Goal: Information Seeking & Learning: Learn about a topic

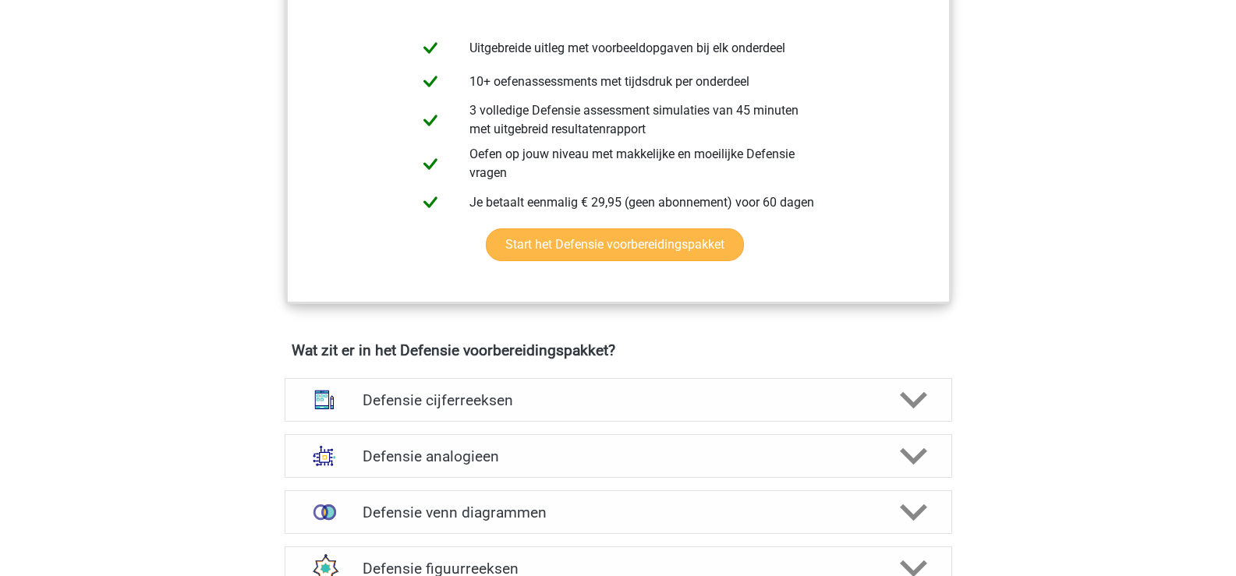
scroll to position [936, 0]
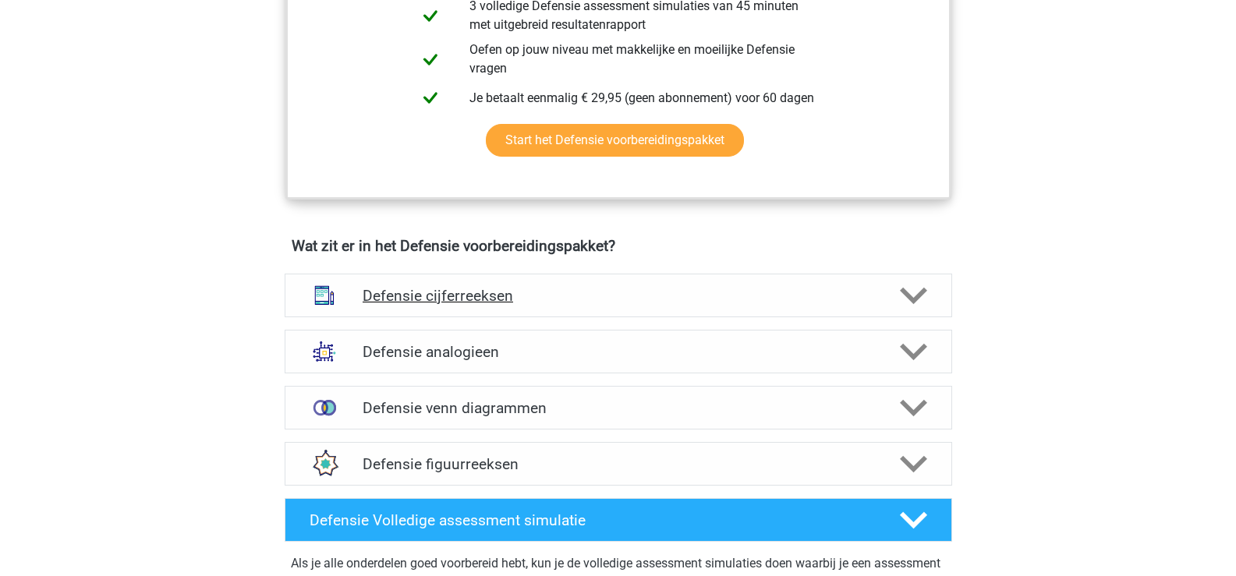
click at [912, 290] on icon at bounding box center [913, 295] width 27 height 27
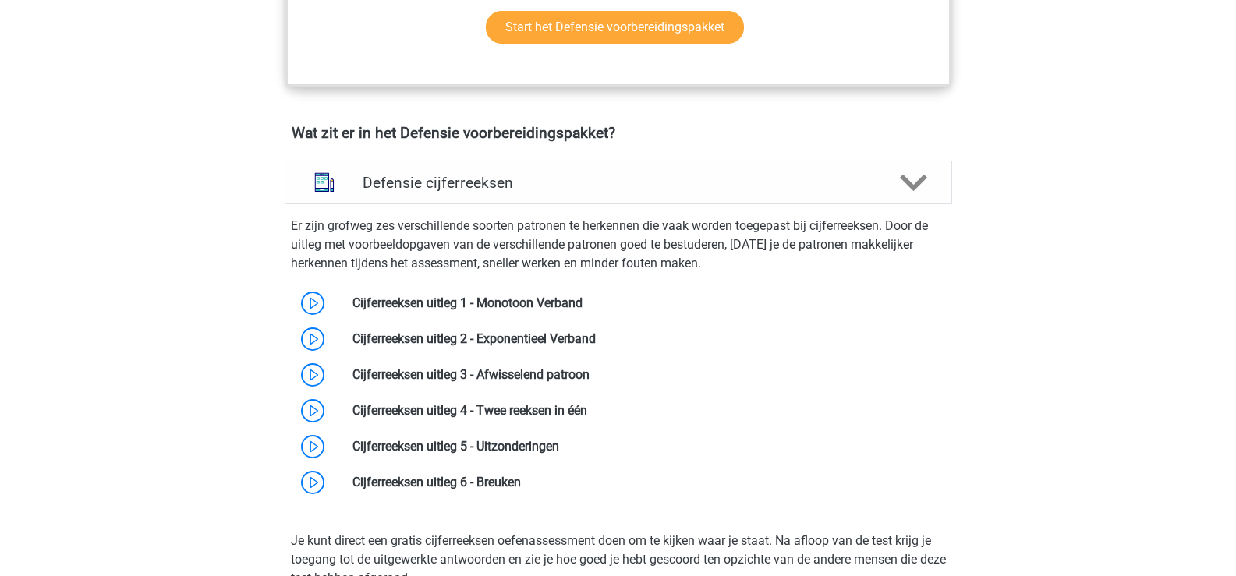
scroll to position [1170, 0]
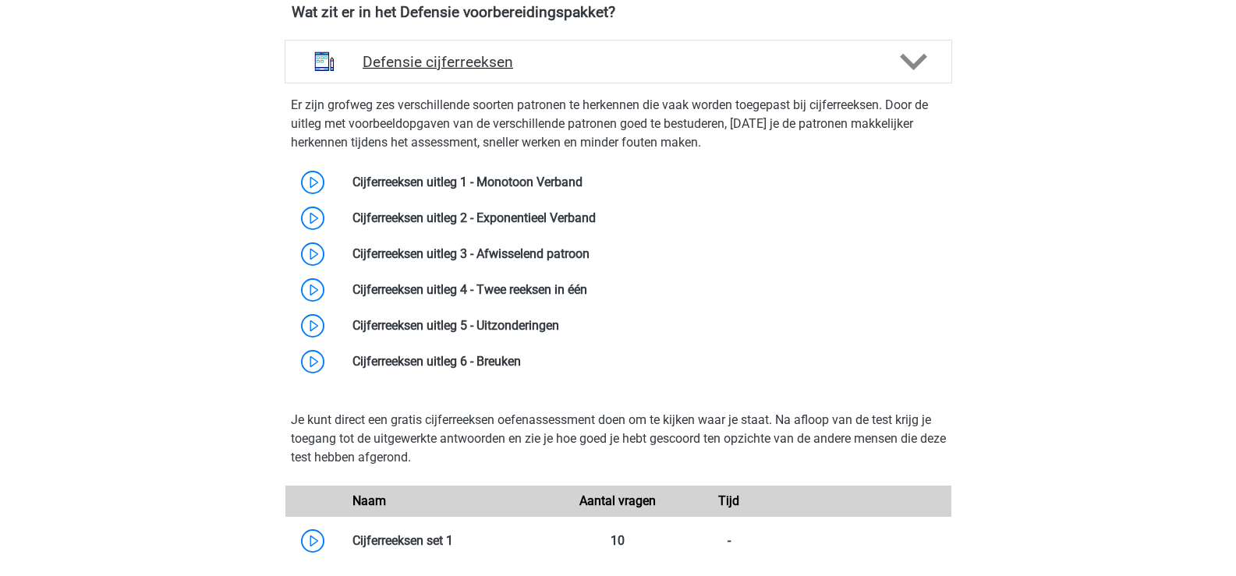
click at [913, 64] on polygon at bounding box center [913, 61] width 27 height 17
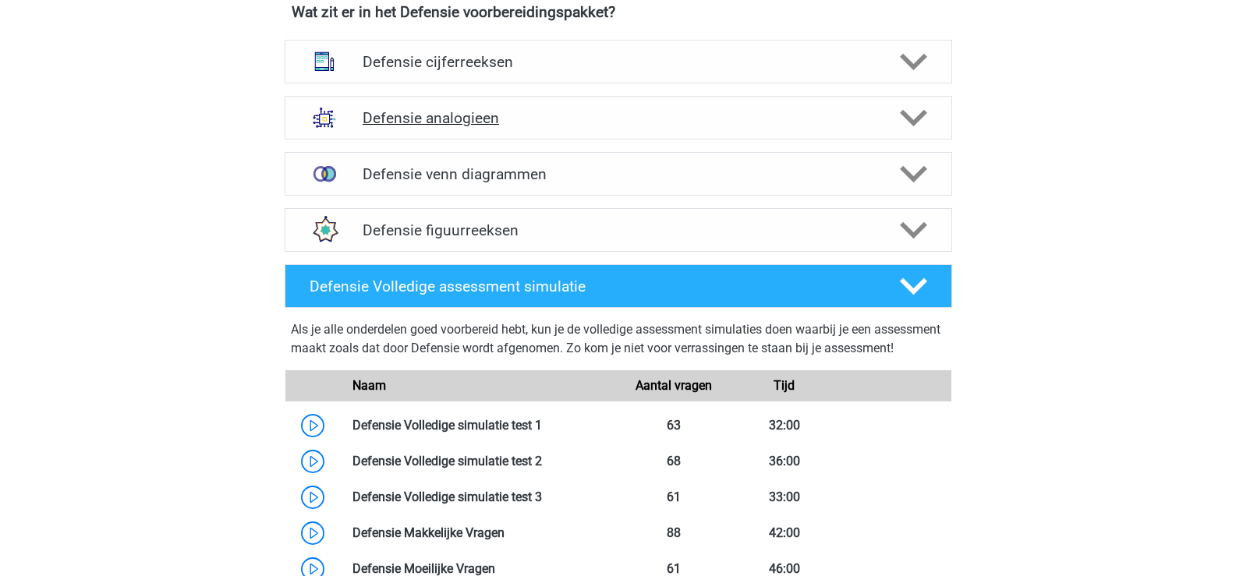
click at [906, 117] on polygon at bounding box center [913, 117] width 27 height 17
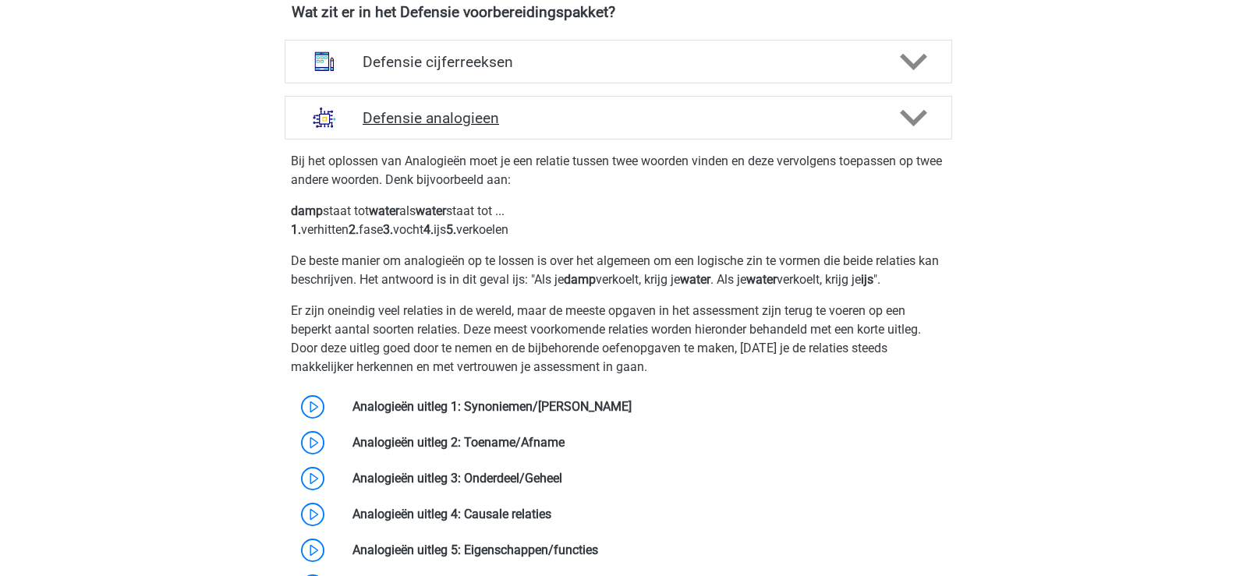
click at [908, 117] on polygon at bounding box center [913, 117] width 27 height 17
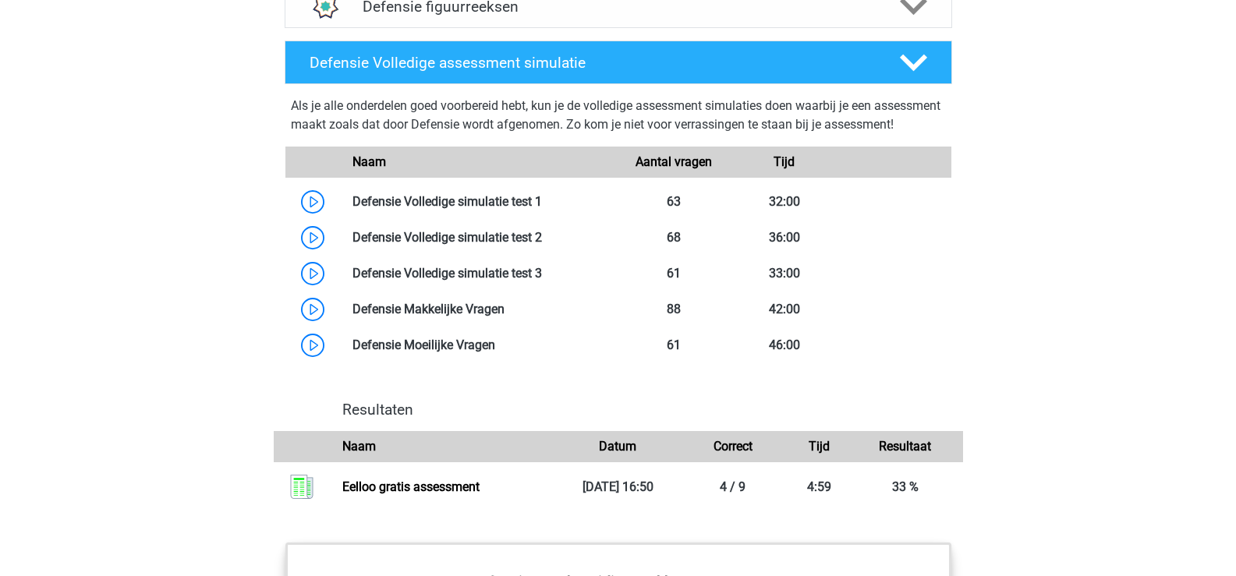
scroll to position [1404, 0]
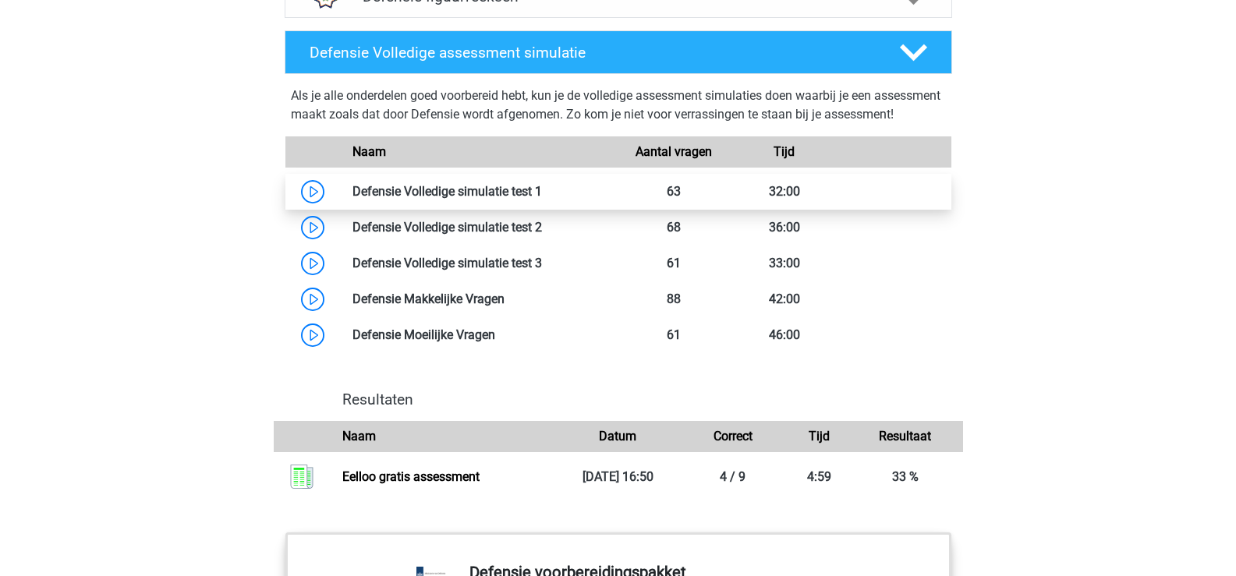
click at [542, 199] on link at bounding box center [542, 191] width 0 height 15
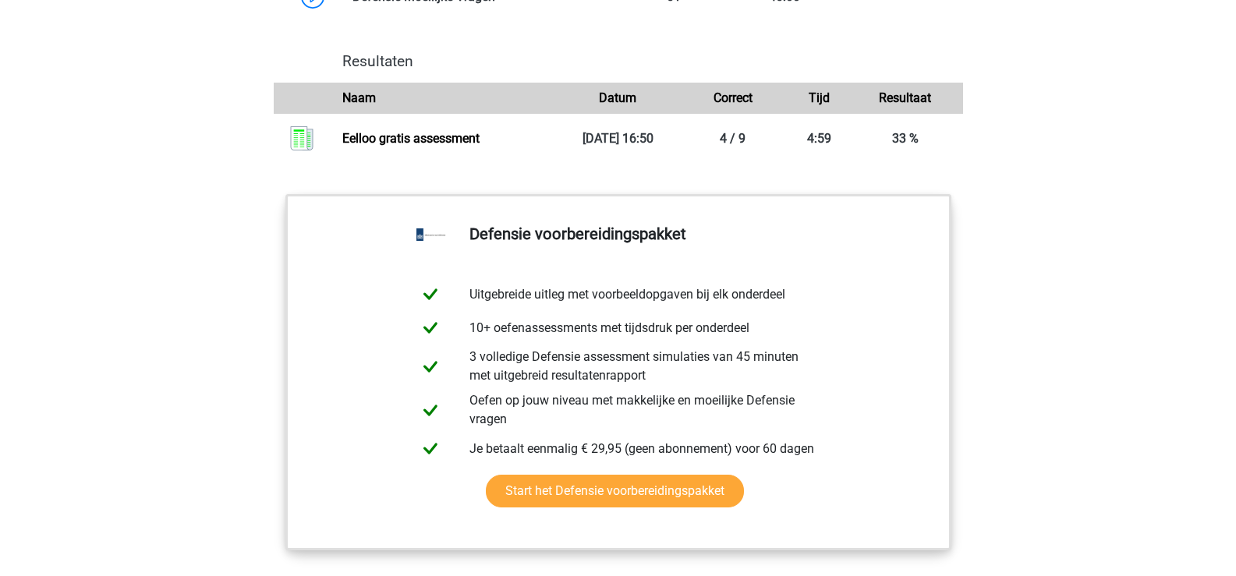
scroll to position [1794, 0]
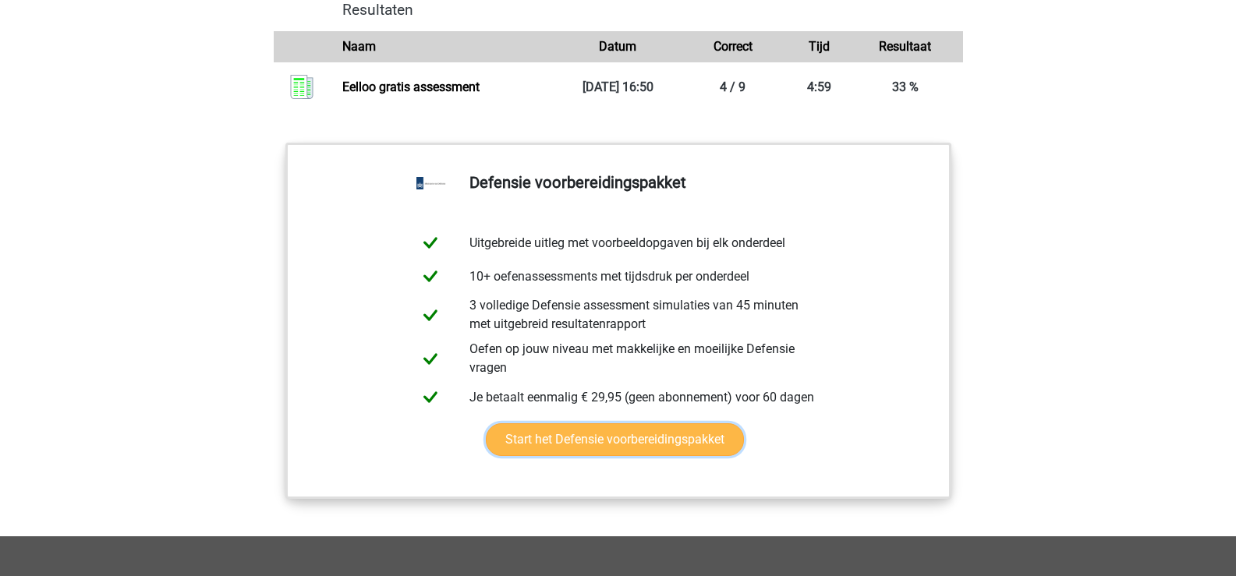
click at [591, 456] on link "Start het Defensie voorbereidingspakket" at bounding box center [615, 440] width 258 height 33
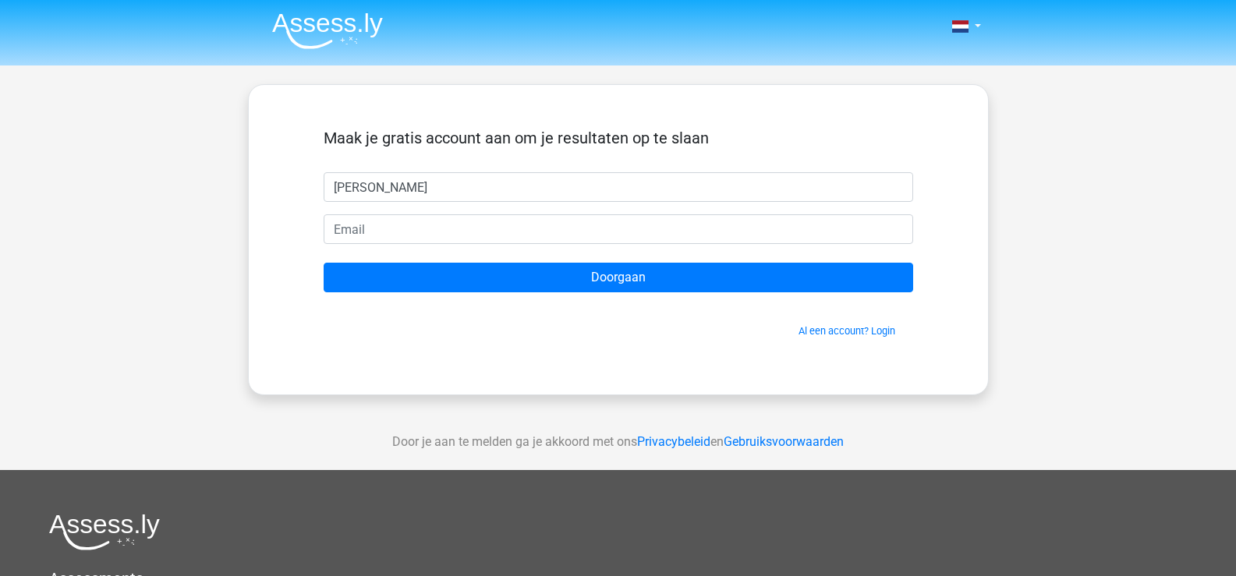
type input "[PERSON_NAME]"
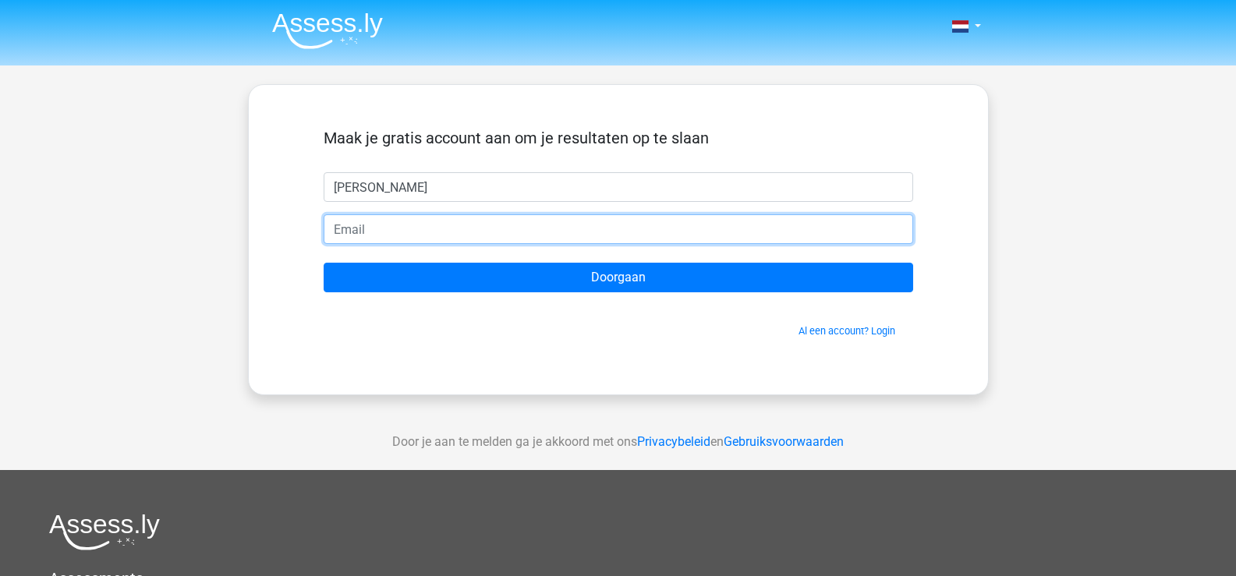
click at [516, 232] on input "email" at bounding box center [619, 229] width 590 height 30
type input "sambal23@live.nl"
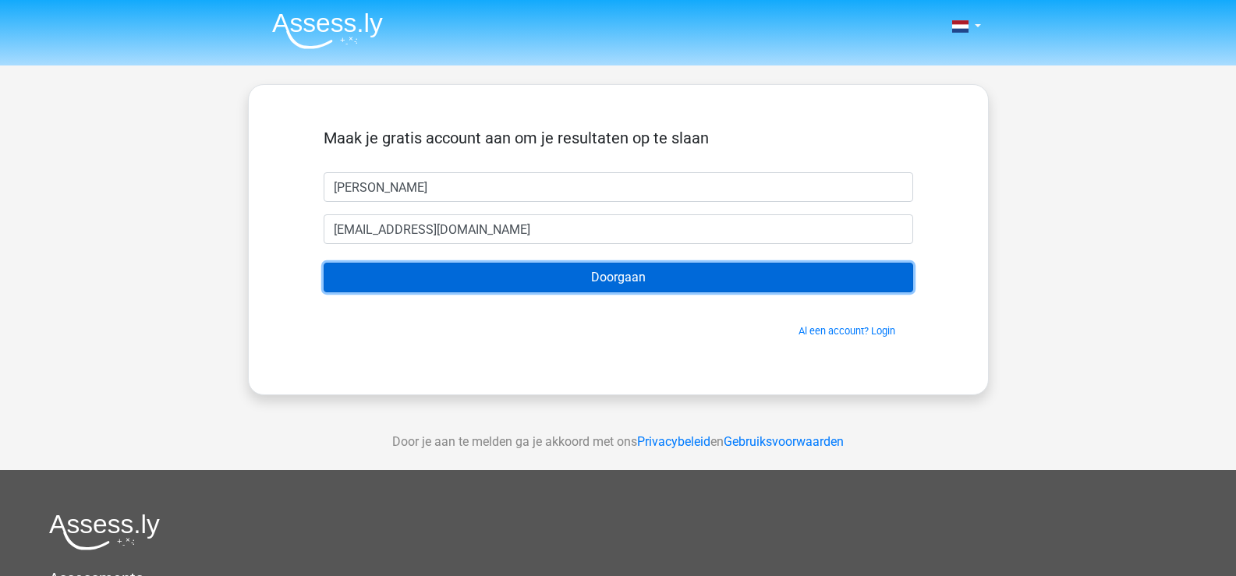
click at [602, 278] on input "Doorgaan" at bounding box center [619, 278] width 590 height 30
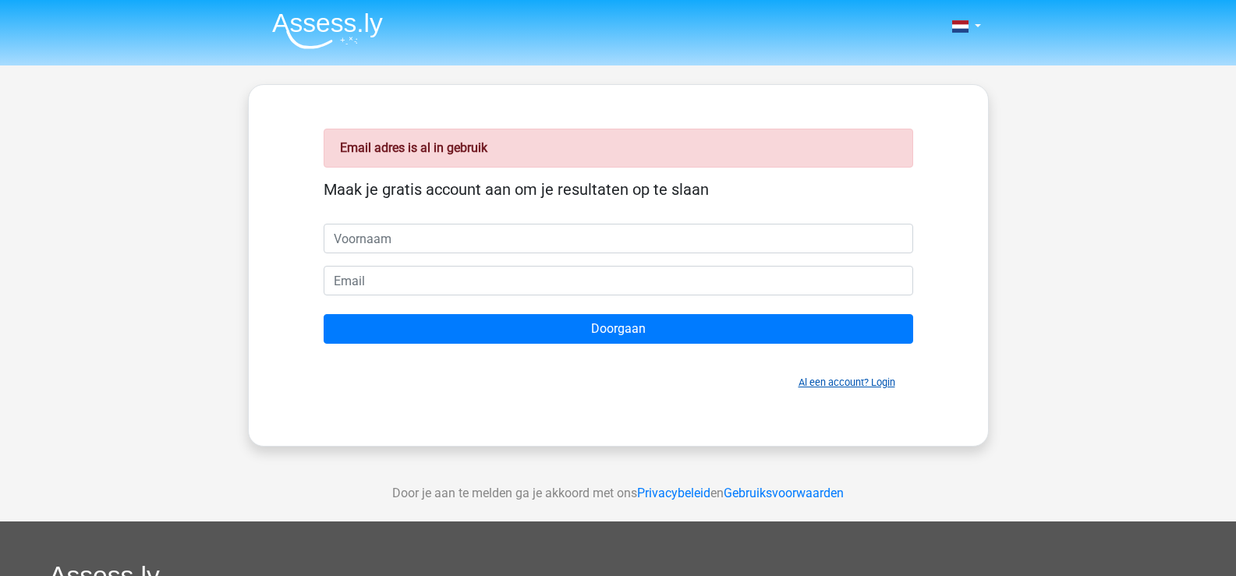
click at [867, 385] on link "Al een account? Login" at bounding box center [847, 383] width 97 height 12
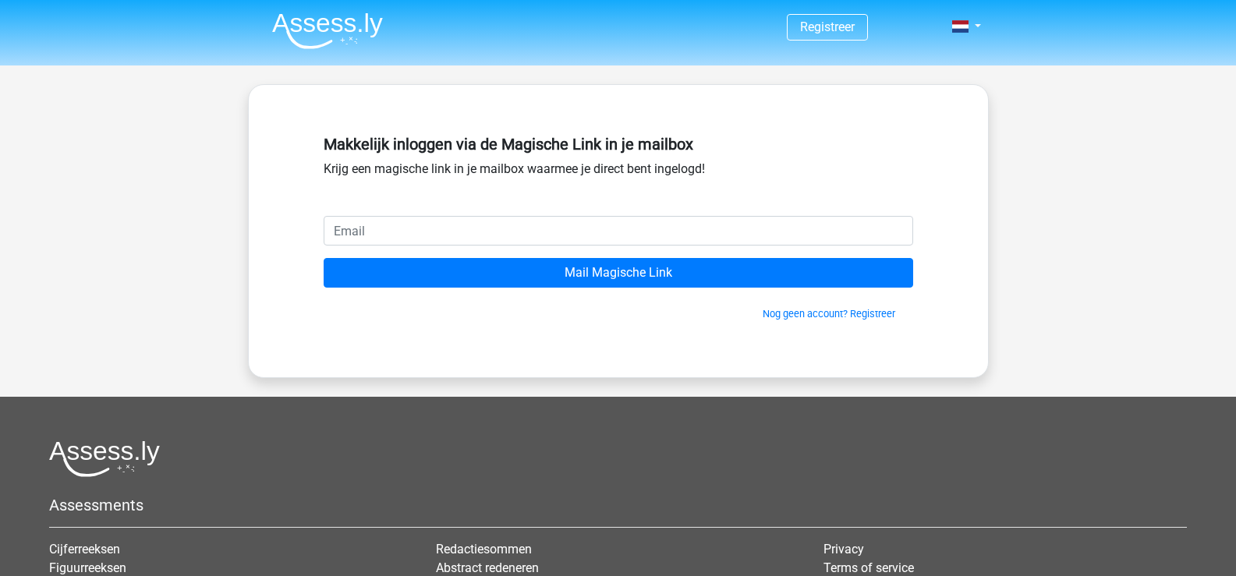
click at [374, 226] on input "email" at bounding box center [619, 231] width 590 height 30
type input "sambal23@live.nl"
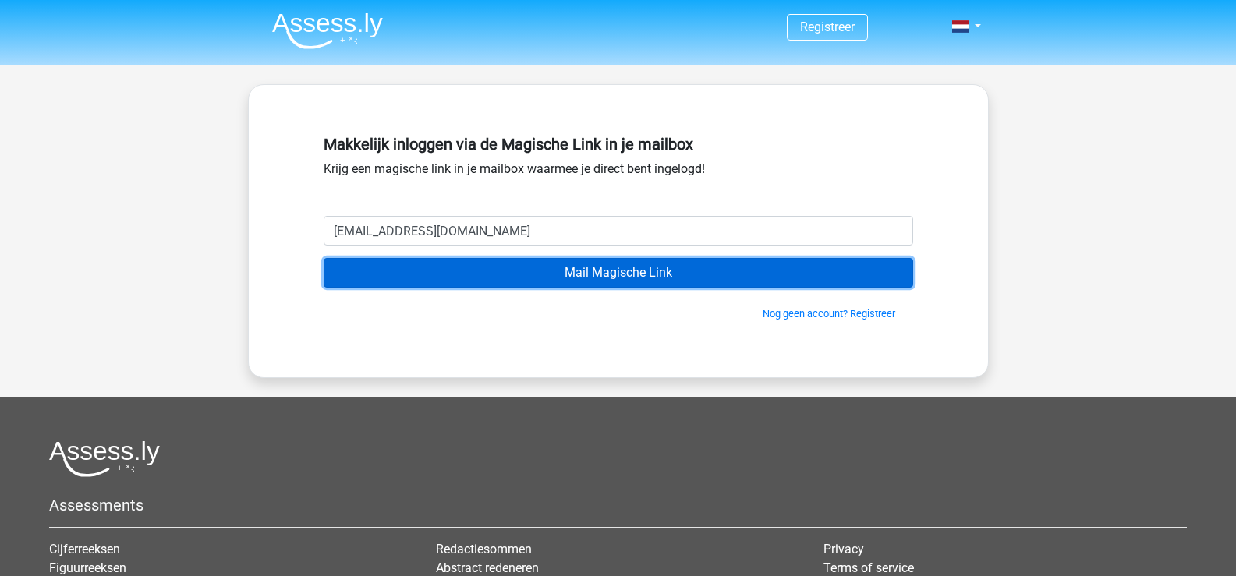
click at [539, 270] on input "Mail Magische Link" at bounding box center [619, 273] width 590 height 30
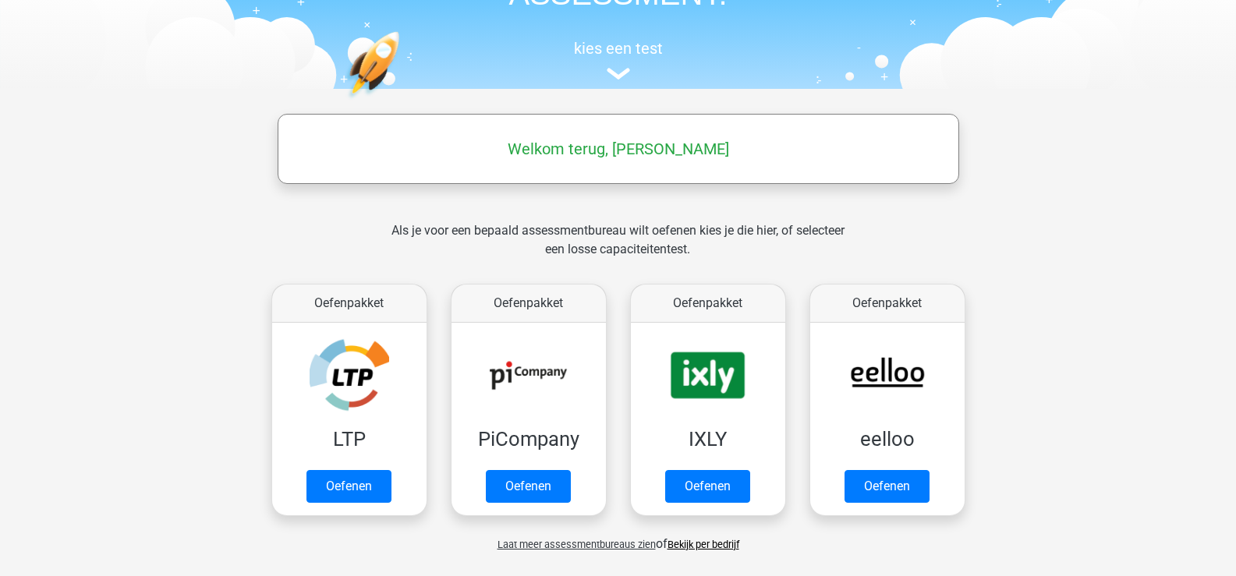
scroll to position [234, 0]
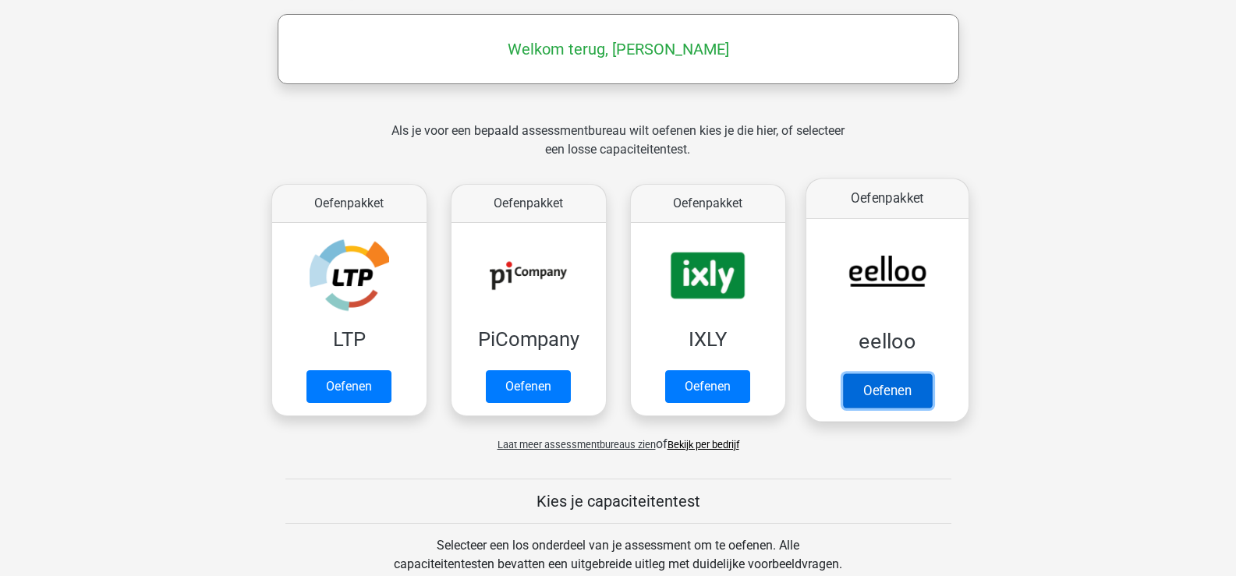
click at [898, 389] on link "Oefenen" at bounding box center [886, 391] width 89 height 34
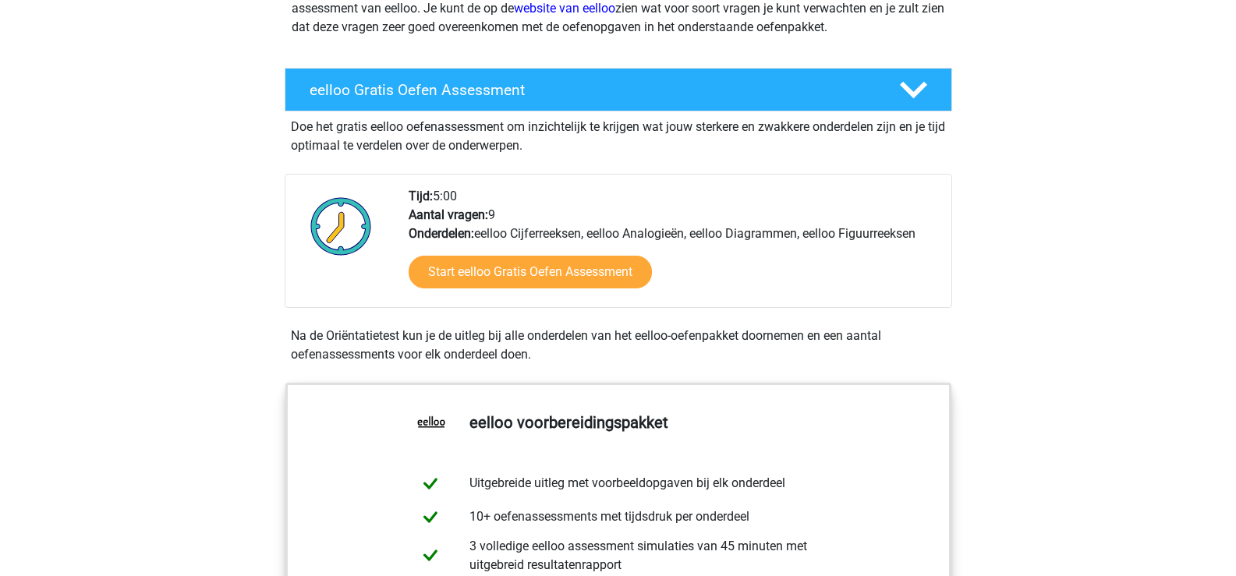
scroll to position [390, 0]
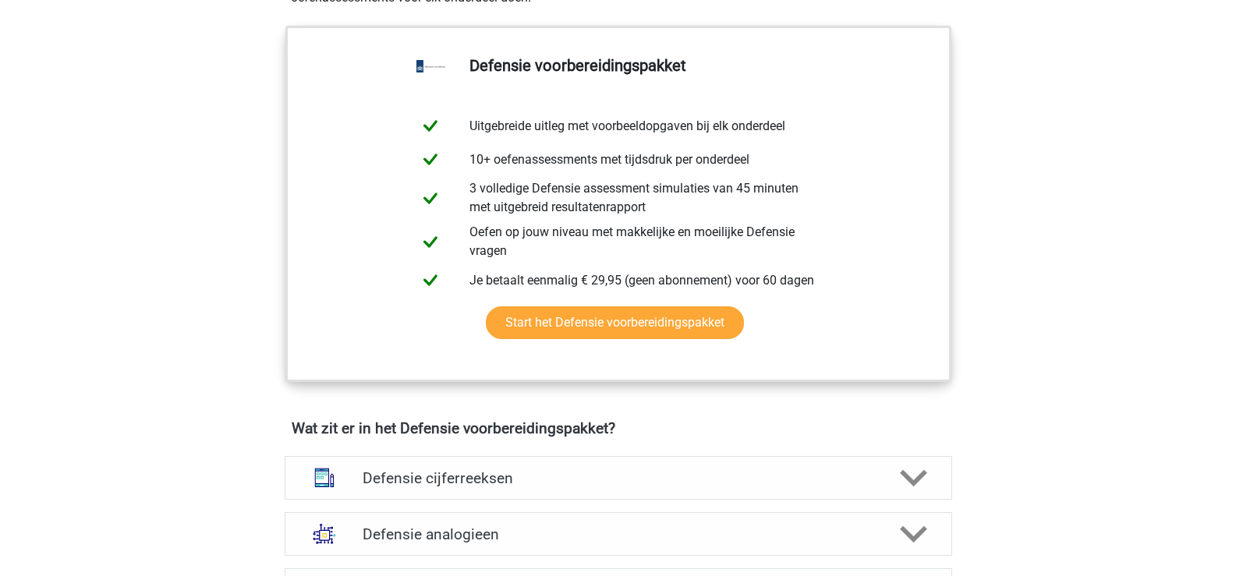
scroll to position [858, 0]
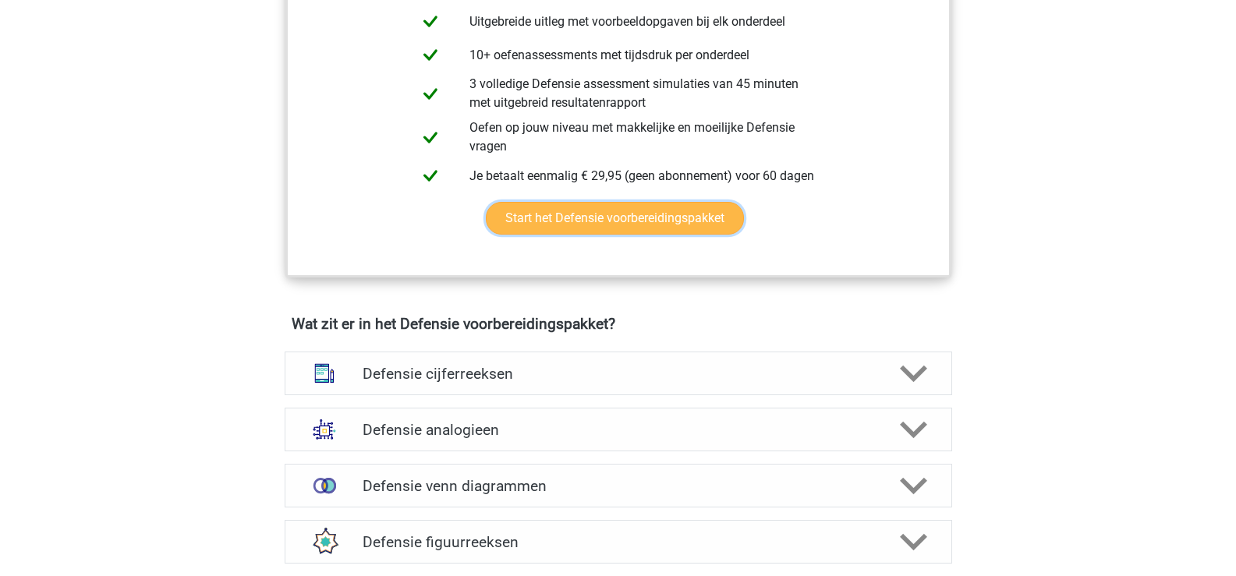
click at [608, 222] on link "Start het Defensie voorbereidingspakket" at bounding box center [615, 218] width 258 height 33
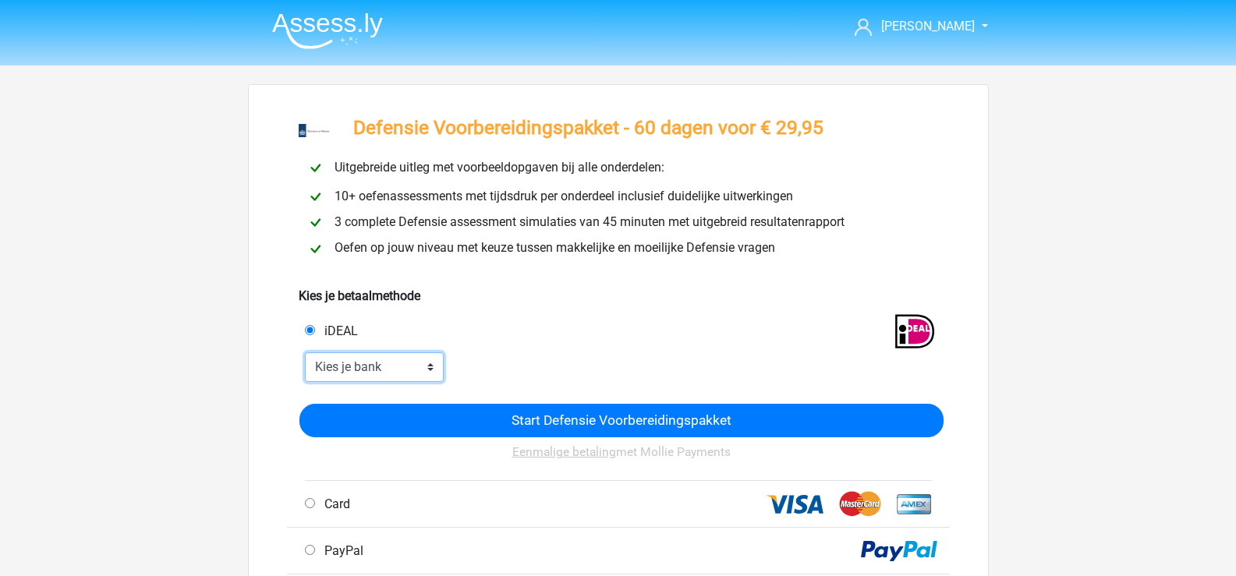
click at [430, 367] on select "Kies je bank ABN AMRO ING Rabobank ASN Bank bunq Knab N26 NN Regiobank Revolut …" at bounding box center [375, 368] width 140 height 30
select select "ideal_[SWIFT_CODE]"
click at [305, 353] on select "Kies je bank ABN AMRO ING Rabobank ASN Bank bunq Knab N26 NN Regiobank Revolut …" at bounding box center [375, 368] width 140 height 30
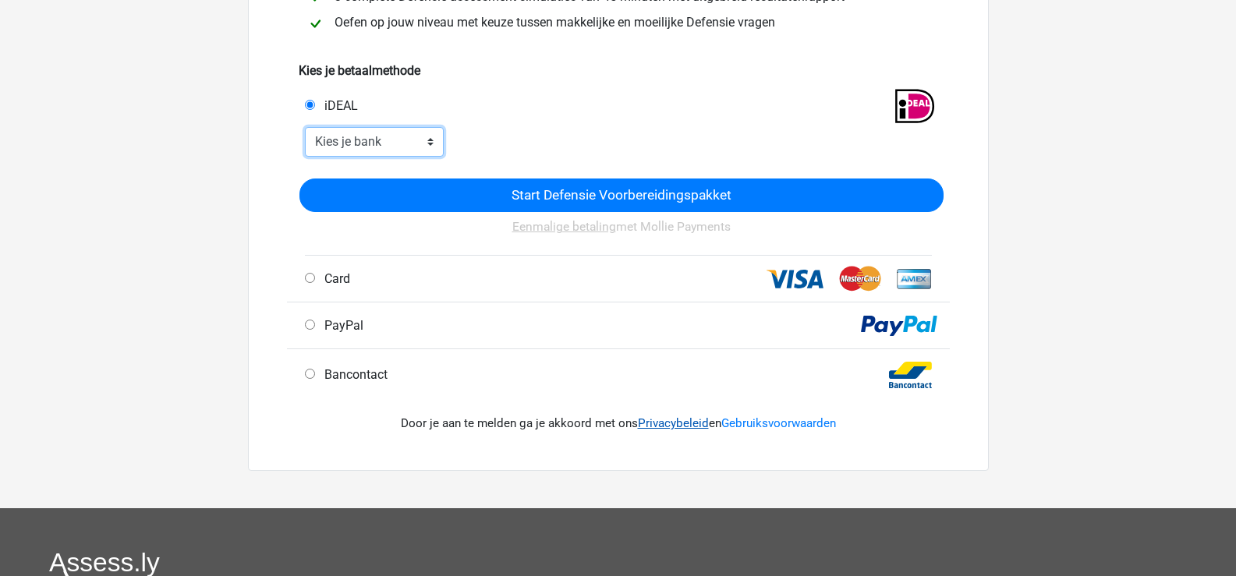
scroll to position [234, 0]
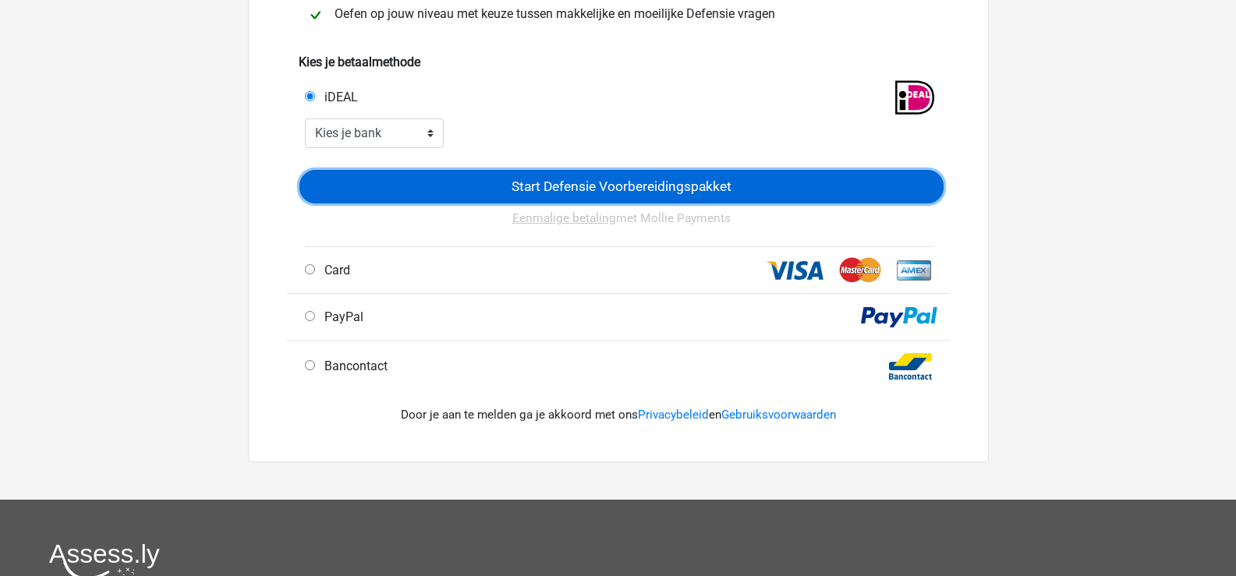
click at [569, 189] on input "Start Defensie Voorbereidingspakket" at bounding box center [621, 187] width 644 height 34
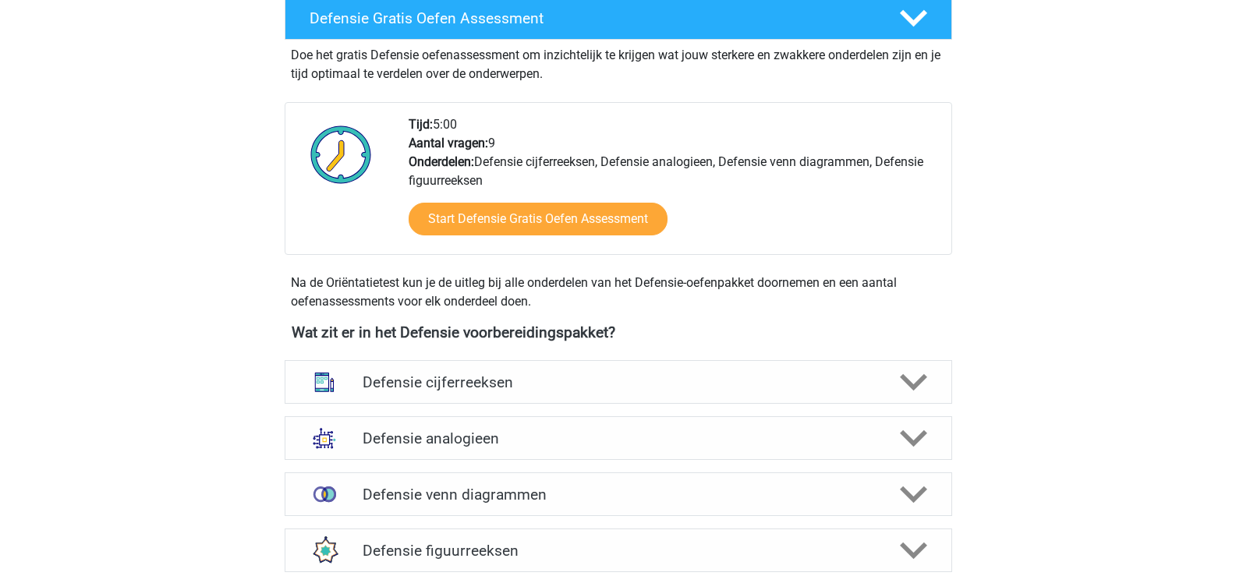
scroll to position [1014, 0]
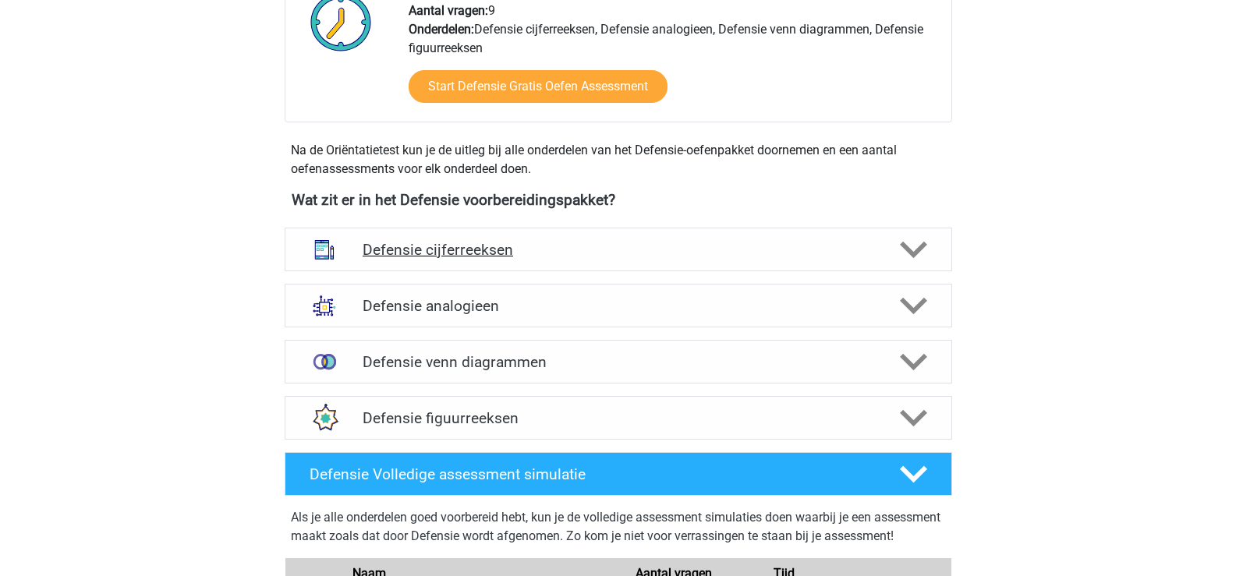
click at [905, 250] on icon at bounding box center [913, 249] width 27 height 27
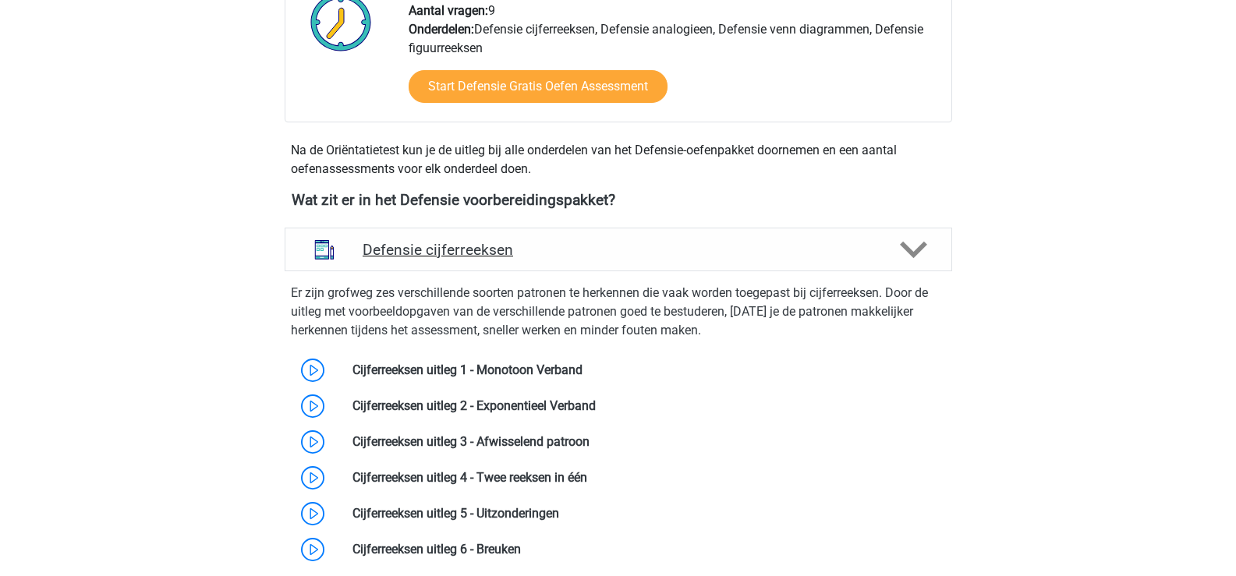
click at [905, 250] on icon at bounding box center [913, 249] width 27 height 27
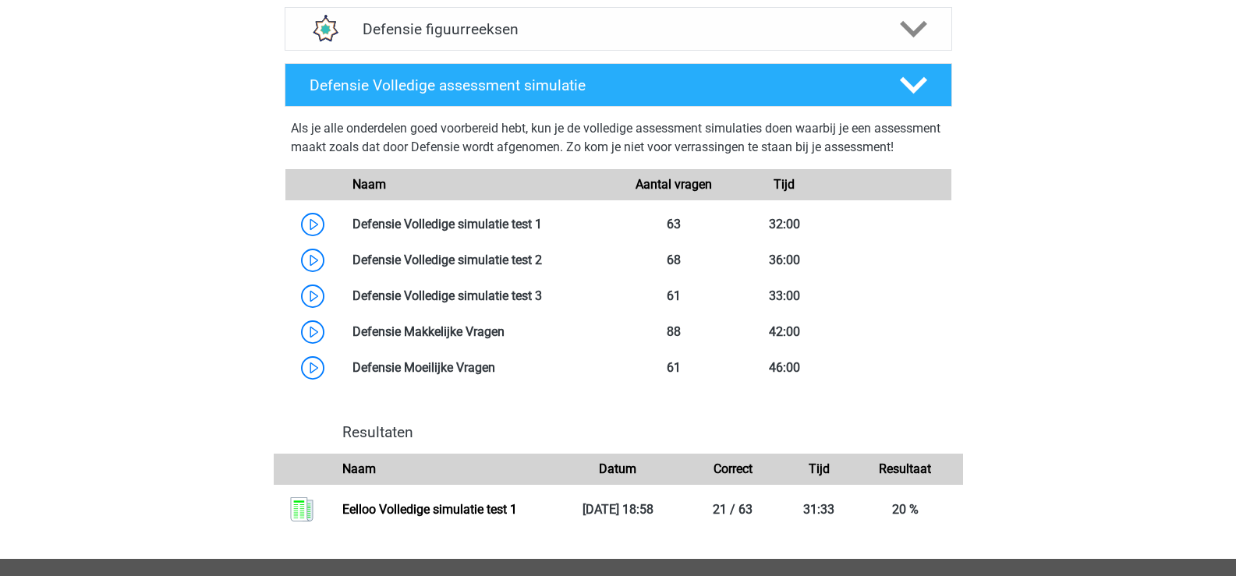
scroll to position [1404, 0]
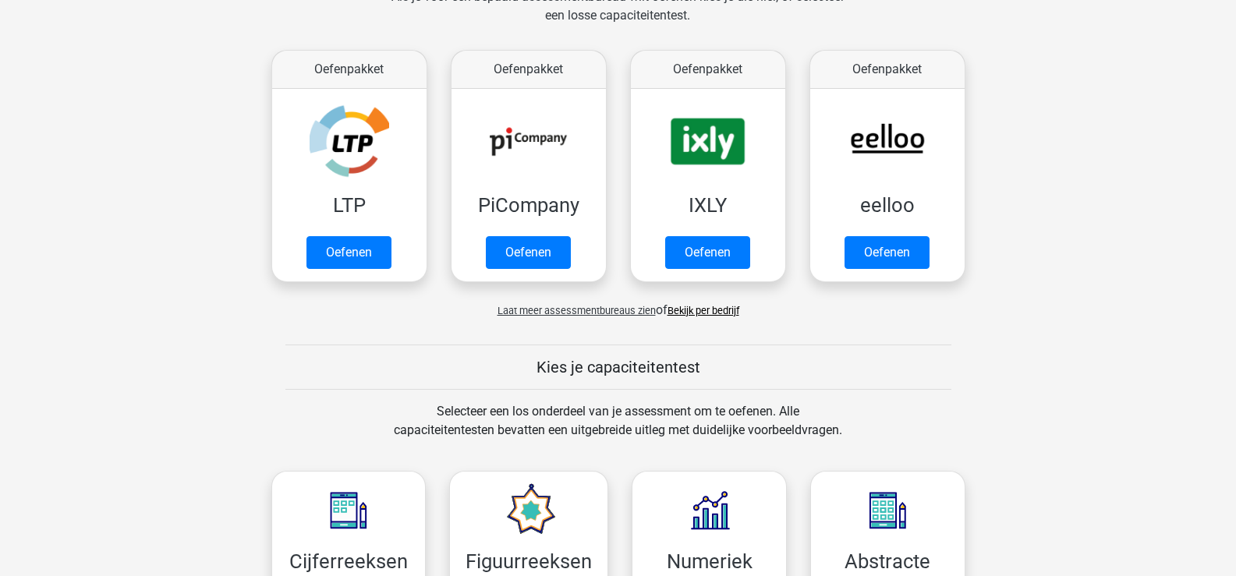
scroll to position [312, 0]
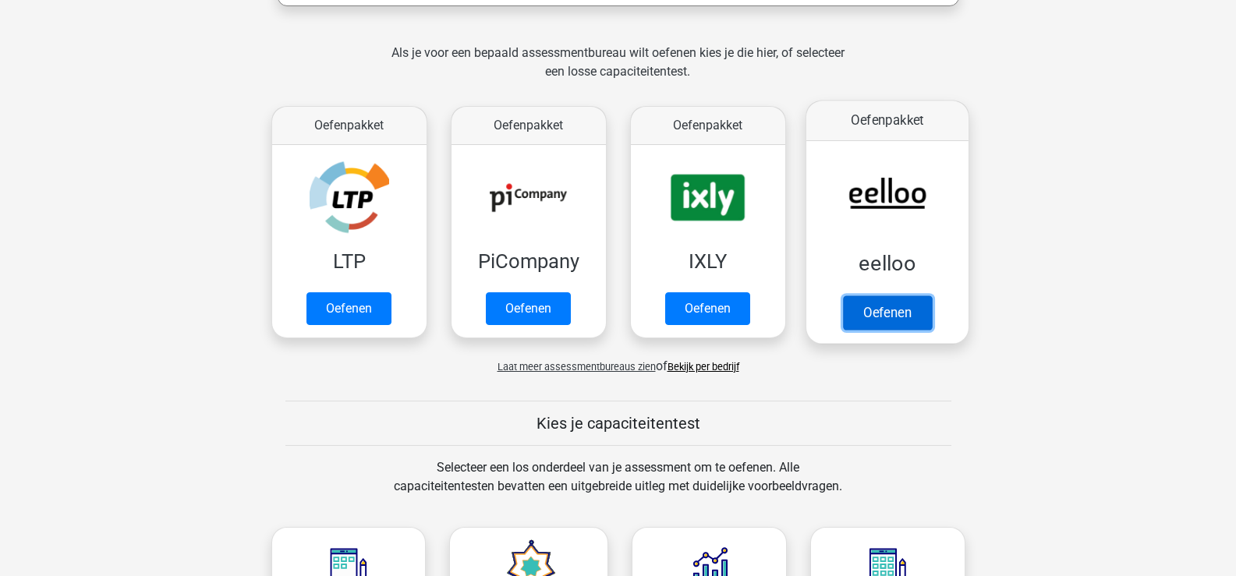
click at [891, 310] on link "Oefenen" at bounding box center [886, 313] width 89 height 34
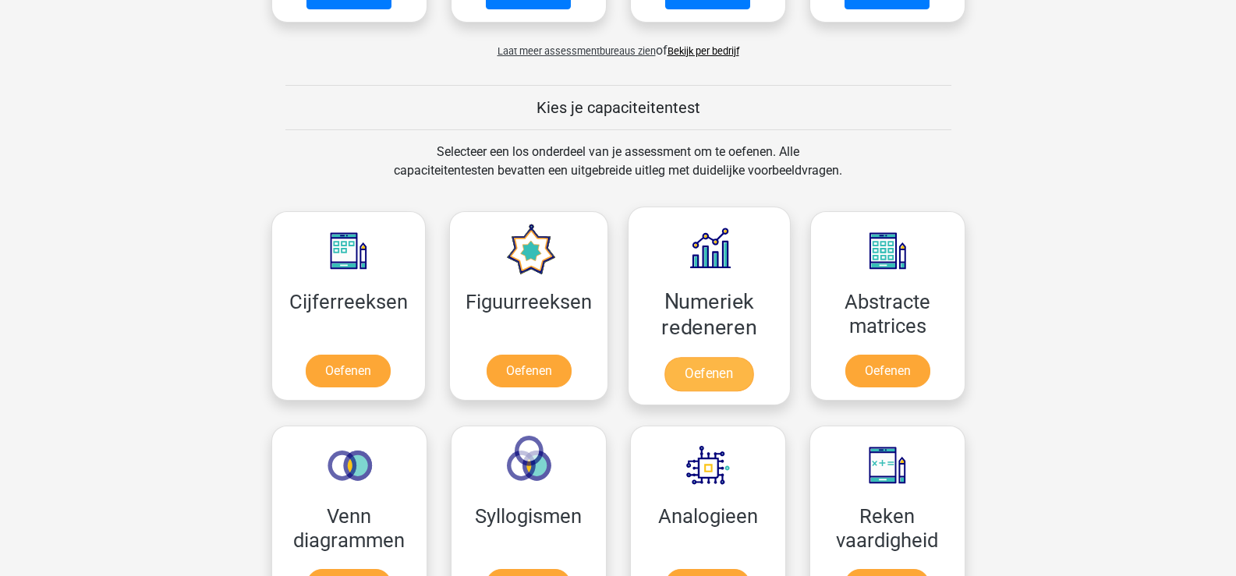
scroll to position [702, 0]
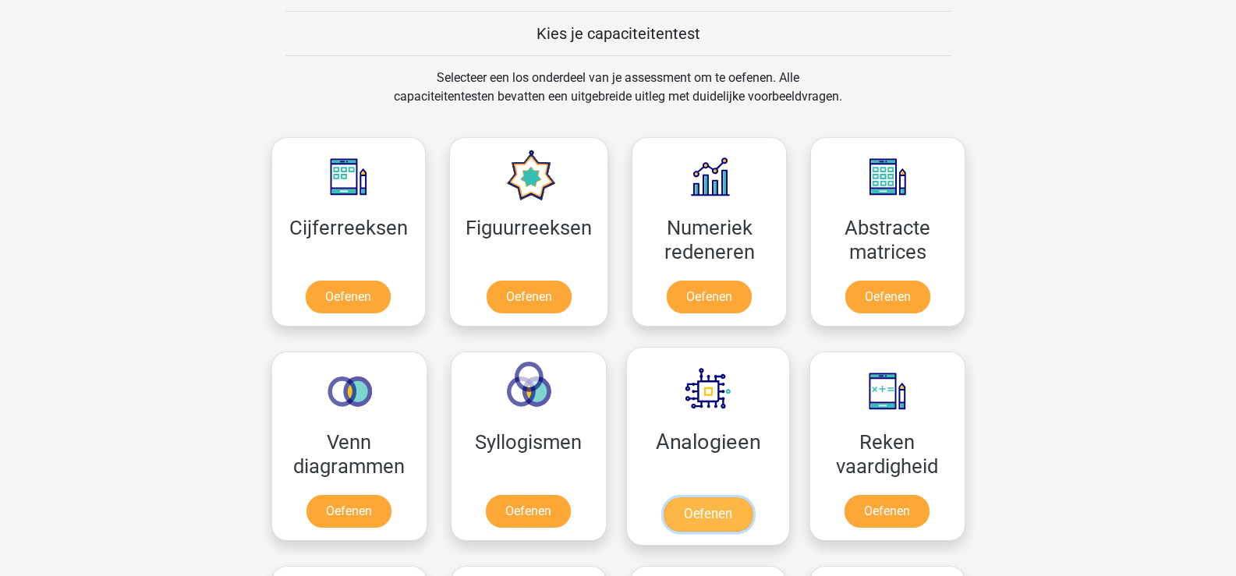
click at [695, 511] on link "Oefenen" at bounding box center [707, 515] width 89 height 34
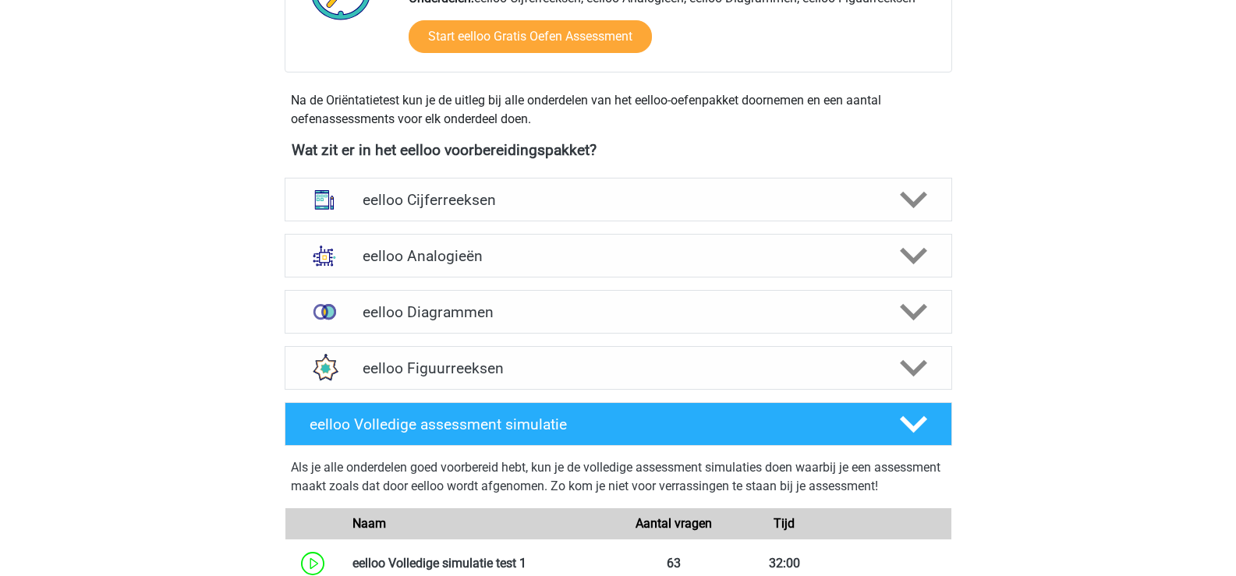
scroll to position [468, 0]
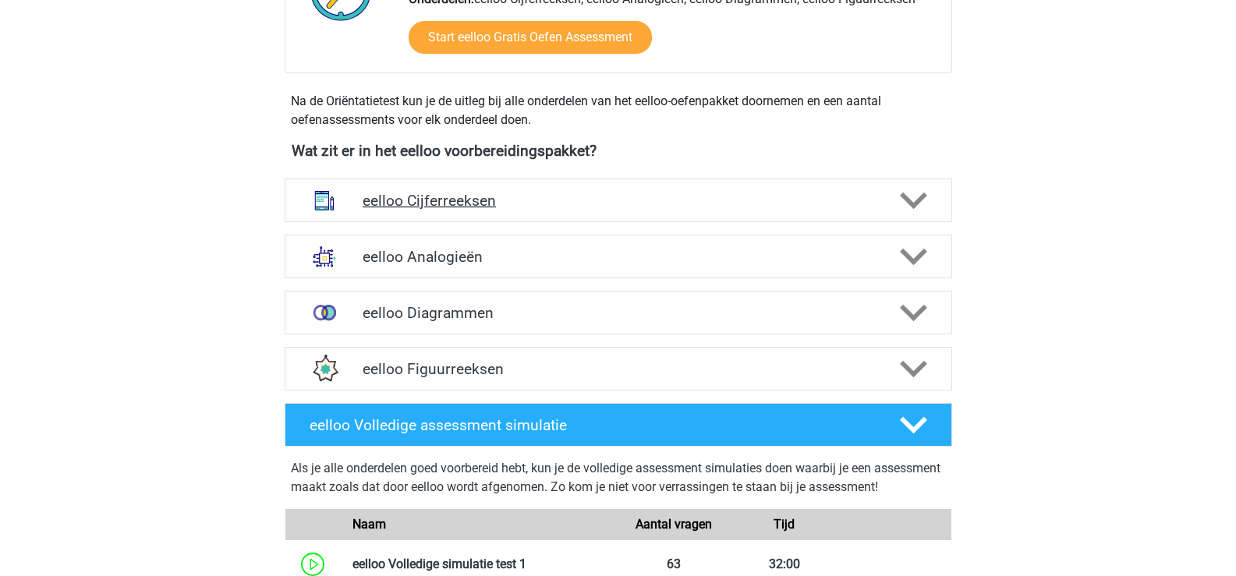
click at [912, 190] on icon at bounding box center [913, 200] width 27 height 27
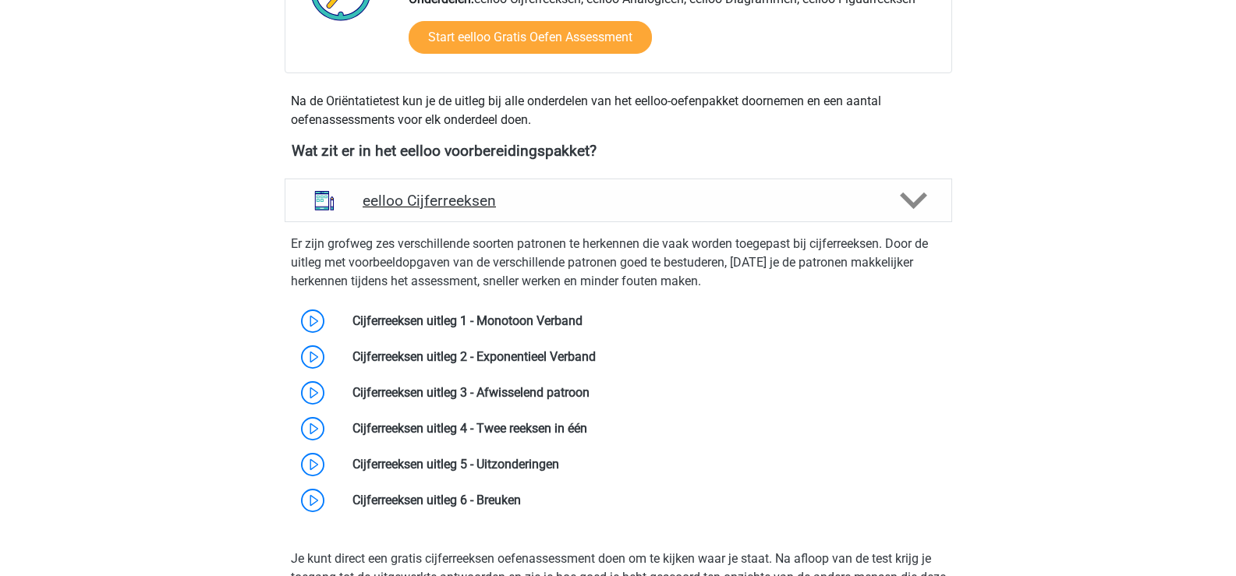
click at [434, 199] on h4 "eelloo Cijferreeksen" at bounding box center [618, 201] width 511 height 18
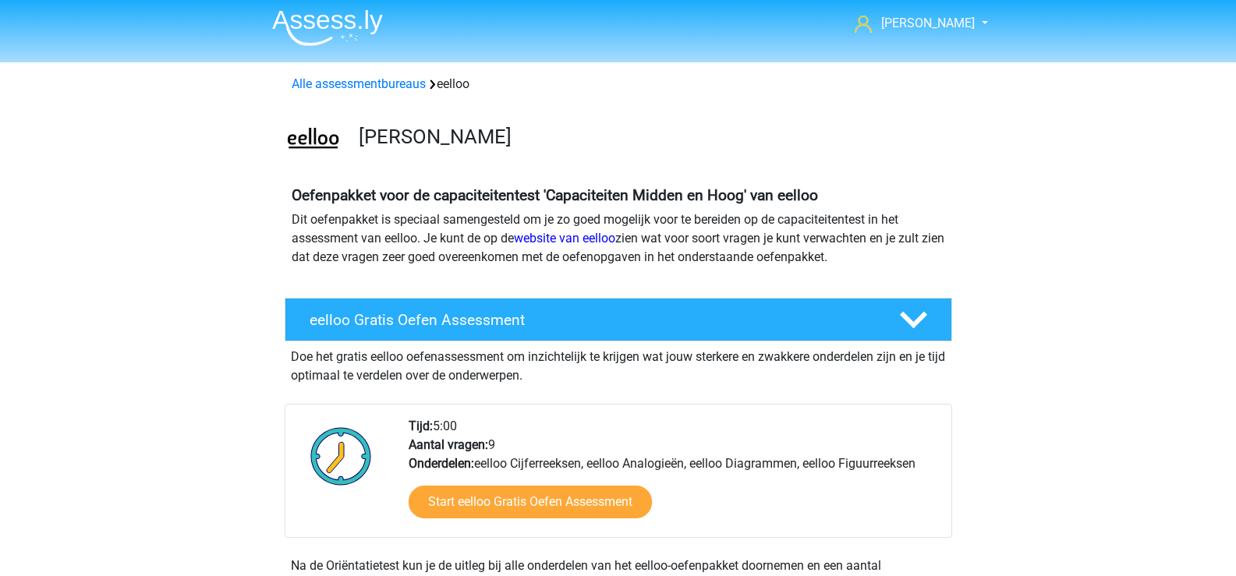
scroll to position [0, 0]
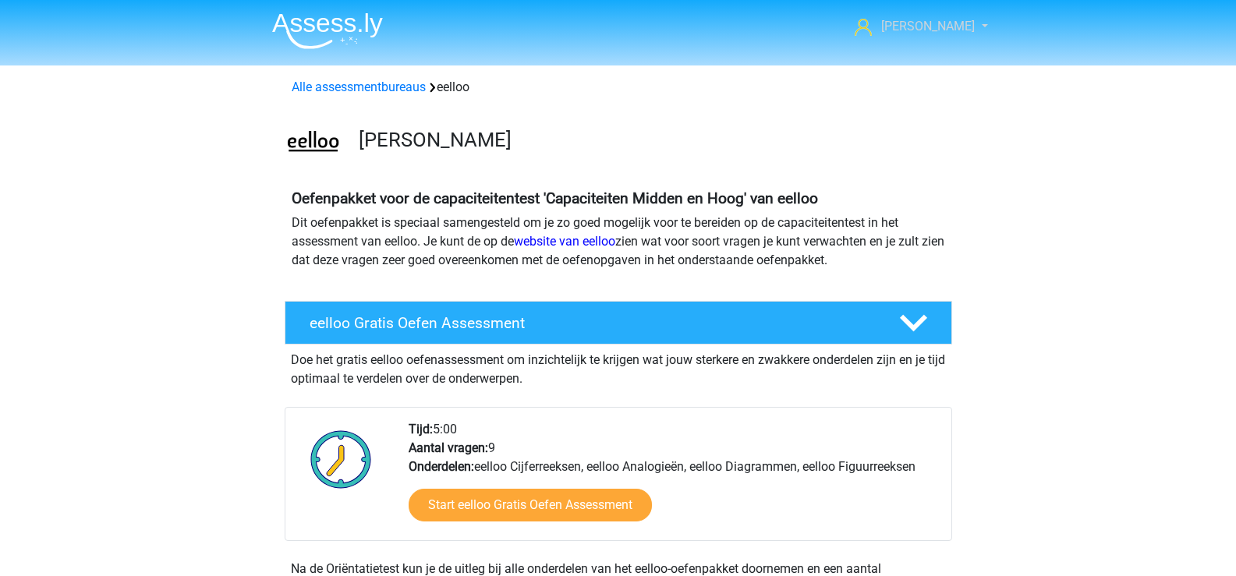
click at [949, 34] on link "[PERSON_NAME]" at bounding box center [913, 26] width 128 height 19
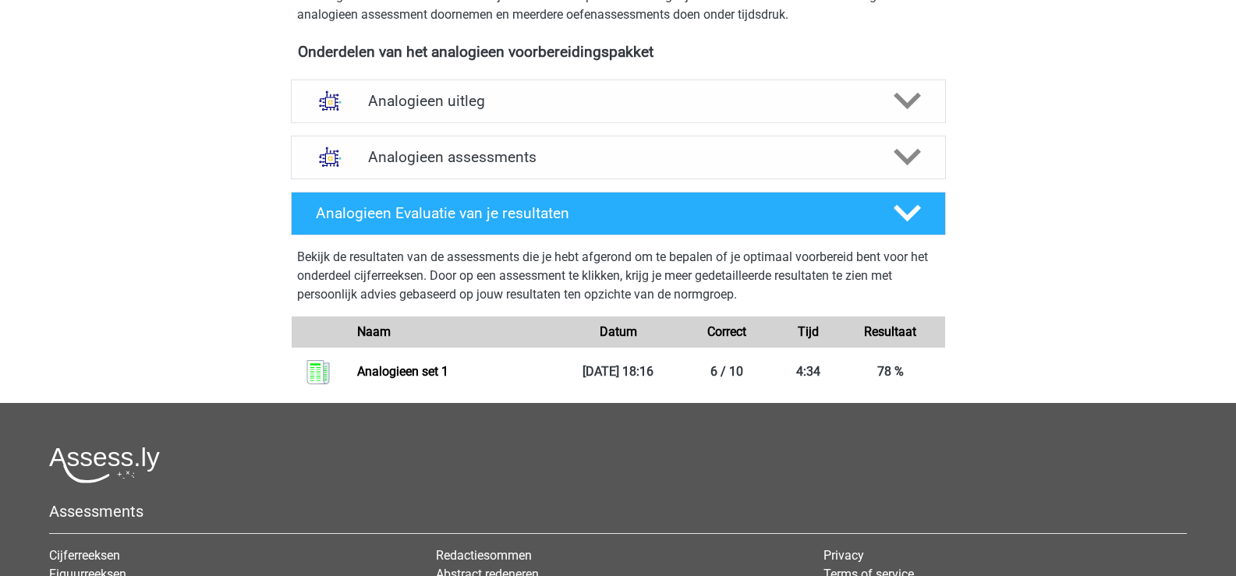
scroll to position [546, 0]
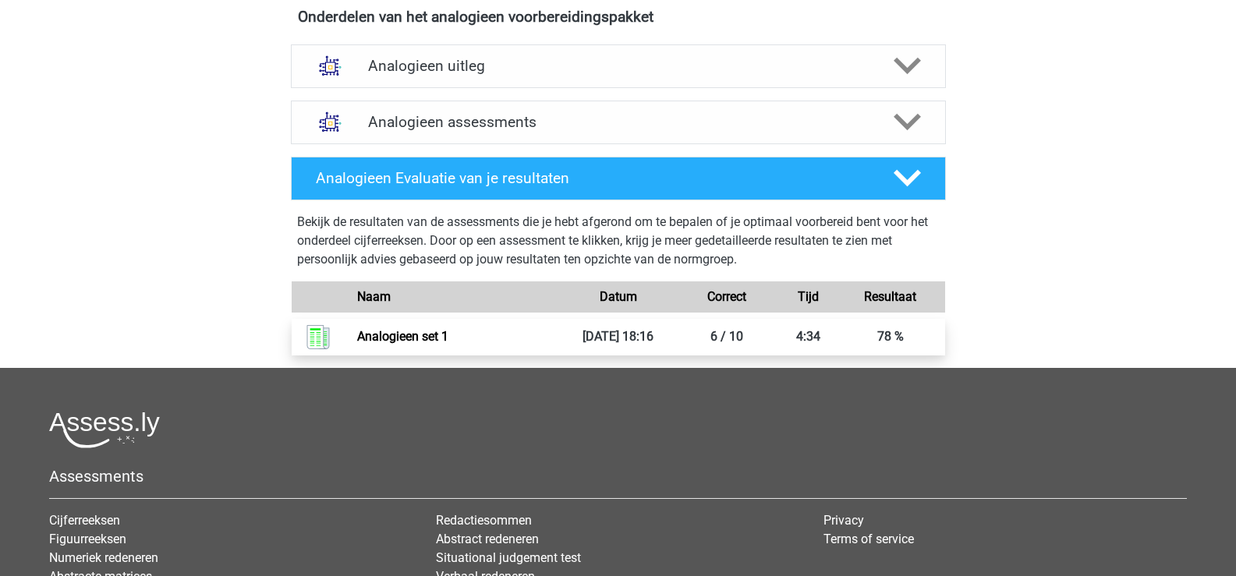
click at [400, 335] on link "Analogieen set 1" at bounding box center [402, 336] width 91 height 15
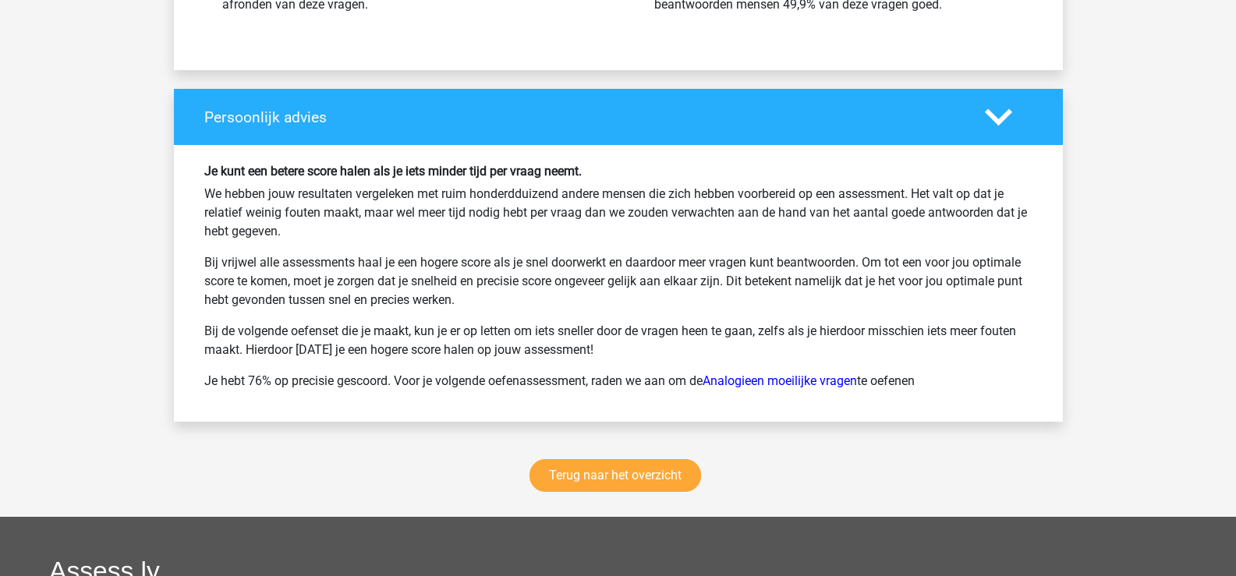
scroll to position [1950, 0]
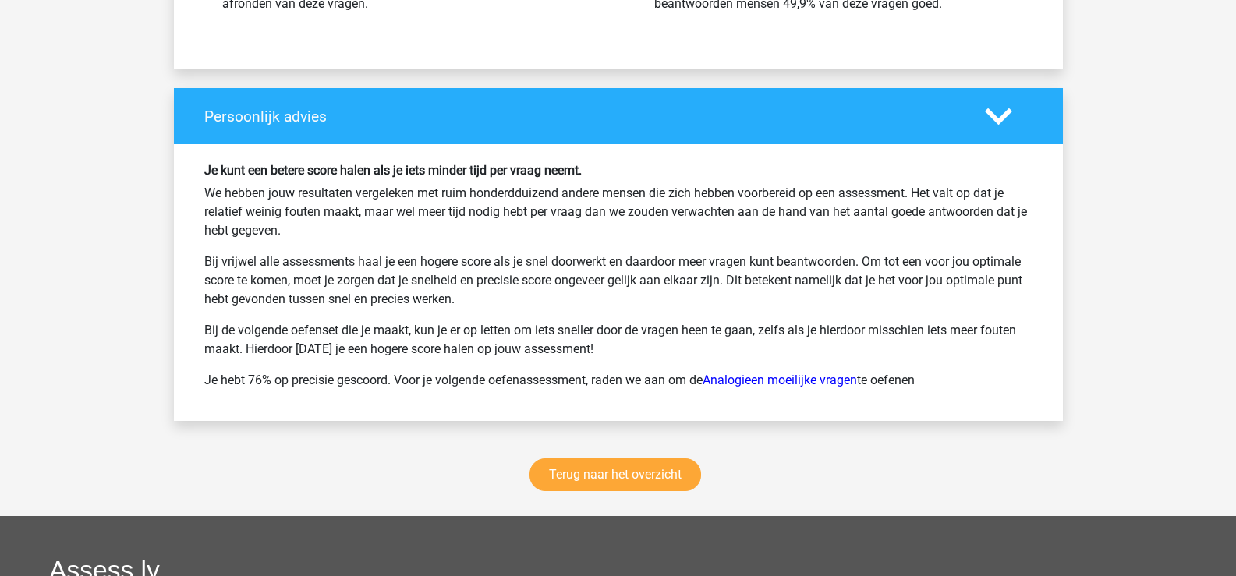
click at [997, 122] on polygon at bounding box center [998, 116] width 27 height 17
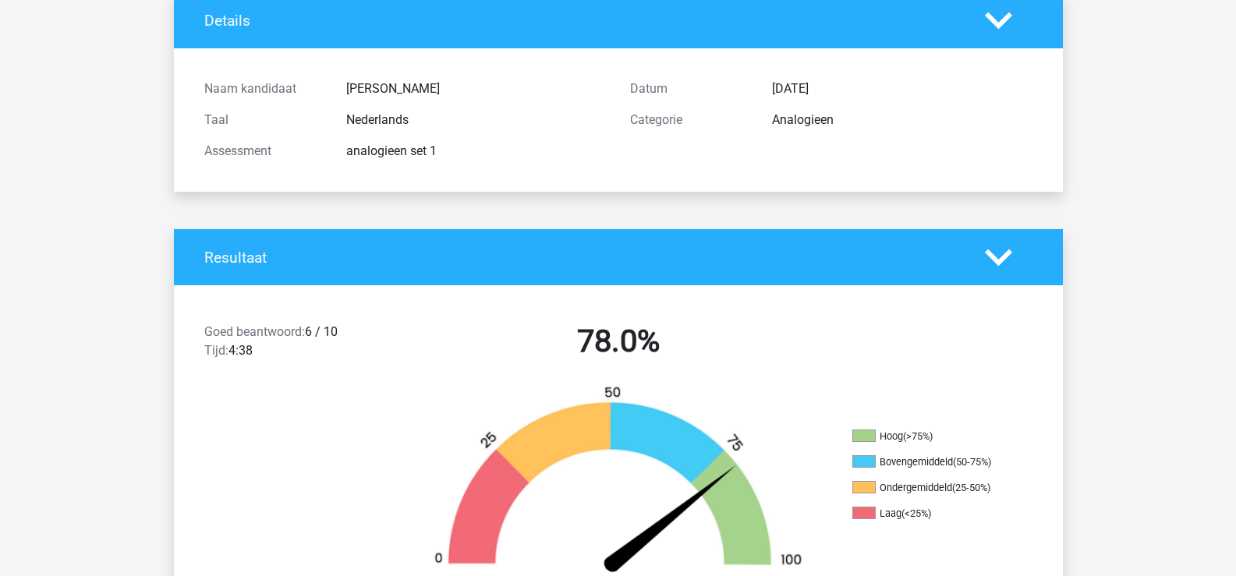
scroll to position [0, 0]
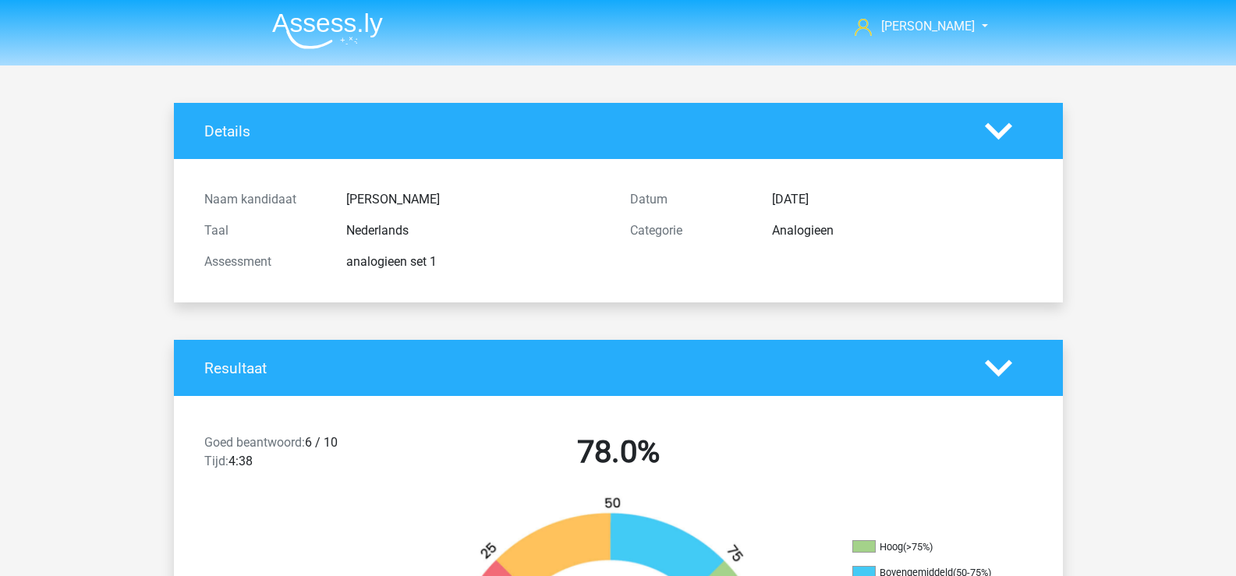
click at [326, 16] on img at bounding box center [327, 30] width 111 height 37
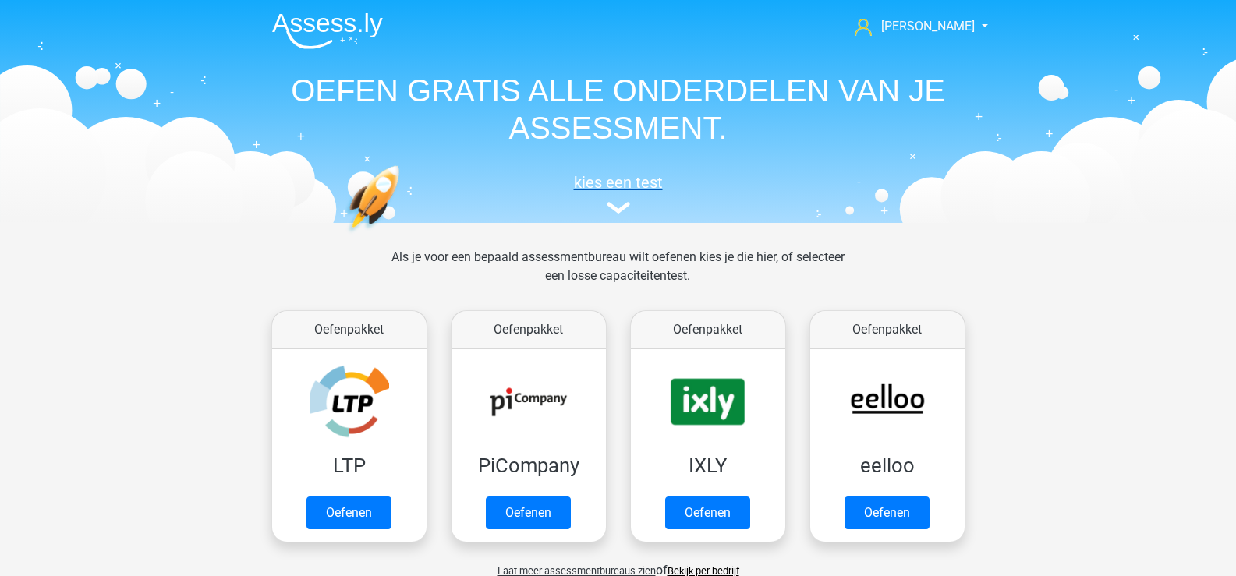
click at [618, 211] on img at bounding box center [618, 208] width 23 height 12
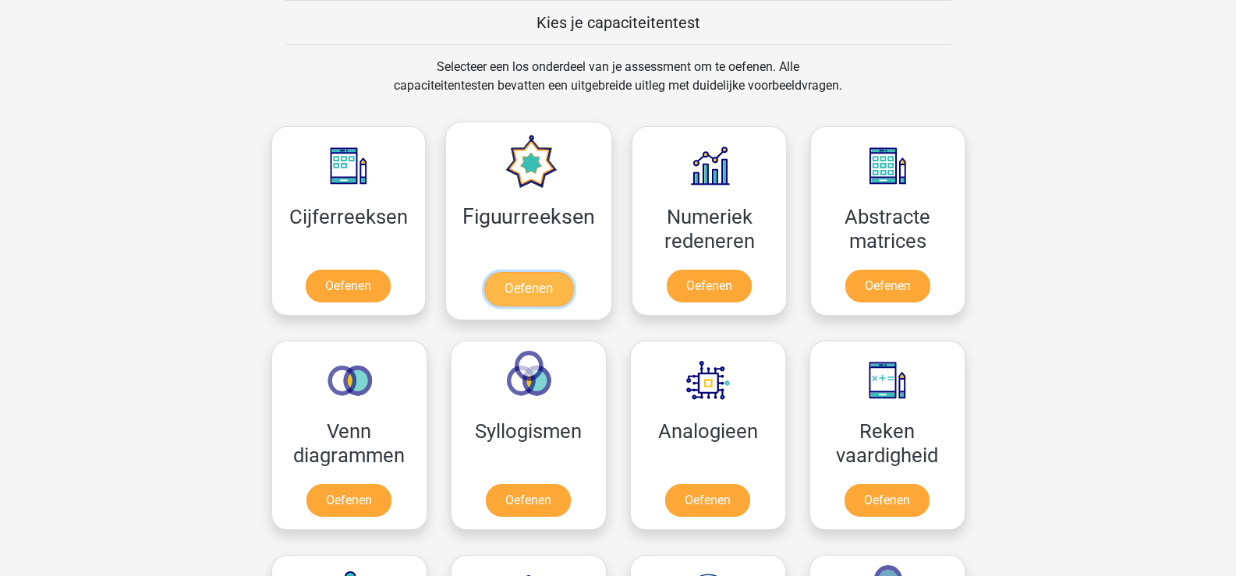
click at [517, 272] on link "Oefenen" at bounding box center [528, 289] width 89 height 34
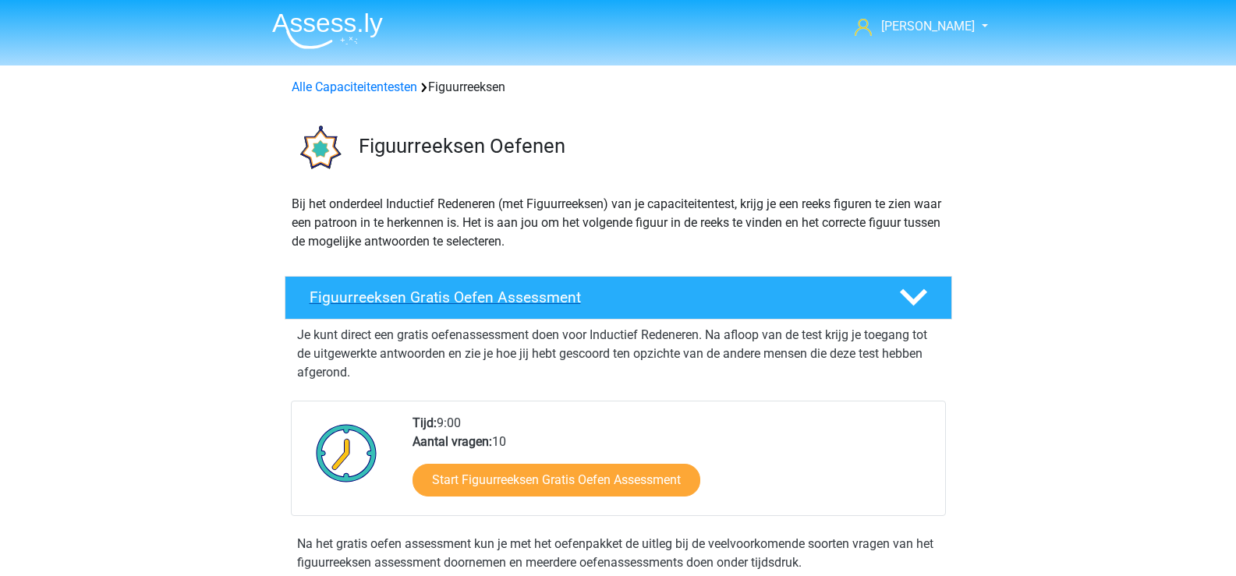
click at [902, 307] on icon at bounding box center [913, 297] width 27 height 27
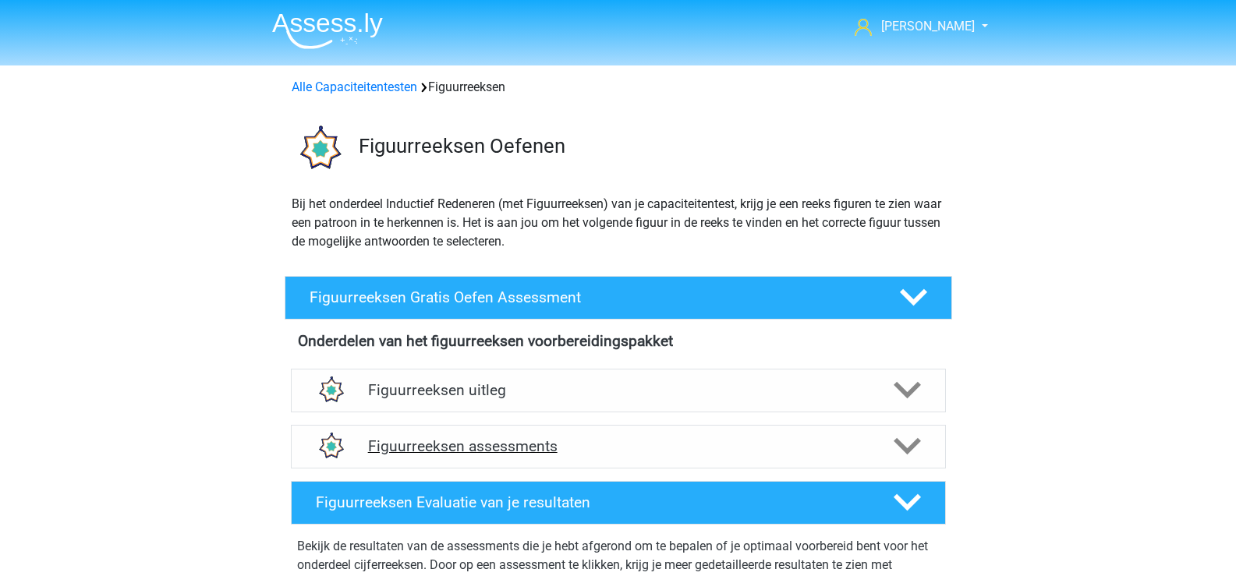
click at [908, 456] on icon at bounding box center [907, 446] width 27 height 27
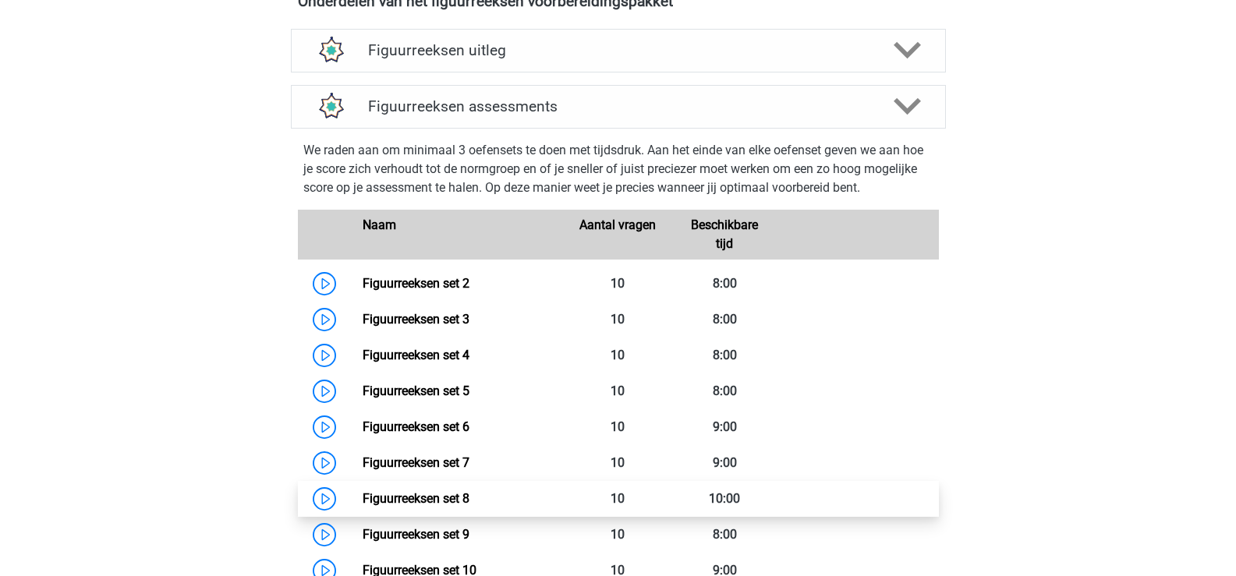
scroll to position [390, 0]
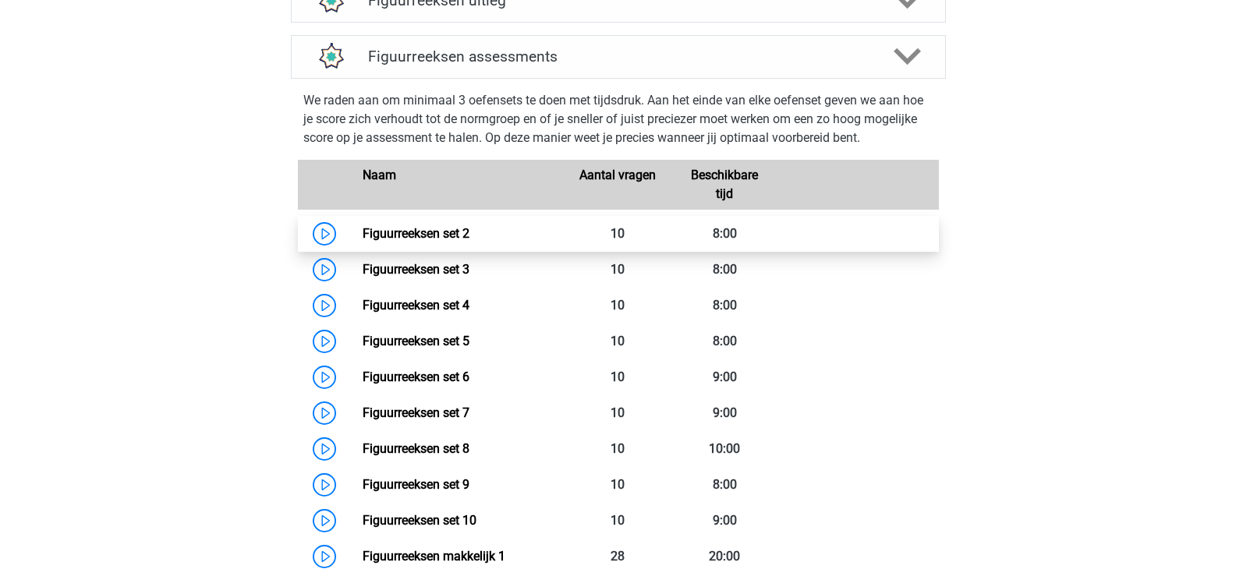
click at [394, 235] on link "Figuurreeksen set 2" at bounding box center [416, 233] width 107 height 15
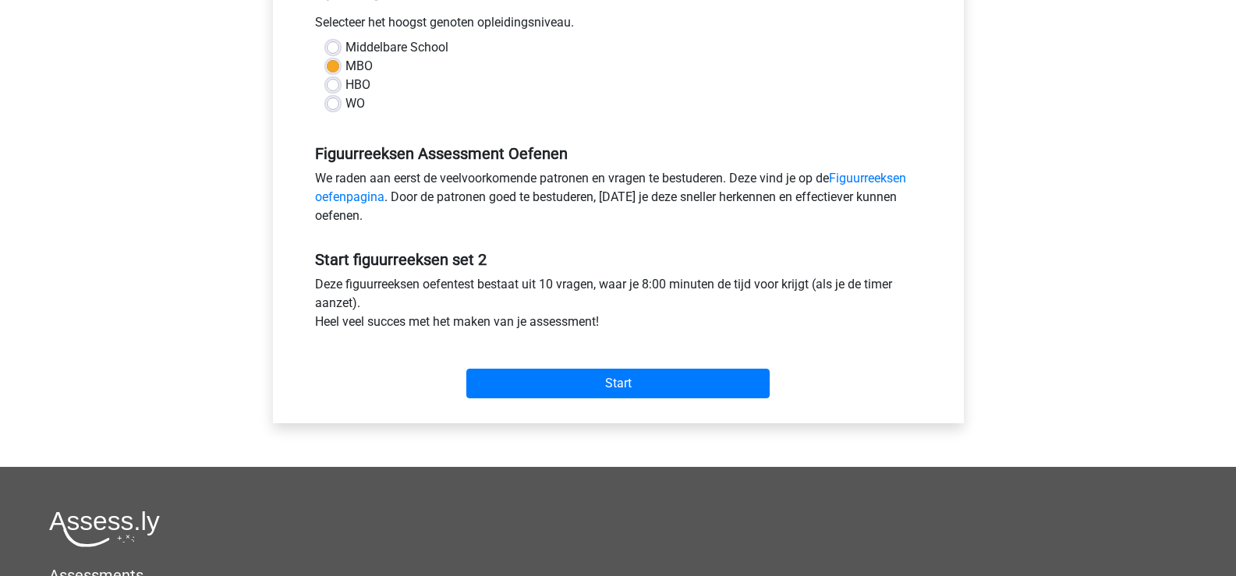
scroll to position [390, 0]
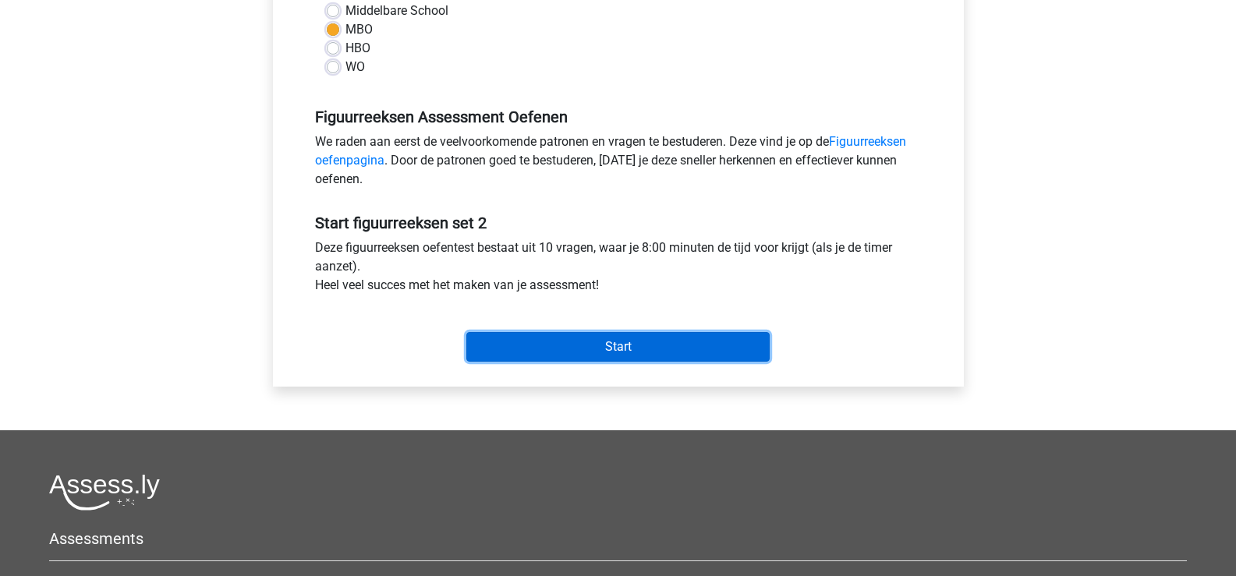
click at [568, 349] on input "Start" at bounding box center [617, 347] width 303 height 30
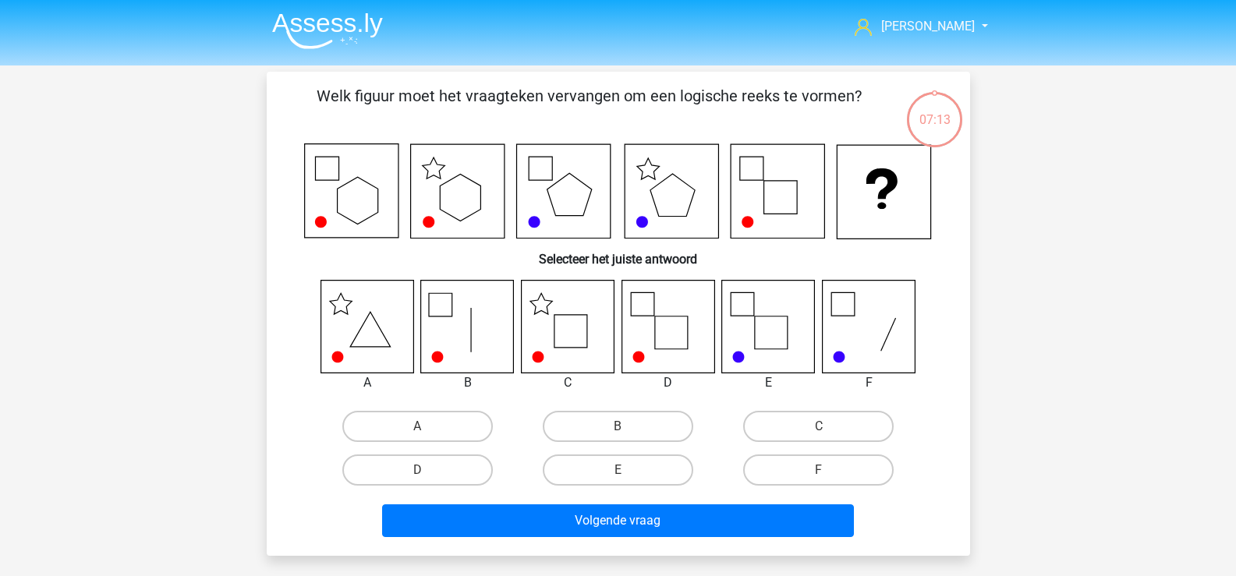
click at [575, 341] on icon at bounding box center [567, 326] width 93 height 93
click at [781, 431] on label "C" at bounding box center [818, 426] width 151 height 31
click at [819, 431] on input "C" at bounding box center [824, 432] width 10 height 10
radio input "true"
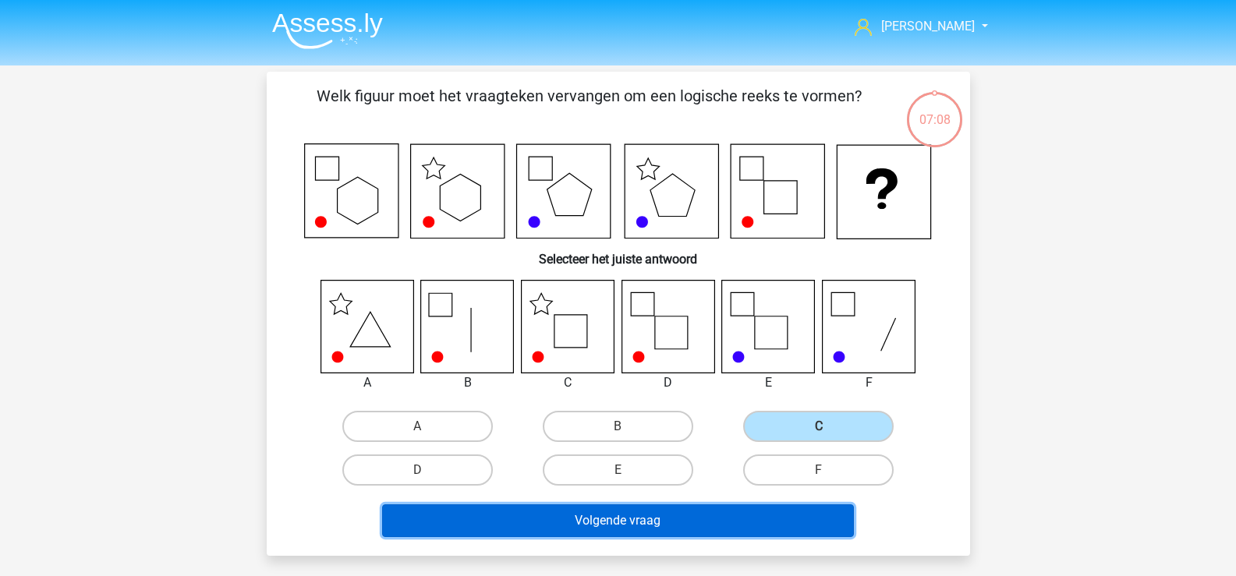
click at [653, 518] on button "Volgende vraag" at bounding box center [618, 521] width 472 height 33
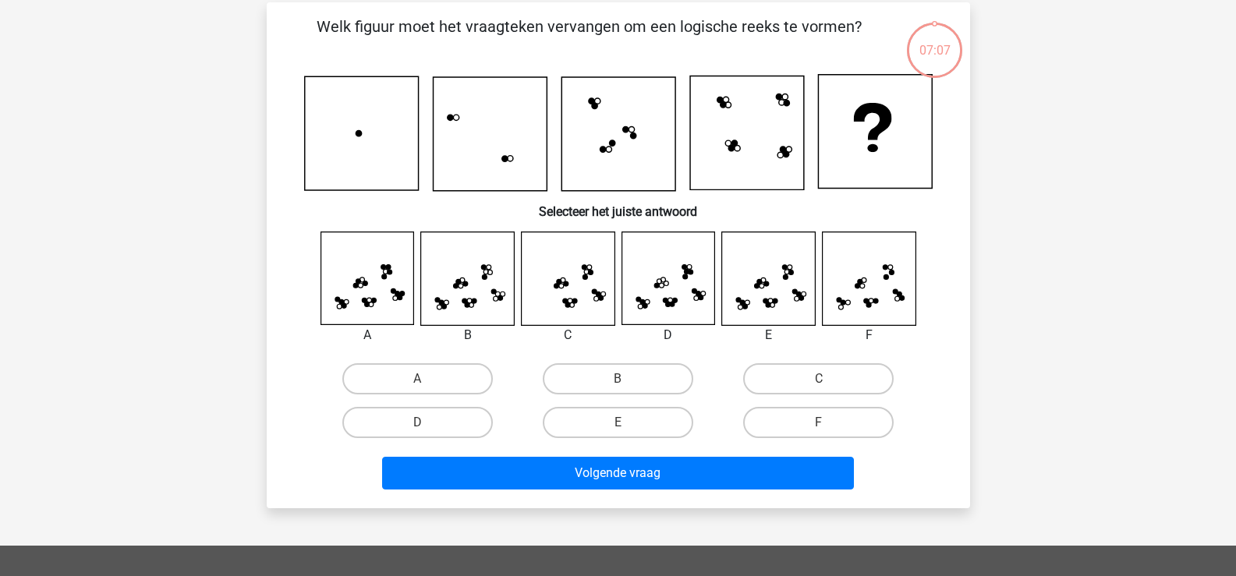
scroll to position [72, 0]
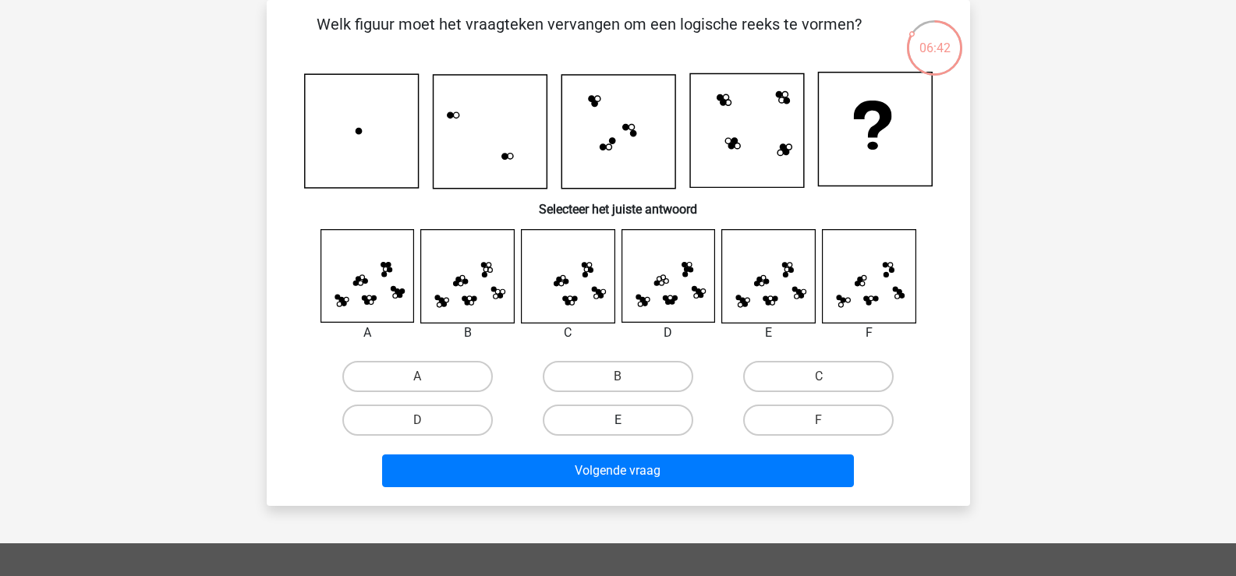
click at [604, 418] on label "E" at bounding box center [618, 420] width 151 height 31
click at [618, 420] on input "E" at bounding box center [623, 425] width 10 height 10
radio input "true"
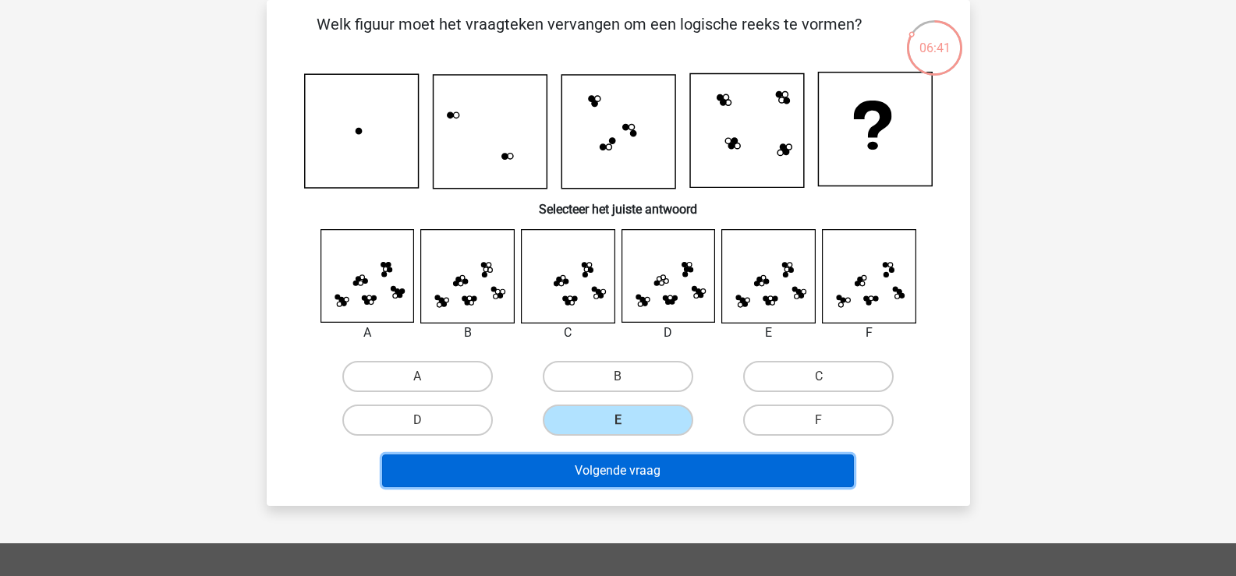
click at [637, 478] on button "Volgende vraag" at bounding box center [618, 471] width 472 height 33
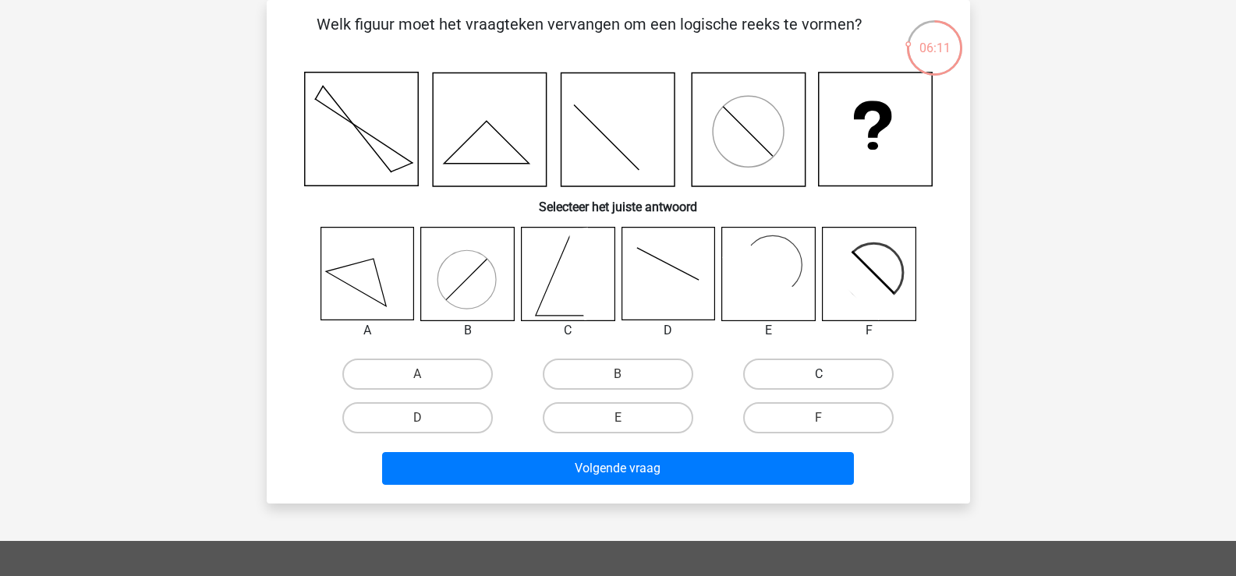
click at [803, 374] on label "C" at bounding box center [818, 374] width 151 height 31
click at [819, 374] on input "C" at bounding box center [824, 379] width 10 height 10
radio input "true"
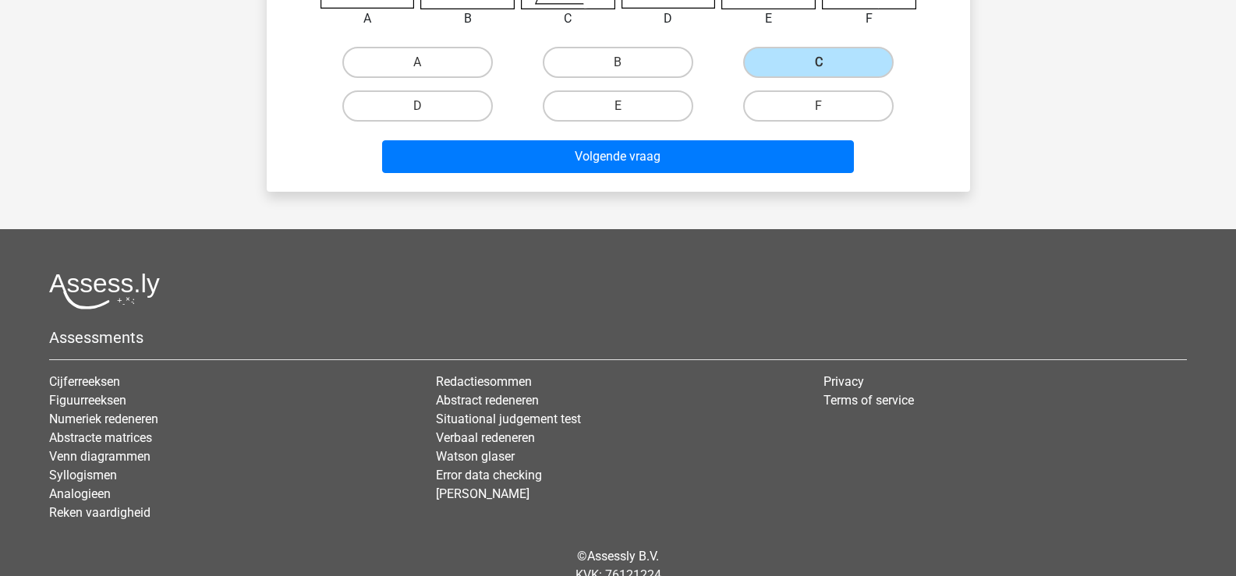
scroll to position [228, 0]
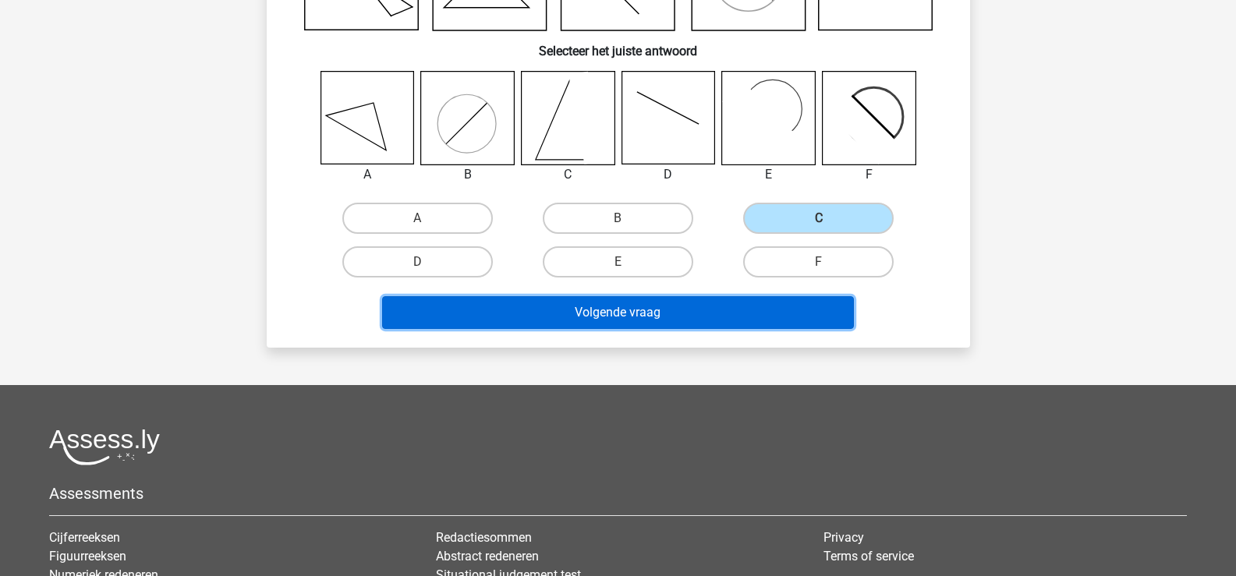
click at [660, 315] on button "Volgende vraag" at bounding box center [618, 312] width 472 height 33
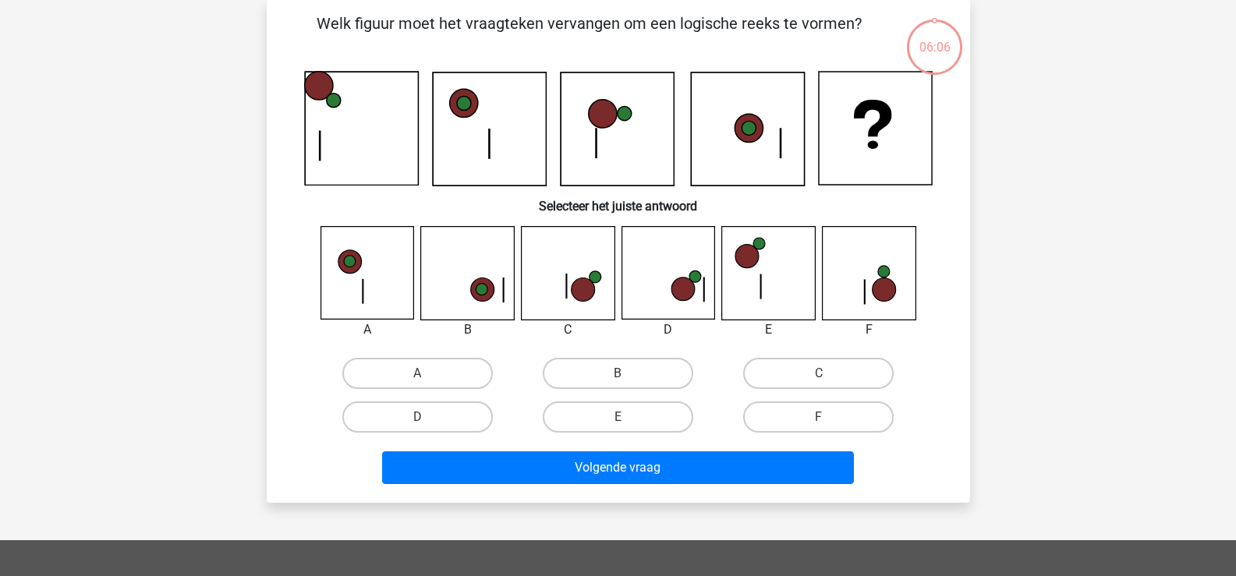
scroll to position [72, 0]
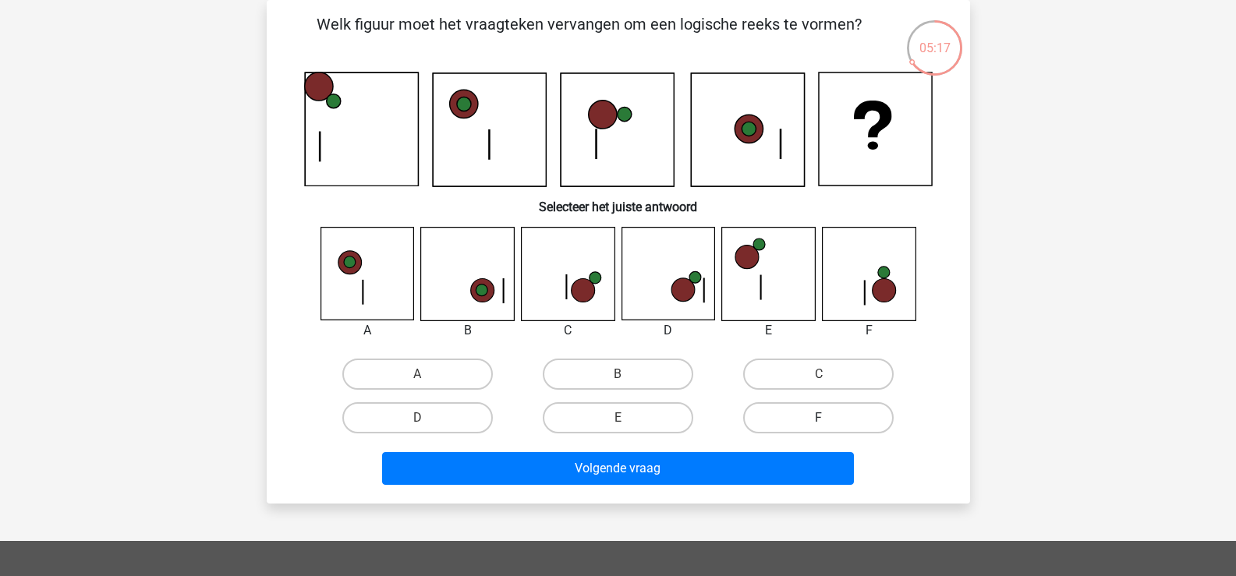
click at [801, 418] on label "F" at bounding box center [818, 417] width 151 height 31
click at [819, 418] on input "F" at bounding box center [824, 423] width 10 height 10
radio input "true"
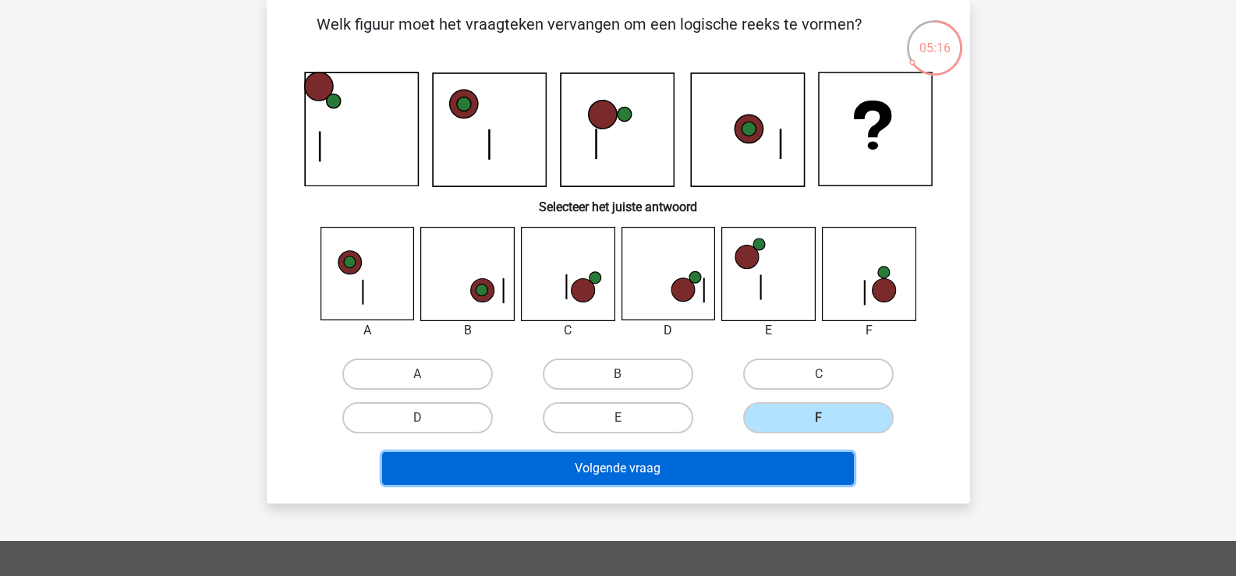
click at [714, 467] on button "Volgende vraag" at bounding box center [618, 468] width 472 height 33
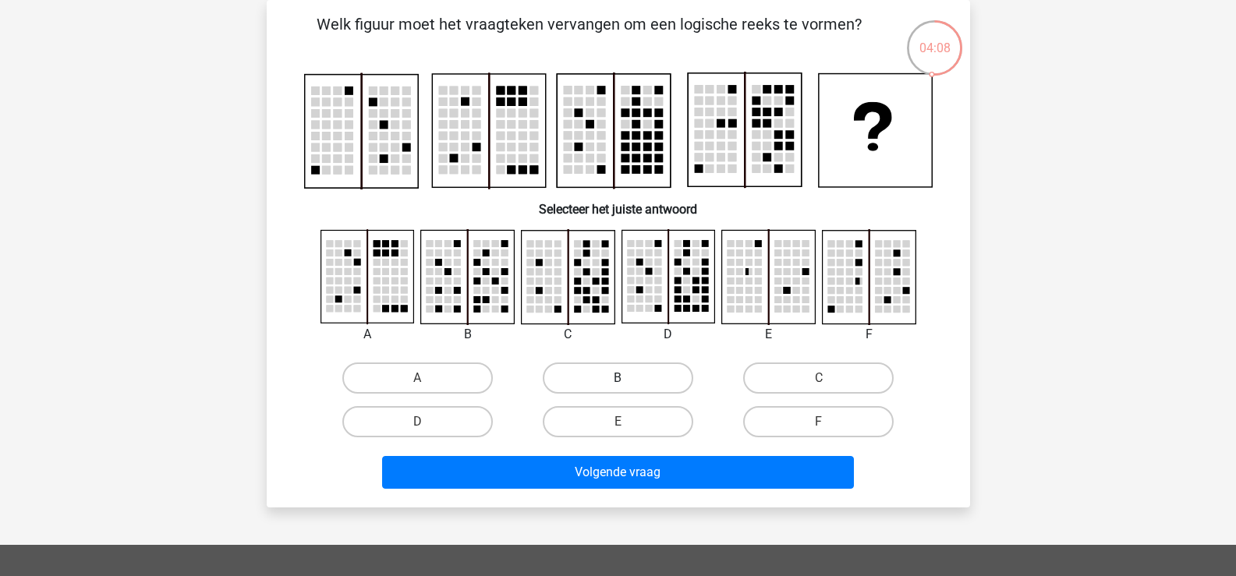
click at [607, 384] on label "B" at bounding box center [618, 378] width 151 height 31
click at [618, 384] on input "B" at bounding box center [623, 383] width 10 height 10
radio input "true"
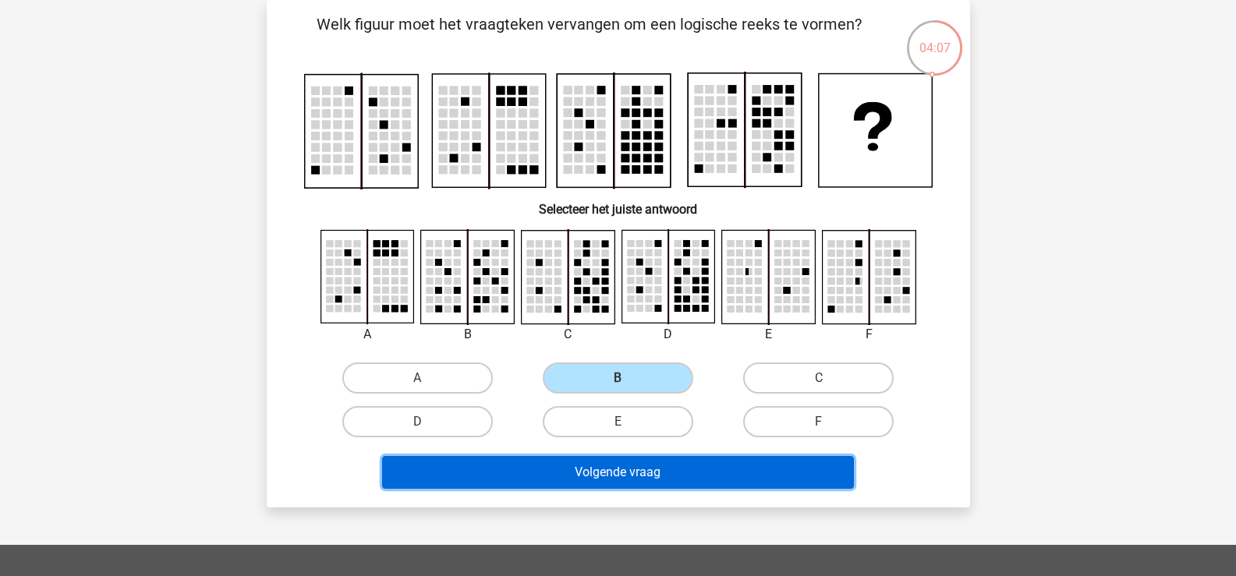
click at [611, 474] on button "Volgende vraag" at bounding box center [618, 472] width 472 height 33
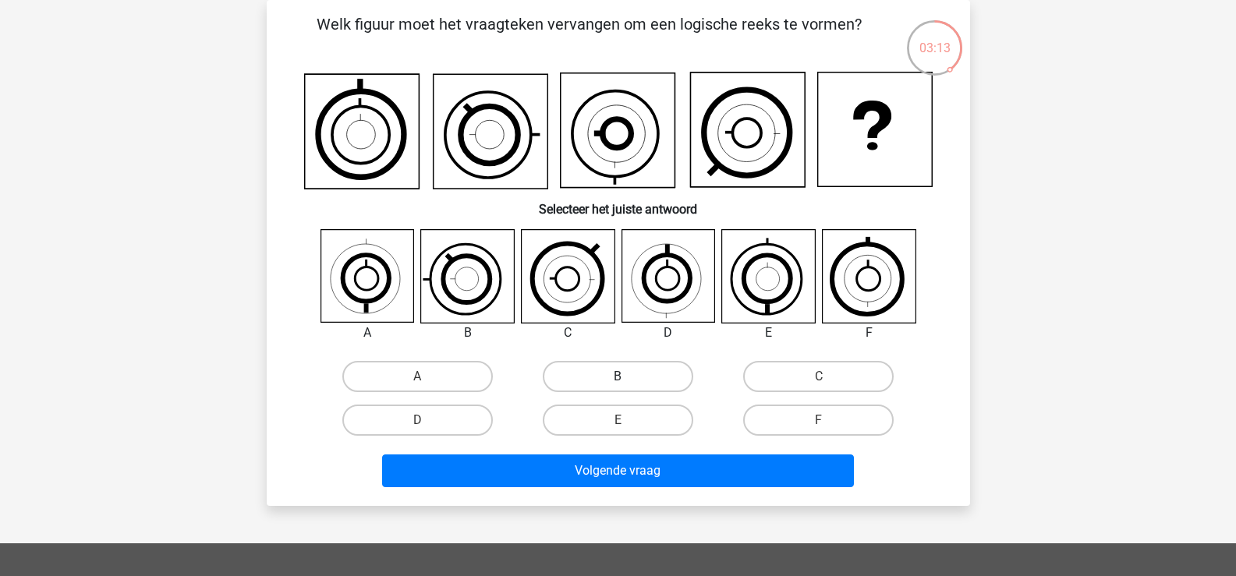
click at [590, 372] on label "B" at bounding box center [618, 376] width 151 height 31
click at [618, 377] on input "B" at bounding box center [623, 382] width 10 height 10
radio input "true"
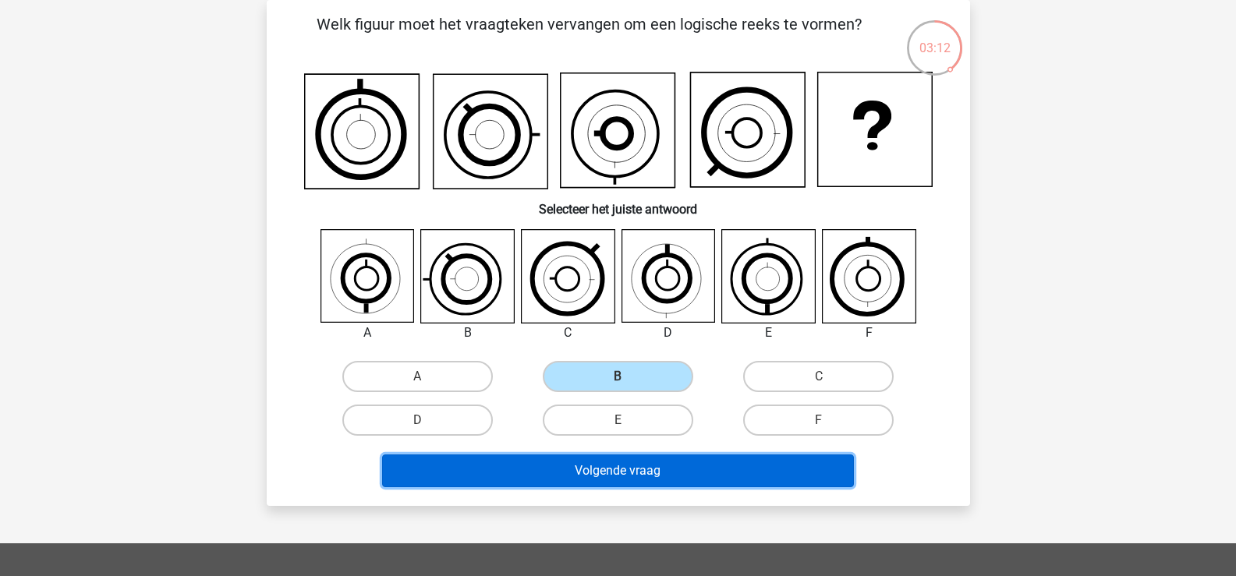
click at [639, 473] on button "Volgende vraag" at bounding box center [618, 471] width 472 height 33
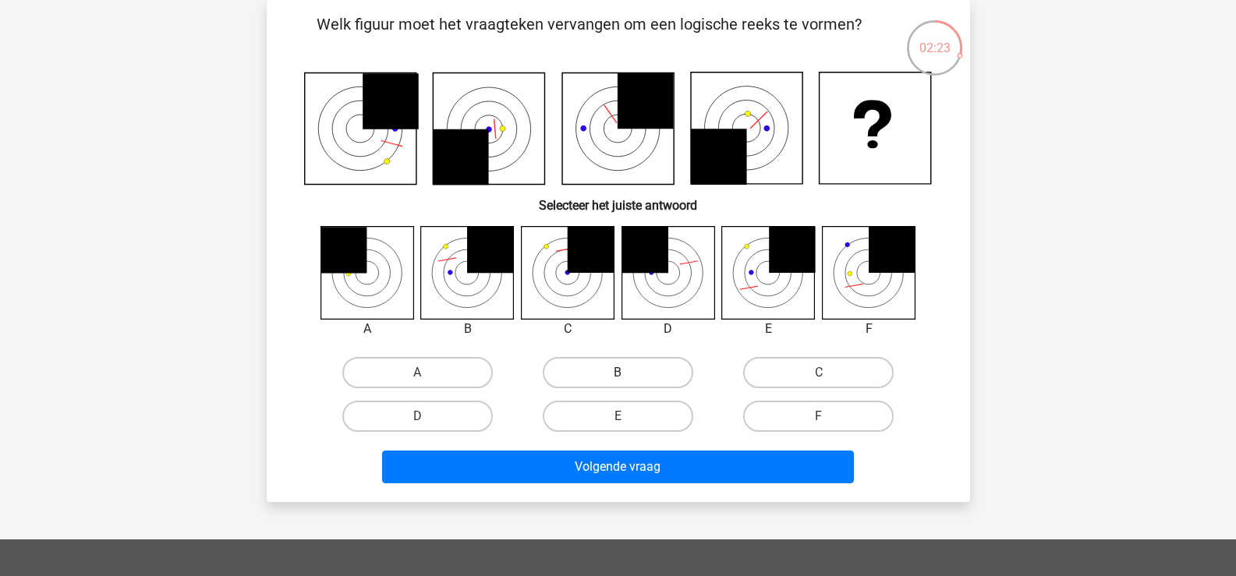
click at [621, 372] on label "B" at bounding box center [618, 372] width 151 height 31
click at [621, 373] on input "B" at bounding box center [623, 378] width 10 height 10
radio input "true"
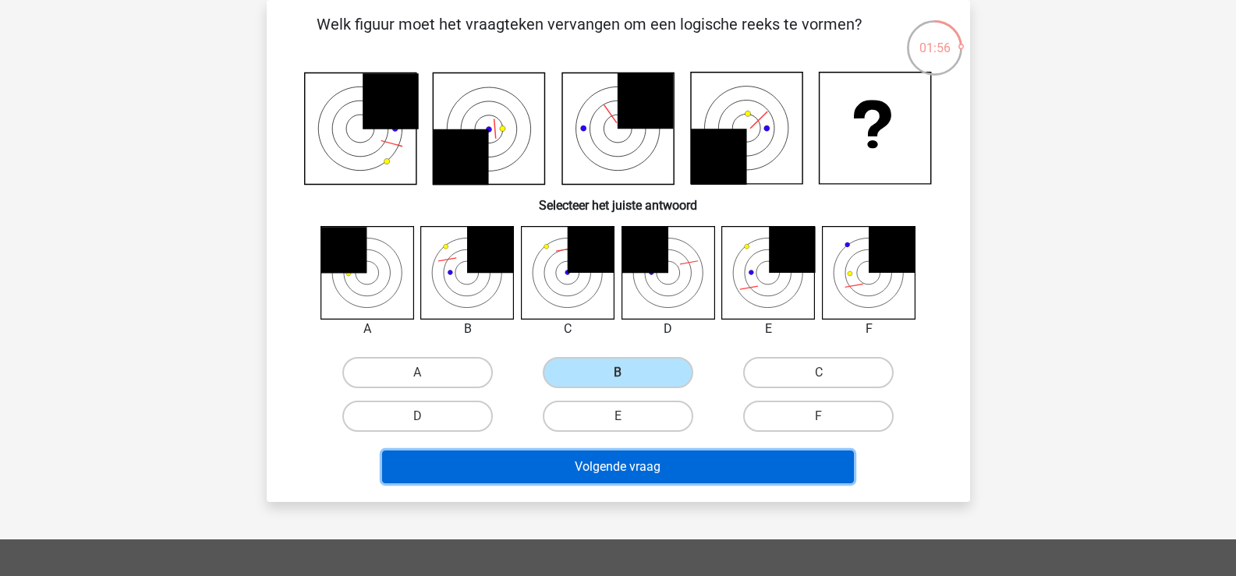
click at [671, 476] on button "Volgende vraag" at bounding box center [618, 467] width 472 height 33
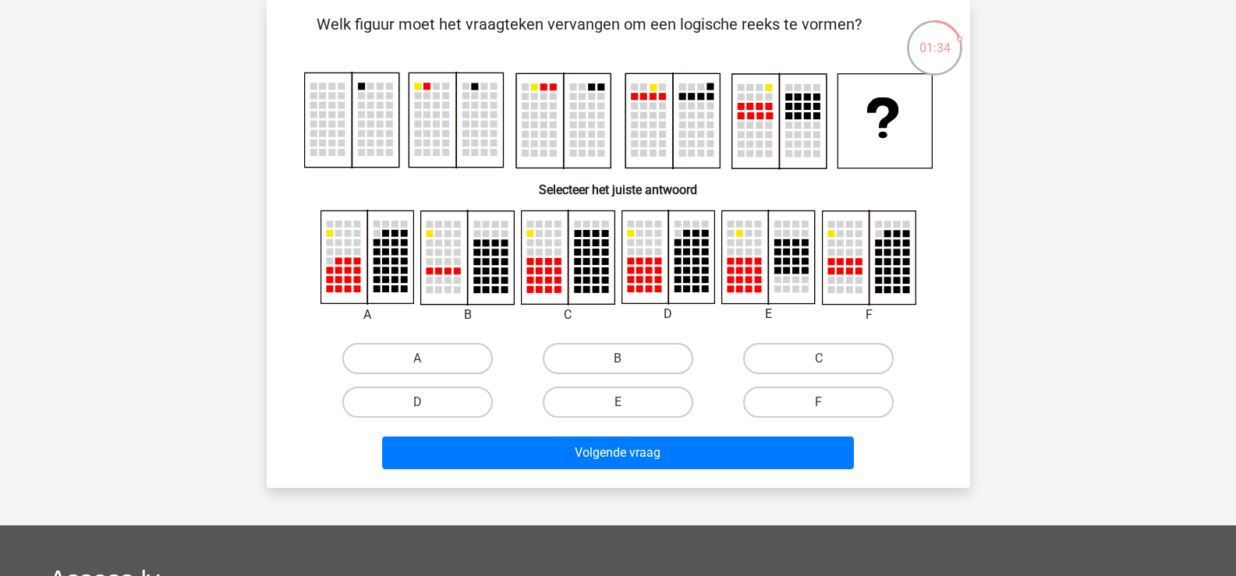
click at [657, 418] on div "E" at bounding box center [618, 403] width 200 height 44
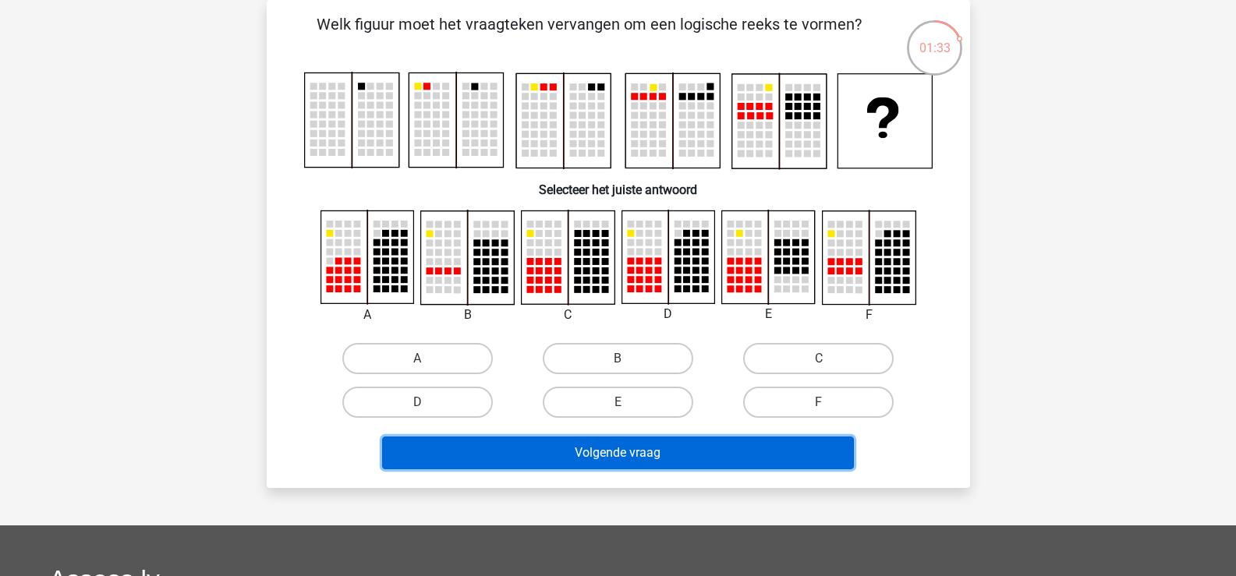
click at [663, 459] on button "Volgende vraag" at bounding box center [618, 453] width 472 height 33
click at [633, 450] on button "Volgende vraag" at bounding box center [618, 453] width 472 height 33
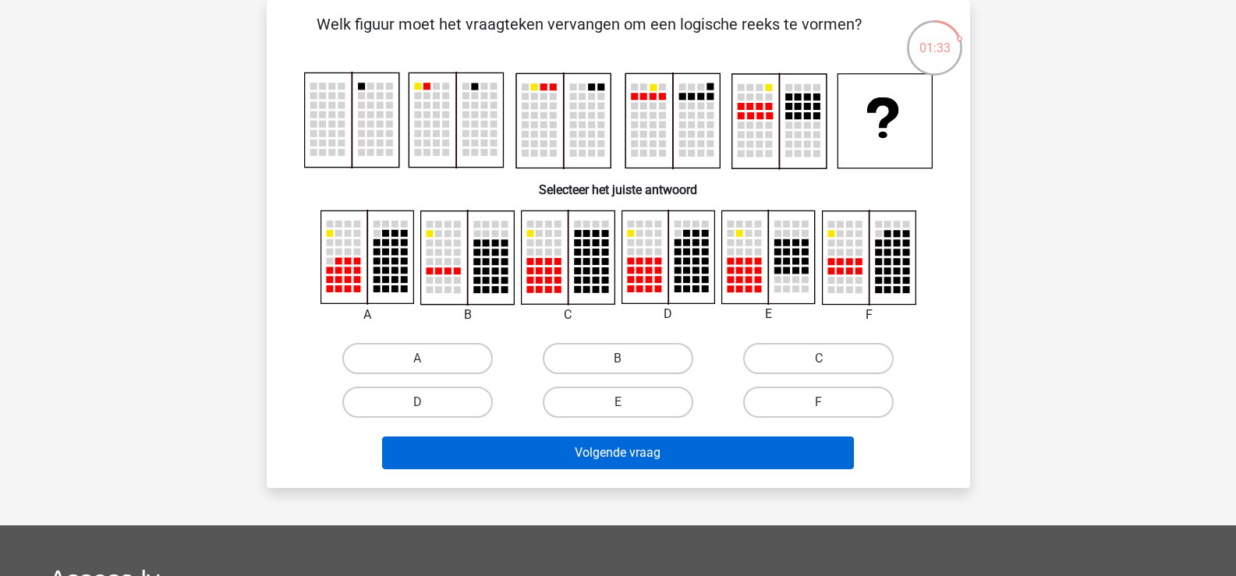
click at [622, 383] on div "E" at bounding box center [618, 403] width 200 height 44
click at [622, 367] on input "B" at bounding box center [623, 364] width 10 height 10
radio input "true"
click at [824, 356] on label "C" at bounding box center [818, 358] width 151 height 31
click at [824, 359] on input "C" at bounding box center [824, 364] width 10 height 10
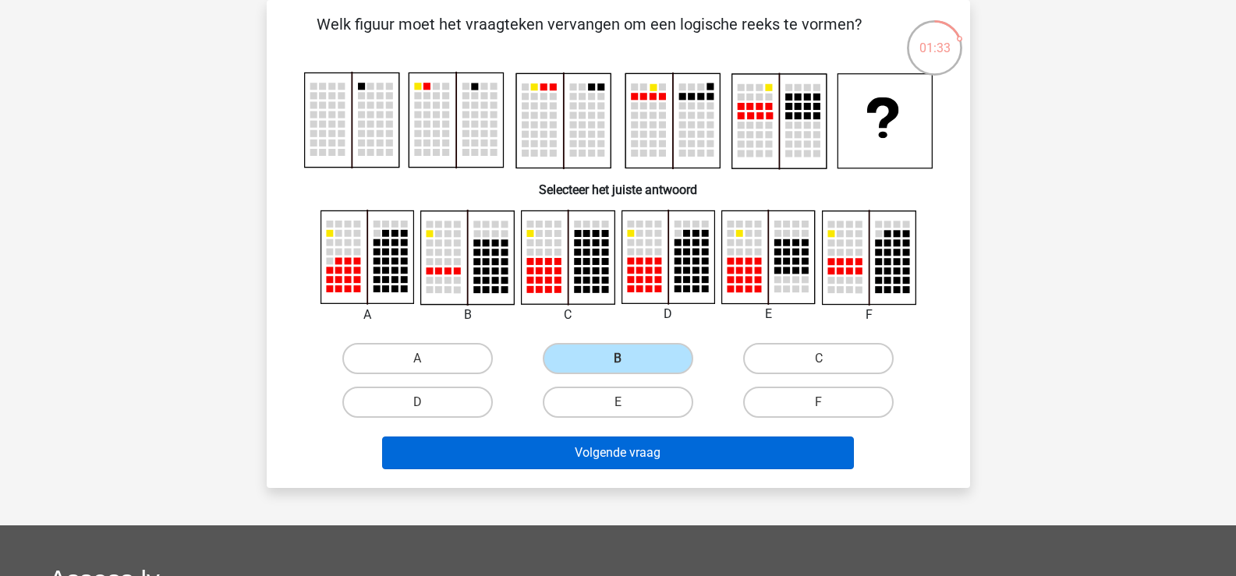
radio input "true"
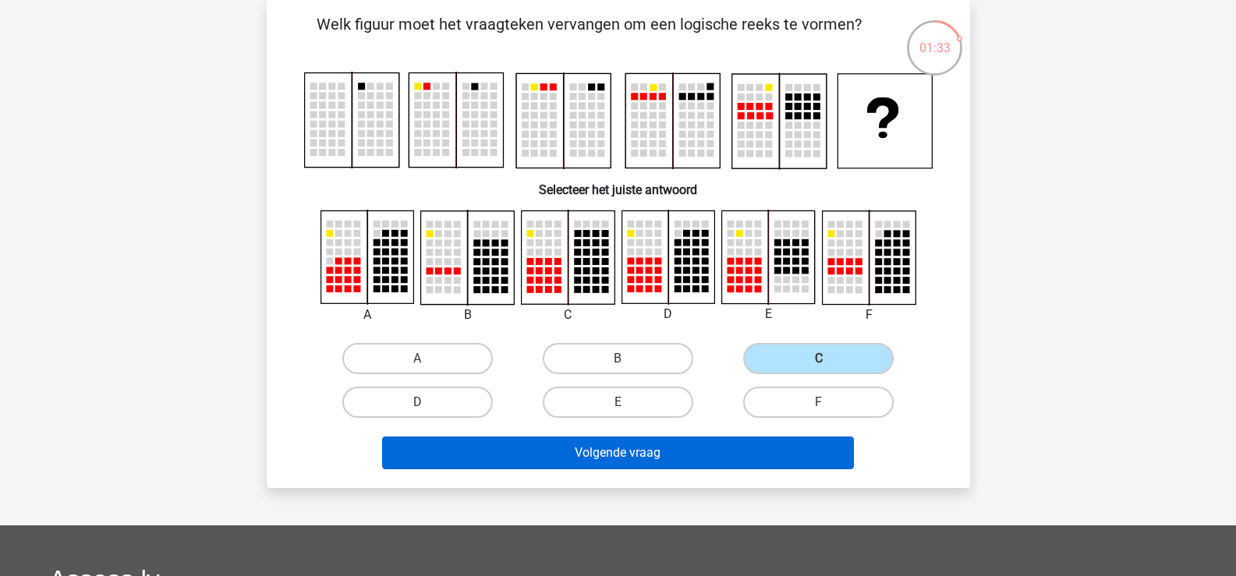
radio input "false"
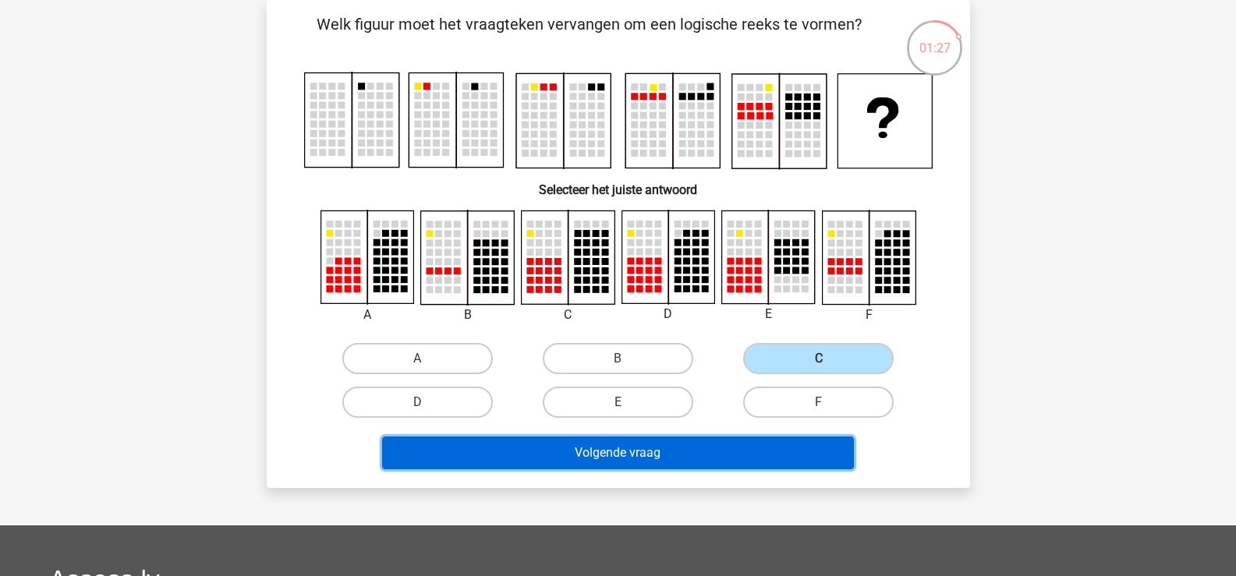
click at [654, 452] on button "Volgende vraag" at bounding box center [618, 453] width 472 height 33
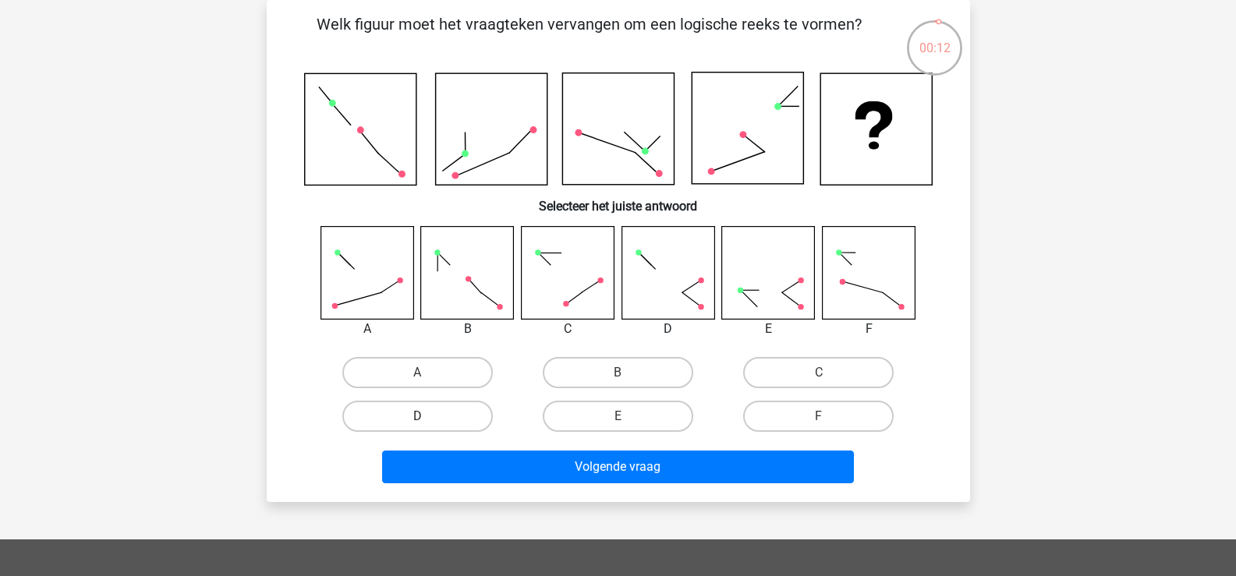
click at [402, 405] on label "D" at bounding box center [417, 416] width 151 height 31
click at [417, 416] on input "D" at bounding box center [422, 421] width 10 height 10
radio input "true"
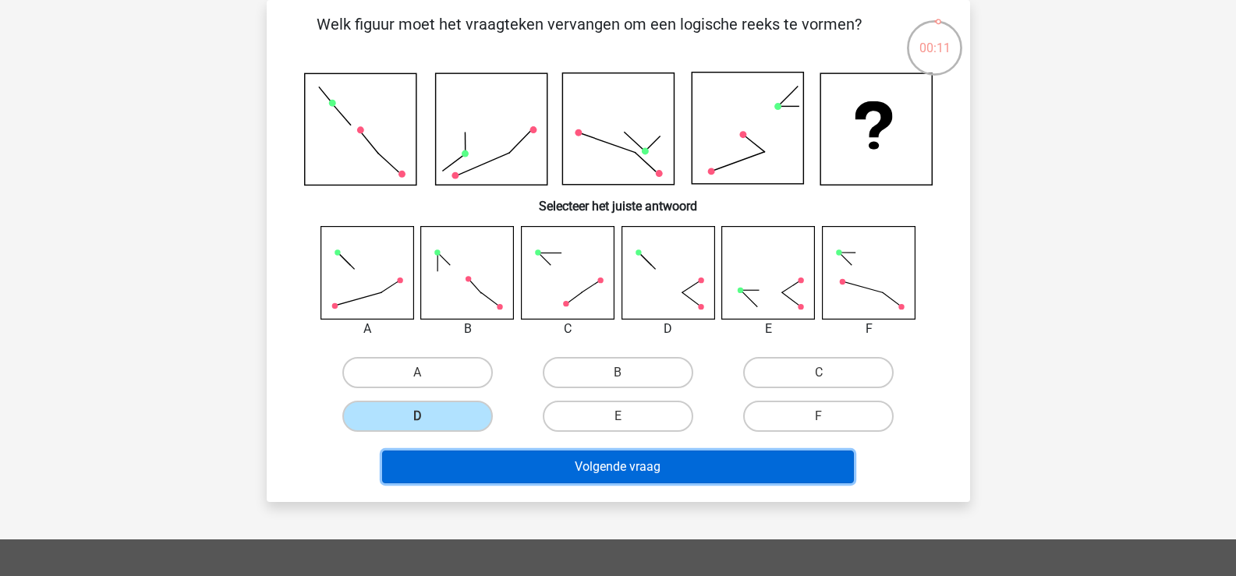
click at [544, 469] on button "Volgende vraag" at bounding box center [618, 467] width 472 height 33
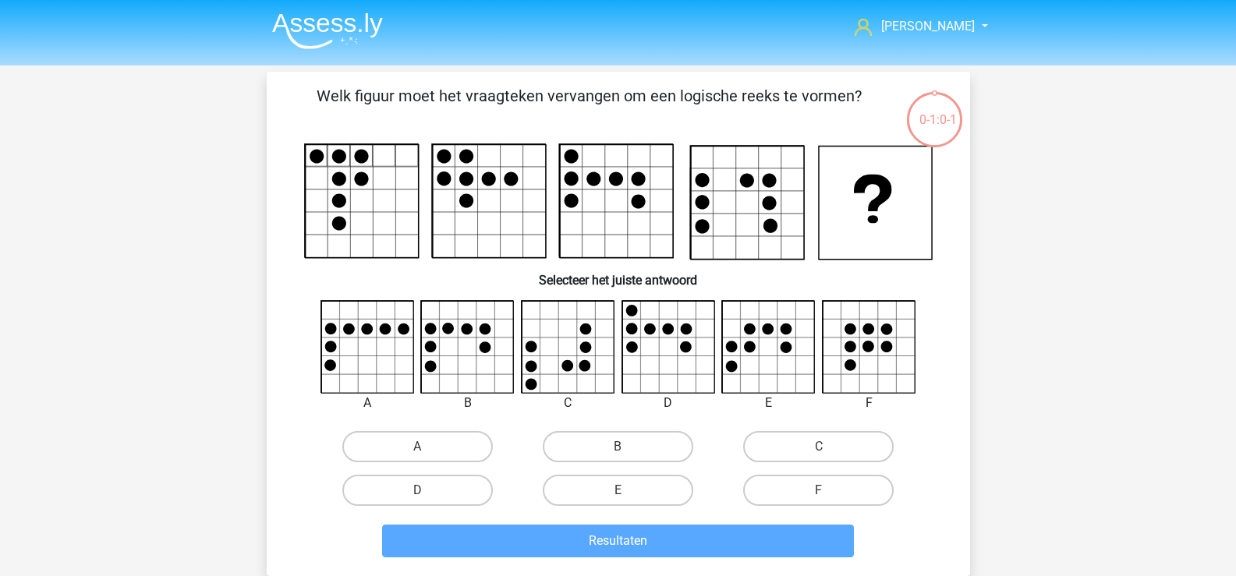
scroll to position [72, 0]
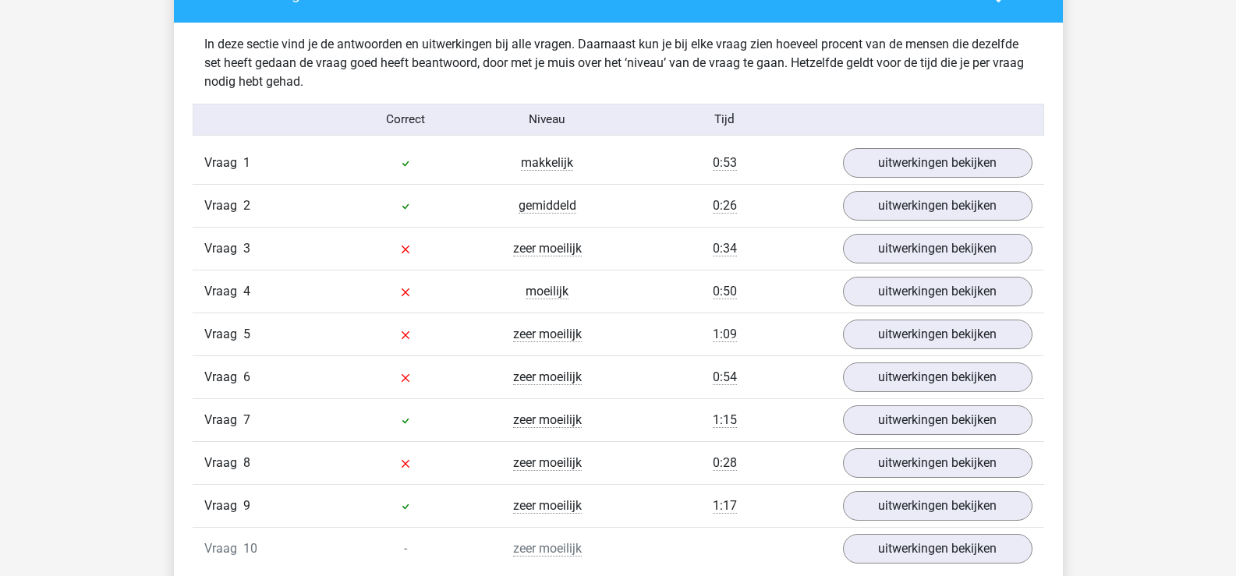
scroll to position [936, 0]
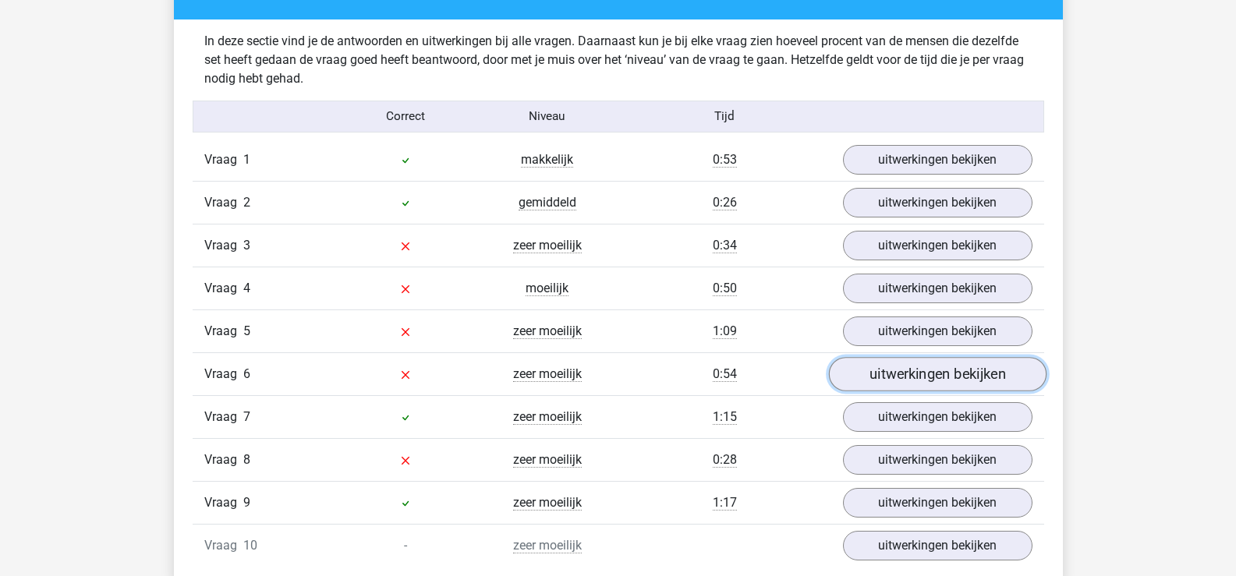
click at [909, 386] on link "uitwerkingen bekijken" at bounding box center [937, 374] width 218 height 34
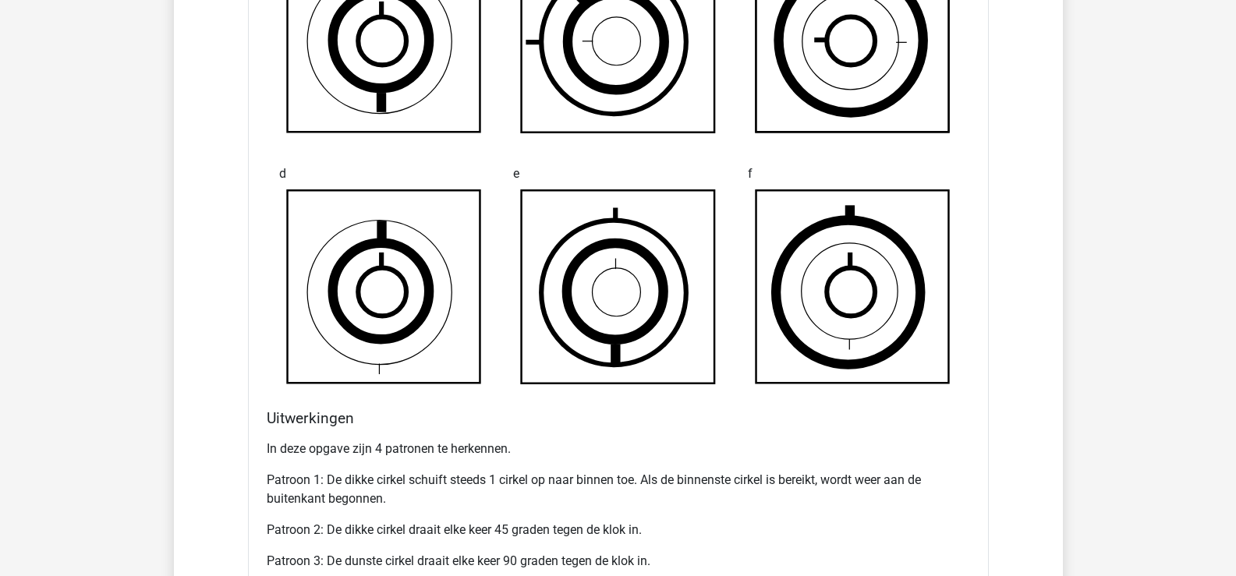
scroll to position [1716, 0]
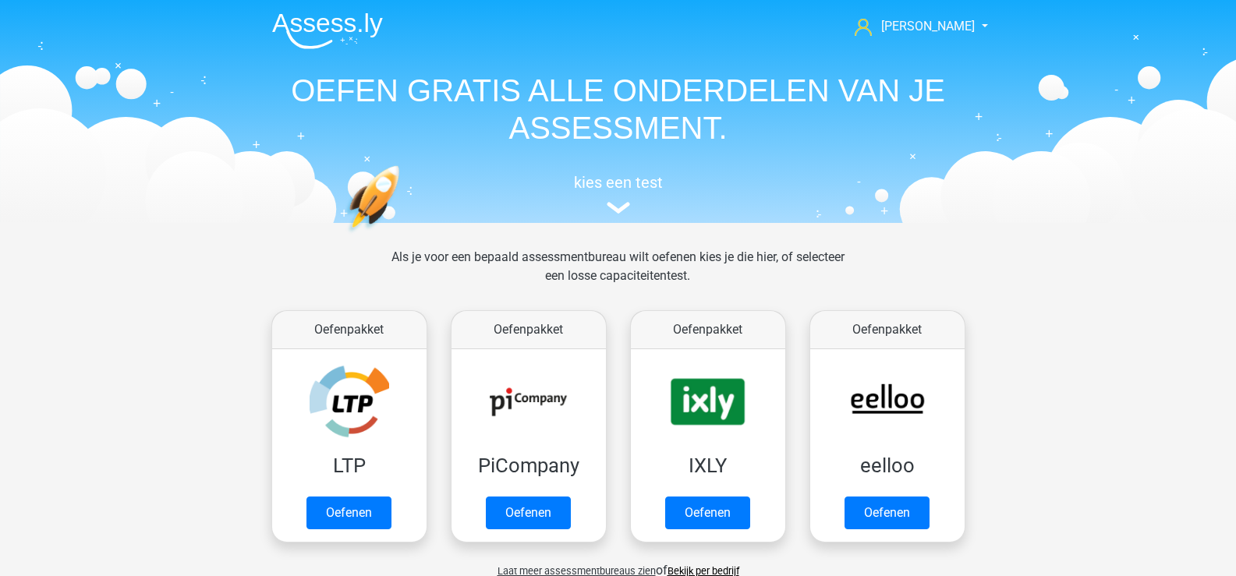
scroll to position [605, 0]
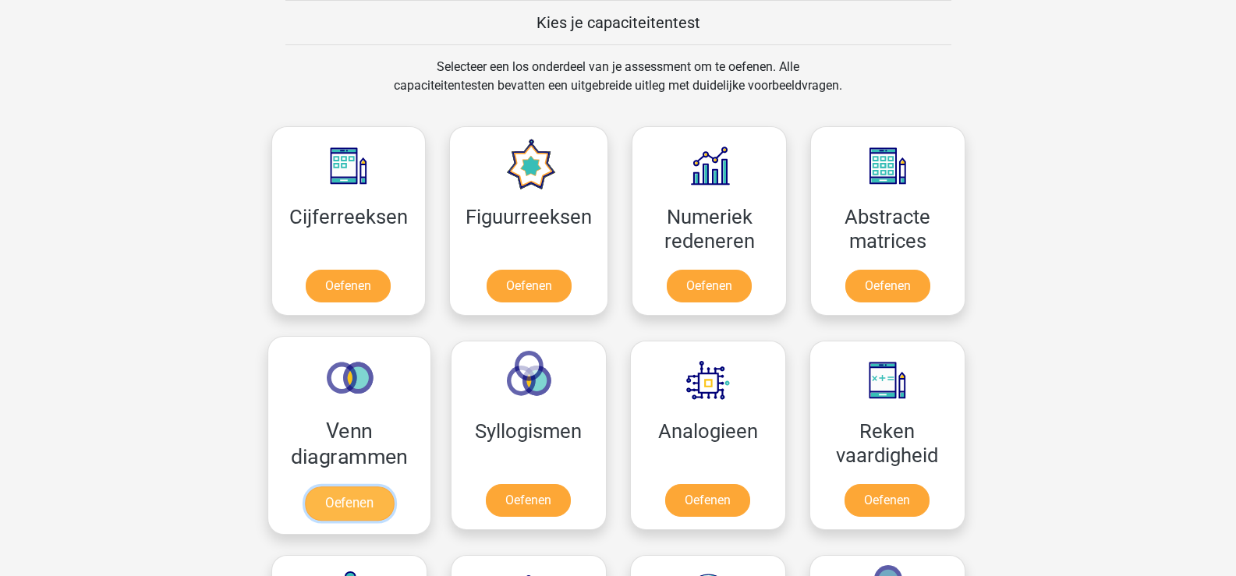
click at [349, 504] on link "Oefenen" at bounding box center [348, 504] width 89 height 34
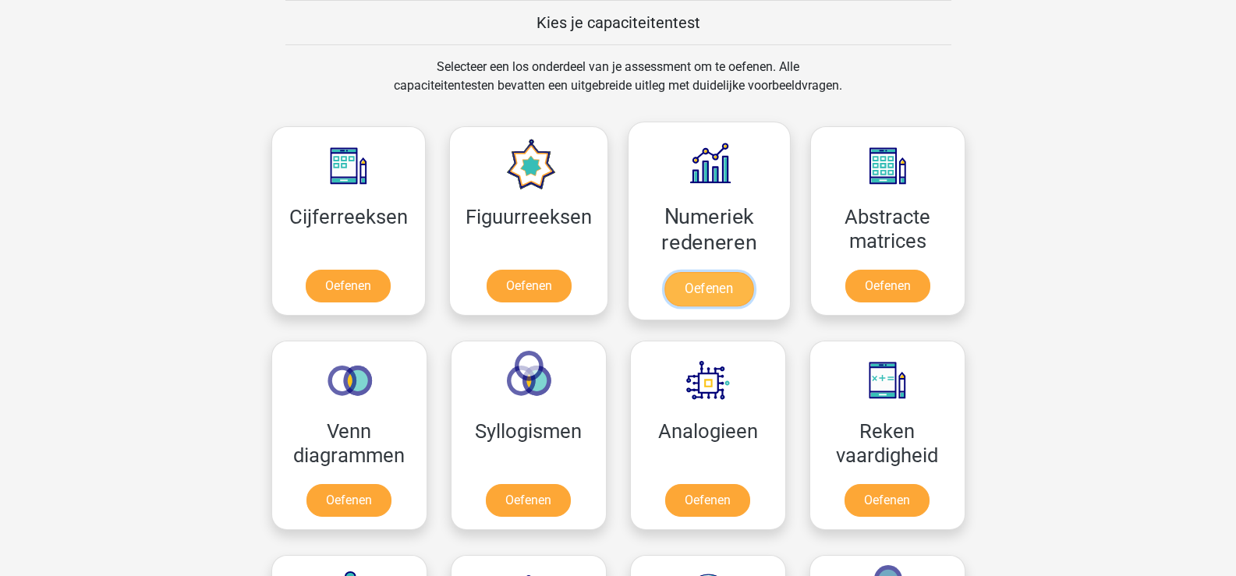
click at [727, 272] on link "Oefenen" at bounding box center [709, 289] width 89 height 34
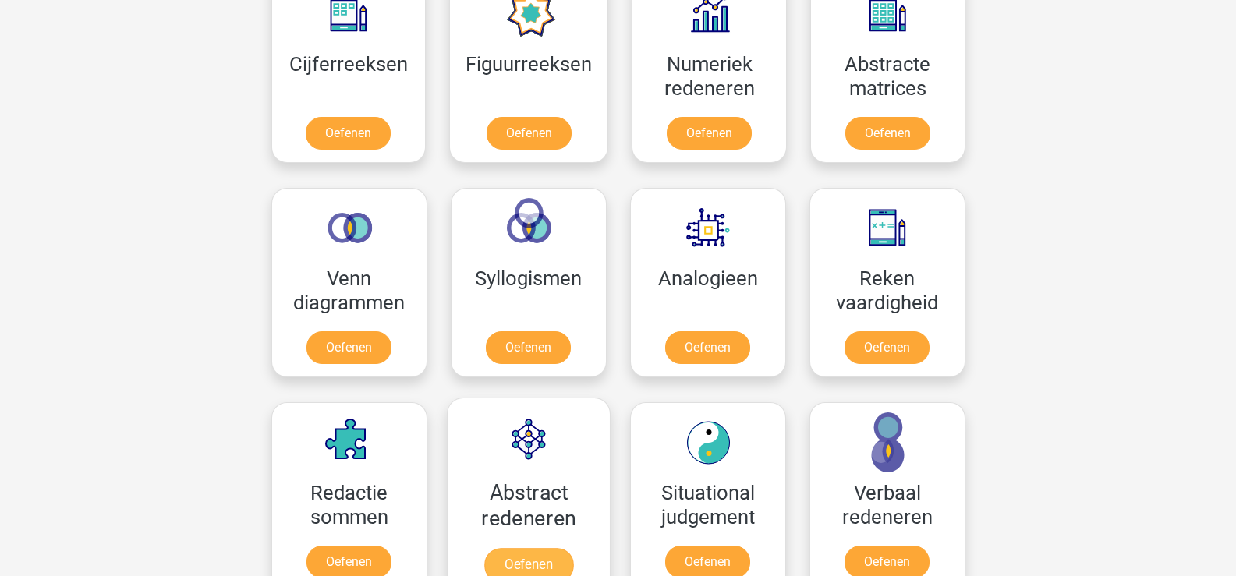
scroll to position [761, 0]
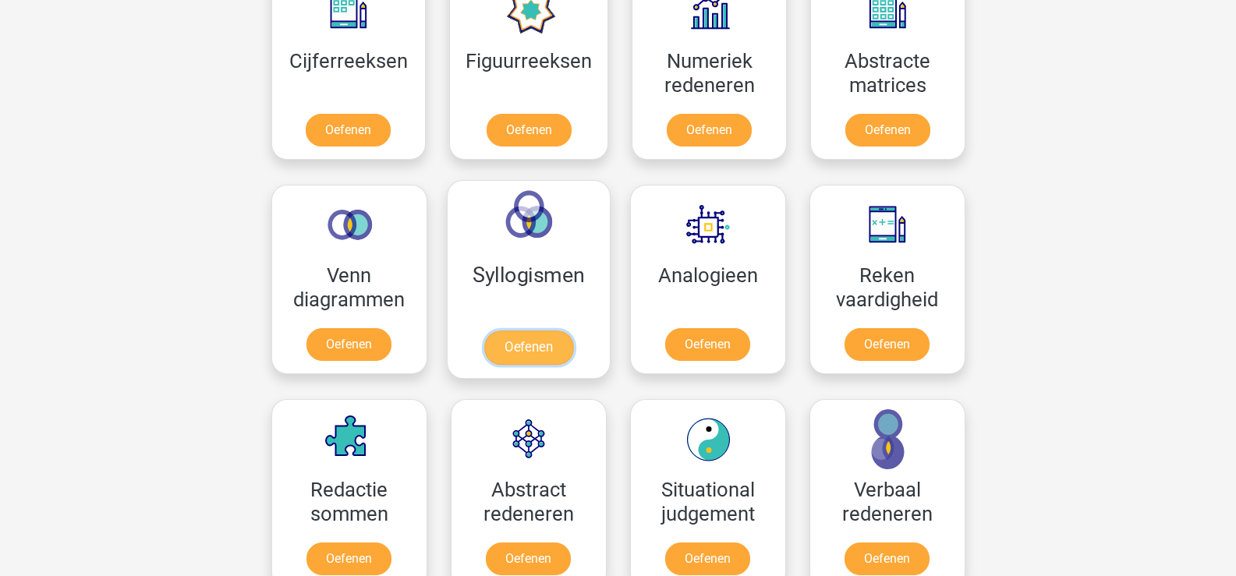
click at [516, 349] on link "Oefenen" at bounding box center [528, 348] width 89 height 34
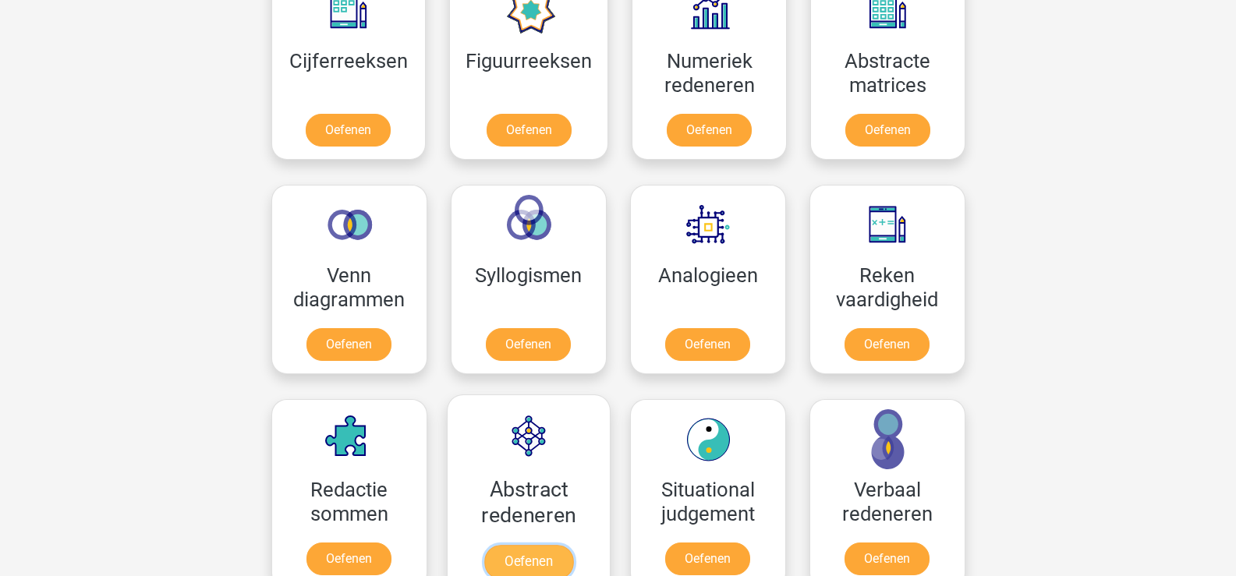
click at [523, 563] on link "Oefenen" at bounding box center [528, 562] width 89 height 34
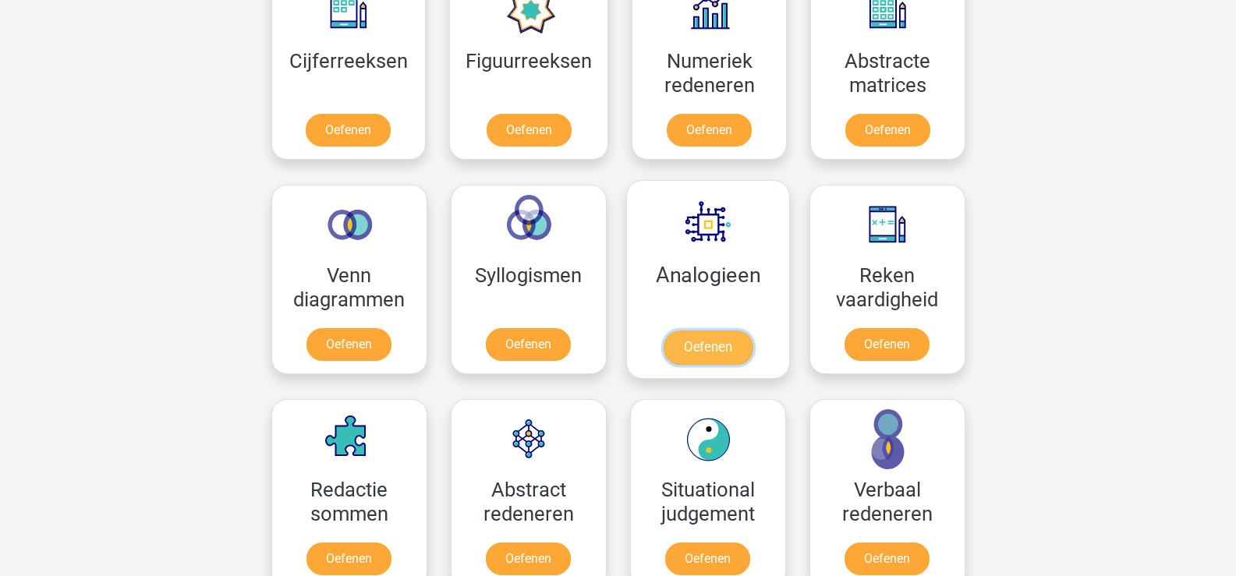
click at [697, 331] on link "Oefenen" at bounding box center [707, 348] width 89 height 34
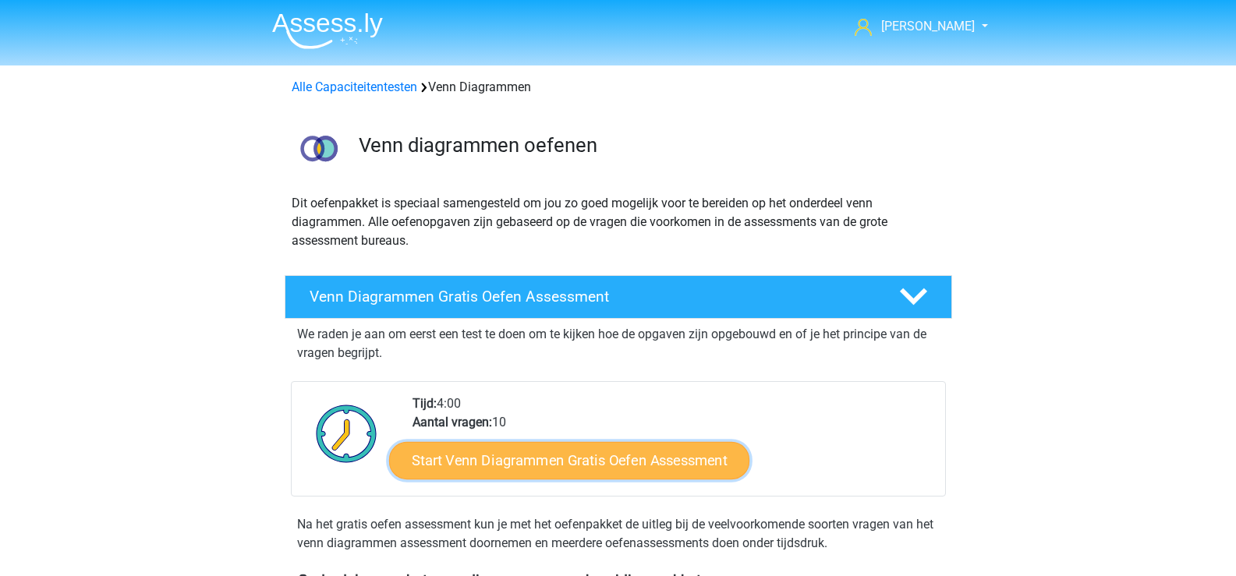
click at [576, 464] on link "Start Venn Diagrammen Gratis Oefen Assessment" at bounding box center [569, 460] width 360 height 37
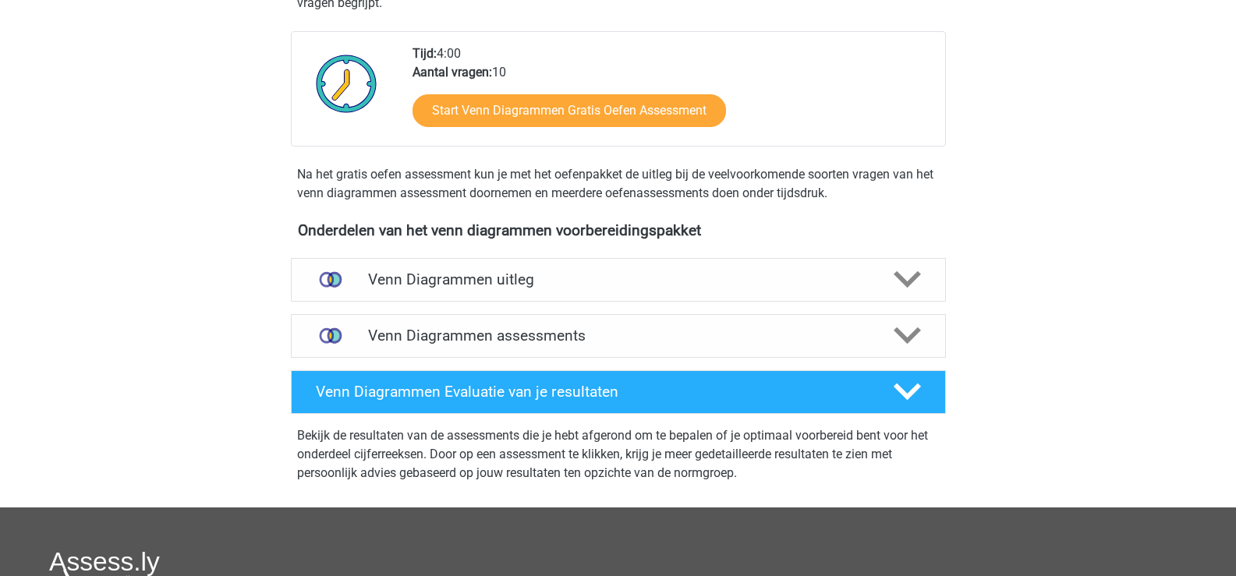
scroll to position [468, 0]
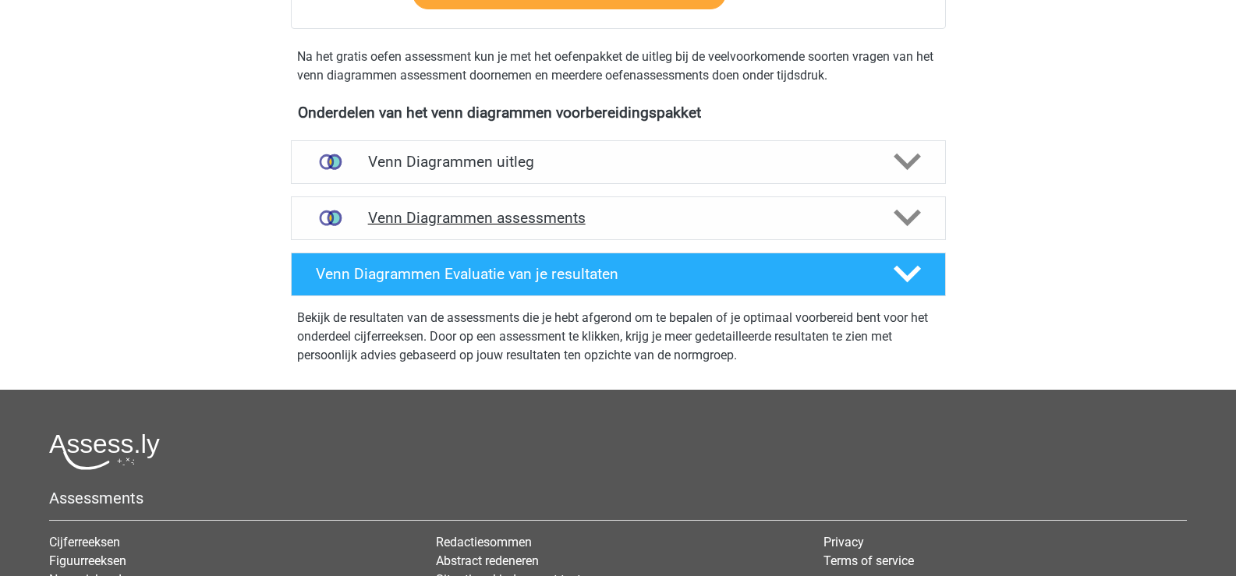
click at [908, 225] on polygon at bounding box center [907, 218] width 27 height 17
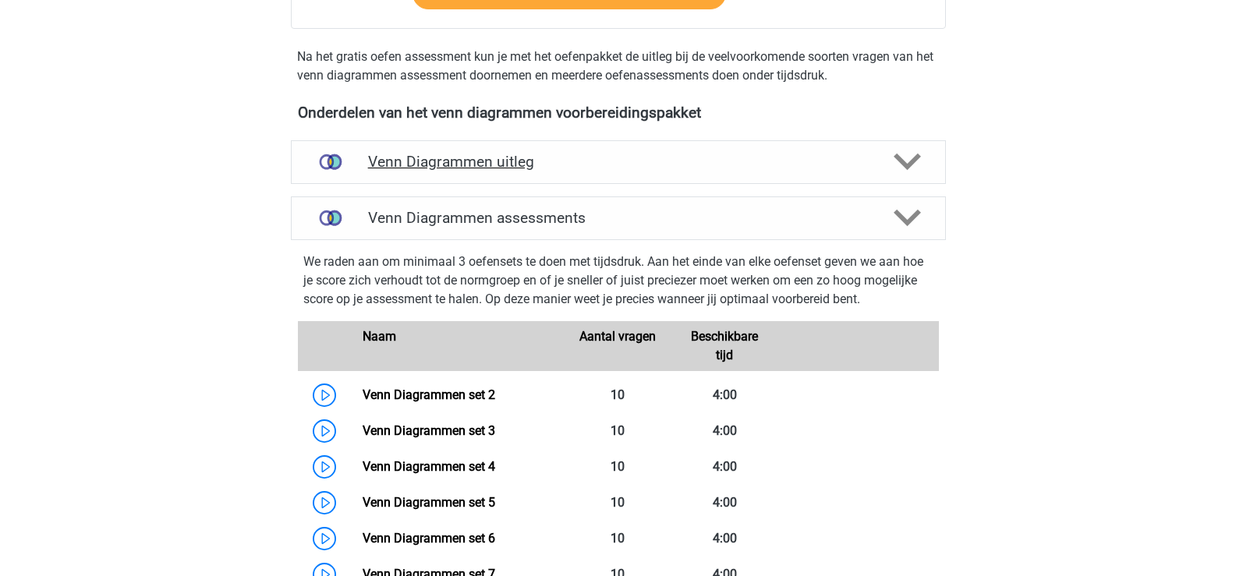
click at [906, 167] on polygon at bounding box center [907, 162] width 27 height 17
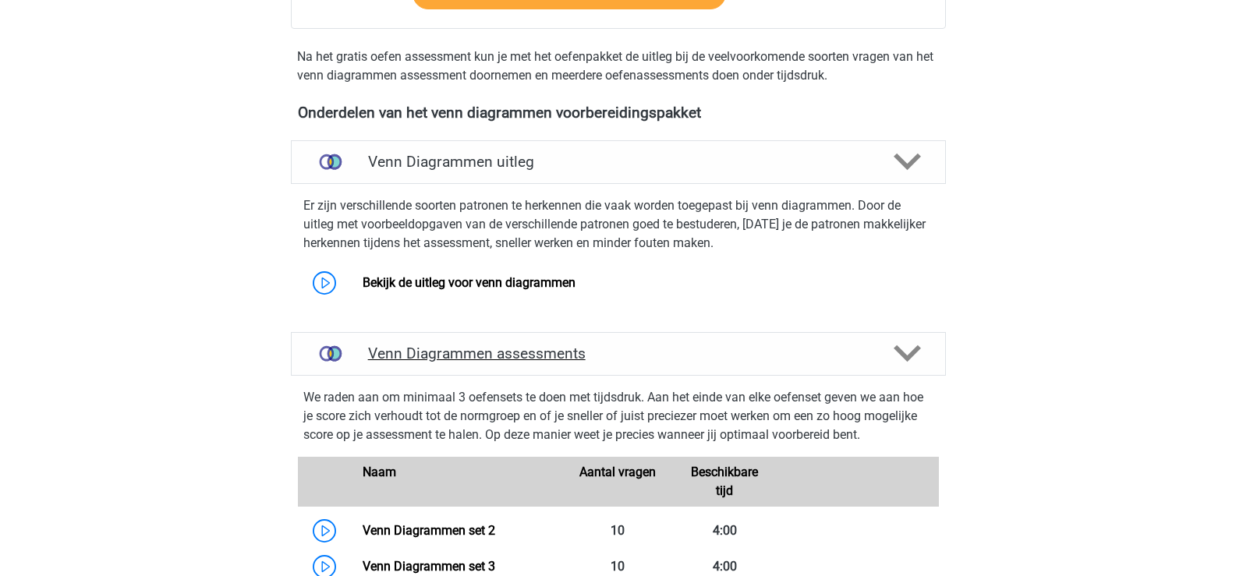
click at [702, 360] on h4 "Venn Diagrammen assessments" at bounding box center [618, 354] width 501 height 18
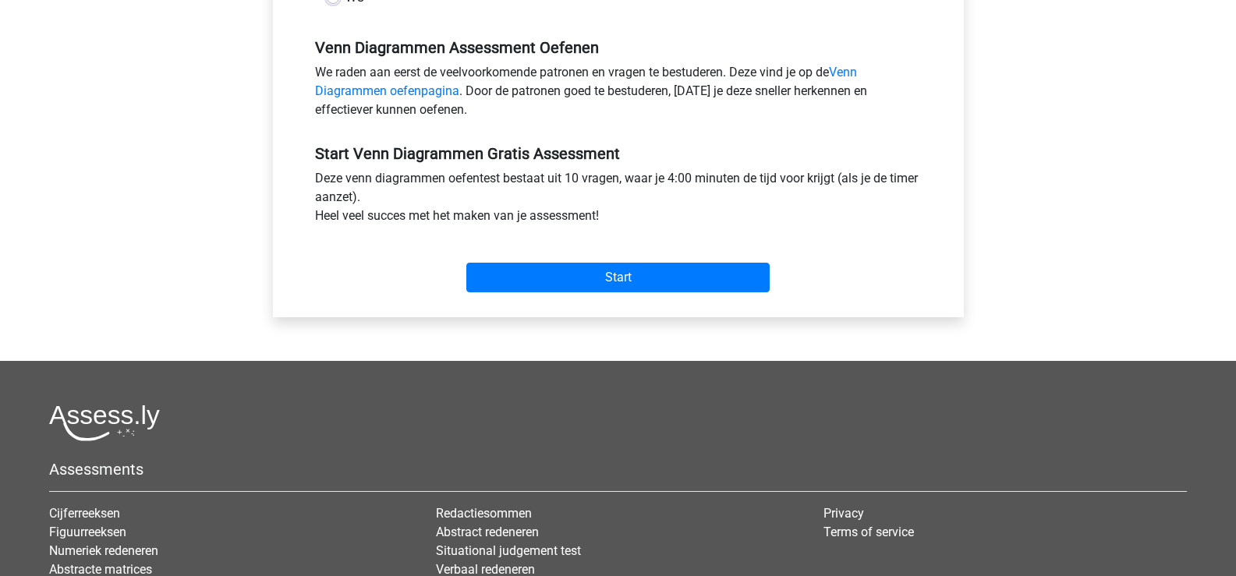
scroll to position [546, 0]
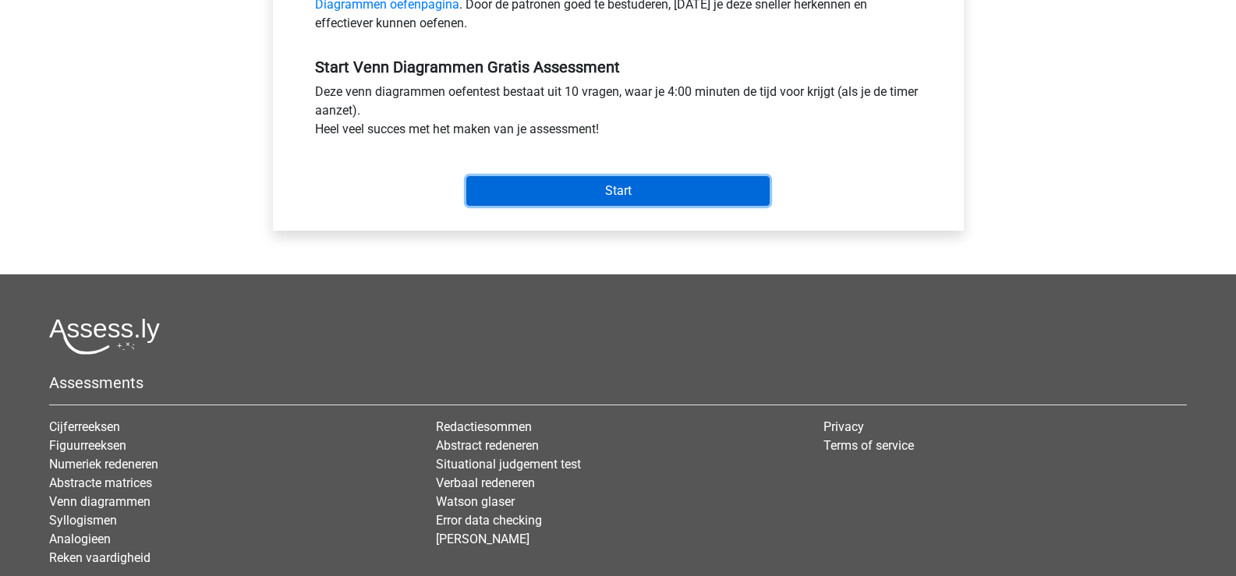
click at [606, 190] on input "Start" at bounding box center [617, 191] width 303 height 30
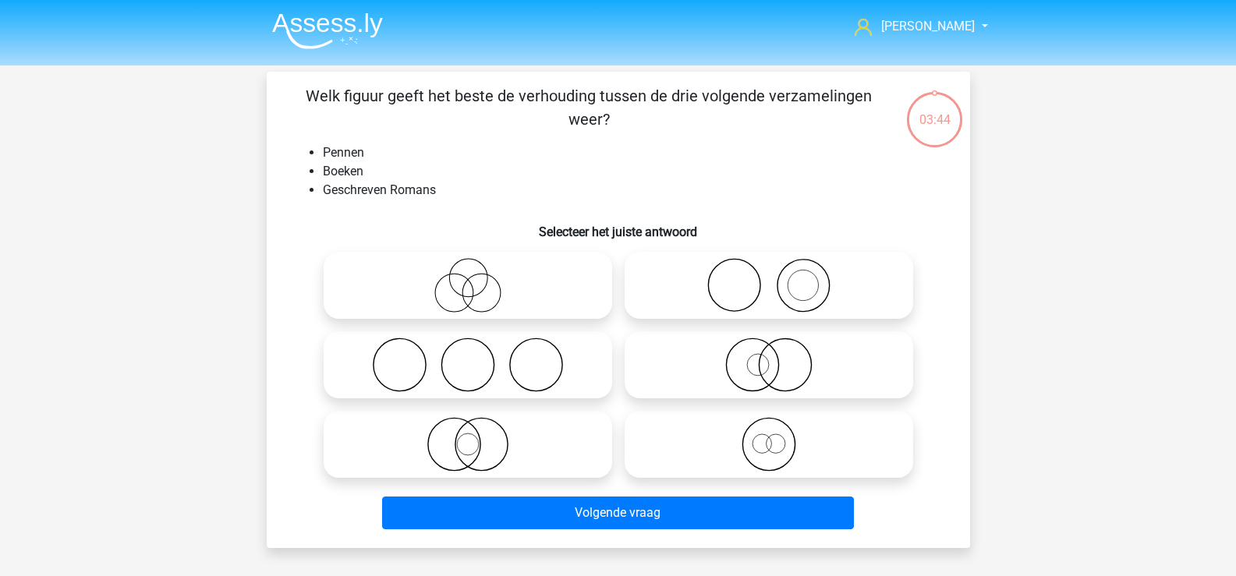
click at [781, 280] on icon at bounding box center [769, 285] width 276 height 55
click at [779, 278] on input "radio" at bounding box center [774, 273] width 10 height 10
radio input "true"
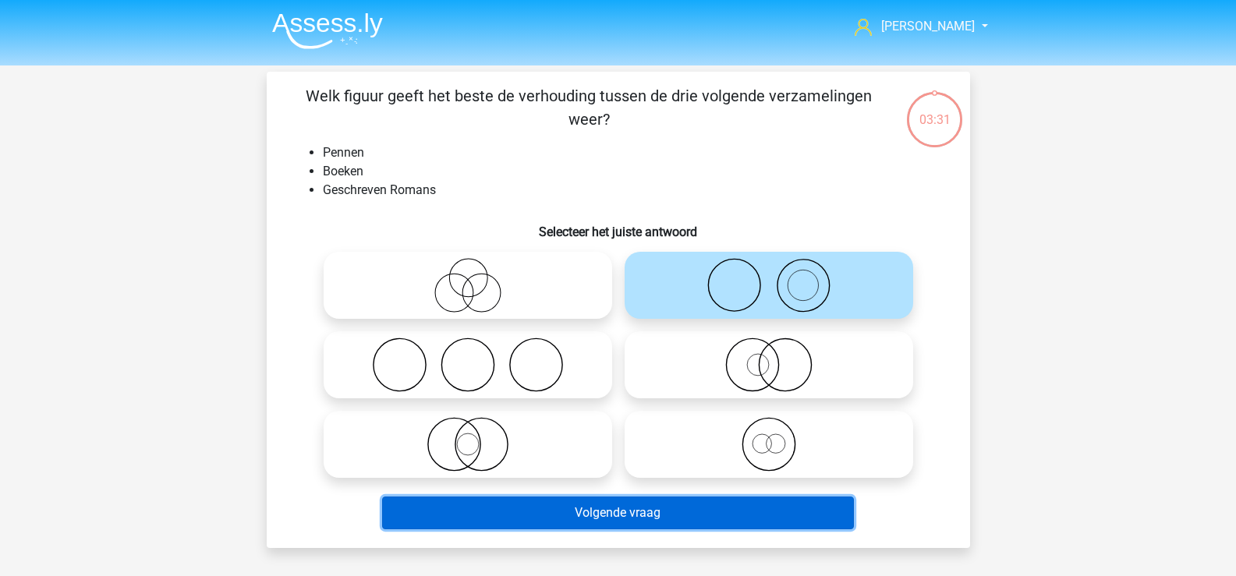
click at [679, 510] on button "Volgende vraag" at bounding box center [618, 513] width 472 height 33
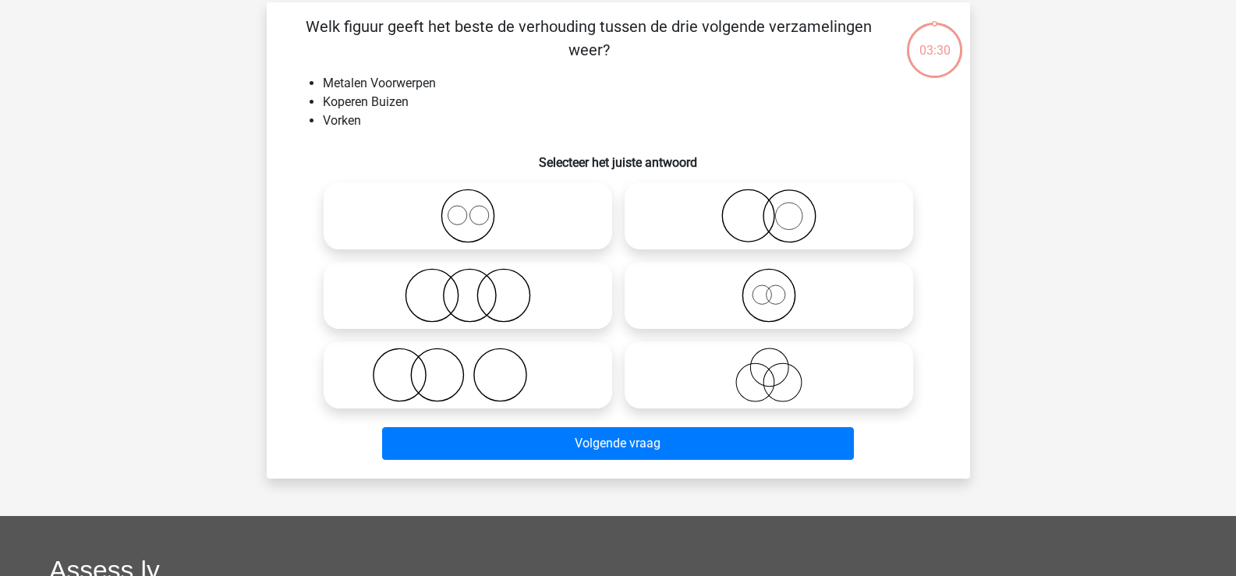
scroll to position [72, 0]
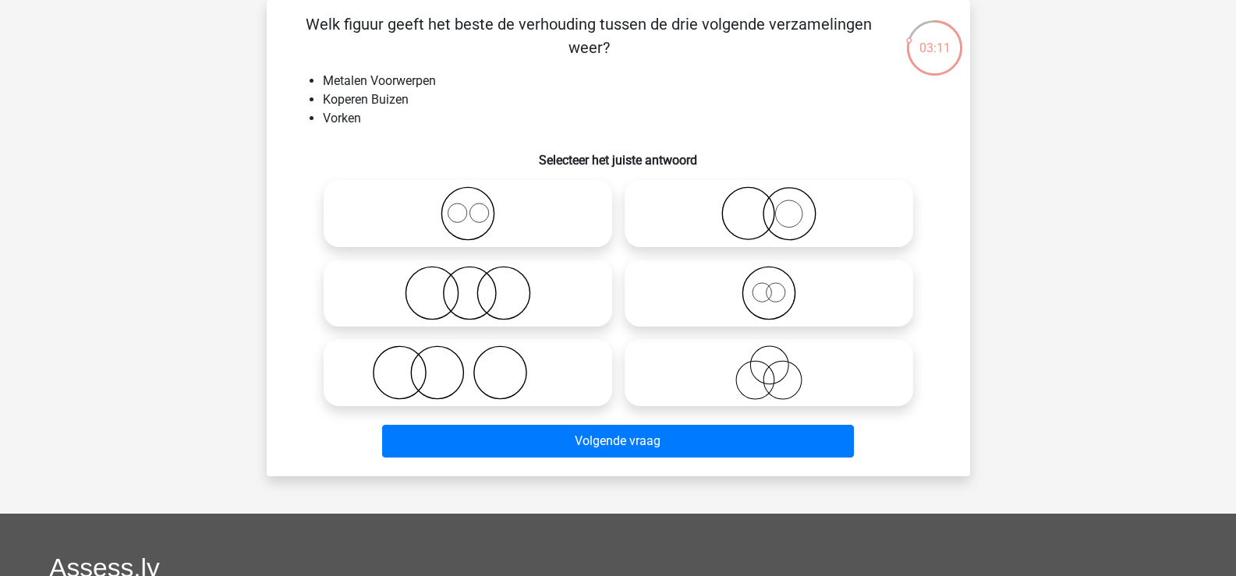
click at [470, 219] on icon at bounding box center [468, 213] width 276 height 55
click at [470, 206] on input "radio" at bounding box center [473, 201] width 10 height 10
radio input "true"
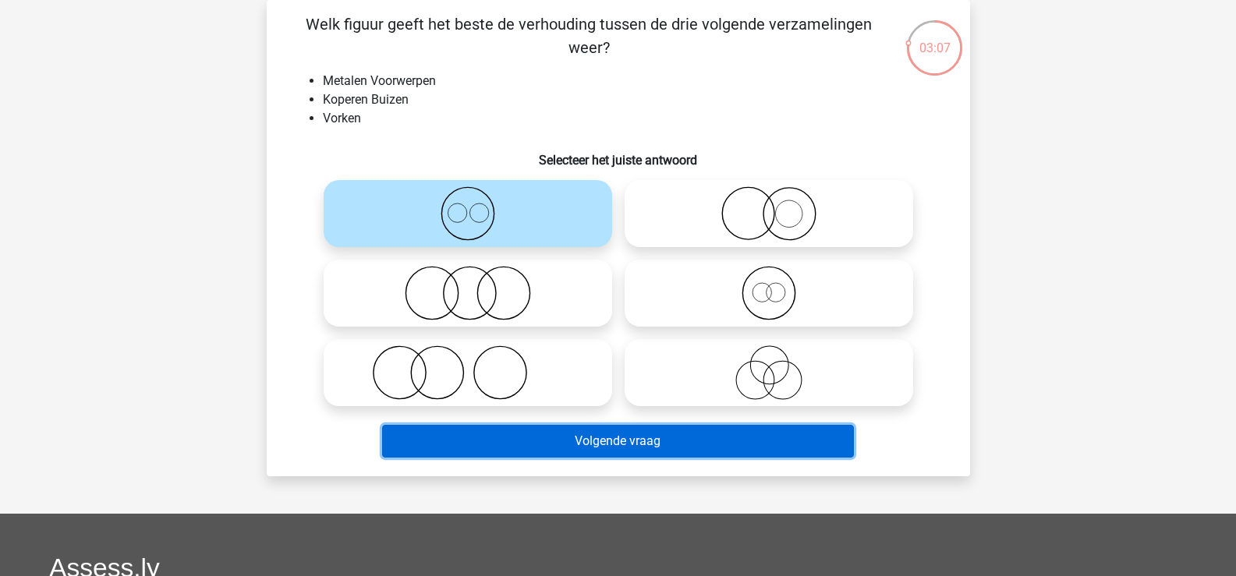
click at [588, 440] on button "Volgende vraag" at bounding box center [618, 441] width 472 height 33
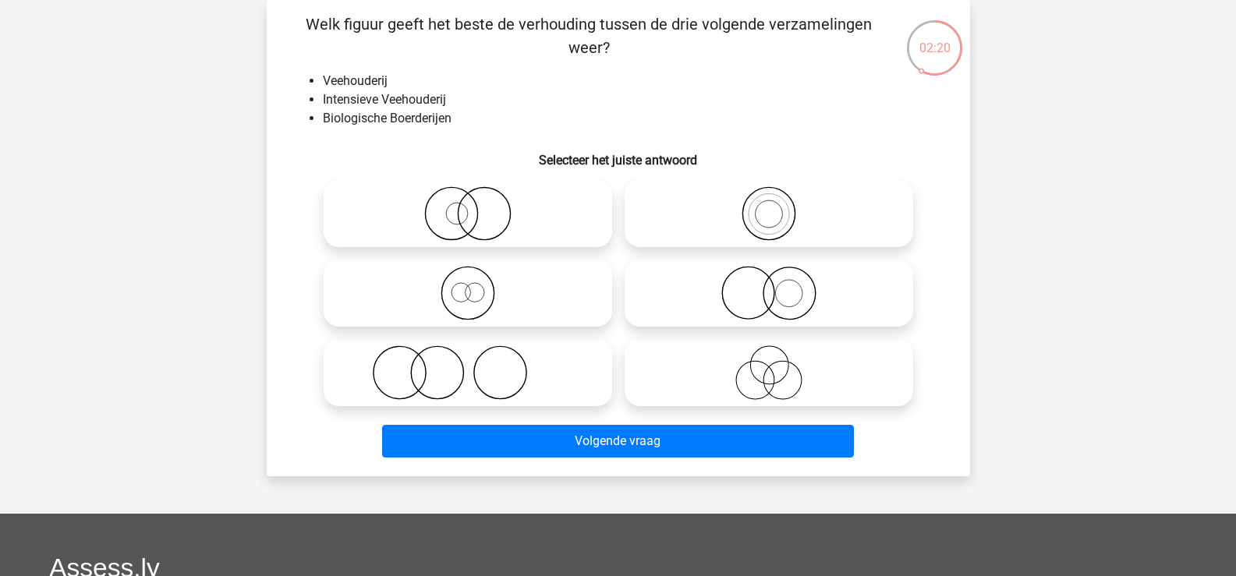
click at [466, 301] on circle at bounding box center [461, 292] width 19 height 19
click at [468, 285] on input "radio" at bounding box center [473, 280] width 10 height 10
radio input "true"
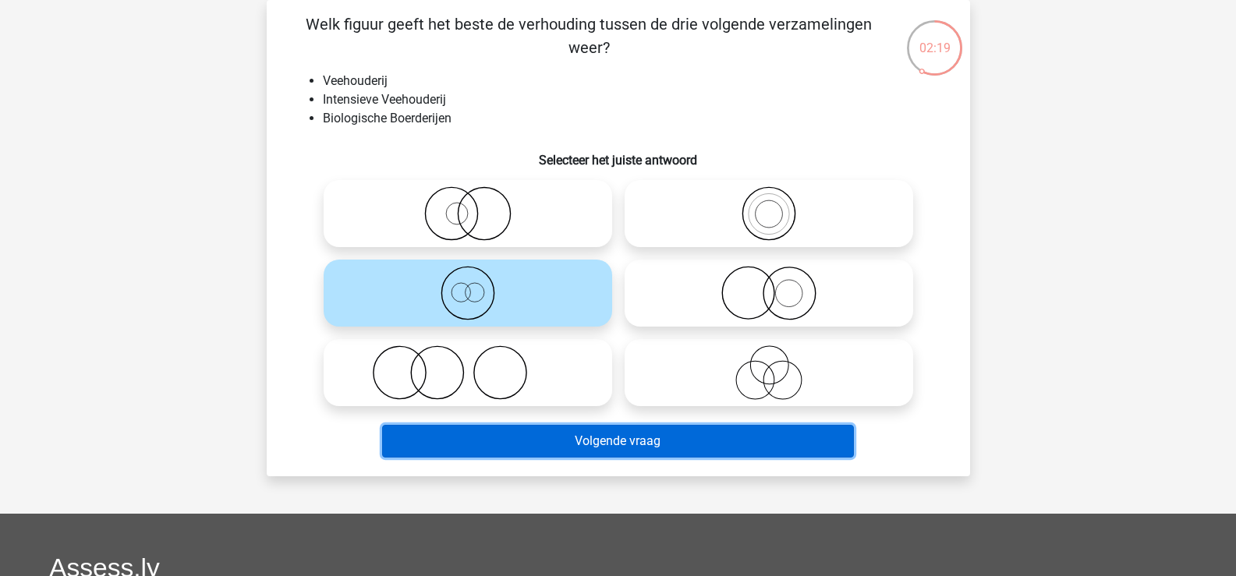
click at [594, 449] on button "Volgende vraag" at bounding box center [618, 441] width 472 height 33
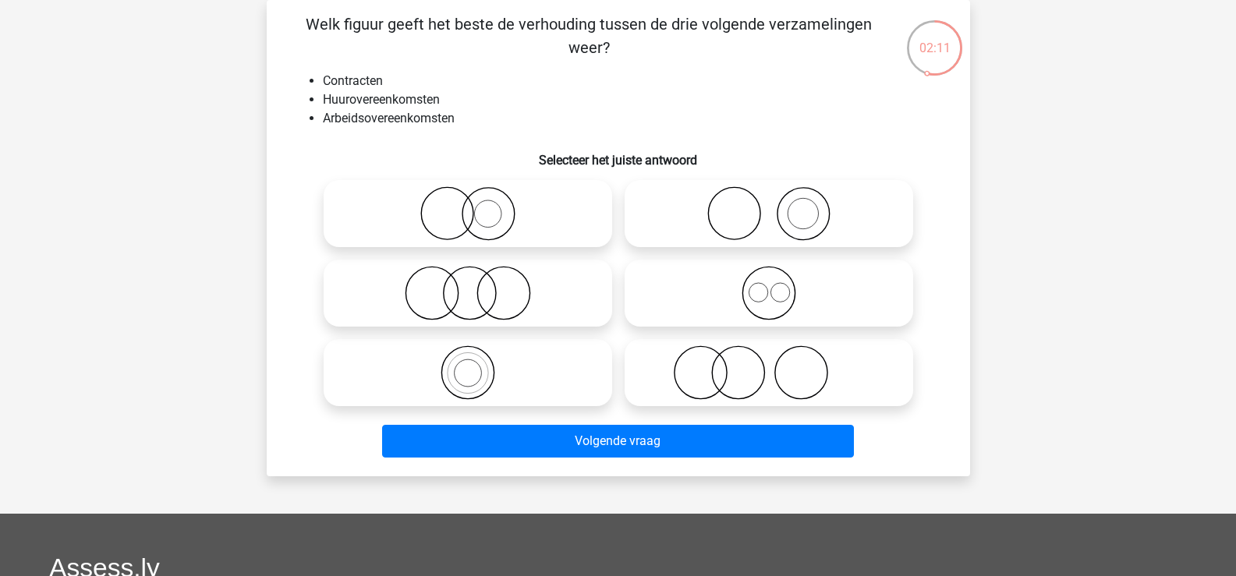
click at [785, 290] on icon at bounding box center [769, 293] width 276 height 55
click at [779, 285] on input "radio" at bounding box center [774, 280] width 10 height 10
radio input "true"
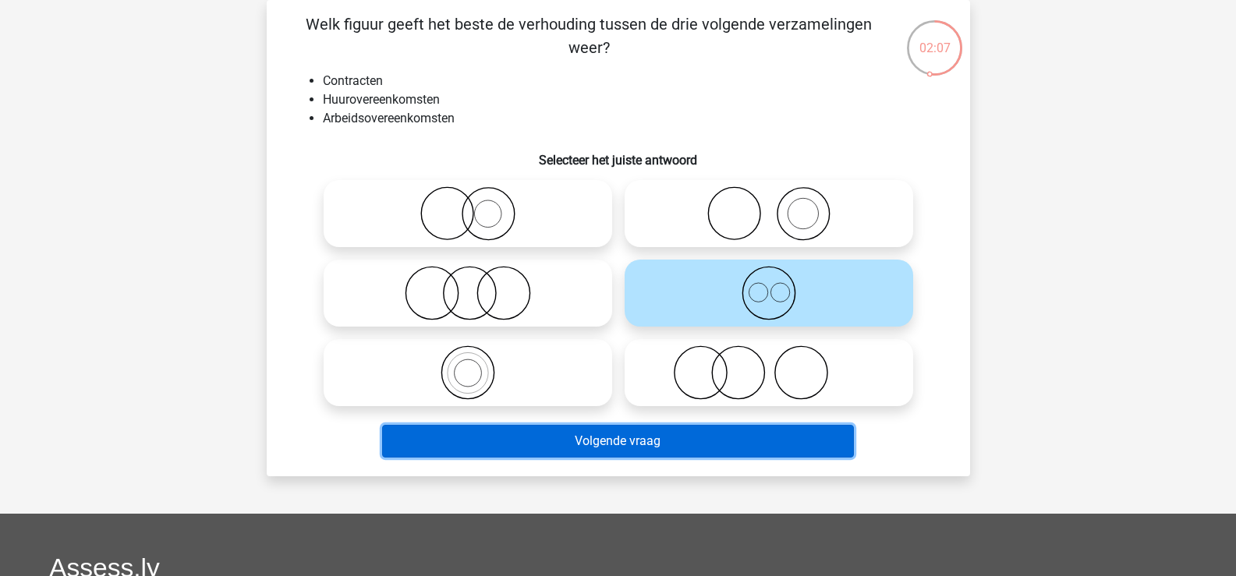
click at [720, 440] on button "Volgende vraag" at bounding box center [618, 441] width 472 height 33
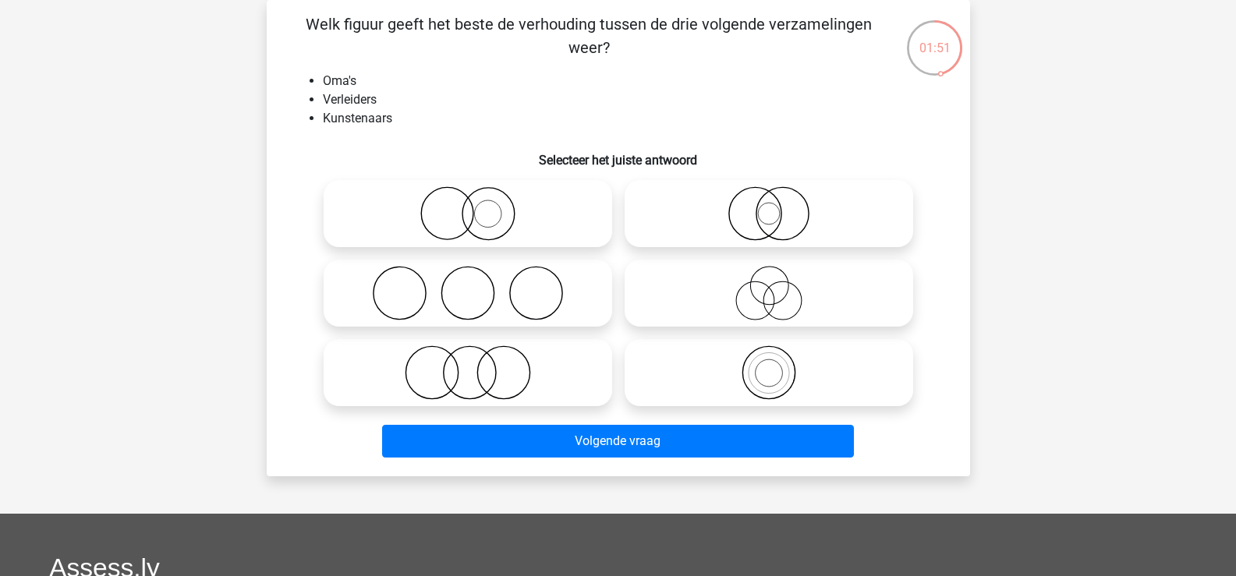
click at [772, 296] on icon at bounding box center [769, 293] width 276 height 55
click at [772, 285] on input "radio" at bounding box center [774, 280] width 10 height 10
radio input "true"
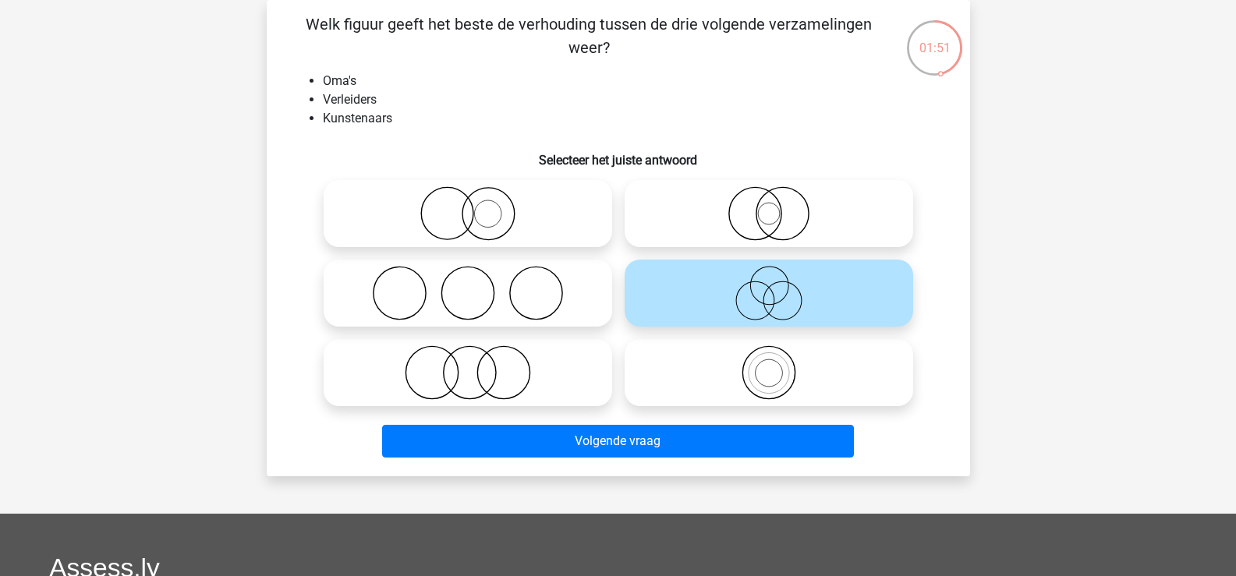
click at [772, 296] on icon at bounding box center [769, 293] width 276 height 55
click at [772, 285] on input "radio" at bounding box center [774, 280] width 10 height 10
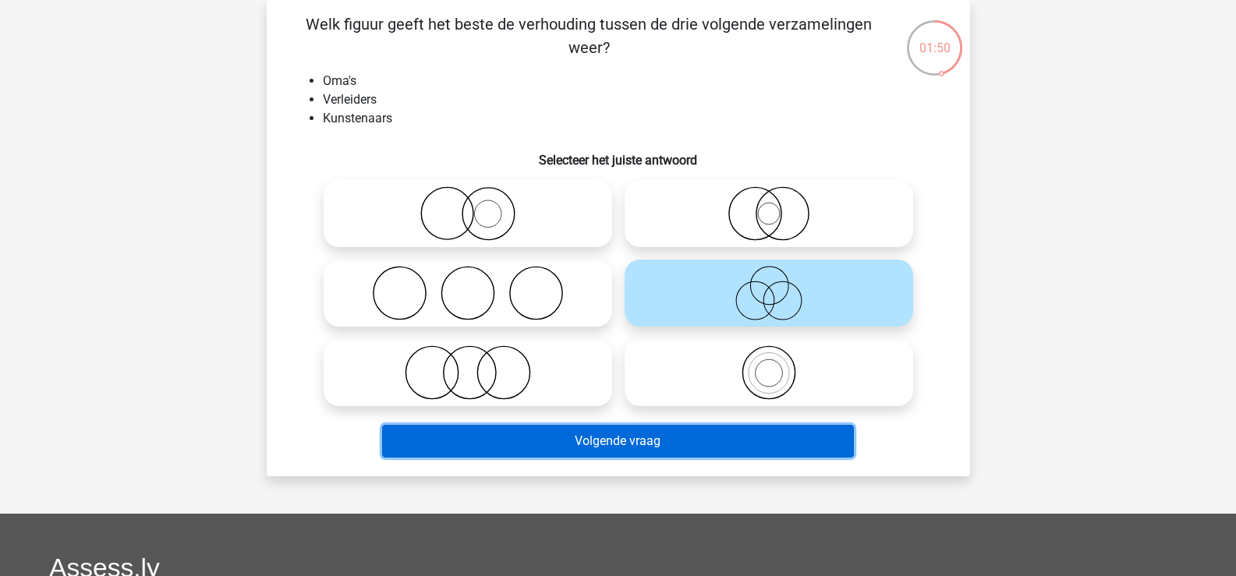
click at [696, 434] on button "Volgende vraag" at bounding box center [618, 441] width 472 height 33
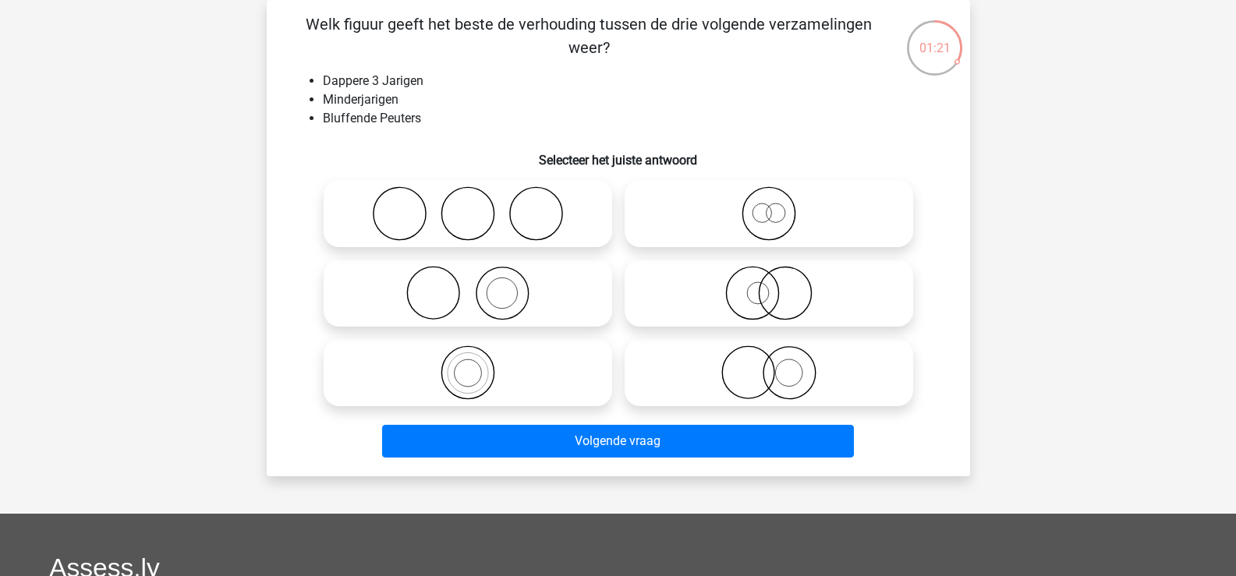
click at [772, 224] on icon at bounding box center [769, 213] width 276 height 55
click at [772, 206] on input "radio" at bounding box center [774, 201] width 10 height 10
radio input "true"
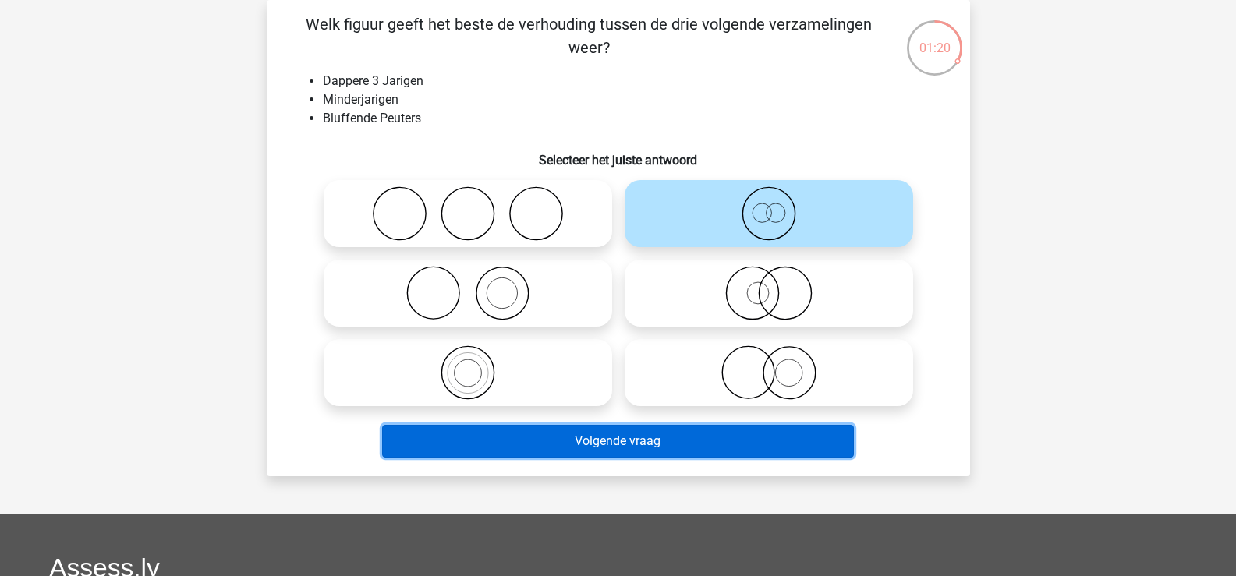
click at [729, 445] on button "Volgende vraag" at bounding box center [618, 441] width 472 height 33
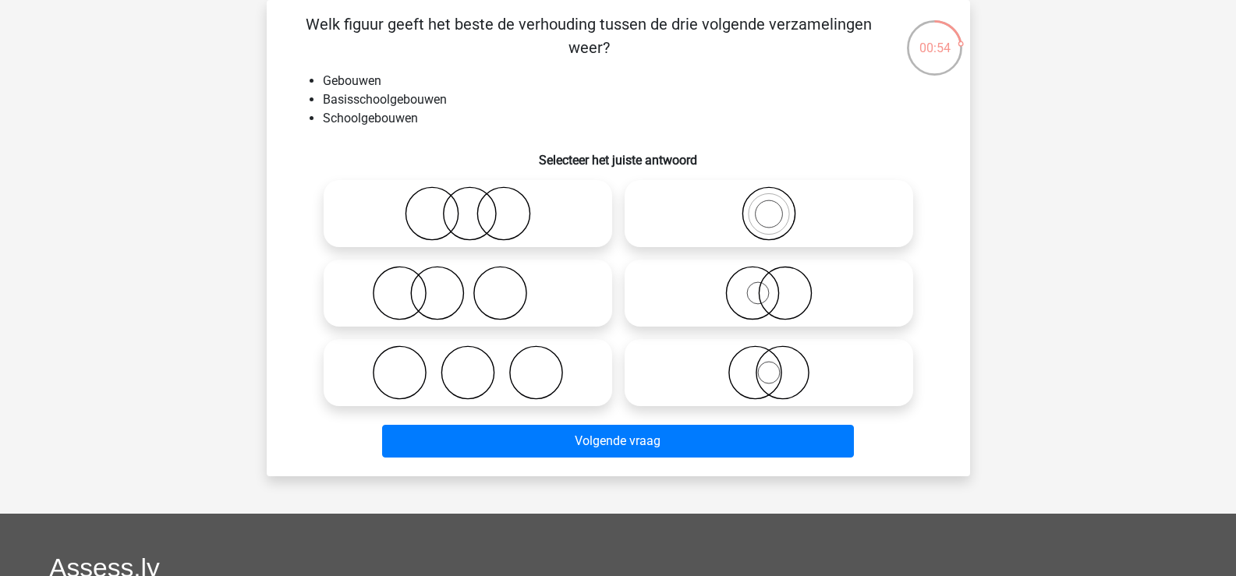
click at [494, 218] on icon at bounding box center [468, 213] width 276 height 55
click at [478, 206] on input "radio" at bounding box center [473, 201] width 10 height 10
radio input "true"
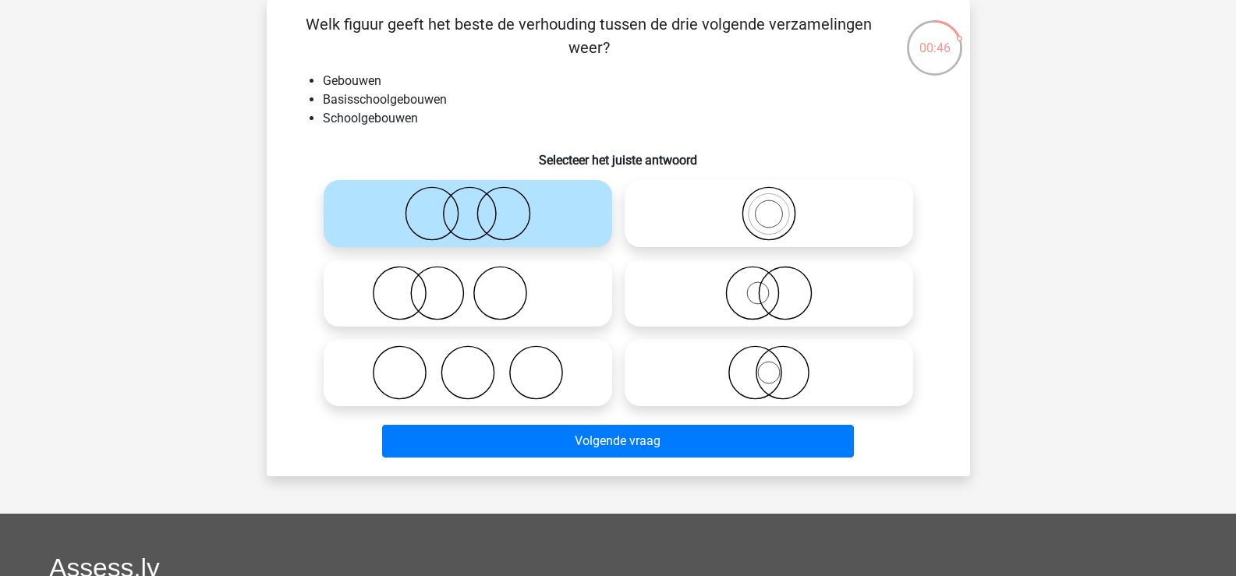
click at [774, 298] on icon at bounding box center [769, 293] width 276 height 55
click at [774, 285] on input "radio" at bounding box center [774, 280] width 10 height 10
radio input "true"
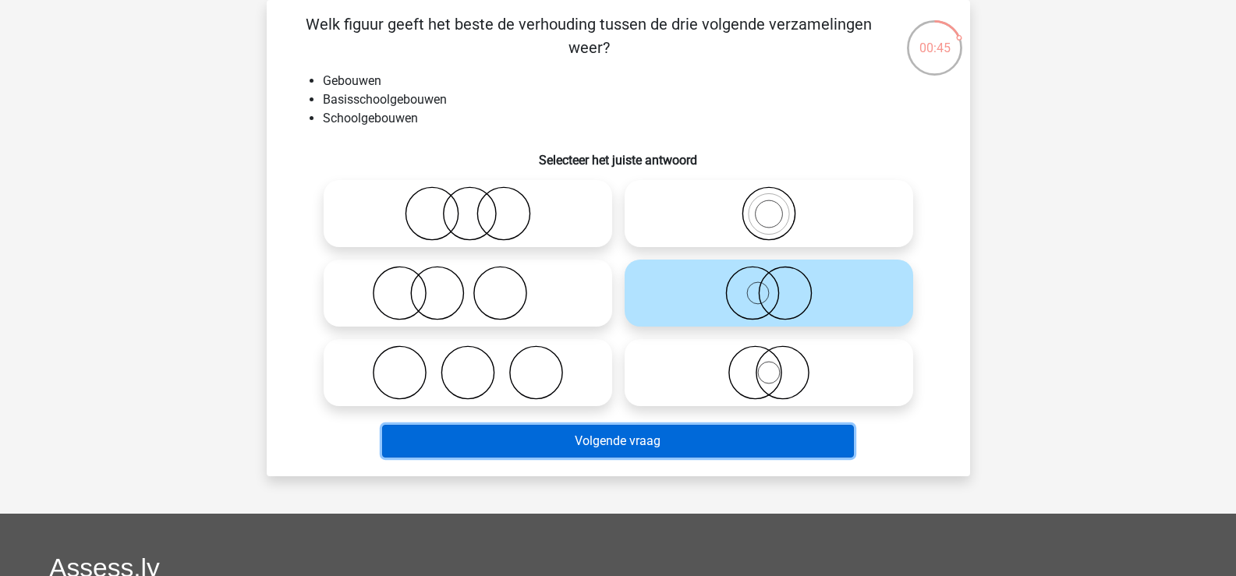
click at [666, 435] on button "Volgende vraag" at bounding box center [618, 441] width 472 height 33
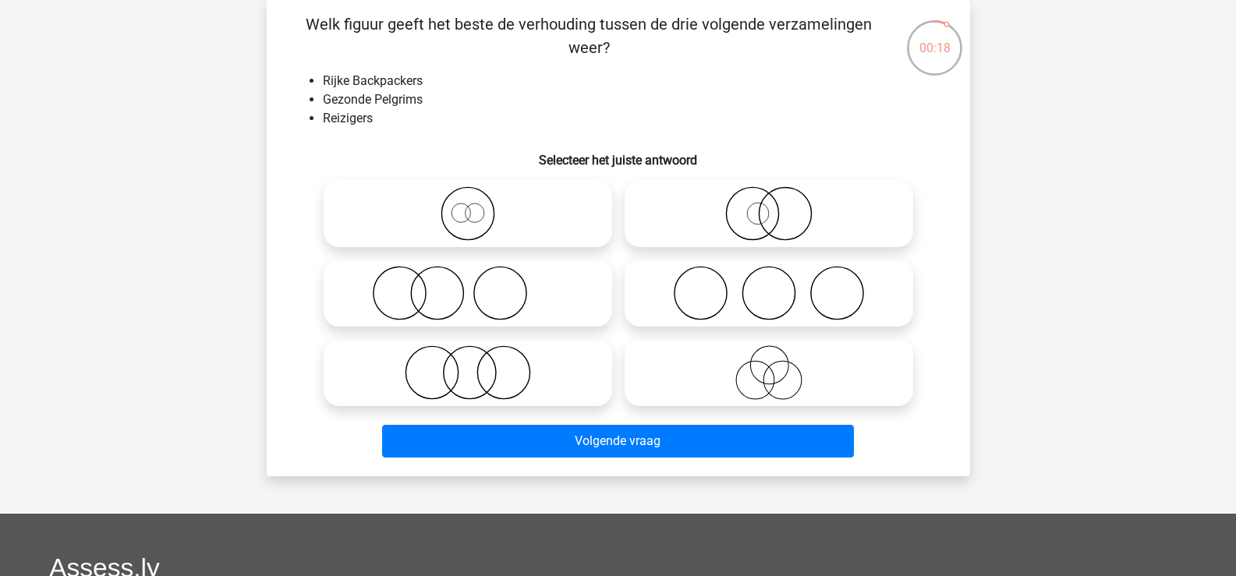
click at [771, 212] on icon at bounding box center [769, 213] width 276 height 55
click at [771, 206] on input "radio" at bounding box center [774, 201] width 10 height 10
radio input "true"
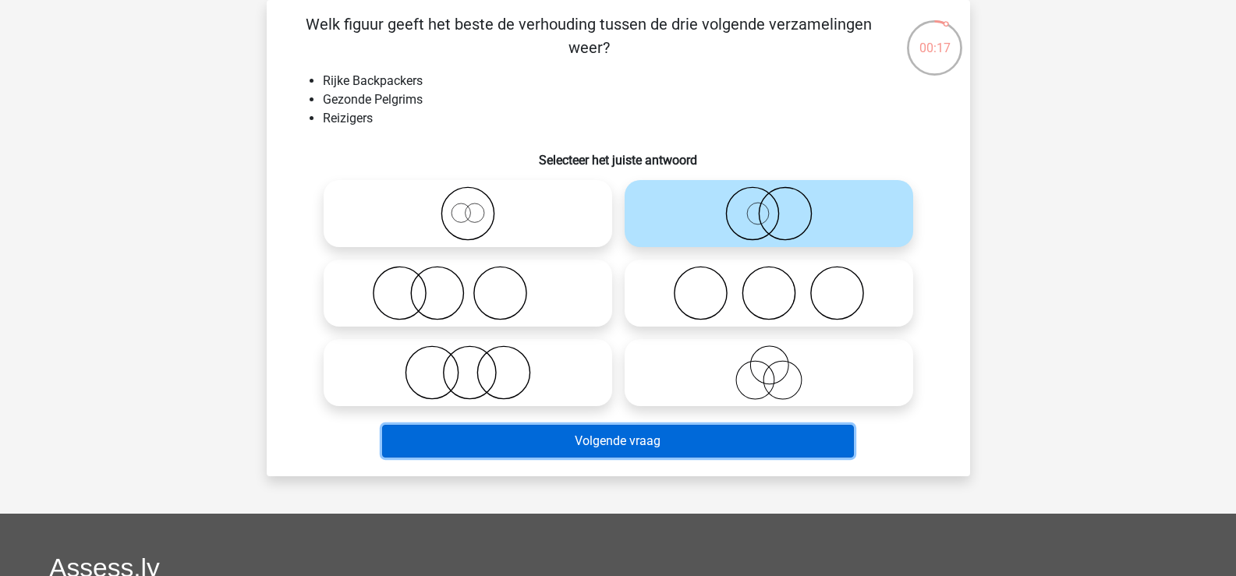
click at [735, 425] on button "Volgende vraag" at bounding box center [618, 441] width 472 height 33
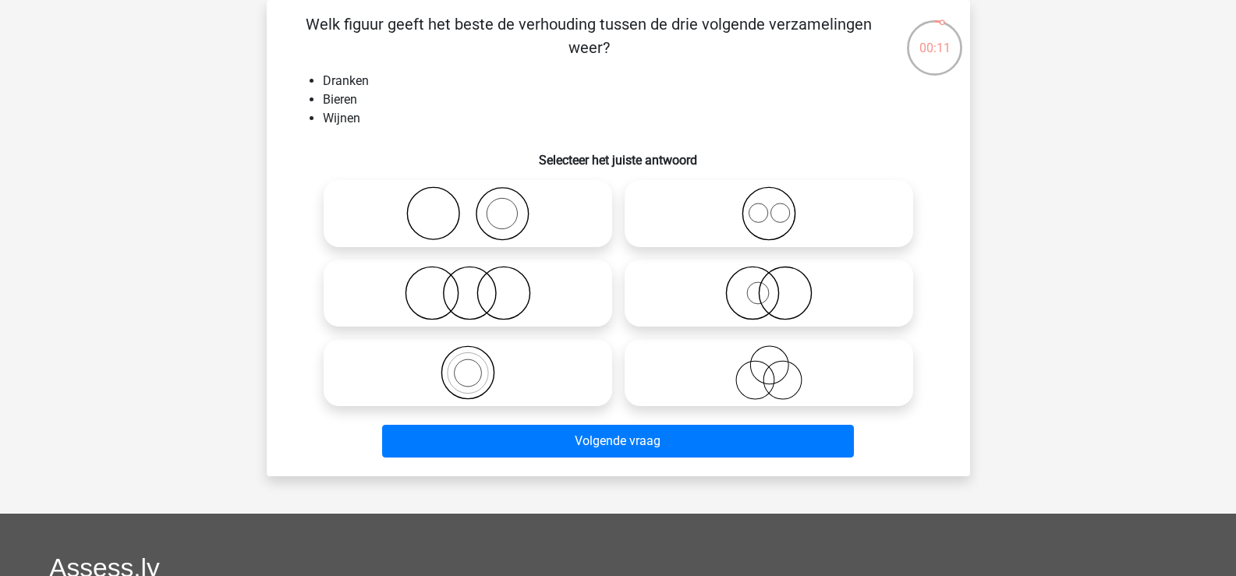
click at [759, 211] on icon at bounding box center [769, 213] width 276 height 55
click at [769, 206] on input "radio" at bounding box center [774, 201] width 10 height 10
radio input "true"
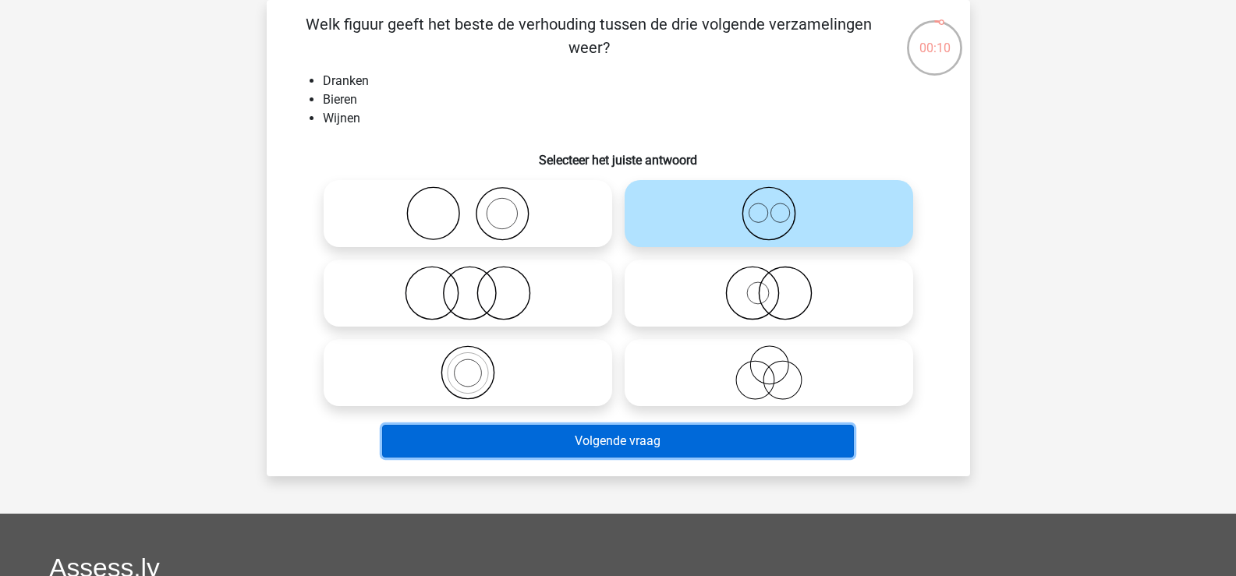
click at [701, 438] on button "Volgende vraag" at bounding box center [618, 441] width 472 height 33
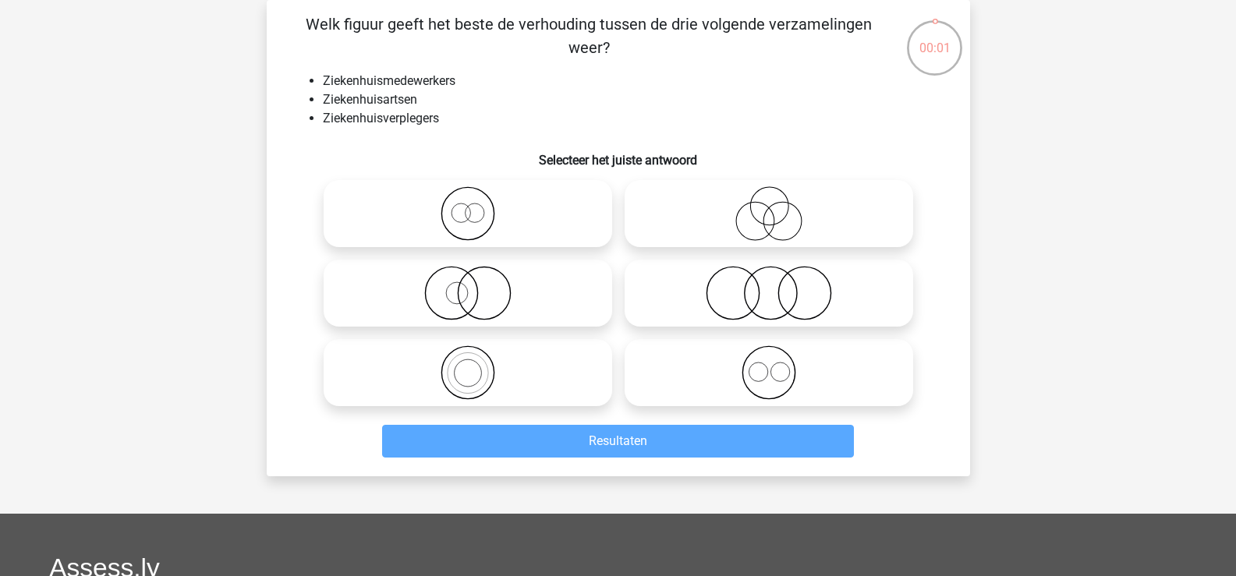
click at [470, 220] on icon at bounding box center [468, 213] width 276 height 55
click at [470, 206] on input "radio" at bounding box center [473, 201] width 10 height 10
radio input "true"
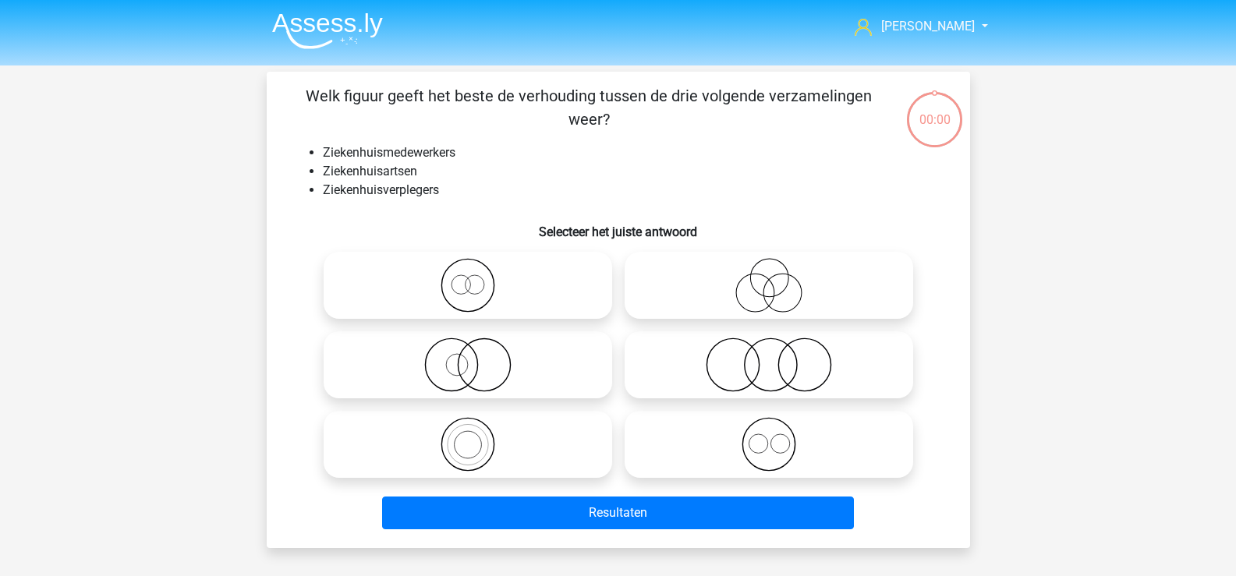
scroll to position [72, 0]
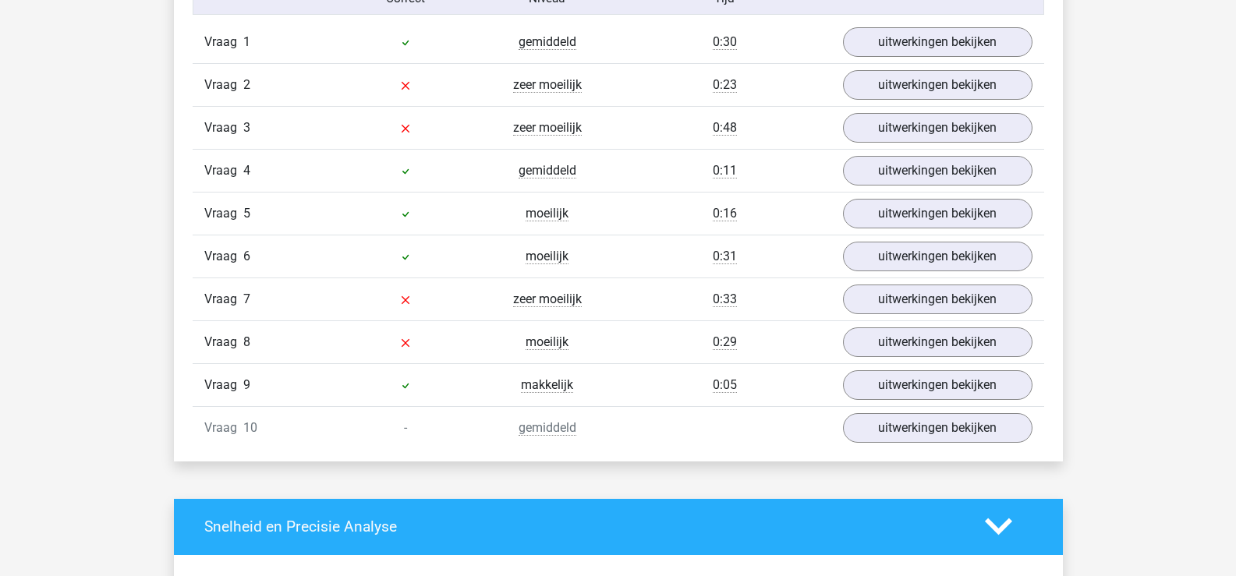
scroll to position [1092, 0]
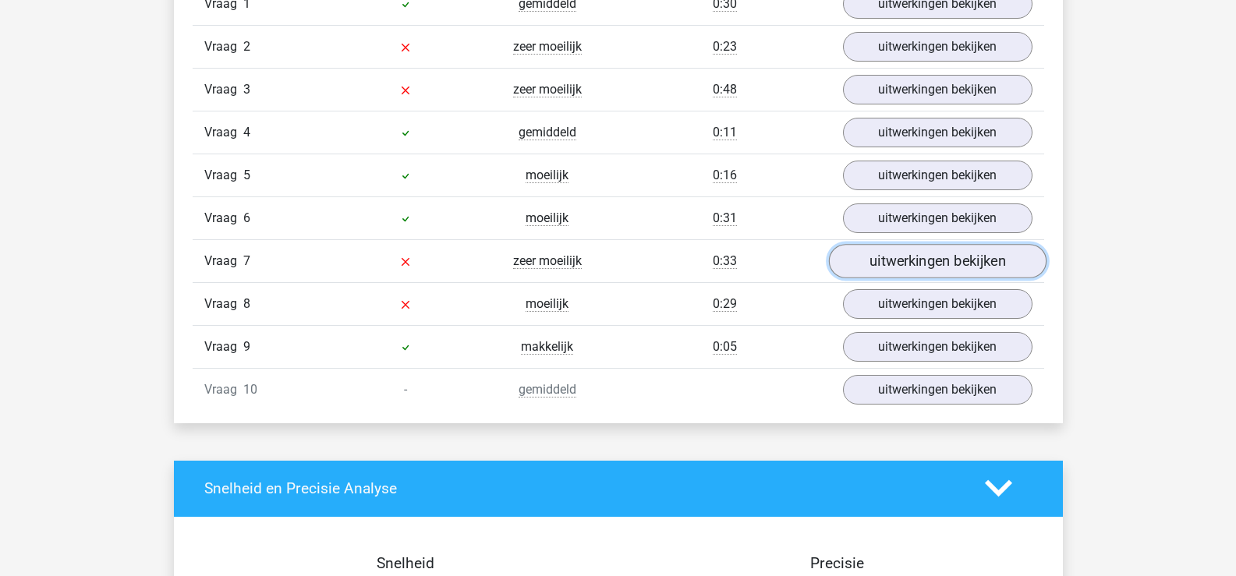
click at [891, 263] on link "uitwerkingen bekijken" at bounding box center [937, 261] width 218 height 34
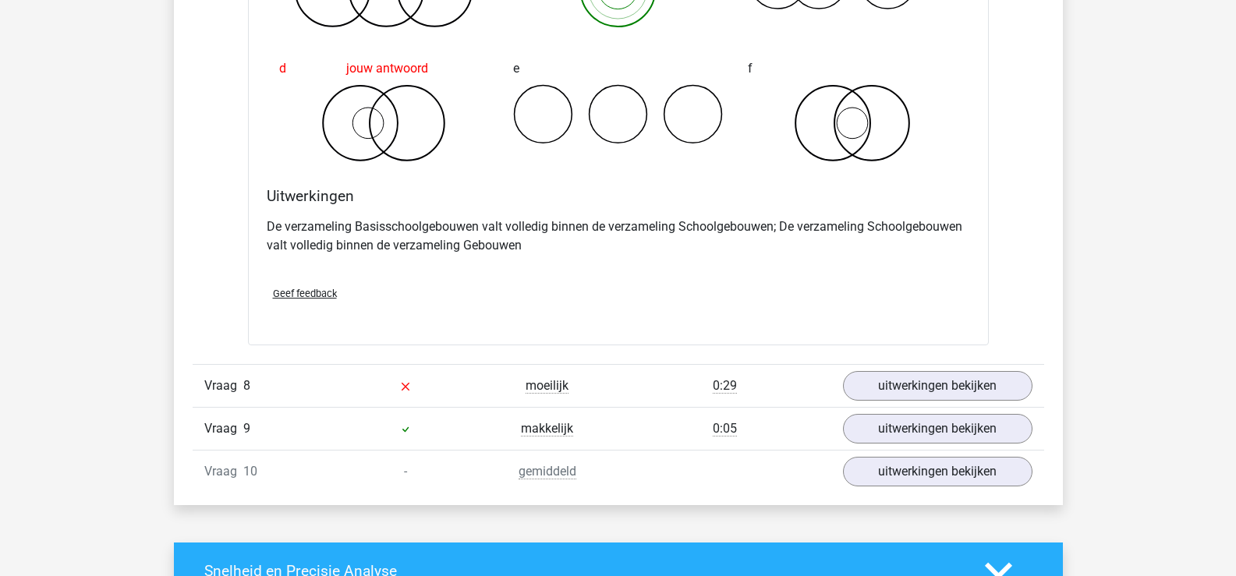
scroll to position [1638, 0]
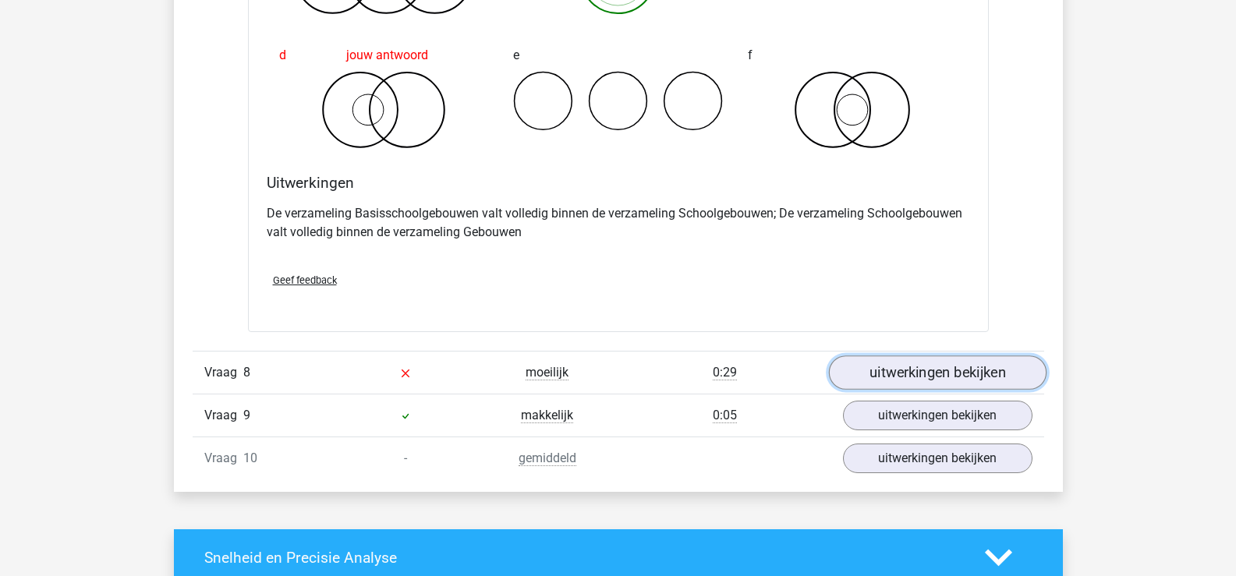
click at [909, 381] on link "uitwerkingen bekijken" at bounding box center [937, 373] width 218 height 34
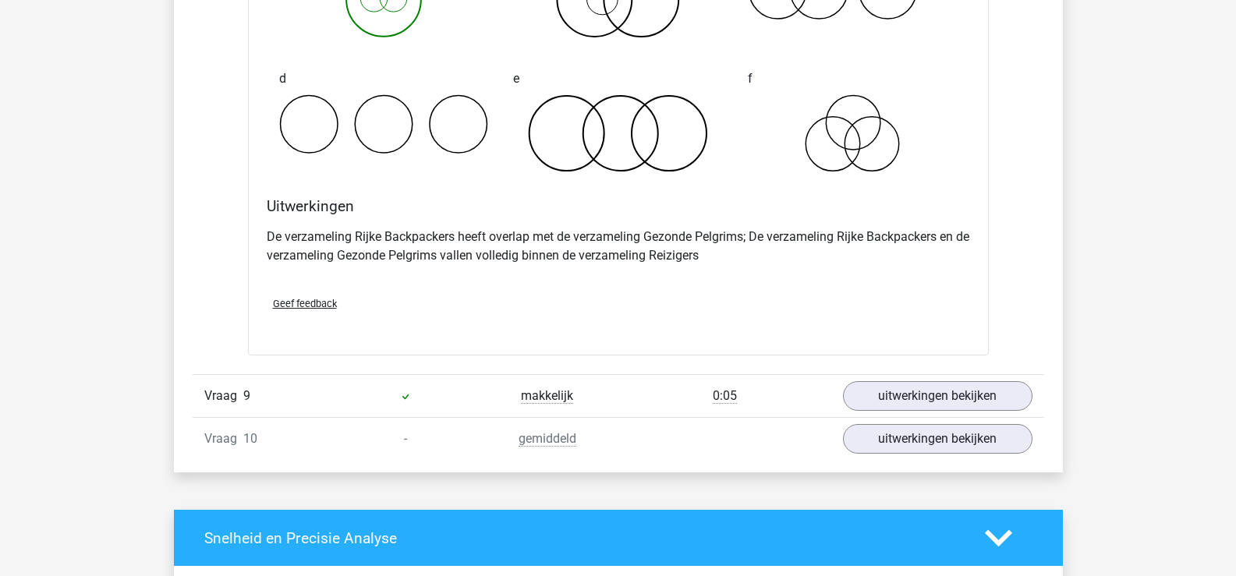
scroll to position [2340, 0]
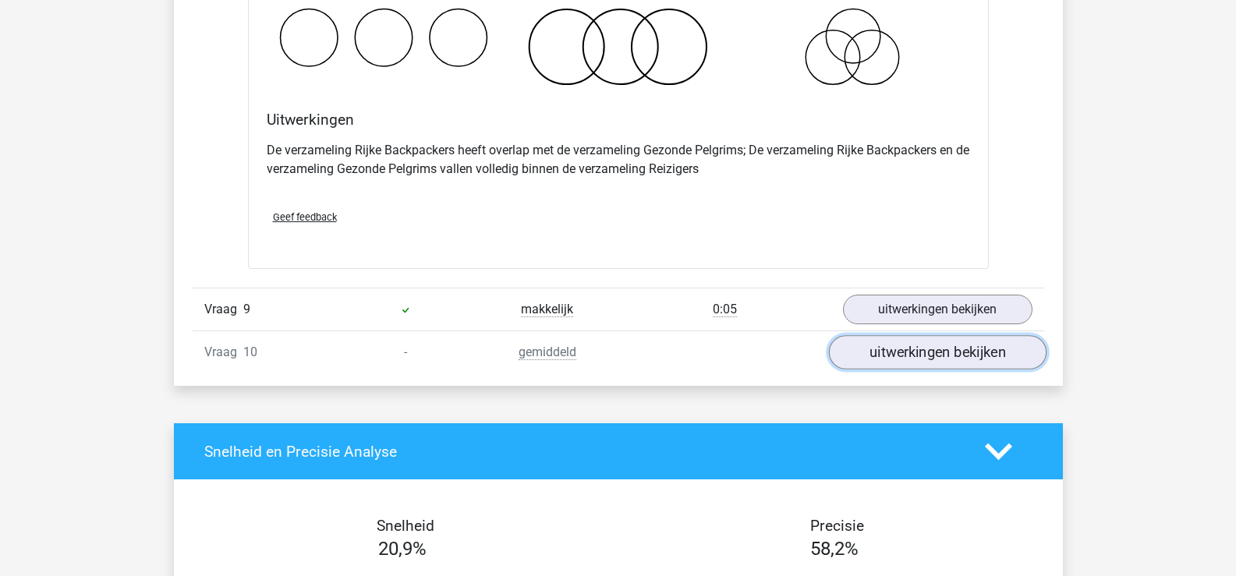
click at [868, 348] on link "uitwerkingen bekijken" at bounding box center [937, 352] width 218 height 34
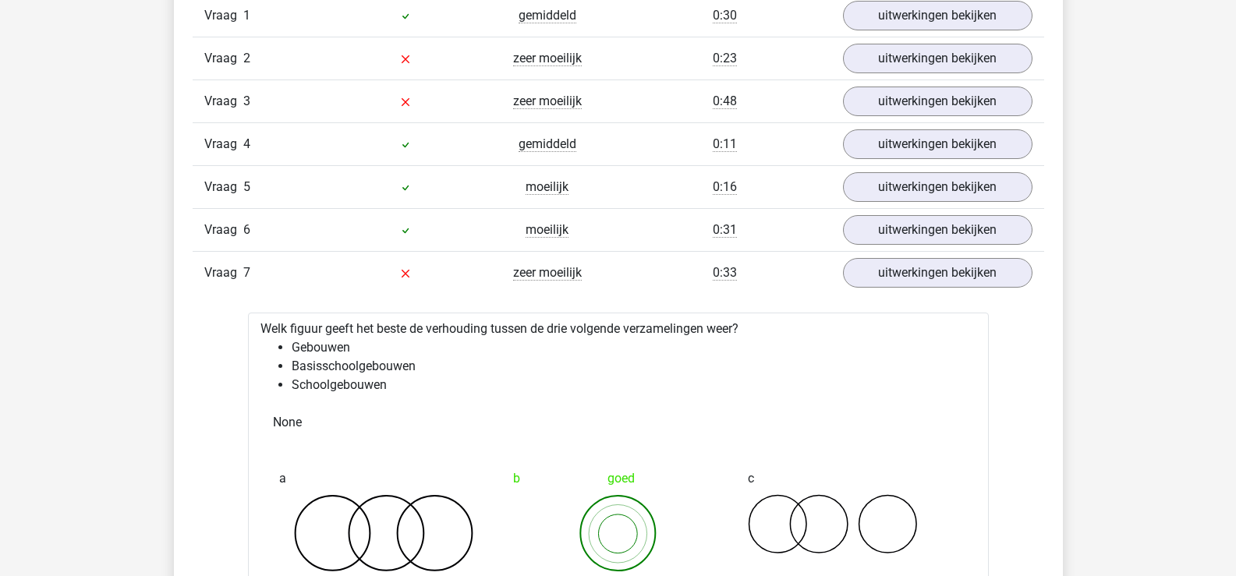
scroll to position [1014, 0]
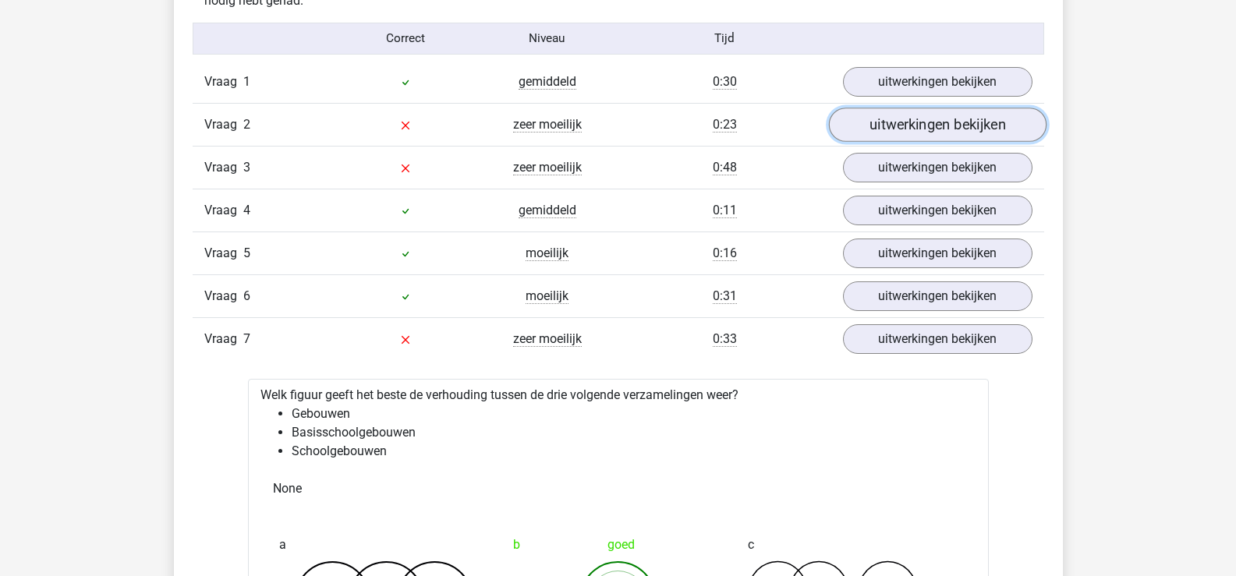
click at [922, 135] on link "uitwerkingen bekijken" at bounding box center [937, 125] width 218 height 34
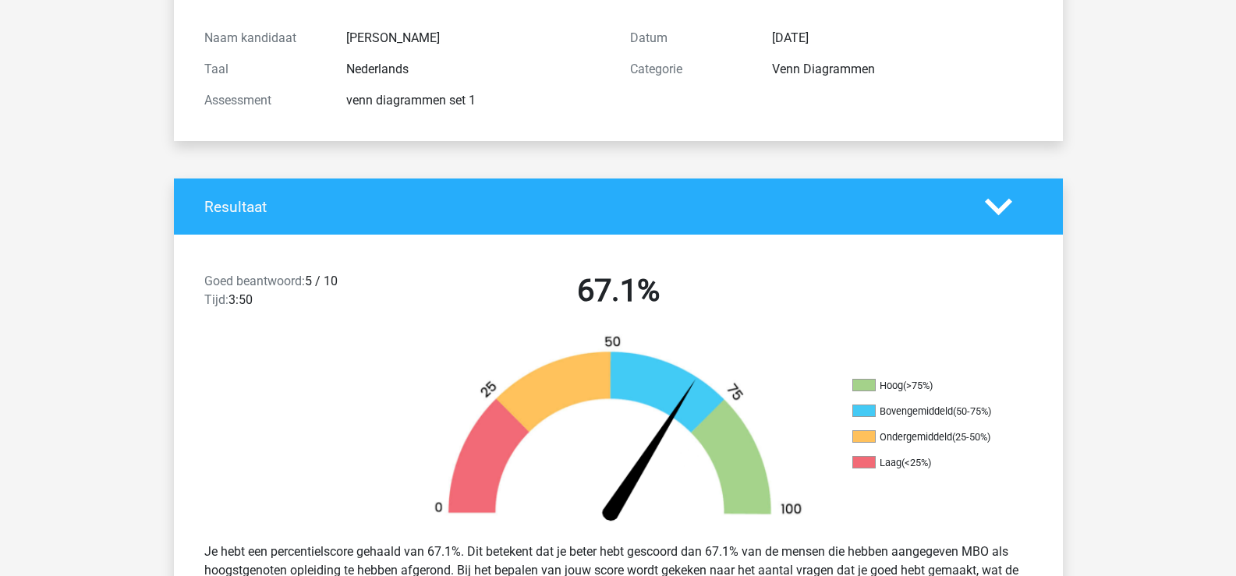
scroll to position [156, 0]
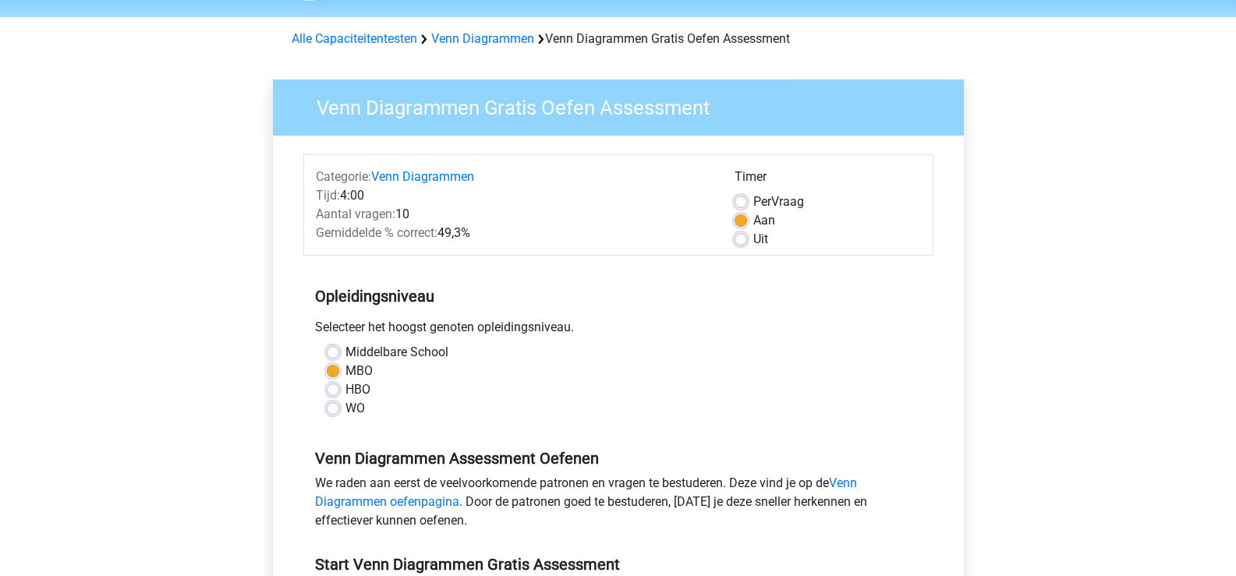
scroll to position [32, 0]
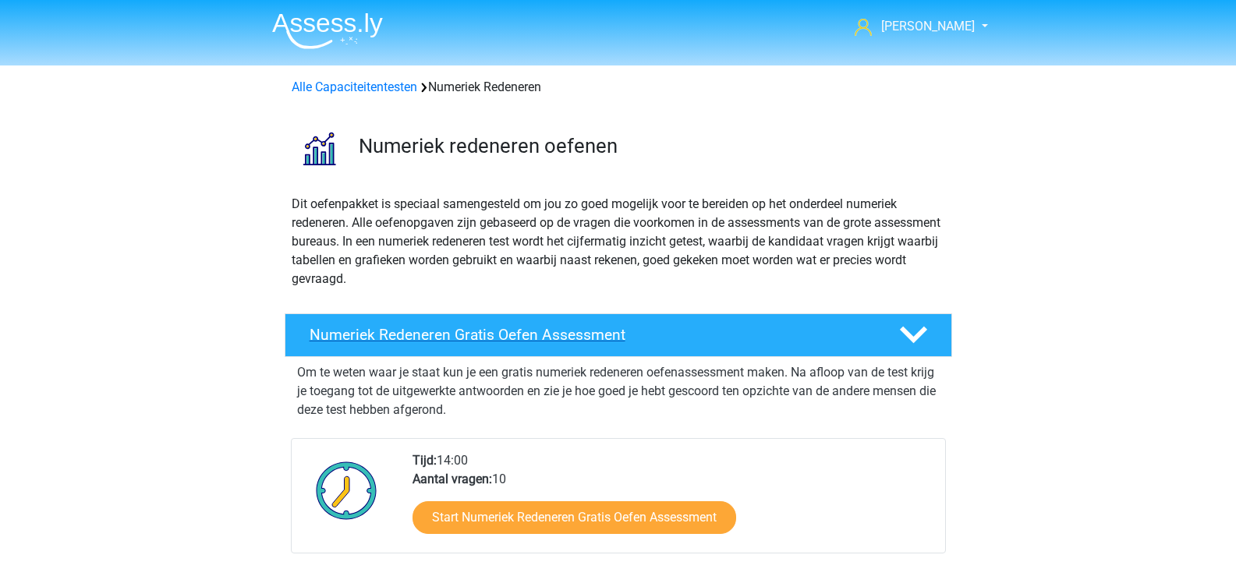
click at [913, 323] on icon at bounding box center [913, 334] width 27 height 27
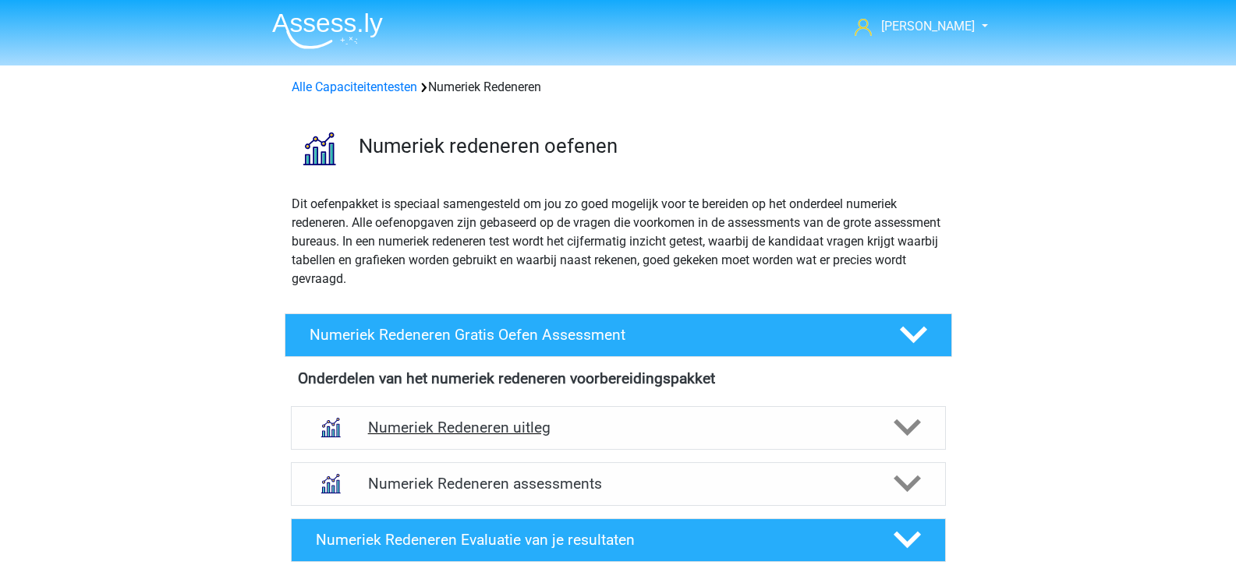
click at [903, 441] on icon at bounding box center [907, 427] width 27 height 27
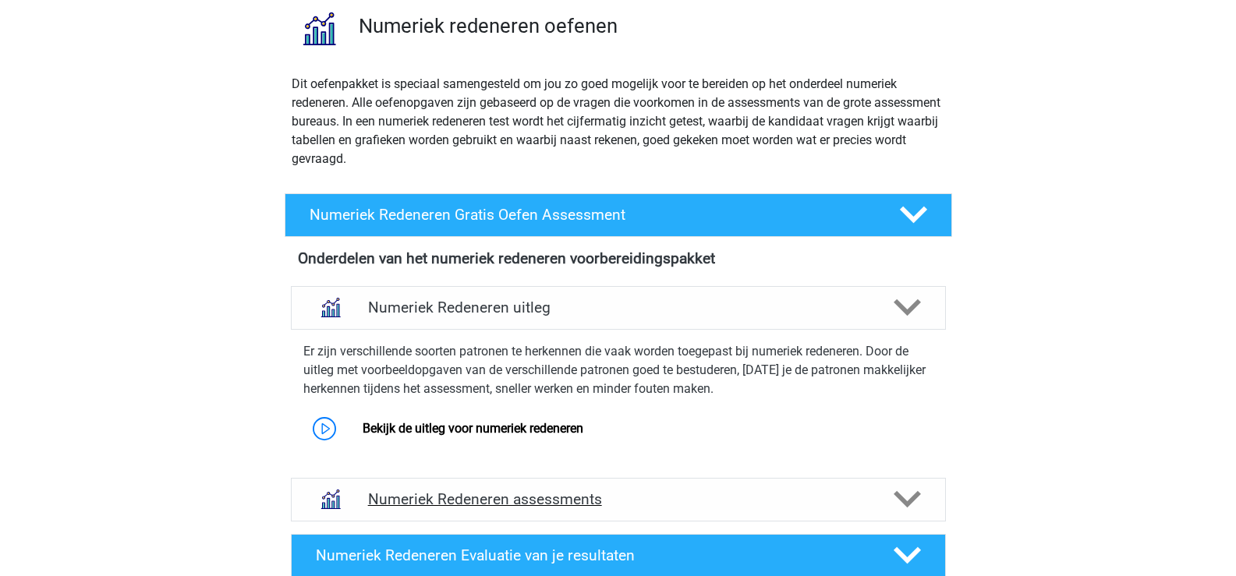
scroll to position [156, 0]
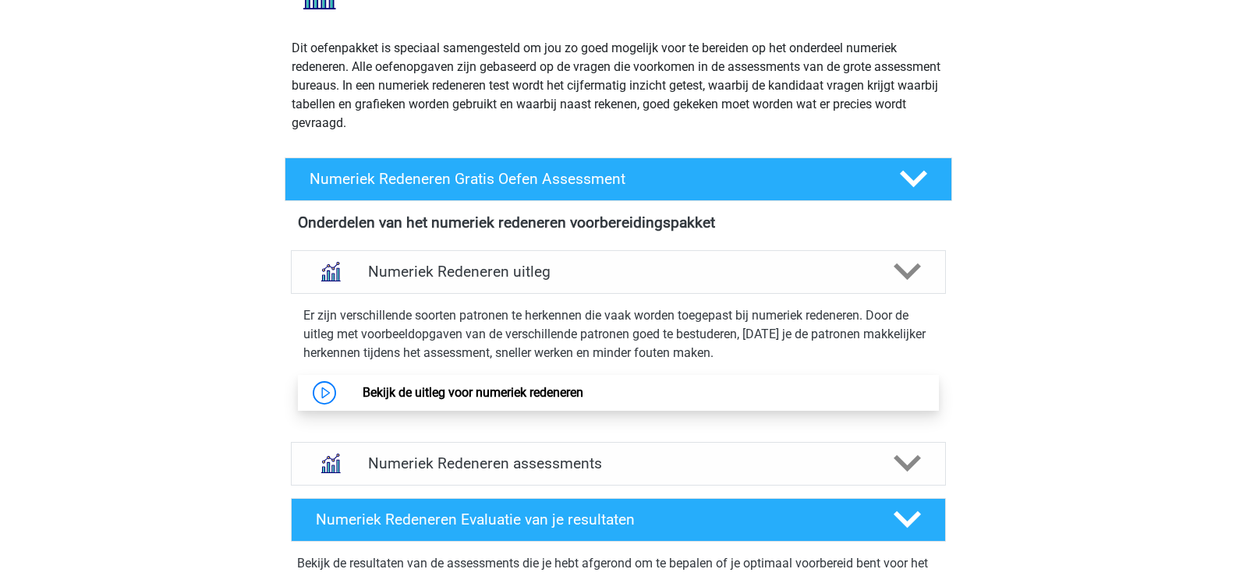
click at [393, 390] on link "Bekijk de uitleg voor numeriek redeneren" at bounding box center [473, 392] width 221 height 15
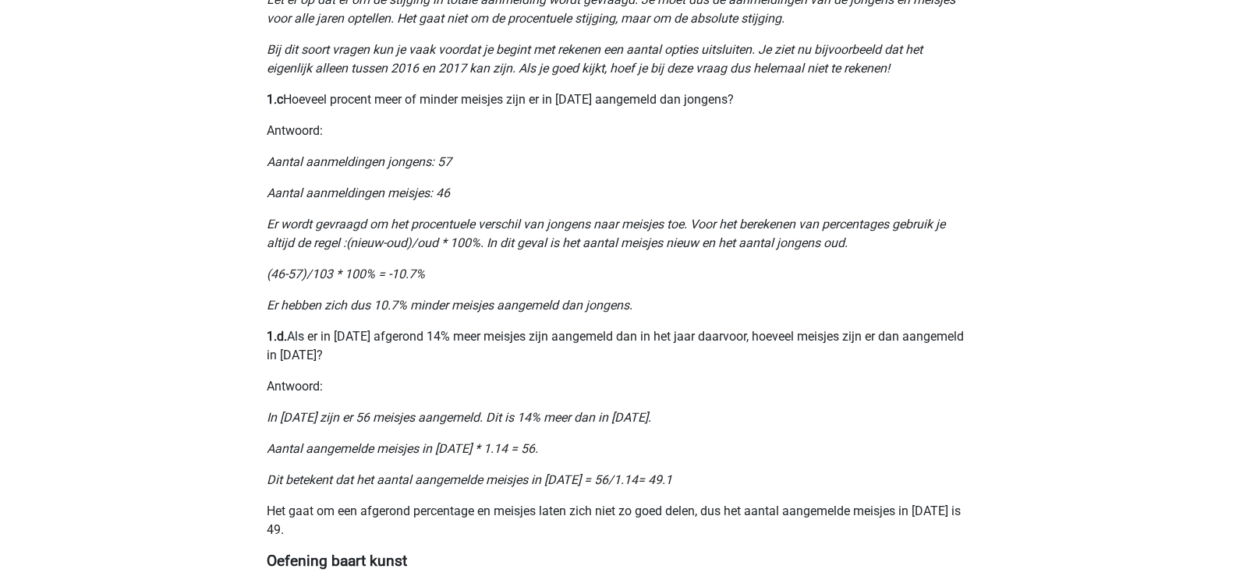
scroll to position [1014, 0]
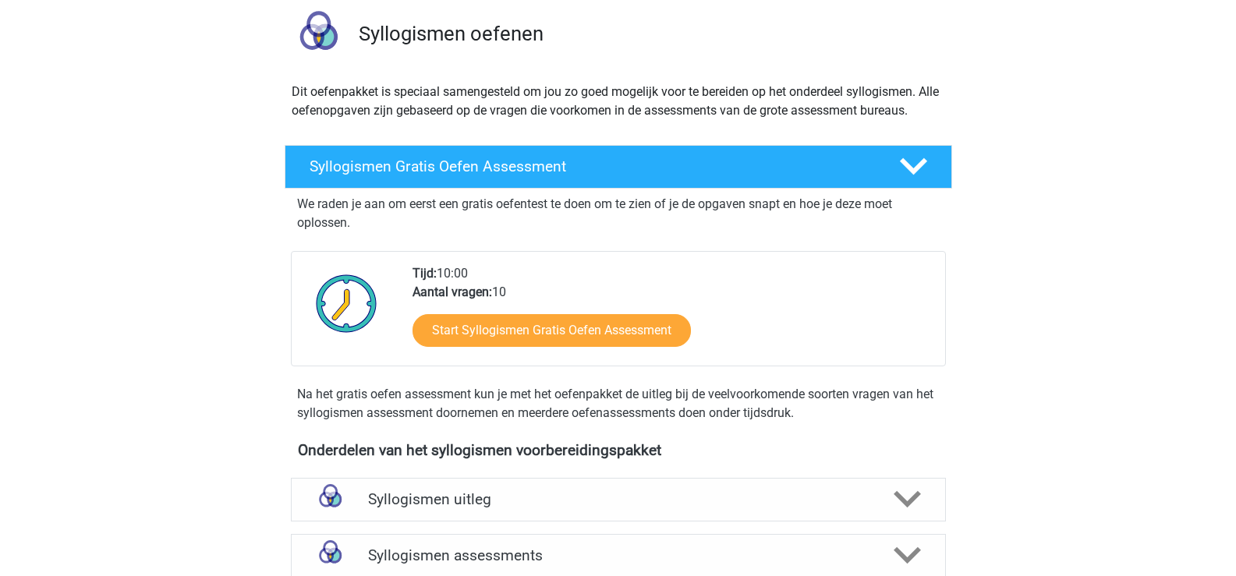
scroll to position [390, 0]
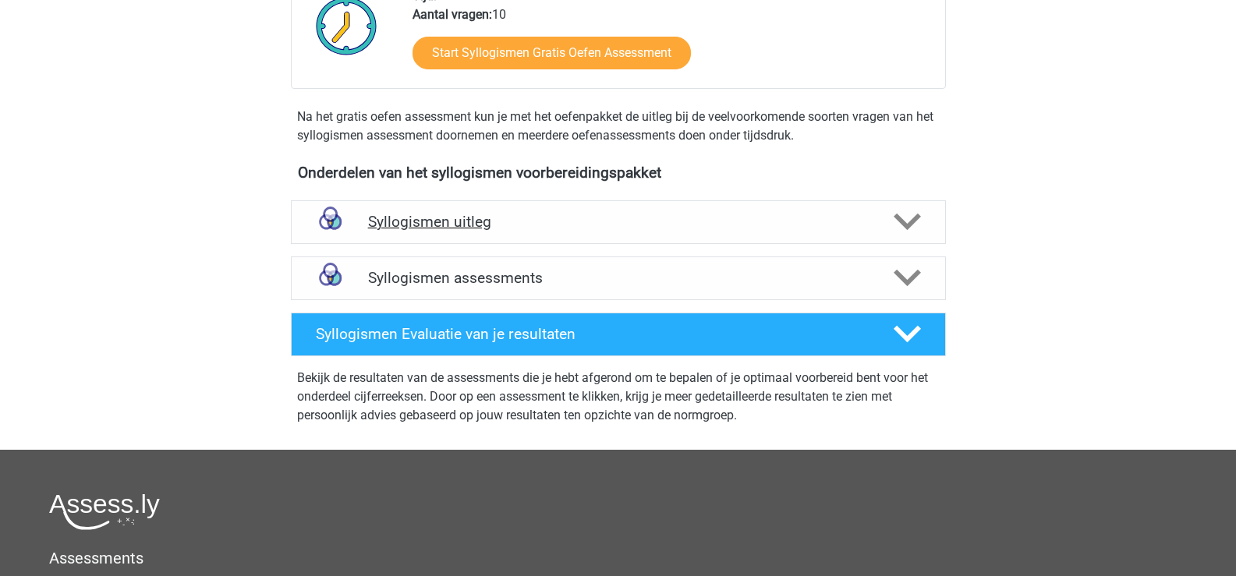
click at [612, 237] on div "Syllogismen uitleg" at bounding box center [618, 222] width 655 height 44
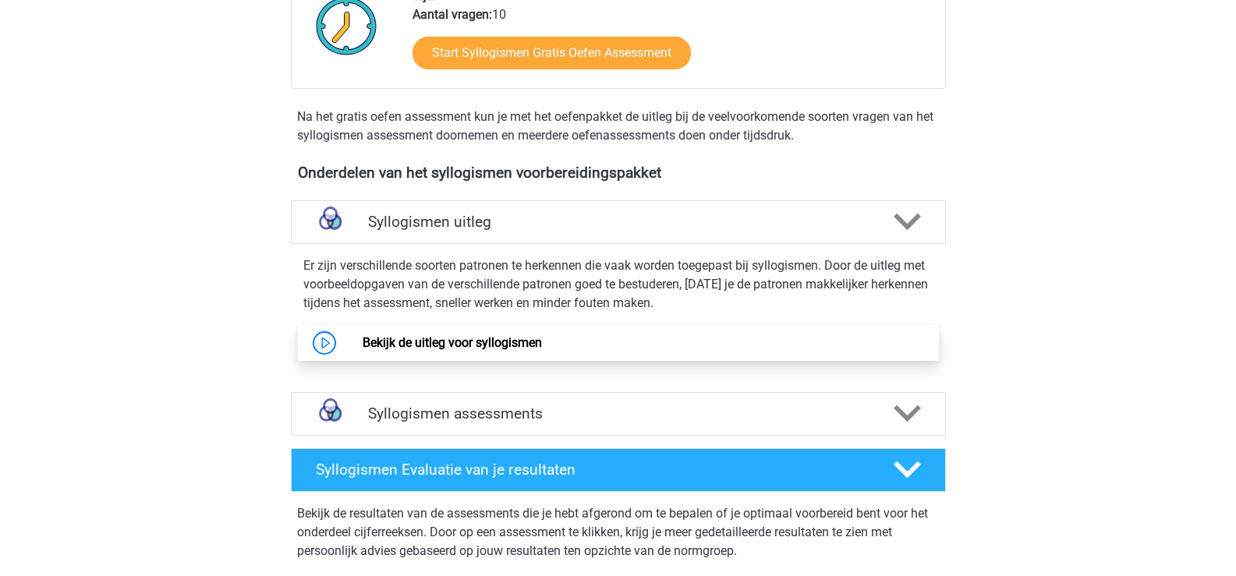
click at [523, 350] on link "Bekijk de uitleg voor syllogismen" at bounding box center [452, 342] width 179 height 15
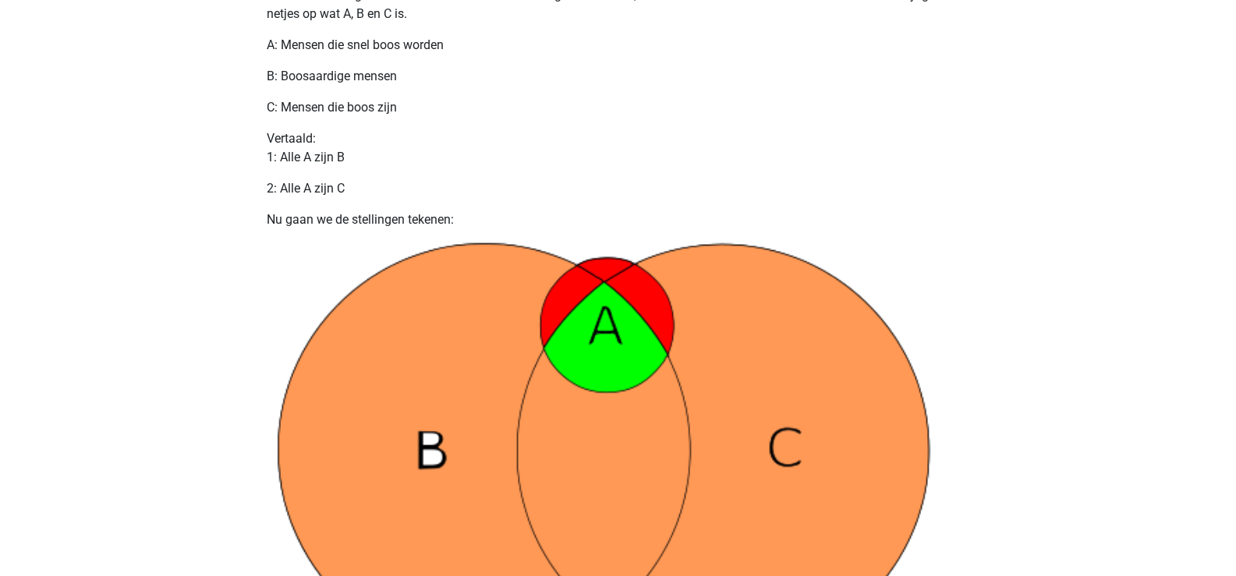
scroll to position [858, 0]
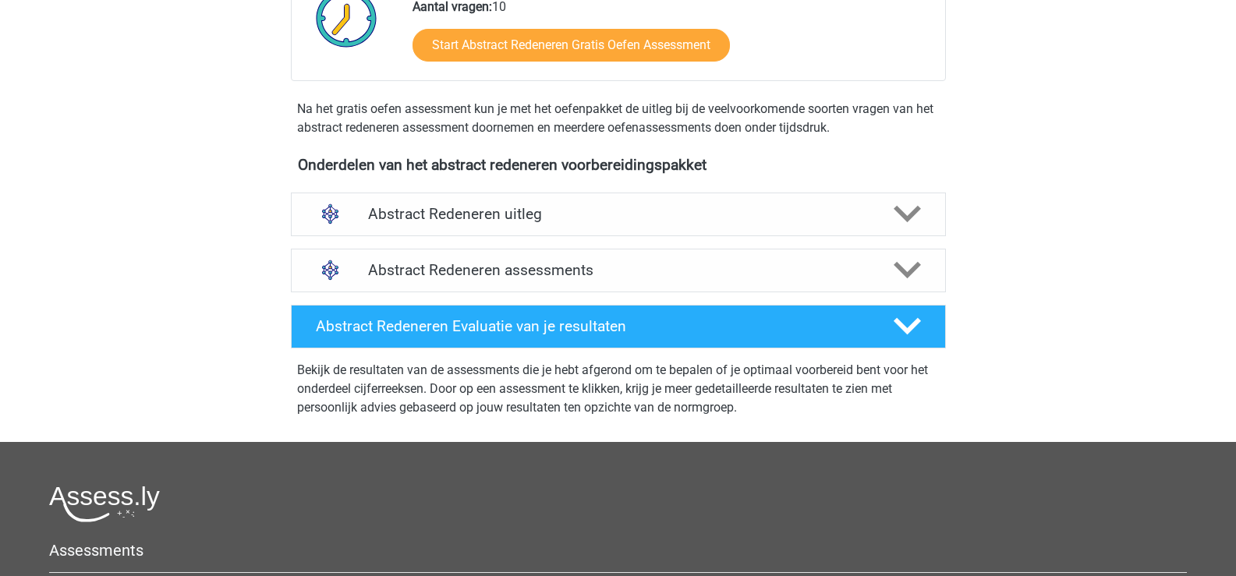
scroll to position [468, 0]
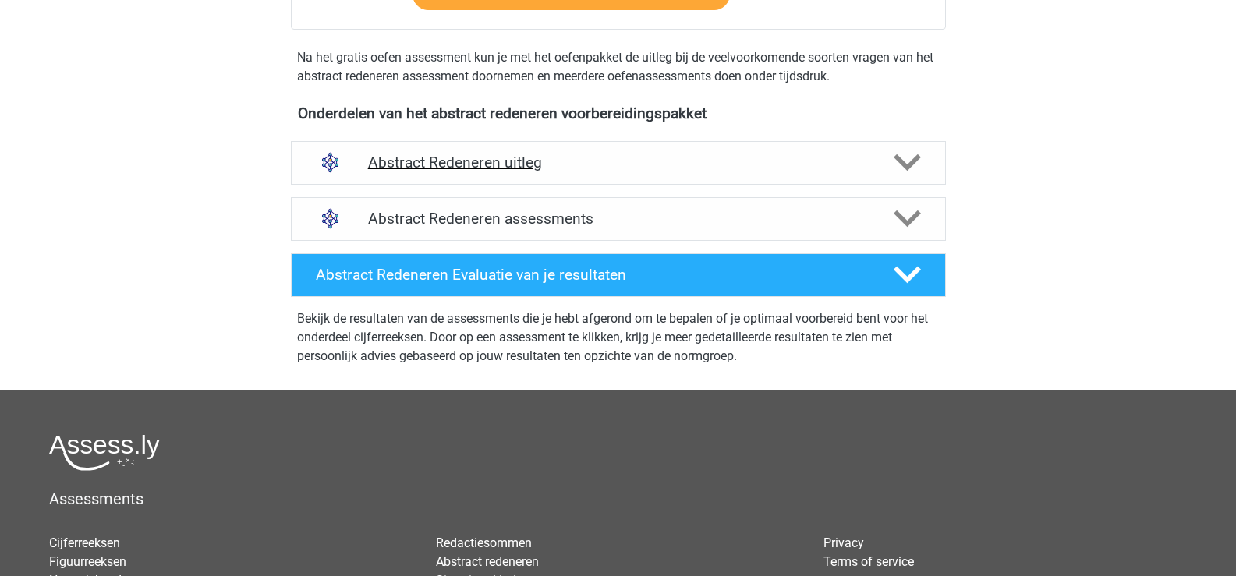
click at [458, 163] on h4 "Abstract Redeneren uitleg" at bounding box center [618, 163] width 501 height 18
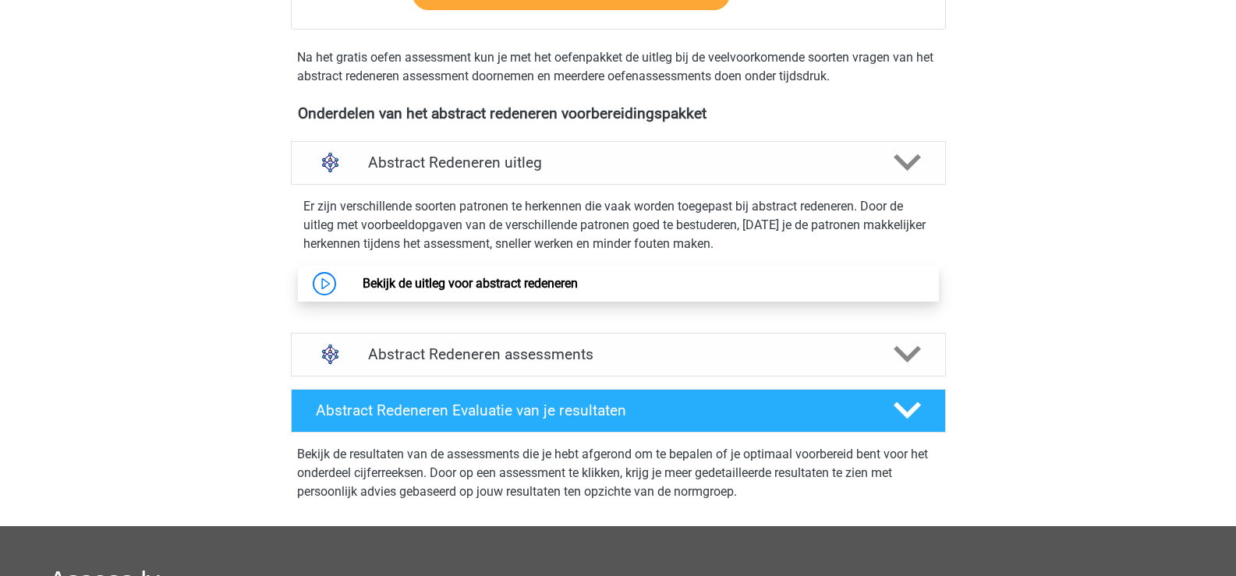
click at [473, 278] on link "Bekijk de uitleg voor abstract redeneren" at bounding box center [470, 283] width 215 height 15
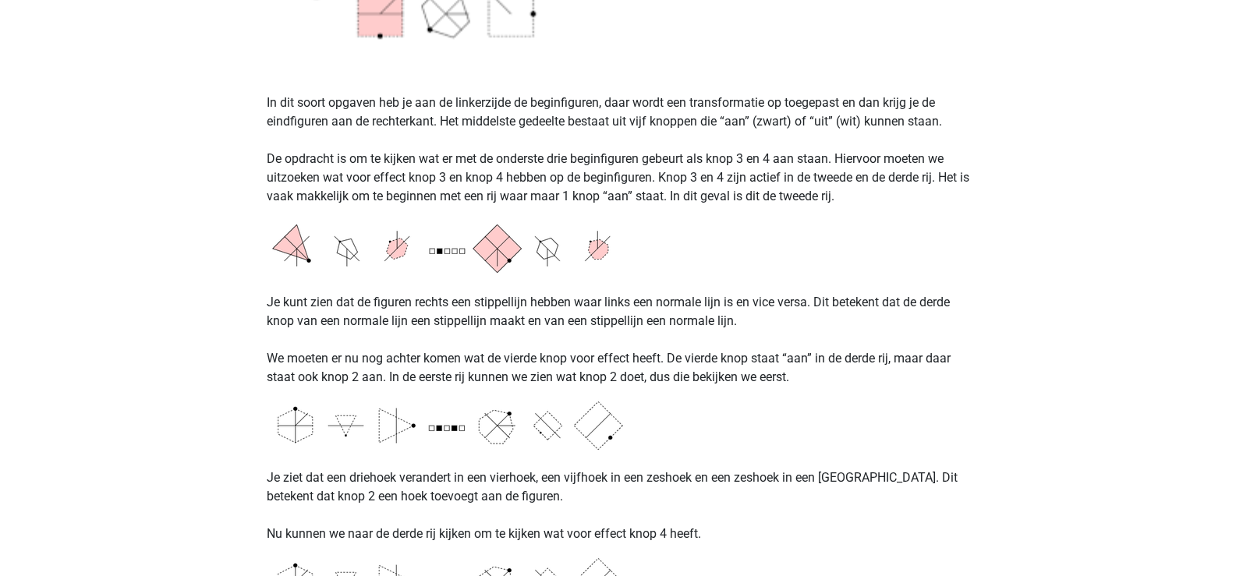
scroll to position [1170, 0]
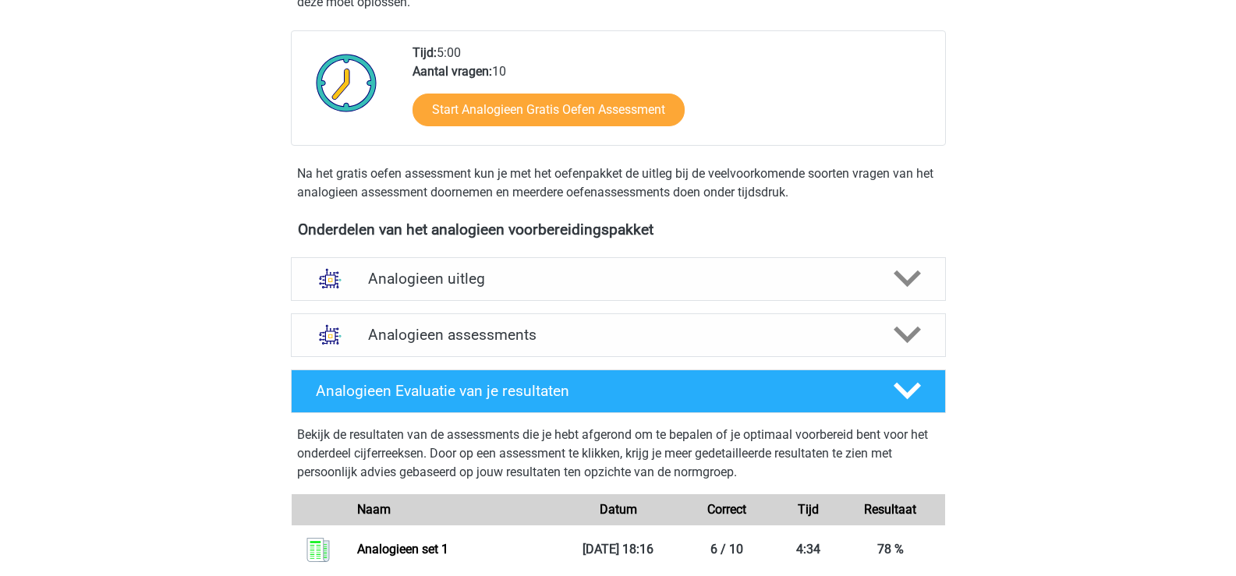
scroll to position [390, 0]
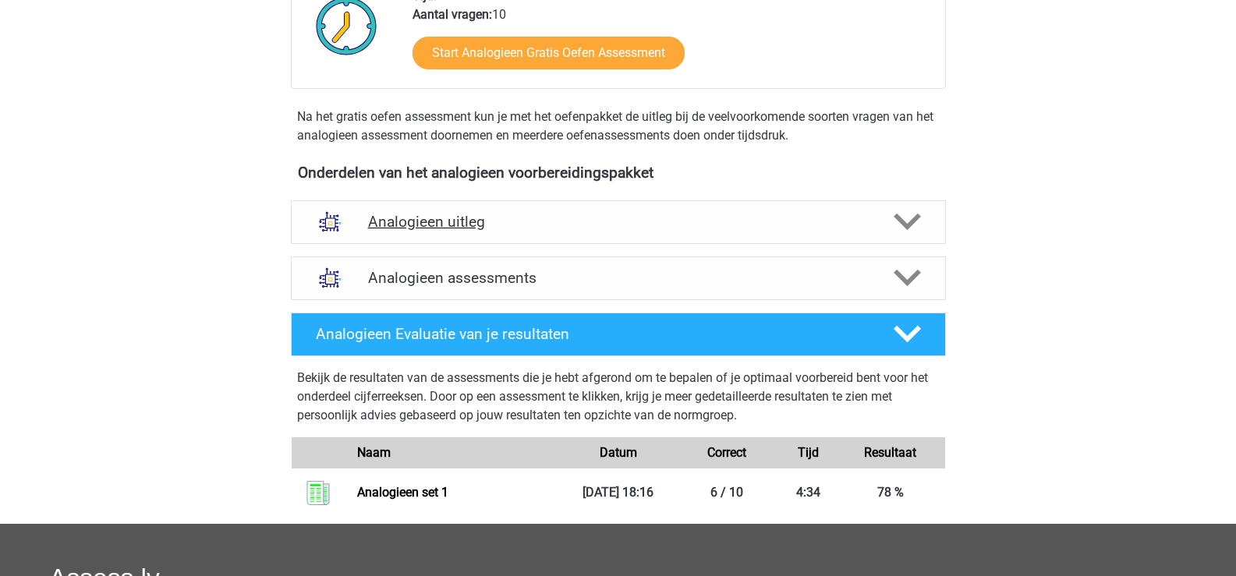
click at [558, 231] on h4 "Analogieen uitleg" at bounding box center [618, 222] width 501 height 18
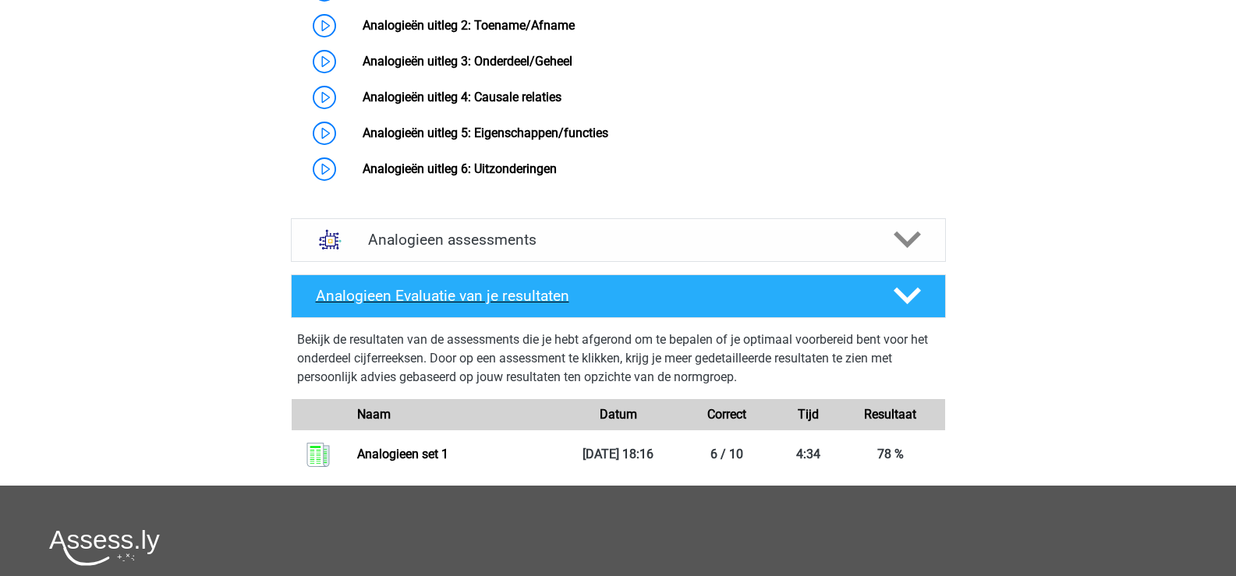
scroll to position [1092, 0]
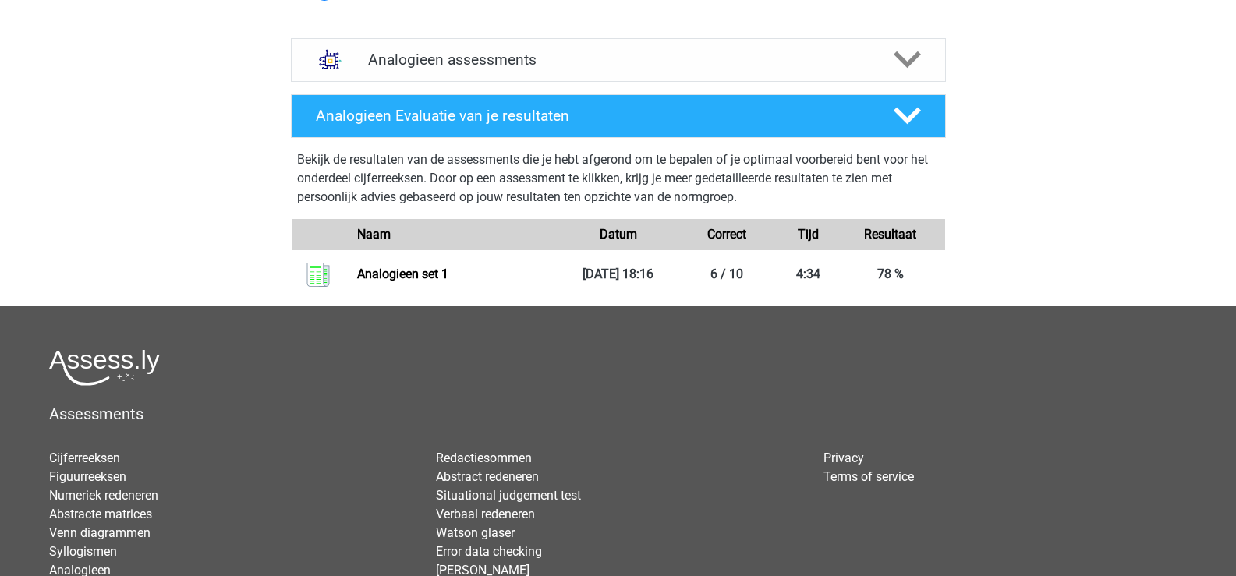
click at [595, 125] on h4 "Analogieen Evaluatie van je resultaten" at bounding box center [592, 116] width 553 height 18
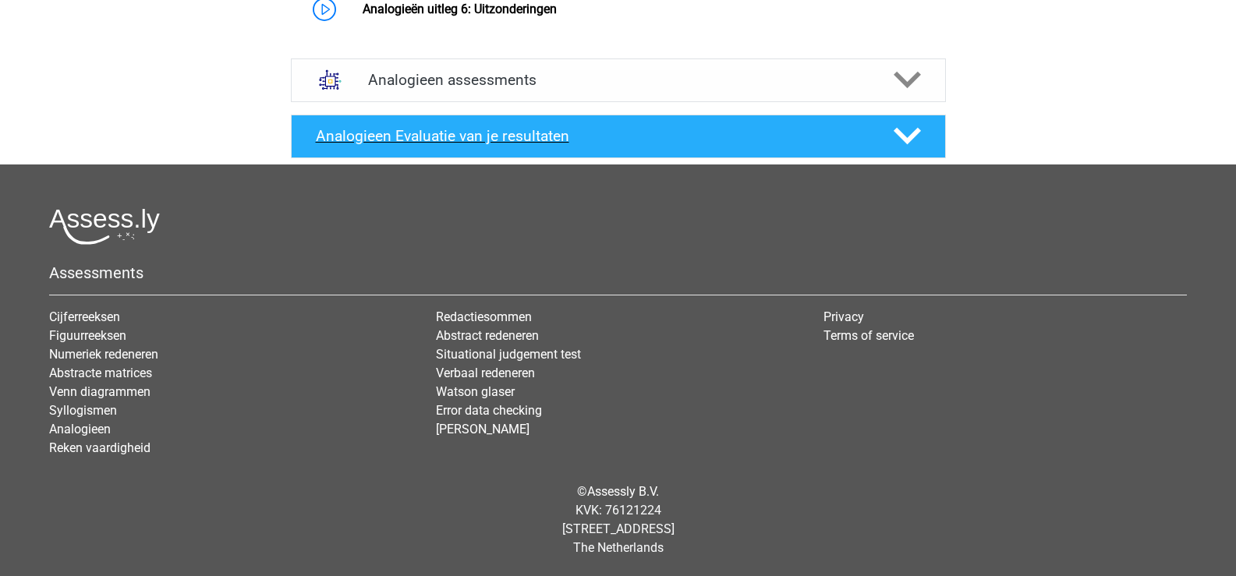
click at [595, 141] on h4 "Analogieen Evaluatie van je resultaten" at bounding box center [592, 136] width 553 height 18
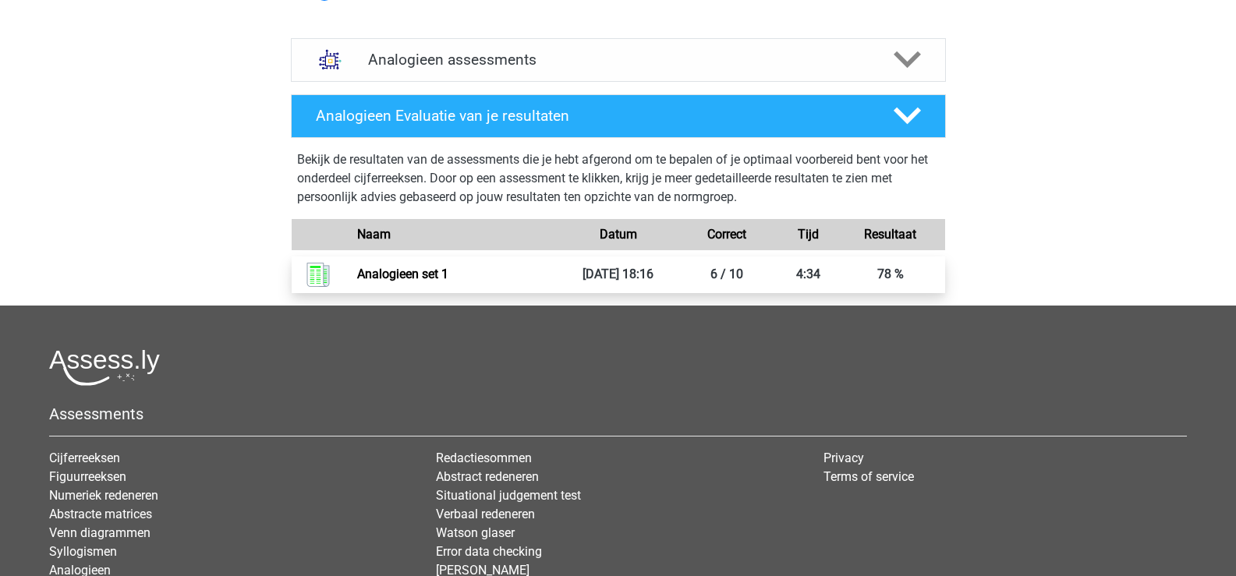
click at [427, 282] on link "Analogieen set 1" at bounding box center [402, 274] width 91 height 15
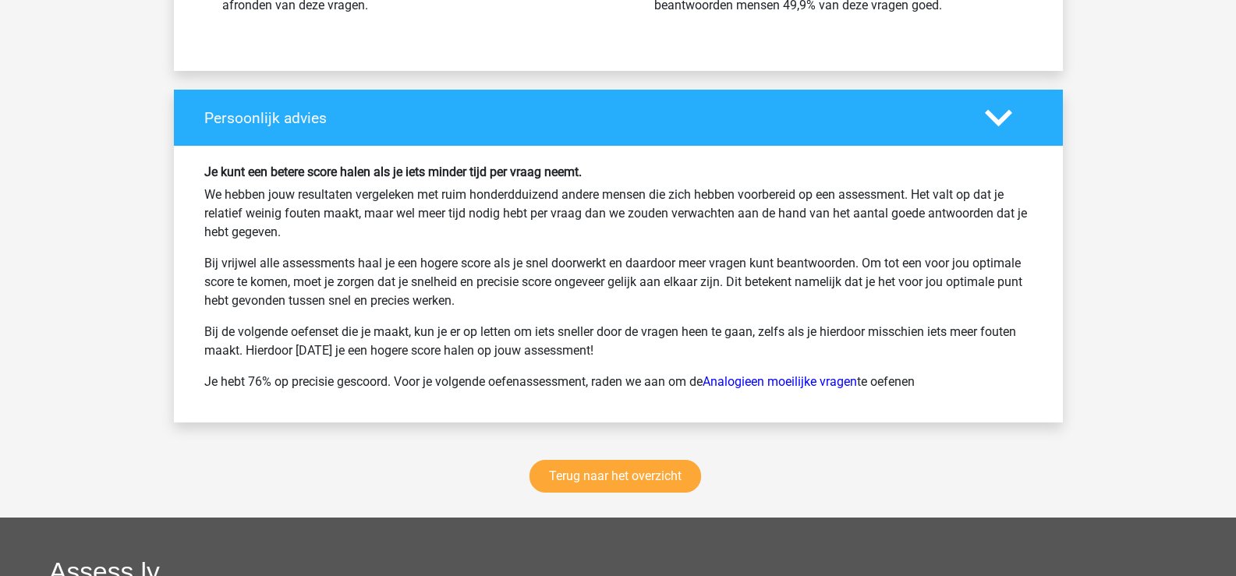
scroll to position [1950, 0]
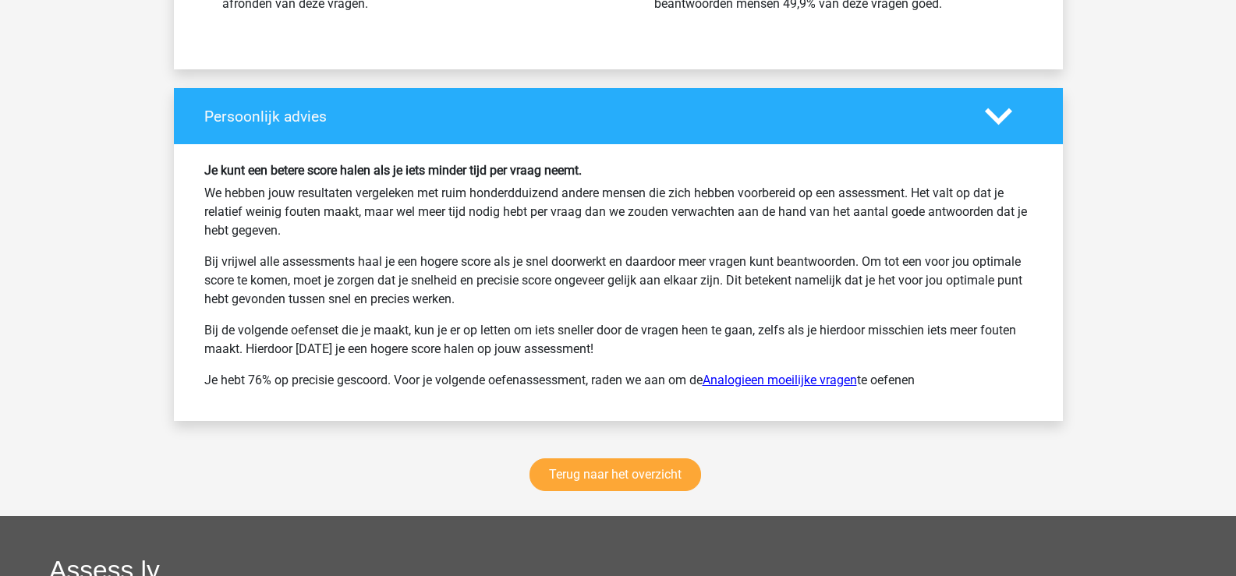
click at [742, 379] on link "Analogieen moeilijke vragen" at bounding box center [780, 380] width 154 height 15
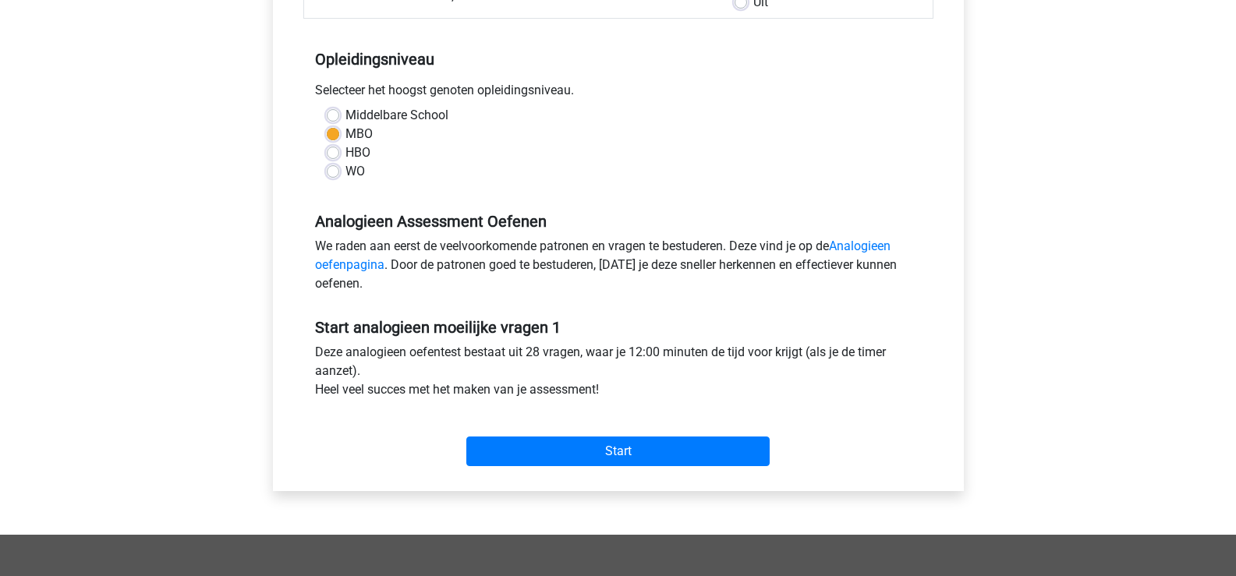
scroll to position [312, 0]
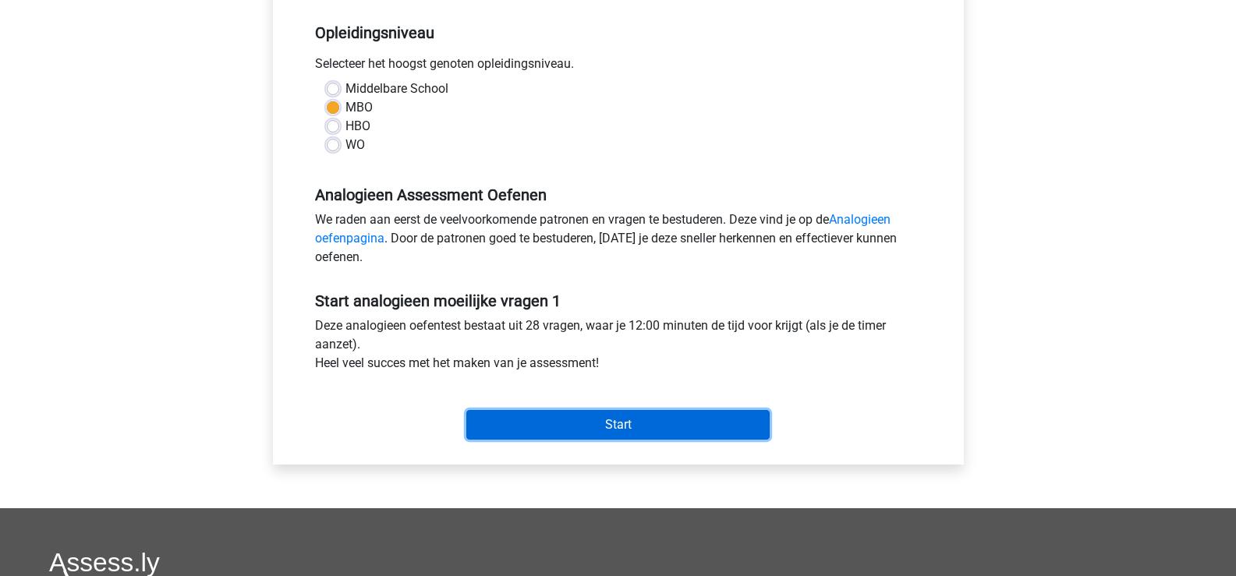
click at [604, 423] on input "Start" at bounding box center [617, 425] width 303 height 30
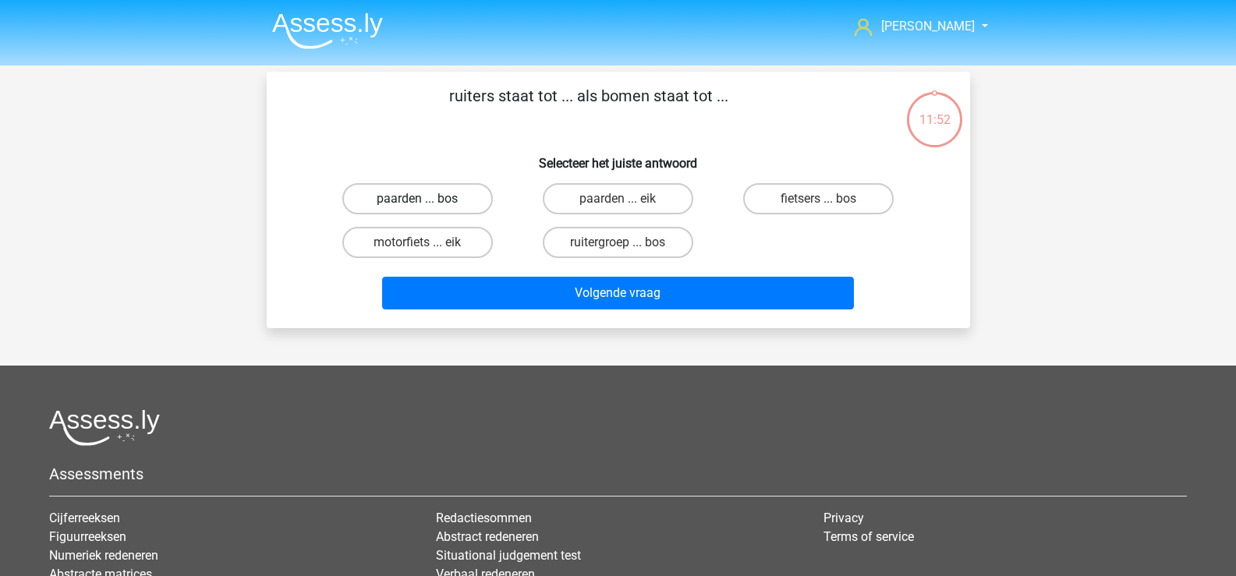
click at [439, 202] on label "paarden ... bos" at bounding box center [417, 198] width 151 height 31
click at [427, 202] on input "paarden ... bos" at bounding box center [422, 204] width 10 height 10
radio input "true"
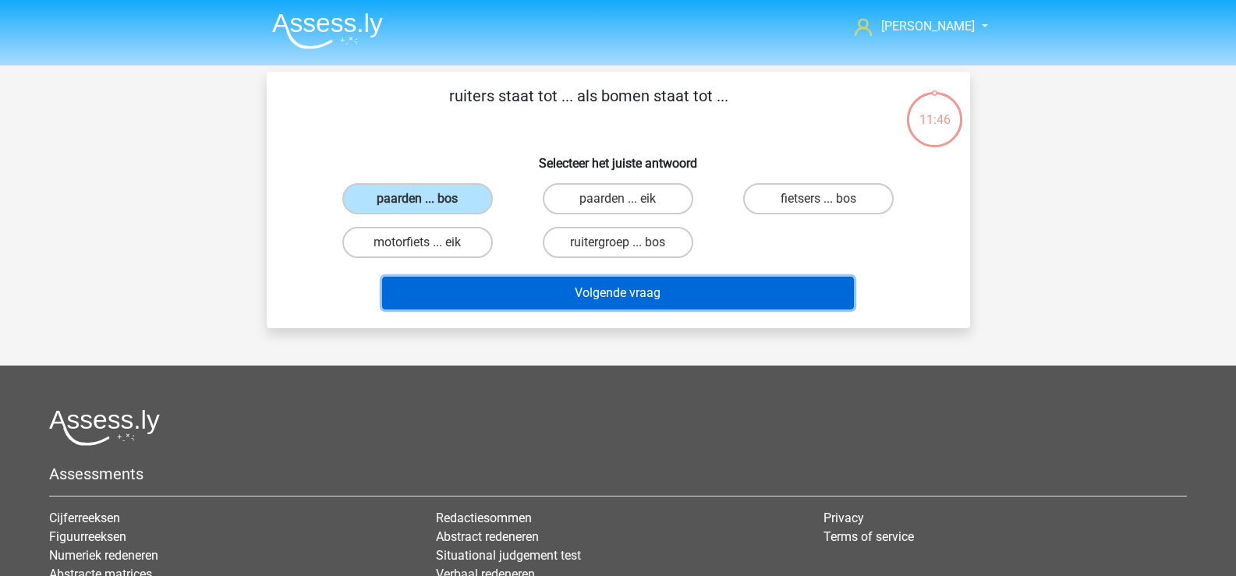
click at [595, 291] on button "Volgende vraag" at bounding box center [618, 293] width 472 height 33
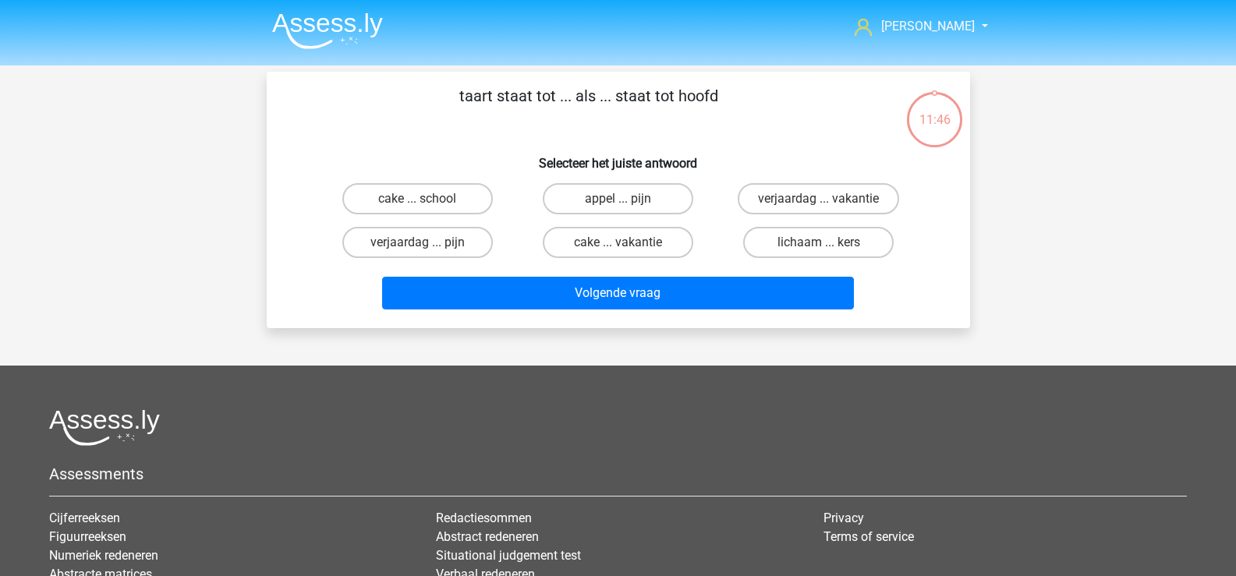
scroll to position [72, 0]
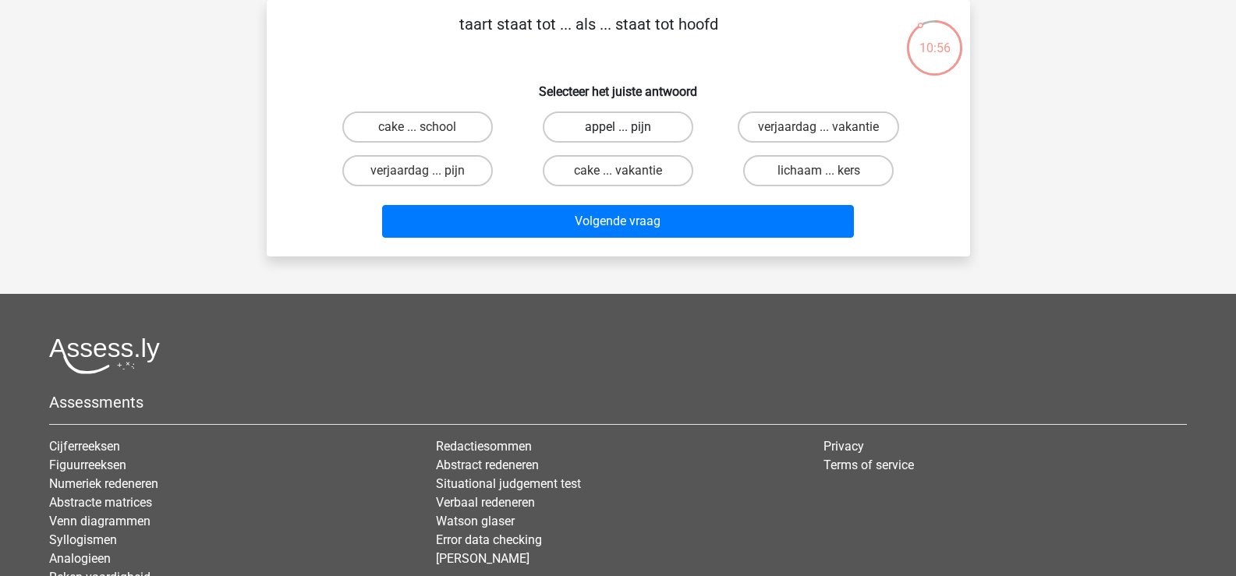
click at [661, 124] on label "appel ... pijn" at bounding box center [618, 127] width 151 height 31
click at [628, 127] on input "appel ... pijn" at bounding box center [623, 132] width 10 height 10
radio input "true"
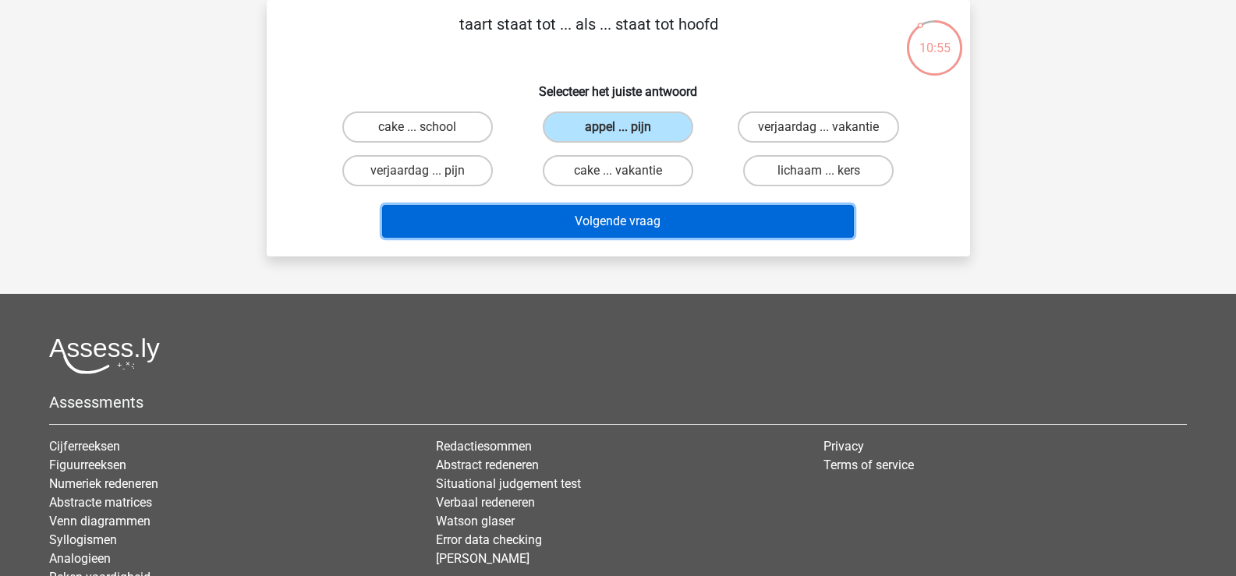
click at [657, 222] on button "Volgende vraag" at bounding box center [618, 221] width 472 height 33
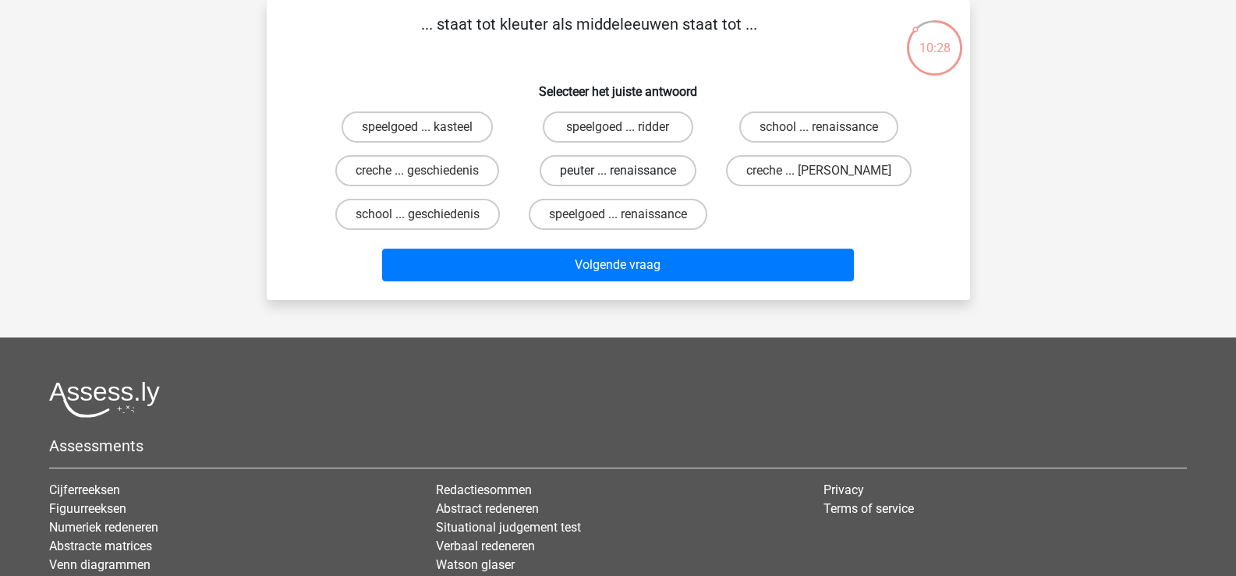
click at [634, 172] on label "peuter ... renaissance" at bounding box center [618, 170] width 157 height 31
click at [628, 172] on input "peuter ... renaissance" at bounding box center [623, 176] width 10 height 10
radio input "true"
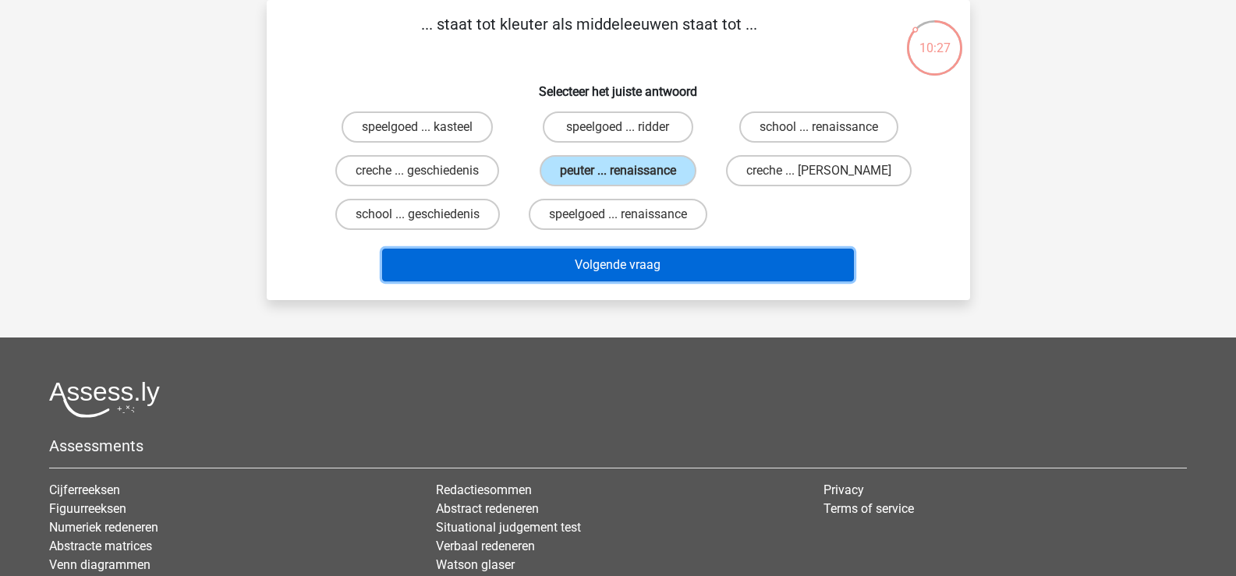
click at [617, 263] on button "Volgende vraag" at bounding box center [618, 265] width 472 height 33
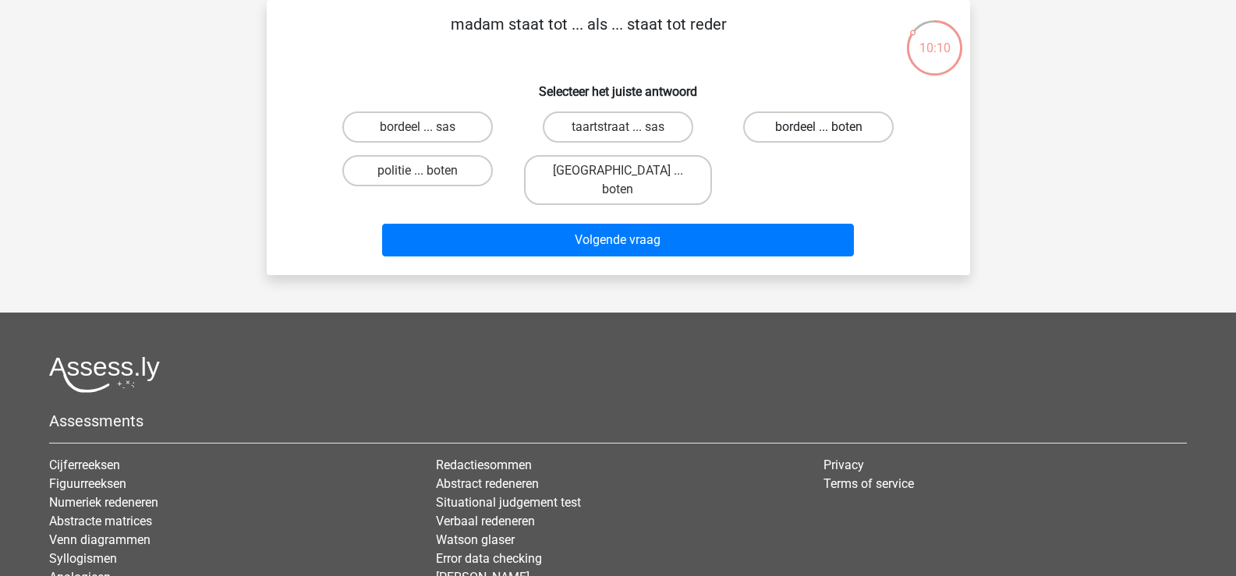
click at [801, 131] on label "bordeel ... boten" at bounding box center [818, 127] width 151 height 31
click at [819, 131] on input "bordeel ... boten" at bounding box center [824, 132] width 10 height 10
radio input "true"
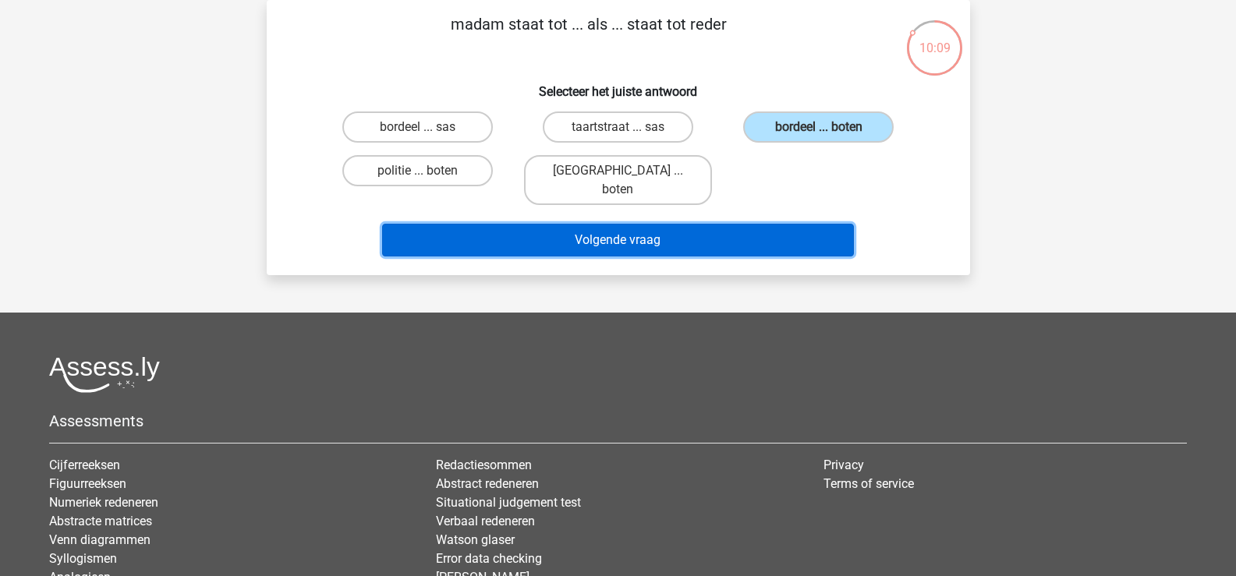
click at [694, 231] on button "Volgende vraag" at bounding box center [618, 240] width 472 height 33
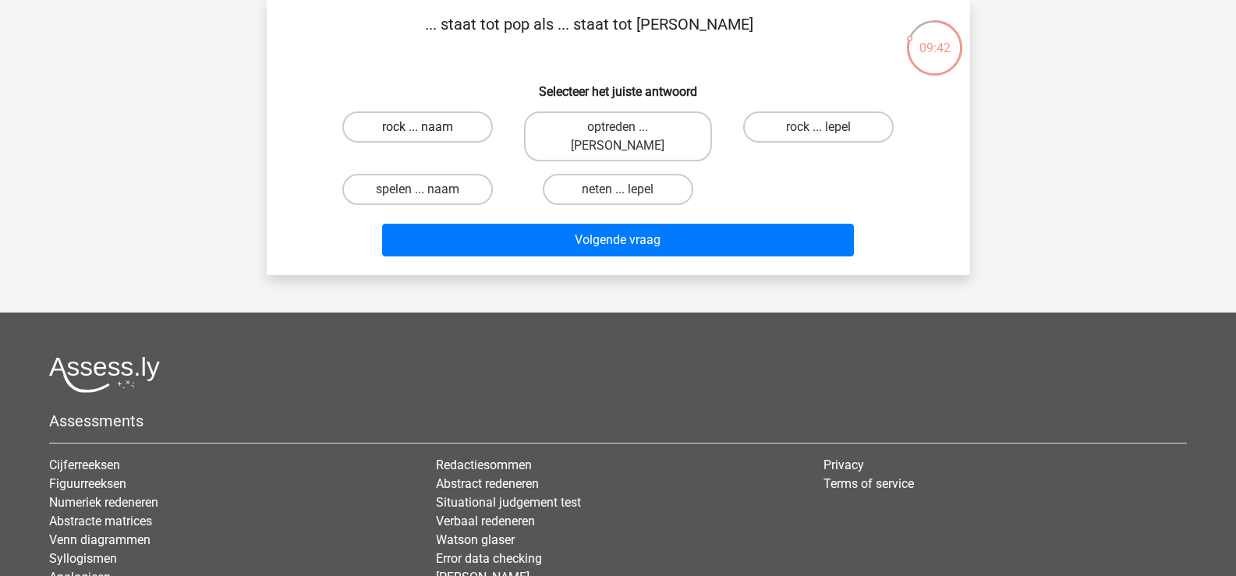
click at [438, 125] on label "rock ... naam" at bounding box center [417, 127] width 151 height 31
click at [427, 127] on input "rock ... naam" at bounding box center [422, 132] width 10 height 10
radio input "true"
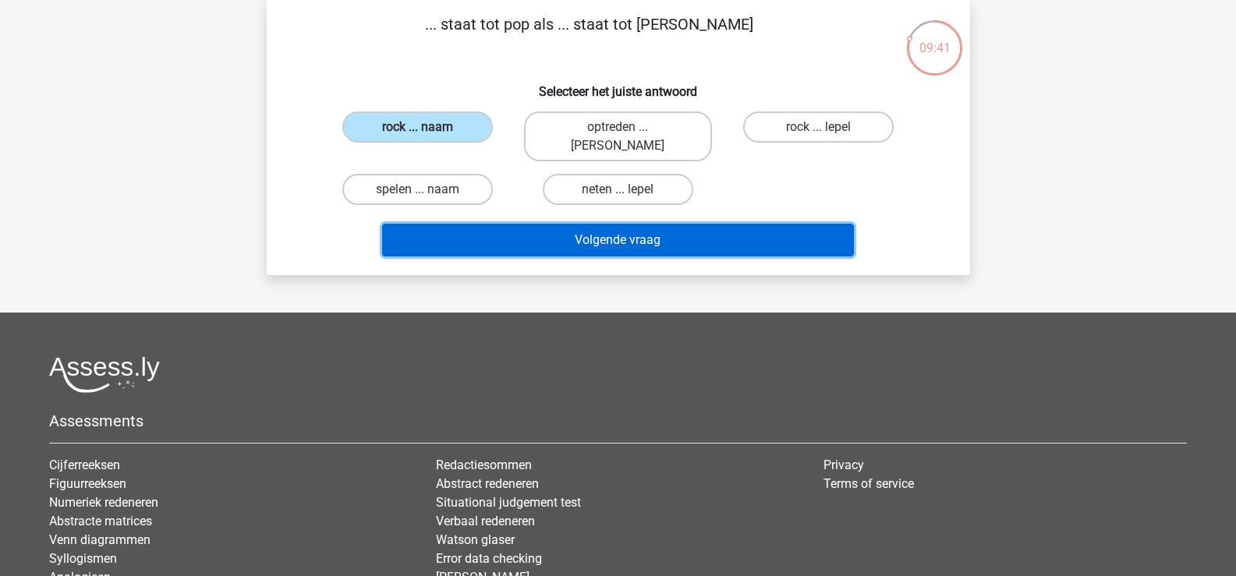
click at [607, 225] on button "Volgende vraag" at bounding box center [618, 240] width 472 height 33
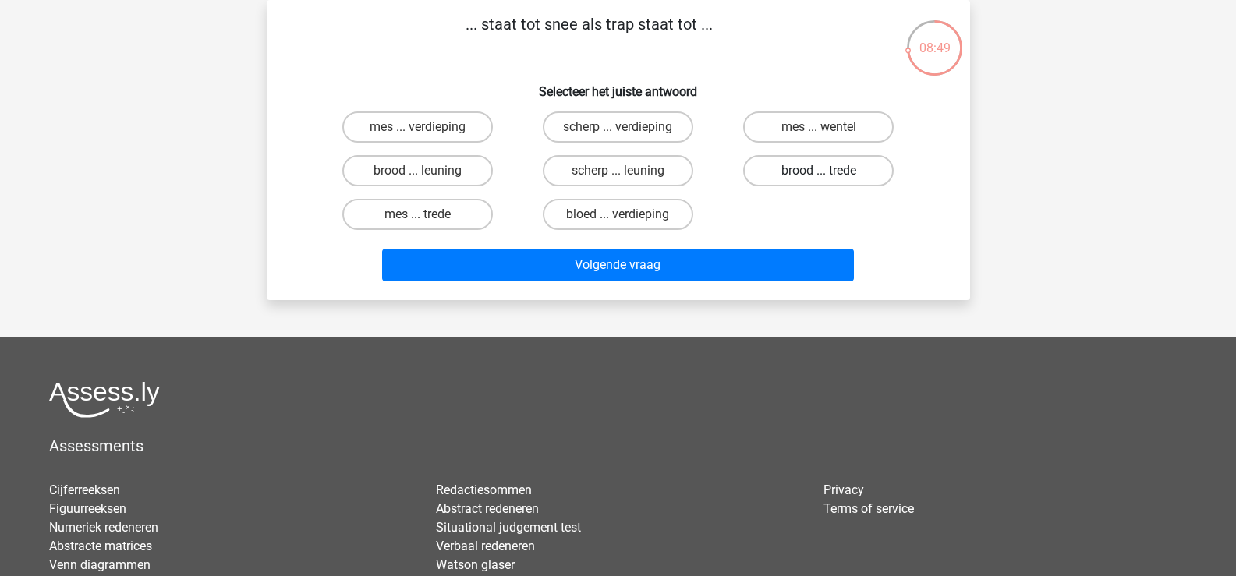
click at [802, 173] on label "brood ... trede" at bounding box center [818, 170] width 151 height 31
click at [819, 173] on input "brood ... trede" at bounding box center [824, 176] width 10 height 10
radio input "true"
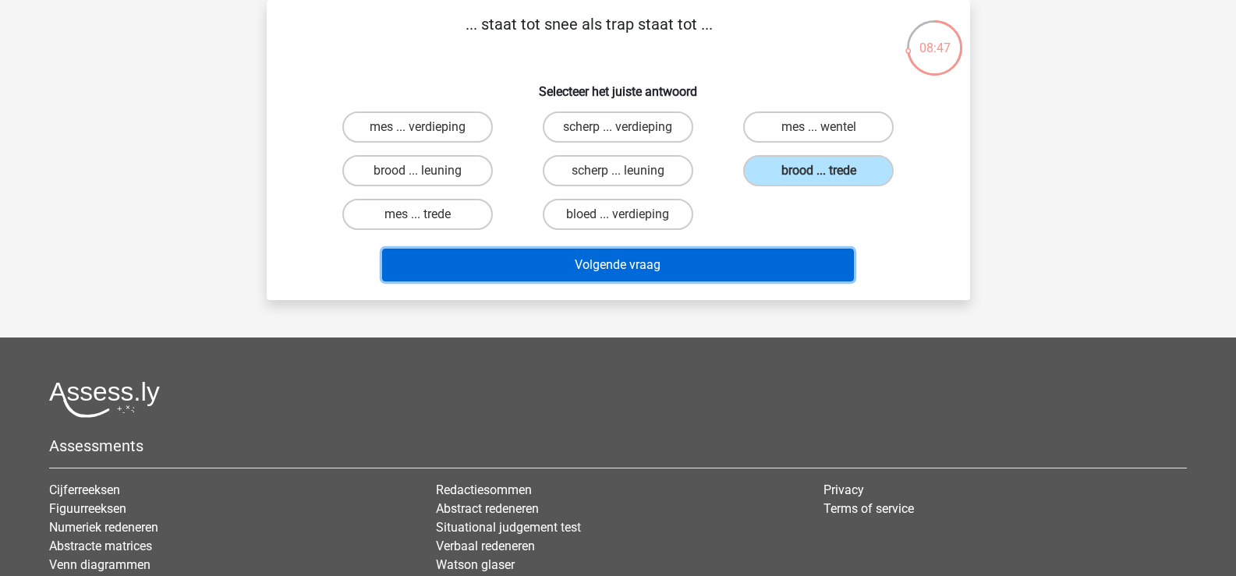
click at [626, 268] on button "Volgende vraag" at bounding box center [618, 265] width 472 height 33
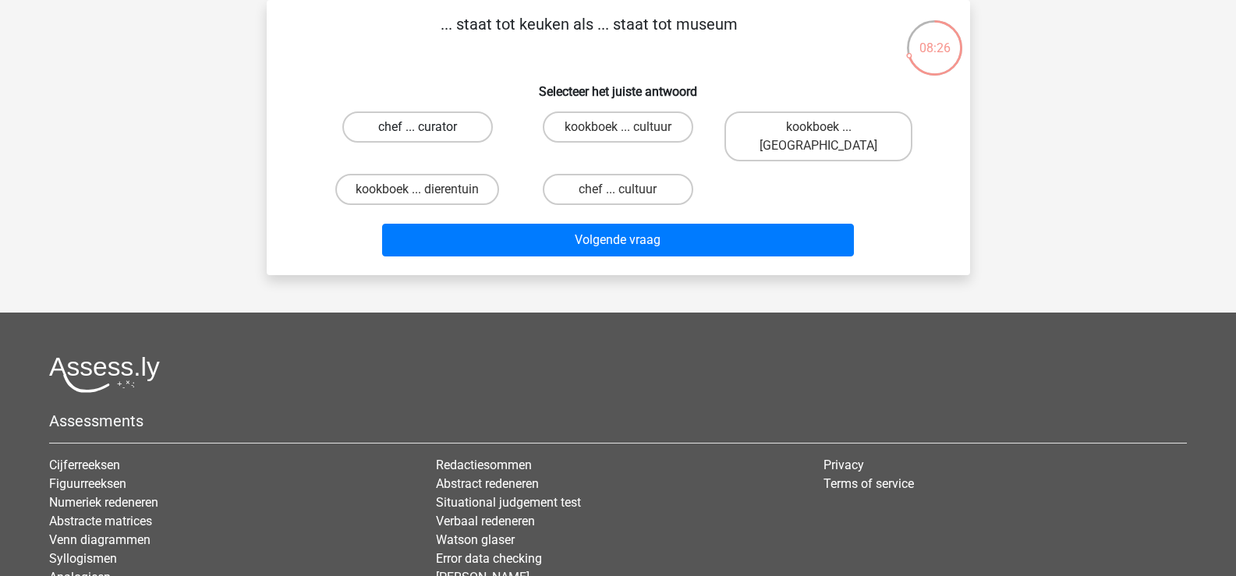
click at [436, 129] on label "chef ... curator" at bounding box center [417, 127] width 151 height 31
click at [427, 129] on input "chef ... curator" at bounding box center [422, 132] width 10 height 10
radio input "true"
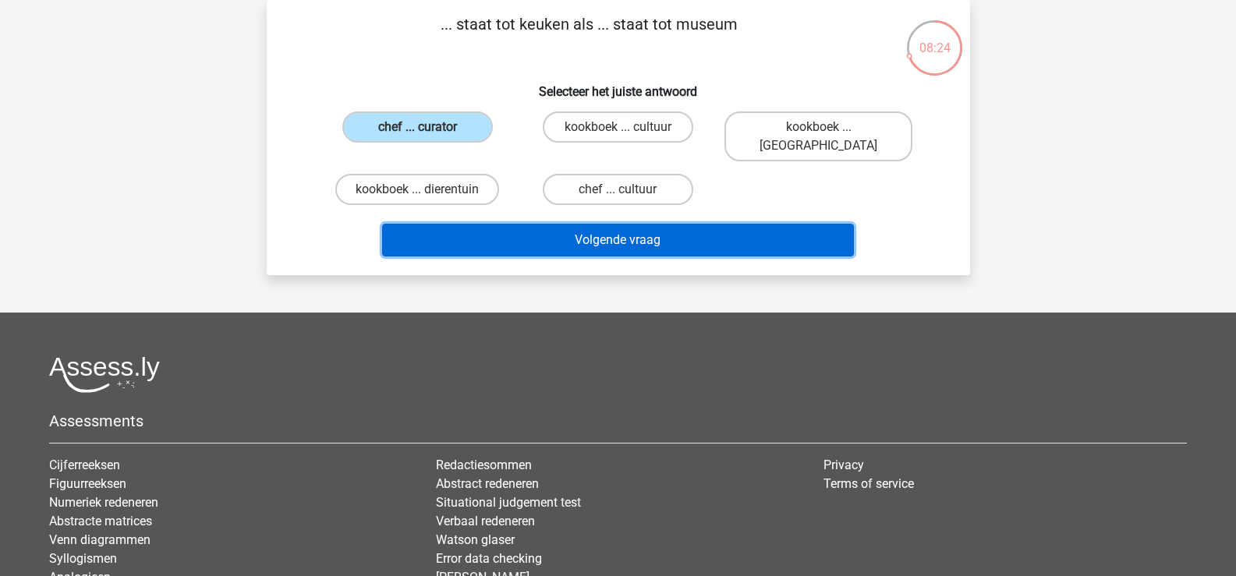
click at [602, 224] on button "Volgende vraag" at bounding box center [618, 240] width 472 height 33
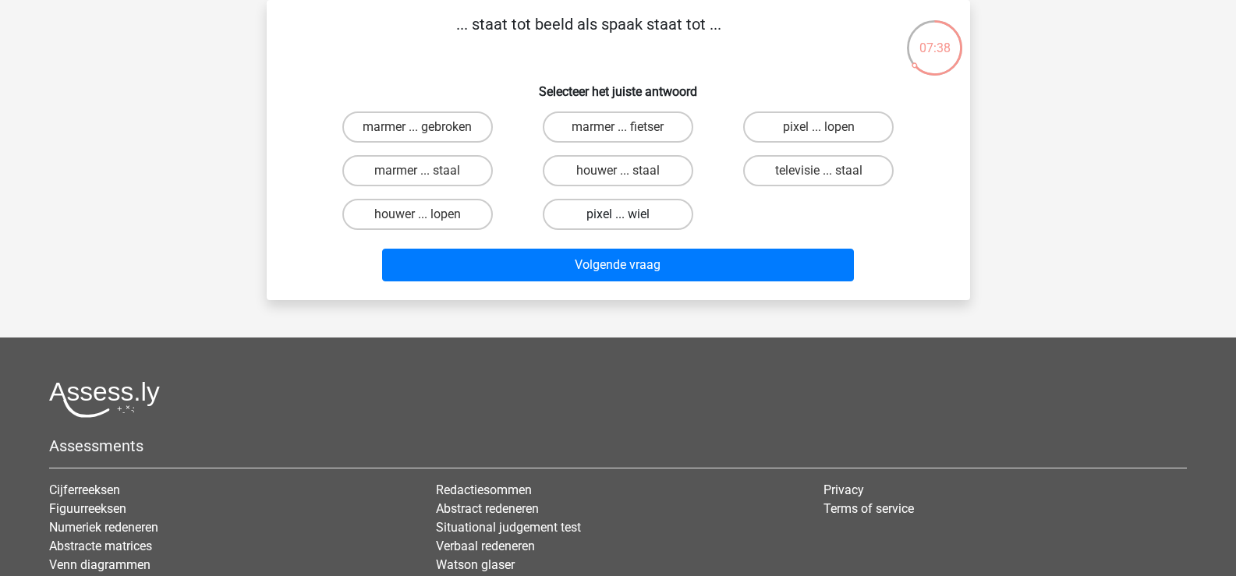
click at [597, 214] on label "pixel ... wiel" at bounding box center [618, 214] width 151 height 31
click at [618, 214] on input "pixel ... wiel" at bounding box center [623, 219] width 10 height 10
radio input "true"
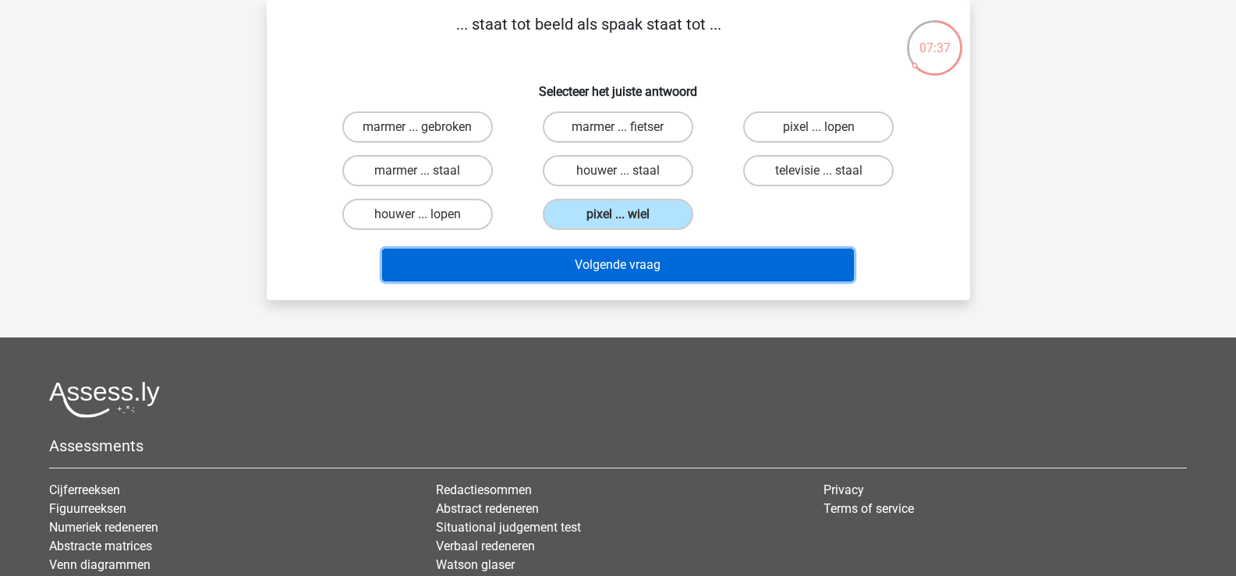
click at [604, 257] on button "Volgende vraag" at bounding box center [618, 265] width 472 height 33
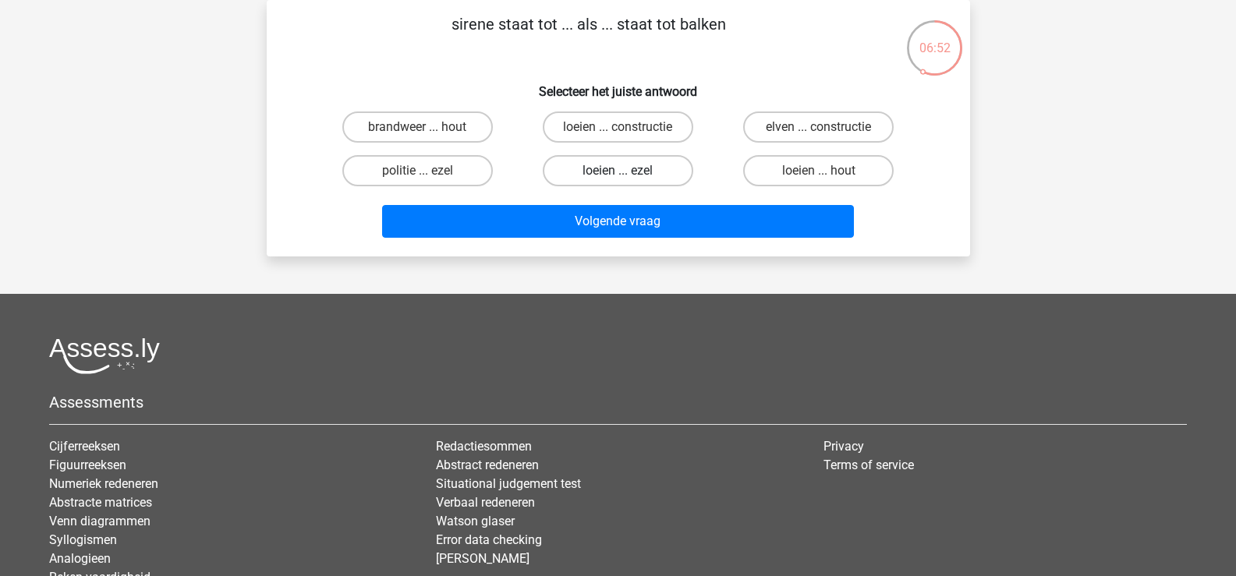
click at [606, 173] on label "loeien ... ezel" at bounding box center [618, 170] width 151 height 31
click at [618, 173] on input "loeien ... ezel" at bounding box center [623, 176] width 10 height 10
radio input "true"
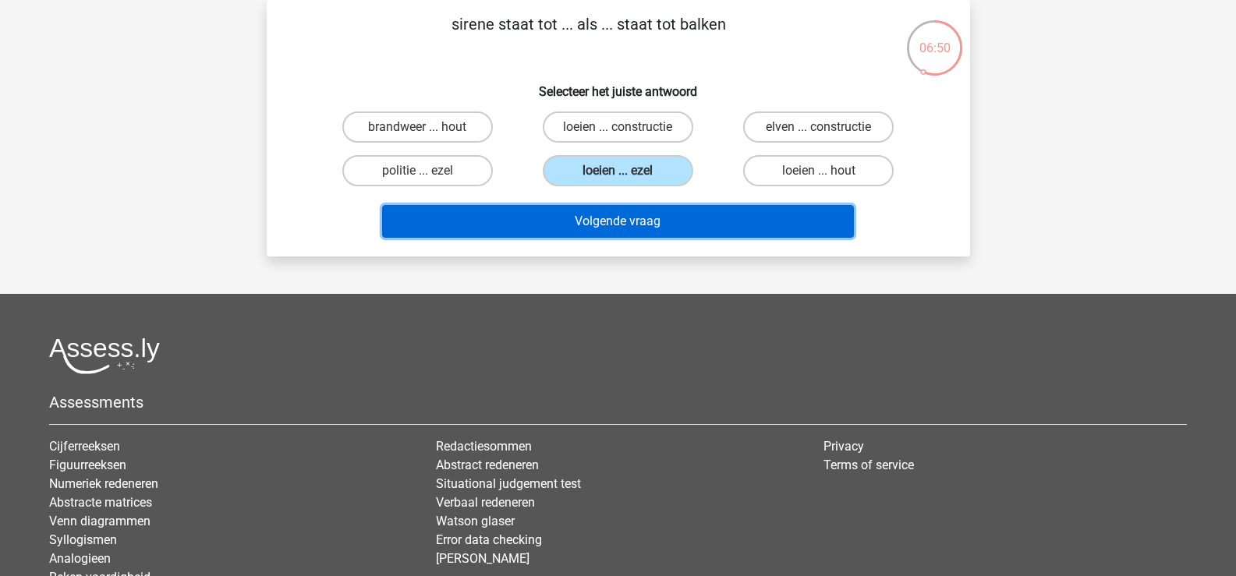
click at [596, 223] on button "Volgende vraag" at bounding box center [618, 221] width 472 height 33
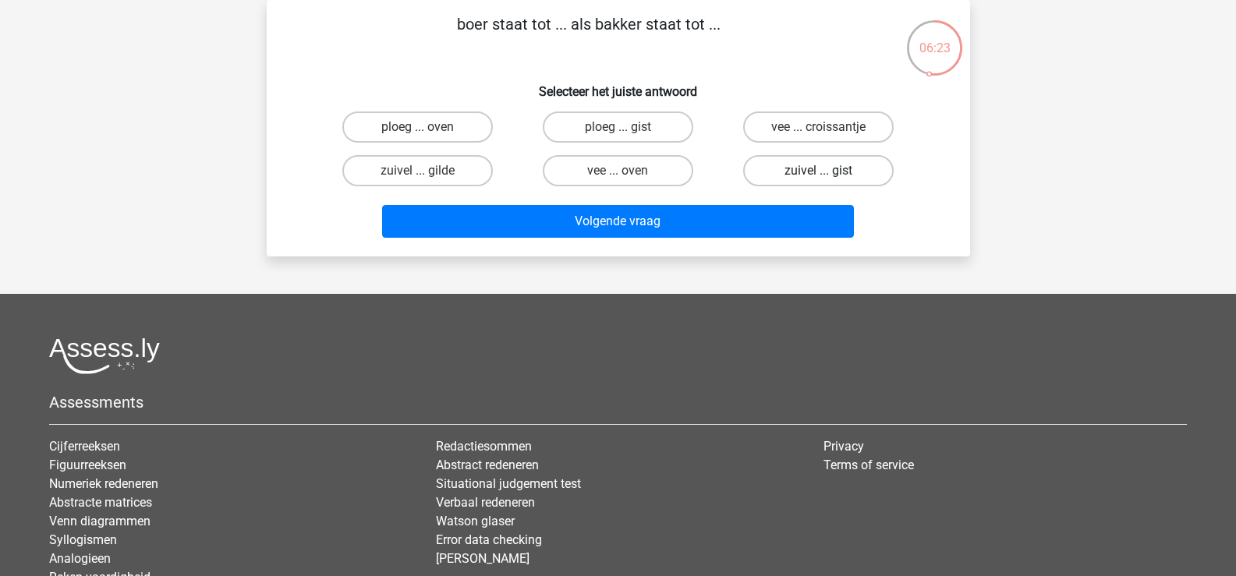
click at [810, 173] on label "zuivel ... gist" at bounding box center [818, 170] width 151 height 31
click at [819, 173] on input "zuivel ... gist" at bounding box center [824, 176] width 10 height 10
radio input "true"
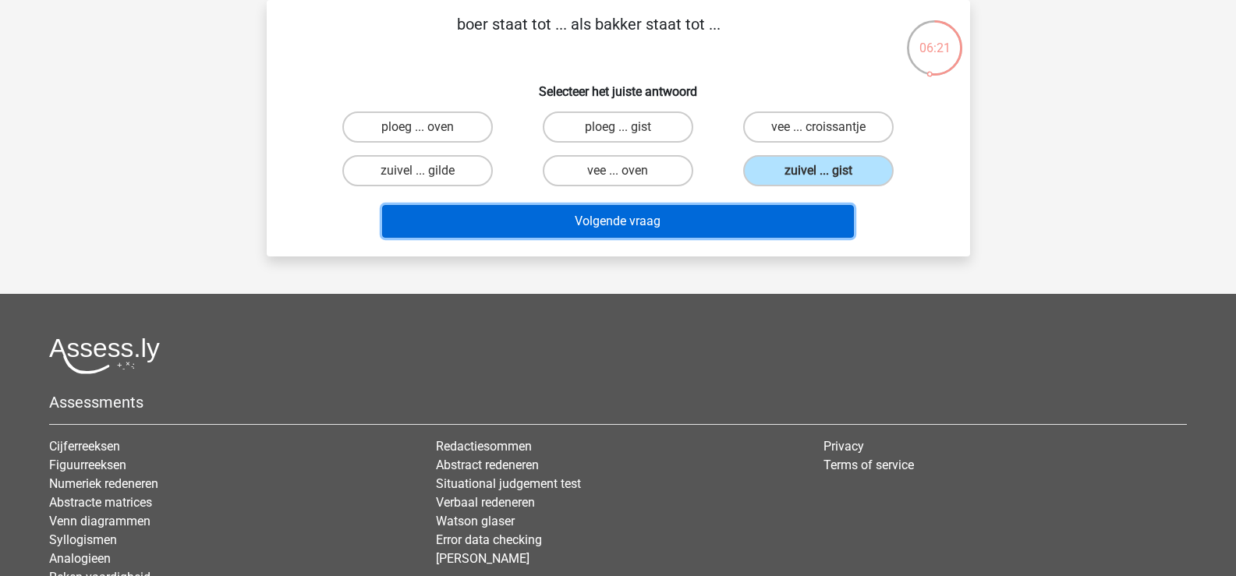
click at [611, 222] on button "Volgende vraag" at bounding box center [618, 221] width 472 height 33
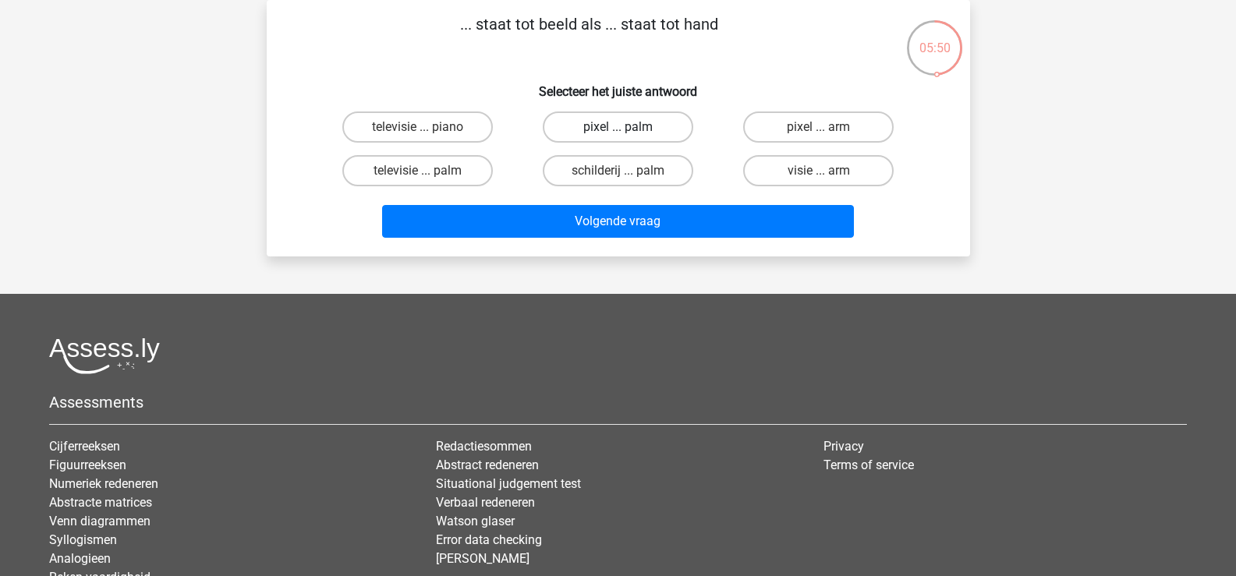
click at [634, 126] on label "pixel ... palm" at bounding box center [618, 127] width 151 height 31
click at [628, 127] on input "pixel ... palm" at bounding box center [623, 132] width 10 height 10
radio input "true"
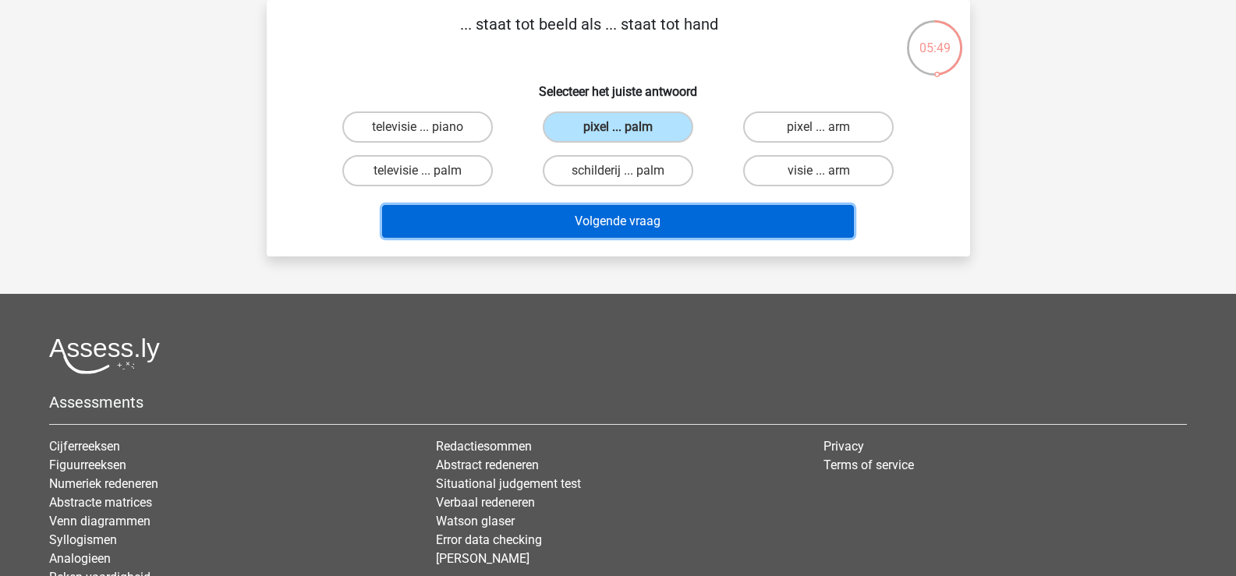
click at [617, 222] on button "Volgende vraag" at bounding box center [618, 221] width 472 height 33
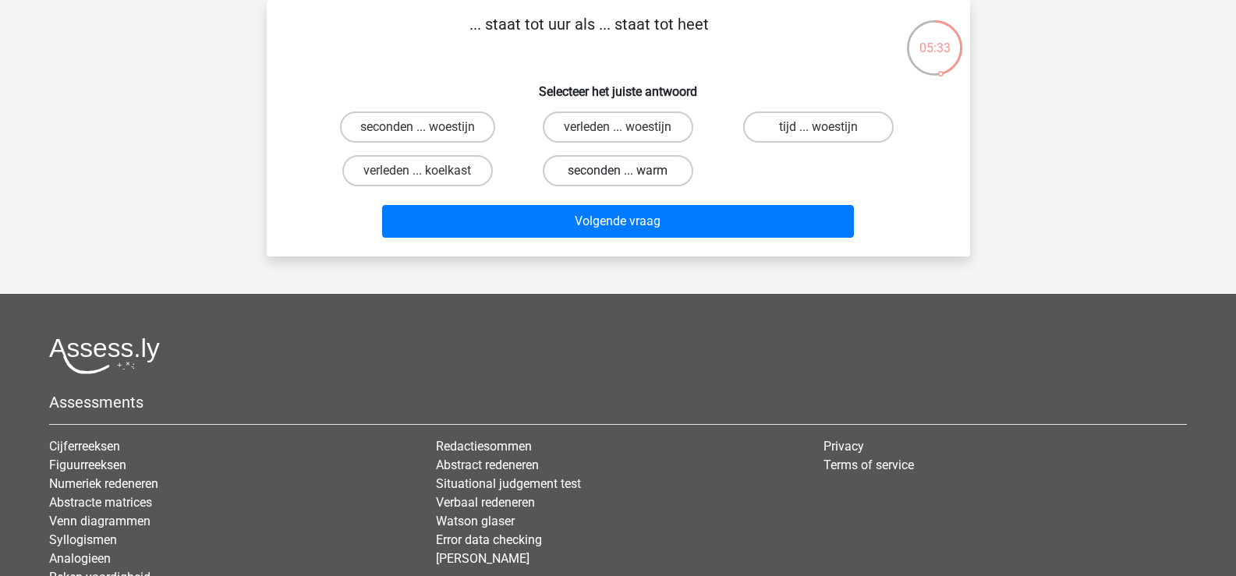
click at [631, 173] on label "seconden ... warm" at bounding box center [618, 170] width 151 height 31
click at [628, 173] on input "seconden ... warm" at bounding box center [623, 176] width 10 height 10
radio input "true"
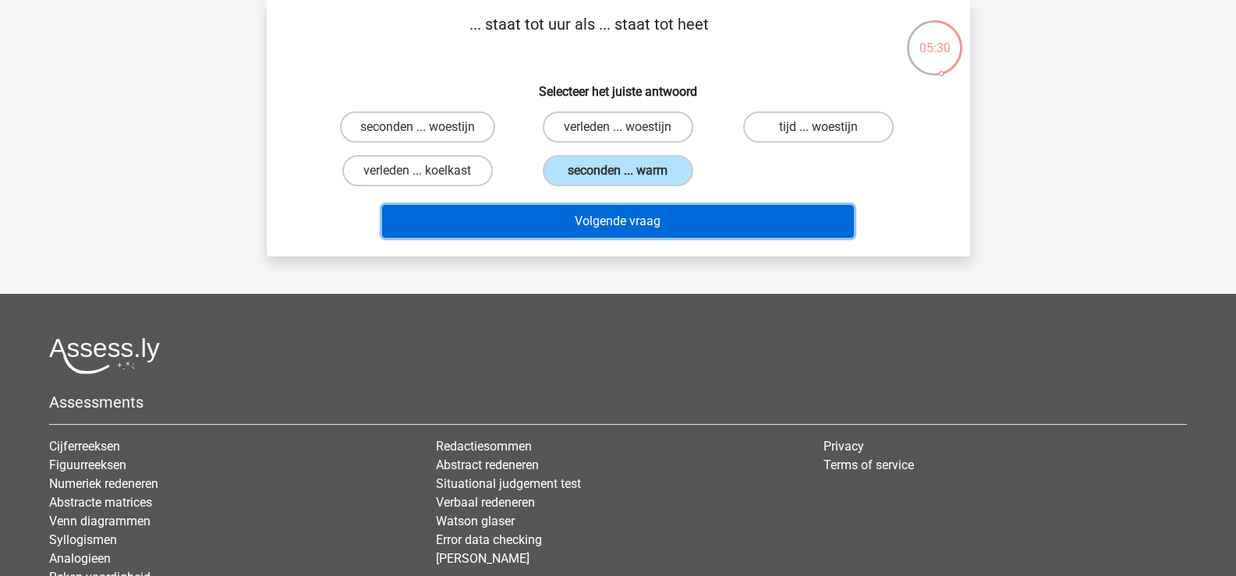
click at [612, 225] on button "Volgende vraag" at bounding box center [618, 221] width 472 height 33
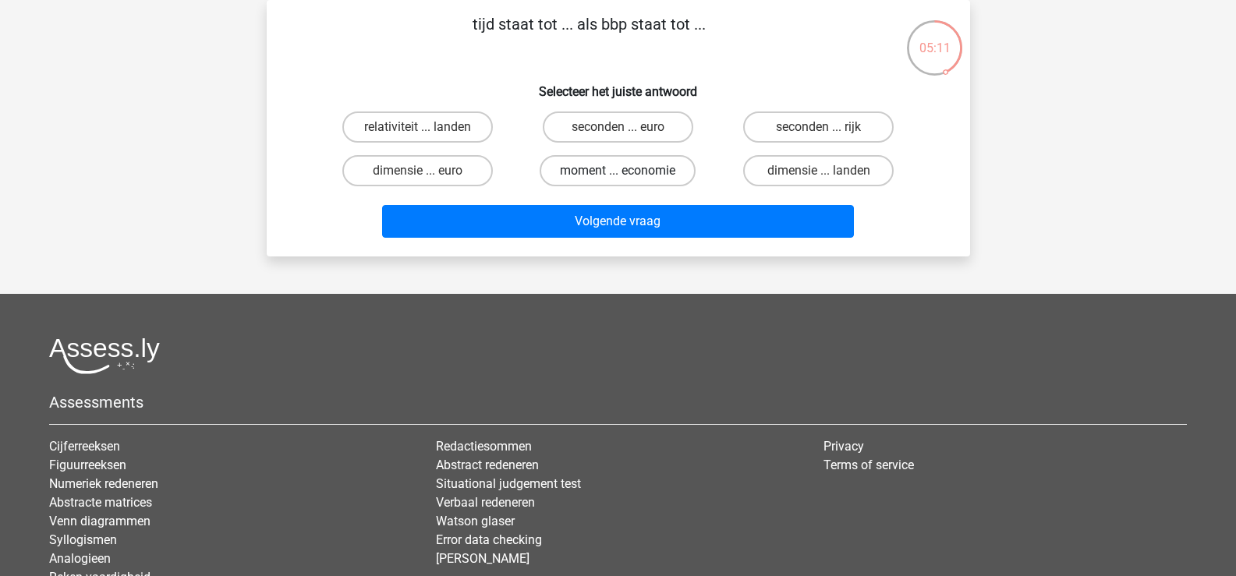
click at [650, 172] on label "moment ... economie" at bounding box center [618, 170] width 156 height 31
click at [628, 172] on input "moment ... economie" at bounding box center [623, 176] width 10 height 10
radio input "true"
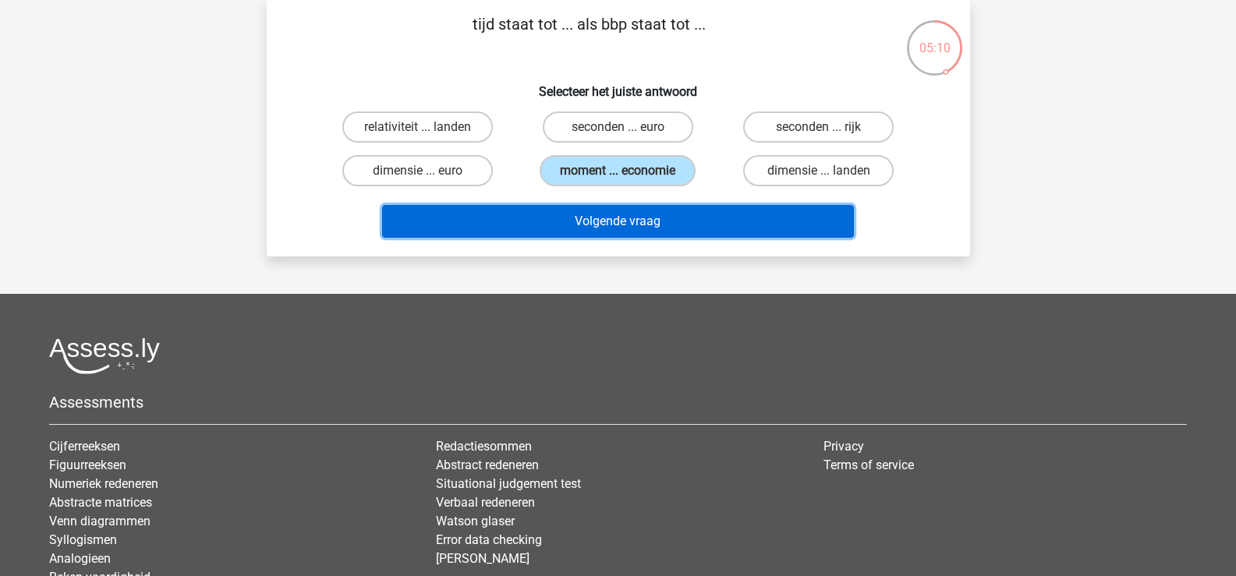
click at [643, 219] on button "Volgende vraag" at bounding box center [618, 221] width 472 height 33
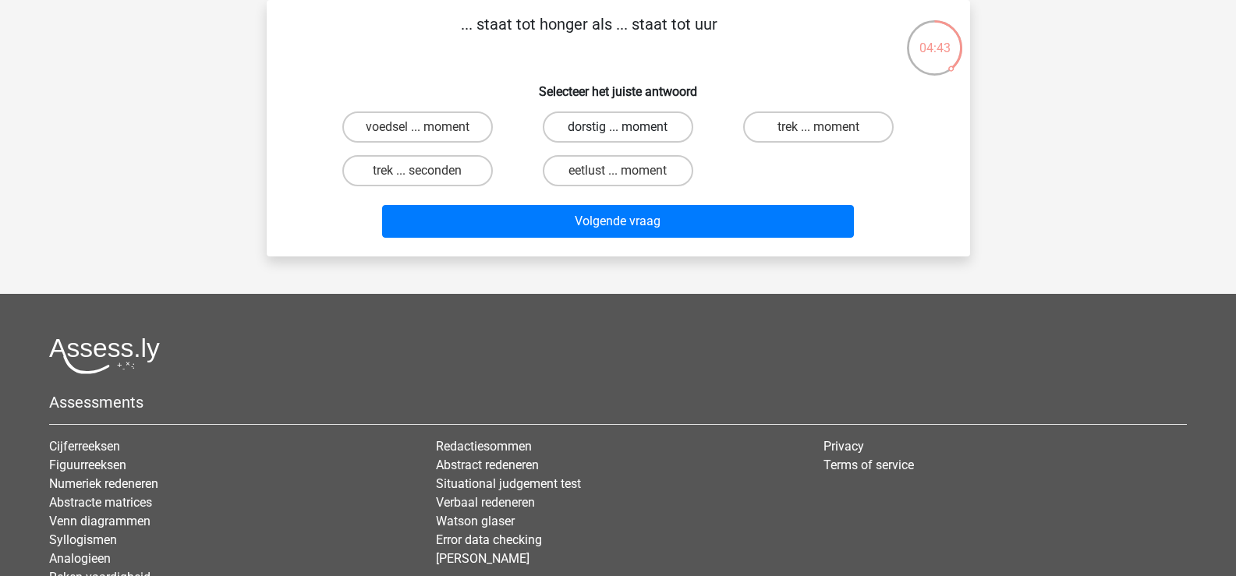
click at [629, 129] on label "dorstig ... moment" at bounding box center [618, 127] width 151 height 31
click at [628, 129] on input "dorstig ... moment" at bounding box center [623, 132] width 10 height 10
radio input "true"
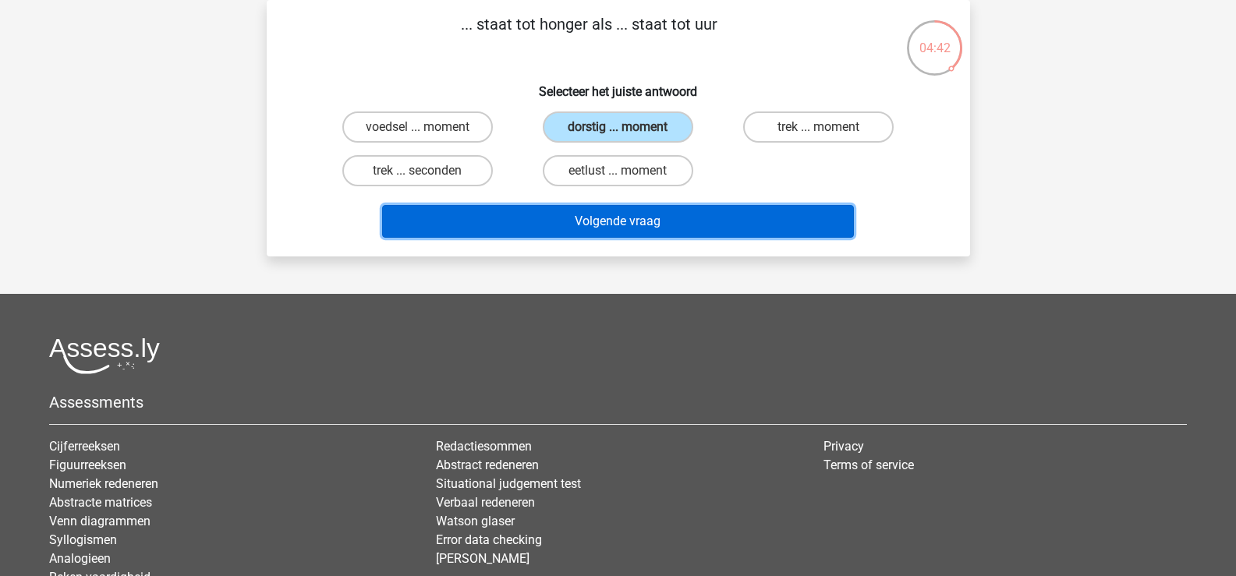
click at [636, 222] on button "Volgende vraag" at bounding box center [618, 221] width 472 height 33
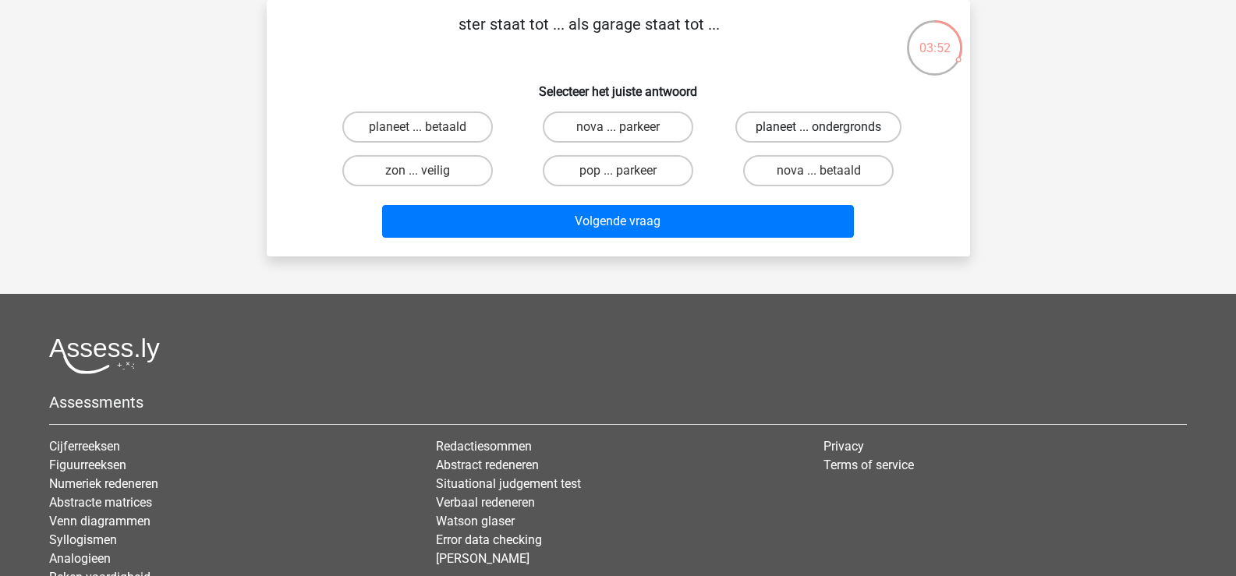
click at [785, 129] on label "planeet ... ondergronds" at bounding box center [818, 127] width 166 height 31
click at [819, 129] on input "planeet ... ondergronds" at bounding box center [824, 132] width 10 height 10
radio input "true"
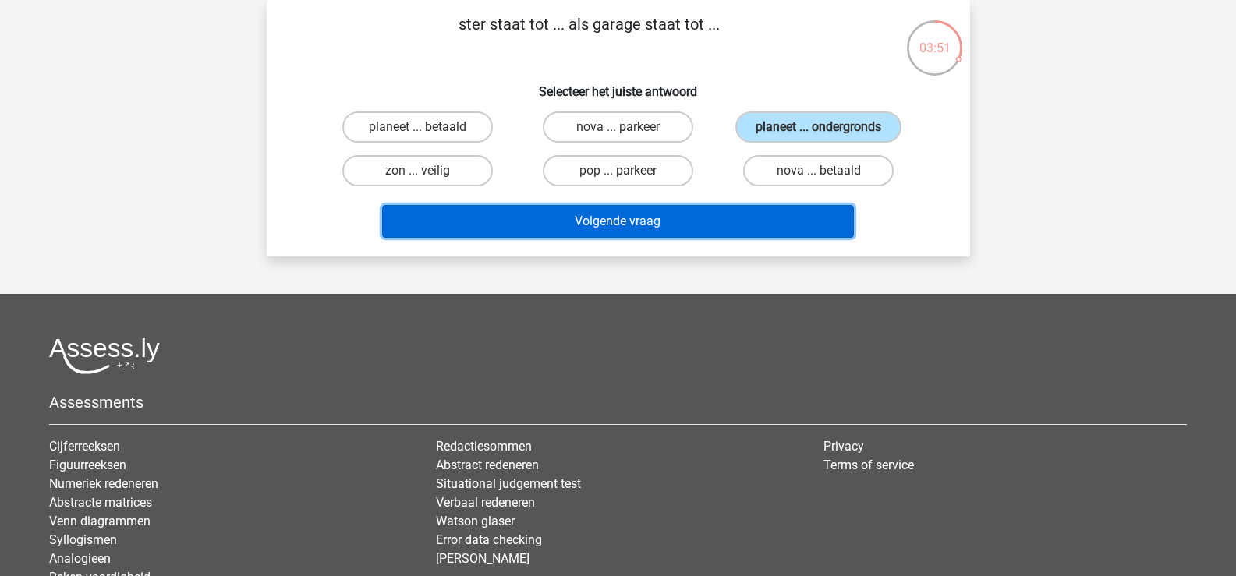
click at [661, 220] on button "Volgende vraag" at bounding box center [618, 221] width 472 height 33
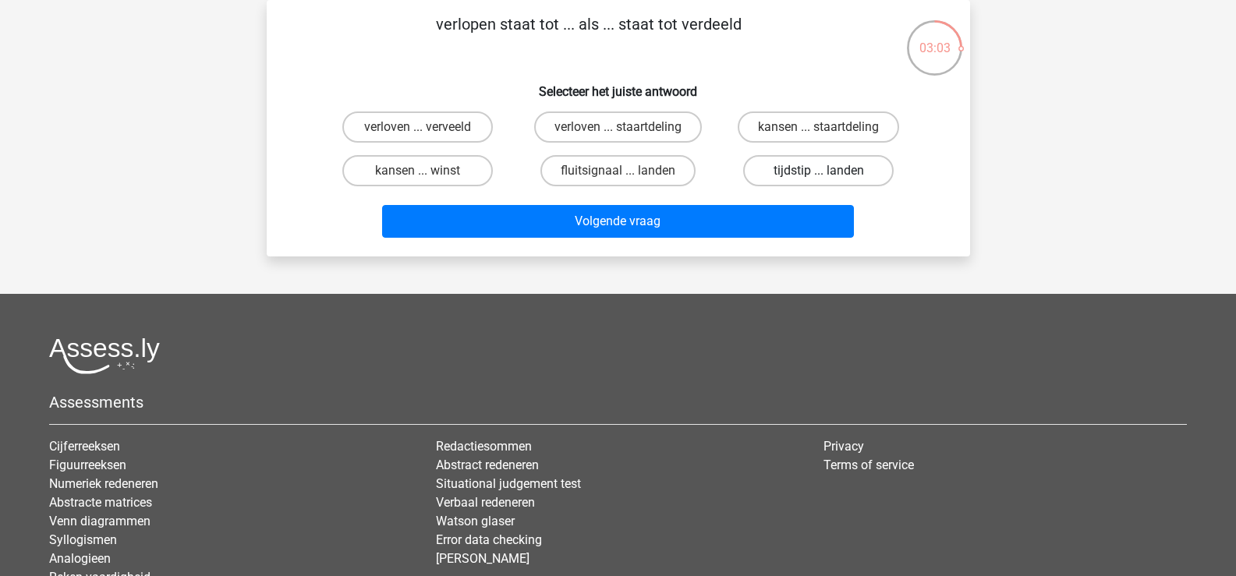
click at [767, 169] on label "tijdstip ... landen" at bounding box center [818, 170] width 151 height 31
click at [819, 171] on input "tijdstip ... landen" at bounding box center [824, 176] width 10 height 10
radio input "true"
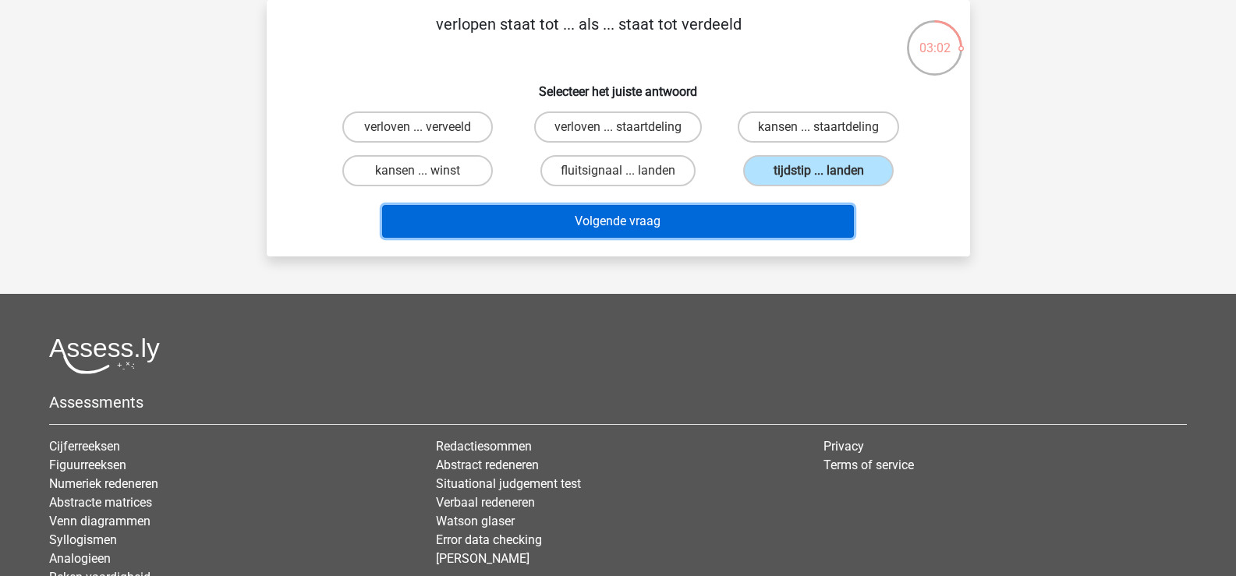
click at [657, 223] on button "Volgende vraag" at bounding box center [618, 221] width 472 height 33
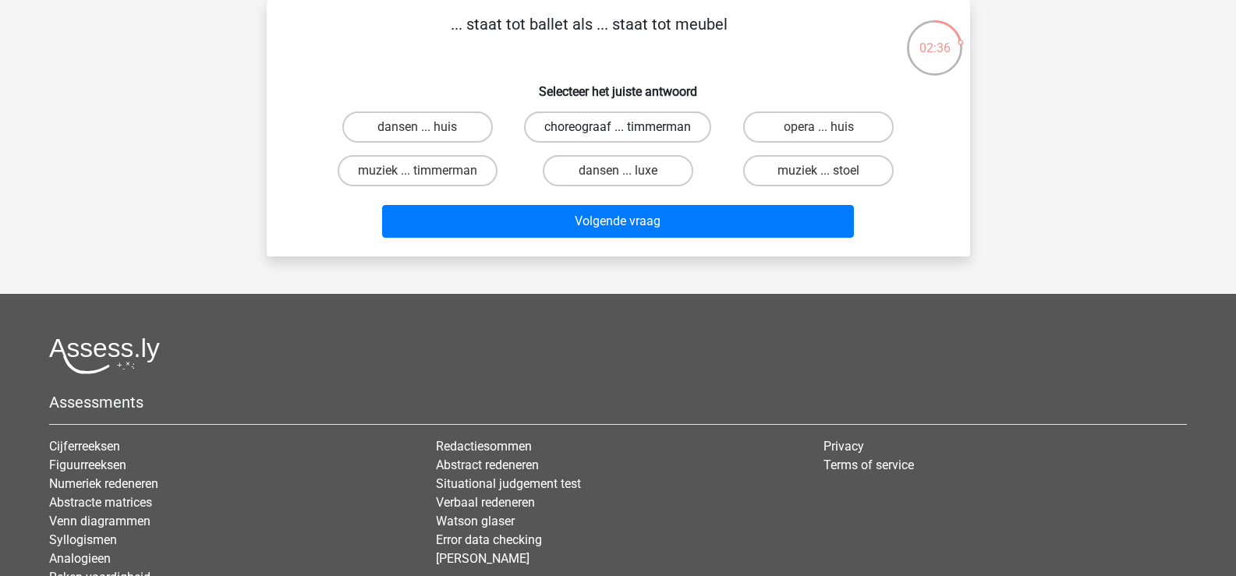
click at [643, 143] on label "choreograaf ... timmerman" at bounding box center [617, 127] width 187 height 31
click at [628, 137] on input "choreograaf ... timmerman" at bounding box center [623, 132] width 10 height 10
radio input "true"
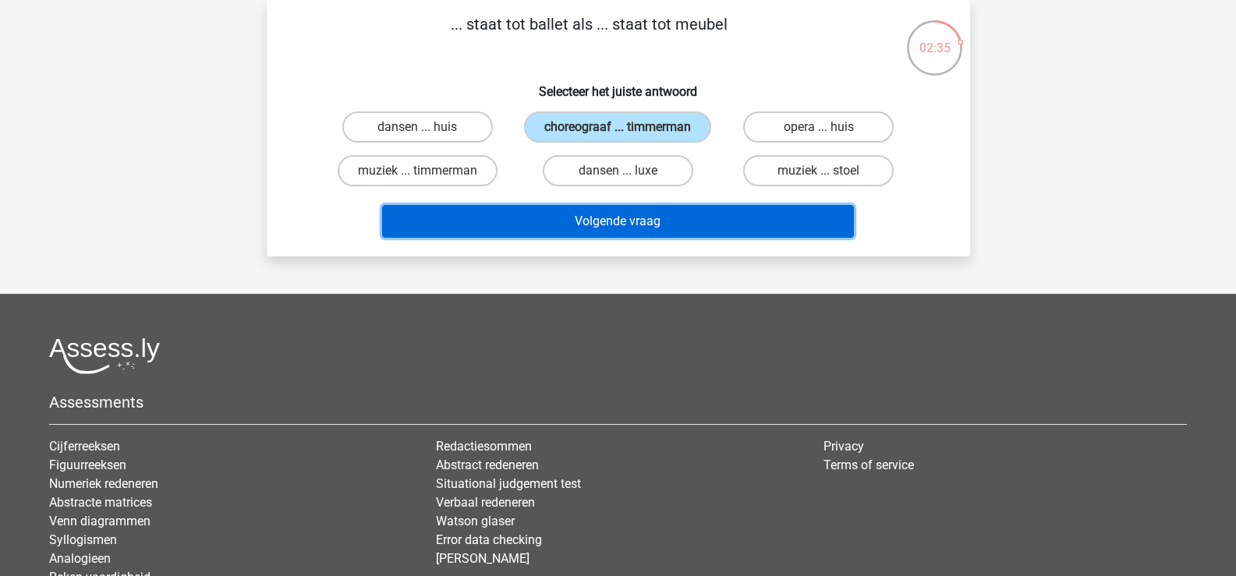
click at [650, 238] on button "Volgende vraag" at bounding box center [618, 221] width 472 height 33
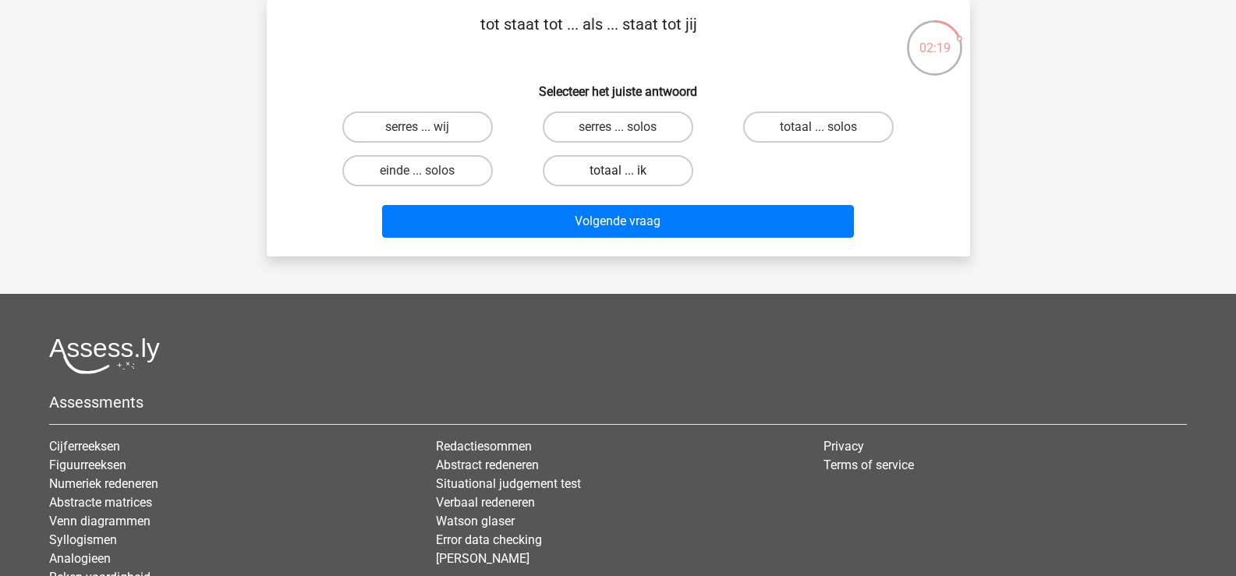
click at [657, 172] on label "totaal ... ik" at bounding box center [618, 170] width 151 height 31
click at [628, 172] on input "totaal ... ik" at bounding box center [623, 176] width 10 height 10
radio input "true"
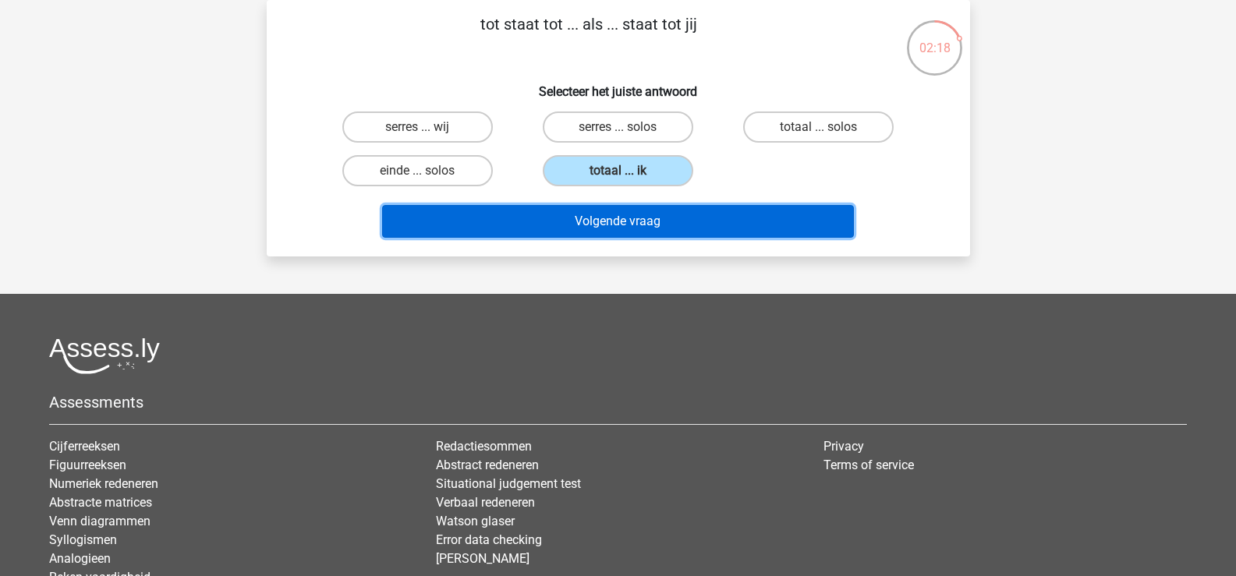
click at [650, 222] on button "Volgende vraag" at bounding box center [618, 221] width 472 height 33
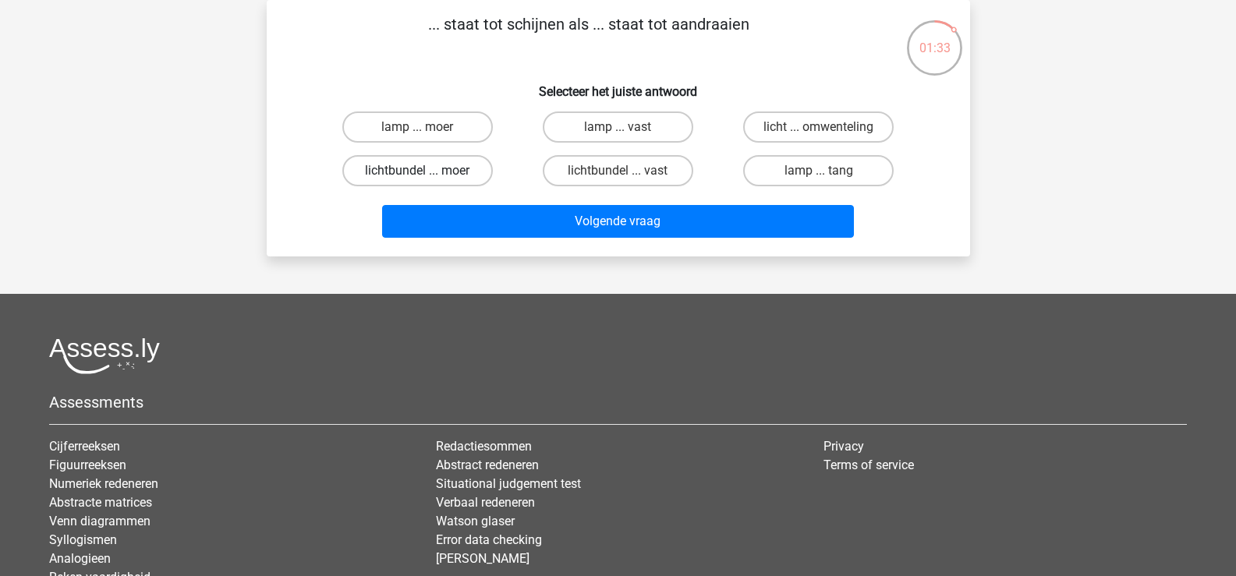
click at [445, 172] on label "lichtbundel ... moer" at bounding box center [417, 170] width 151 height 31
click at [427, 172] on input "lichtbundel ... moer" at bounding box center [422, 176] width 10 height 10
radio input "true"
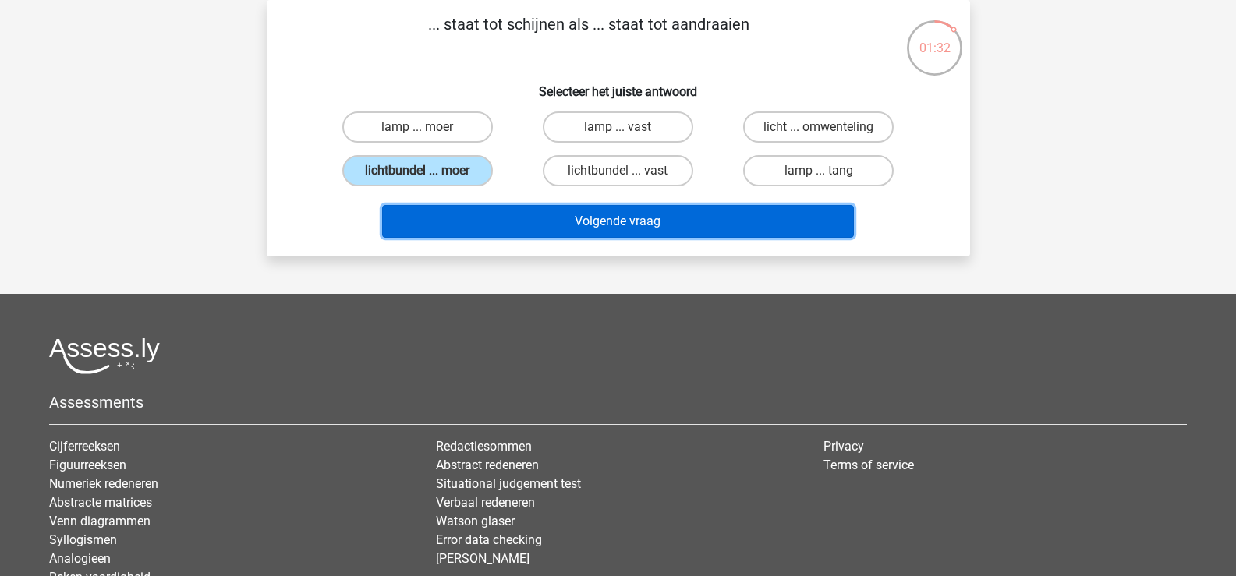
click at [545, 228] on button "Volgende vraag" at bounding box center [618, 221] width 472 height 33
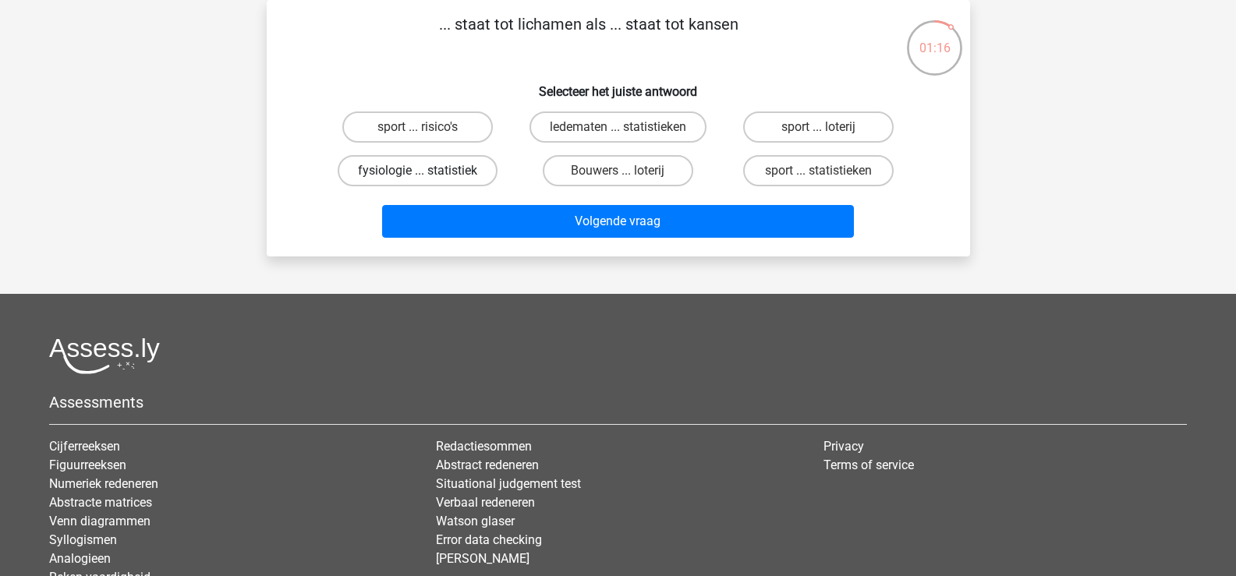
click at [462, 169] on label "fysiologie ... statistiek" at bounding box center [418, 170] width 160 height 31
click at [427, 171] on input "fysiologie ... statistiek" at bounding box center [422, 176] width 10 height 10
radio input "true"
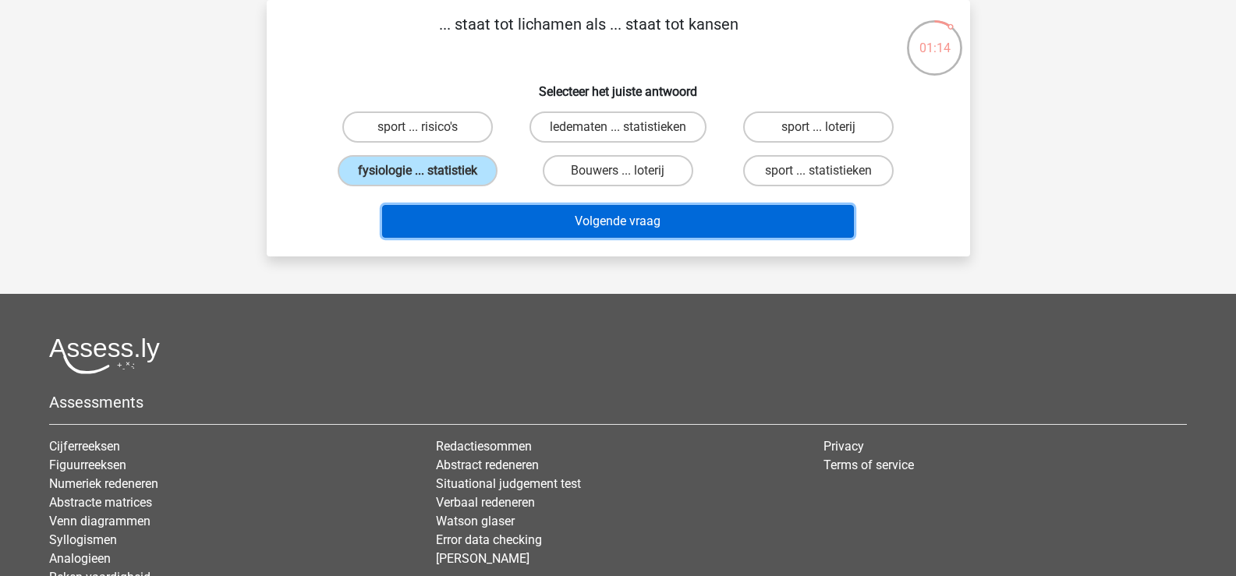
click at [571, 229] on button "Volgende vraag" at bounding box center [618, 221] width 472 height 33
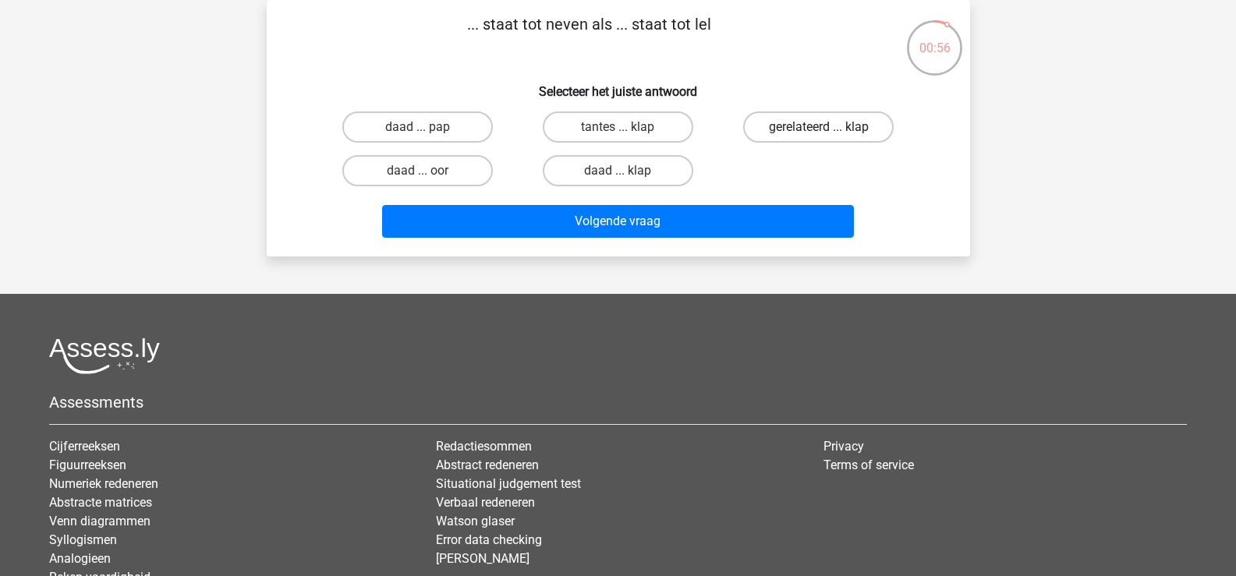
click at [841, 132] on label "gerelateerd ... klap" at bounding box center [818, 127] width 151 height 31
click at [829, 132] on input "gerelateerd ... klap" at bounding box center [824, 132] width 10 height 10
radio input "true"
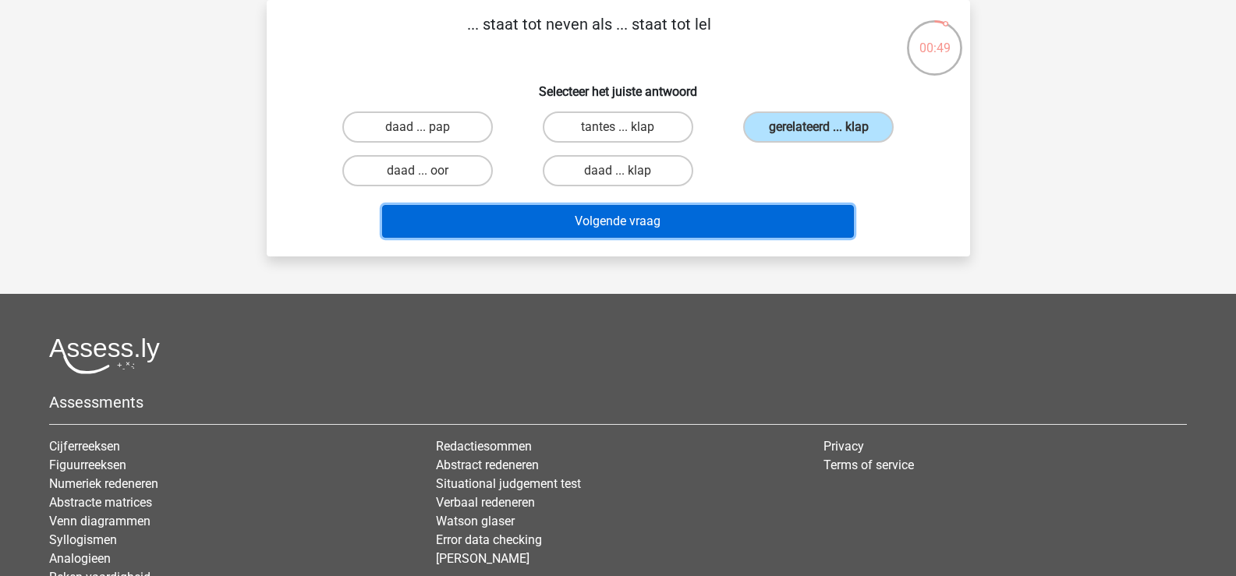
click at [681, 220] on button "Volgende vraag" at bounding box center [618, 221] width 472 height 33
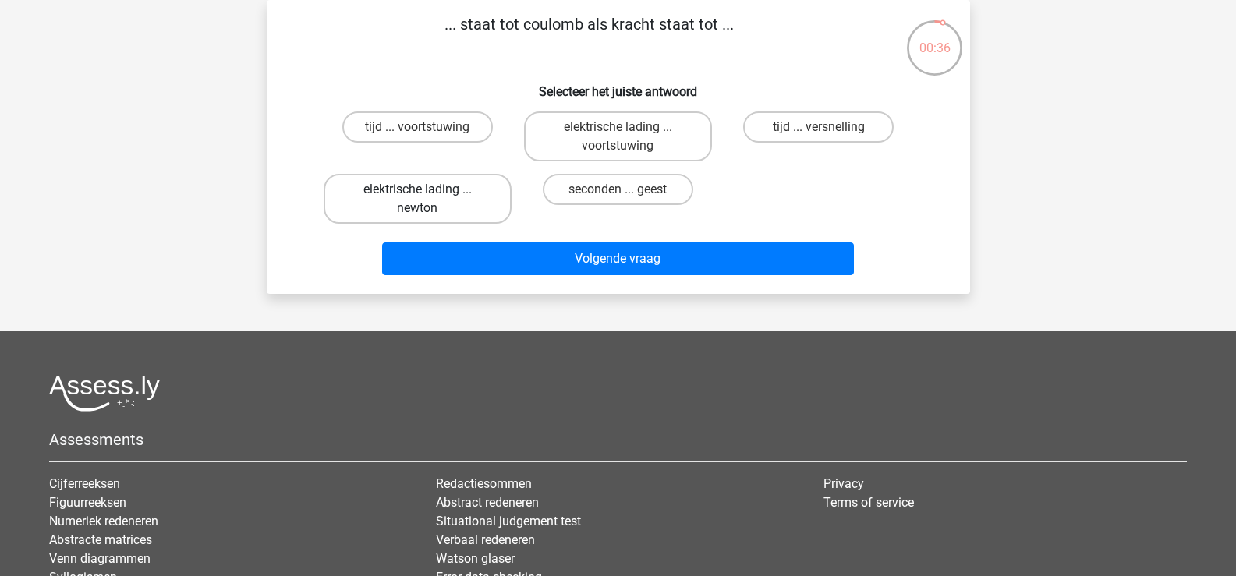
click at [451, 192] on label "elektrische lading ... newton" at bounding box center [418, 199] width 188 height 50
click at [427, 192] on input "elektrische lading ... newton" at bounding box center [422, 195] width 10 height 10
radio input "true"
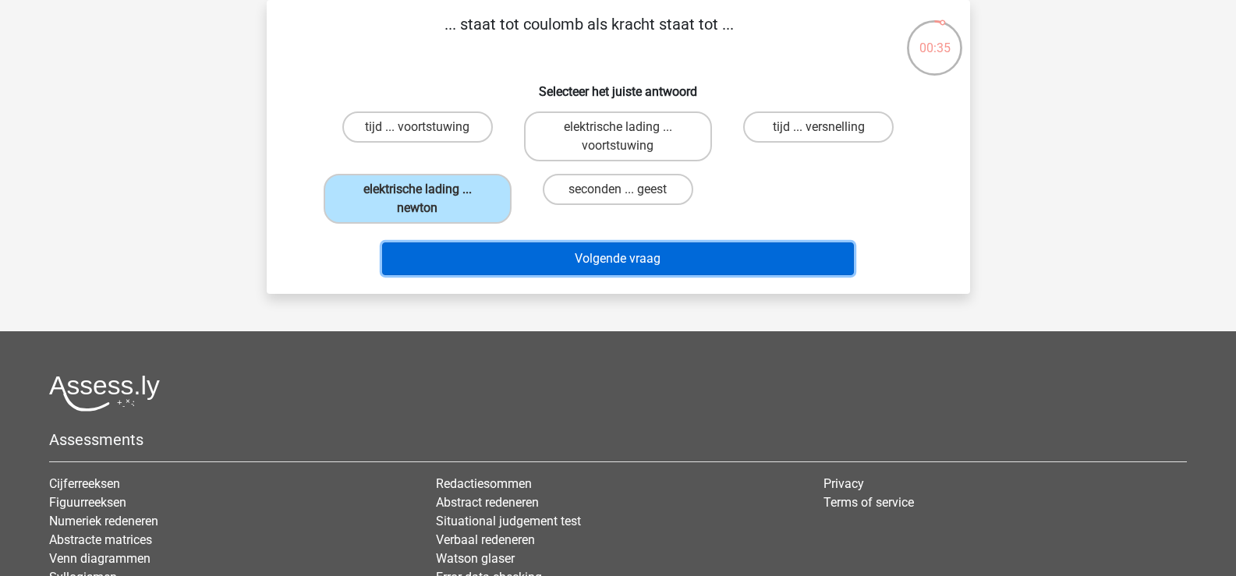
click at [570, 259] on button "Volgende vraag" at bounding box center [618, 259] width 472 height 33
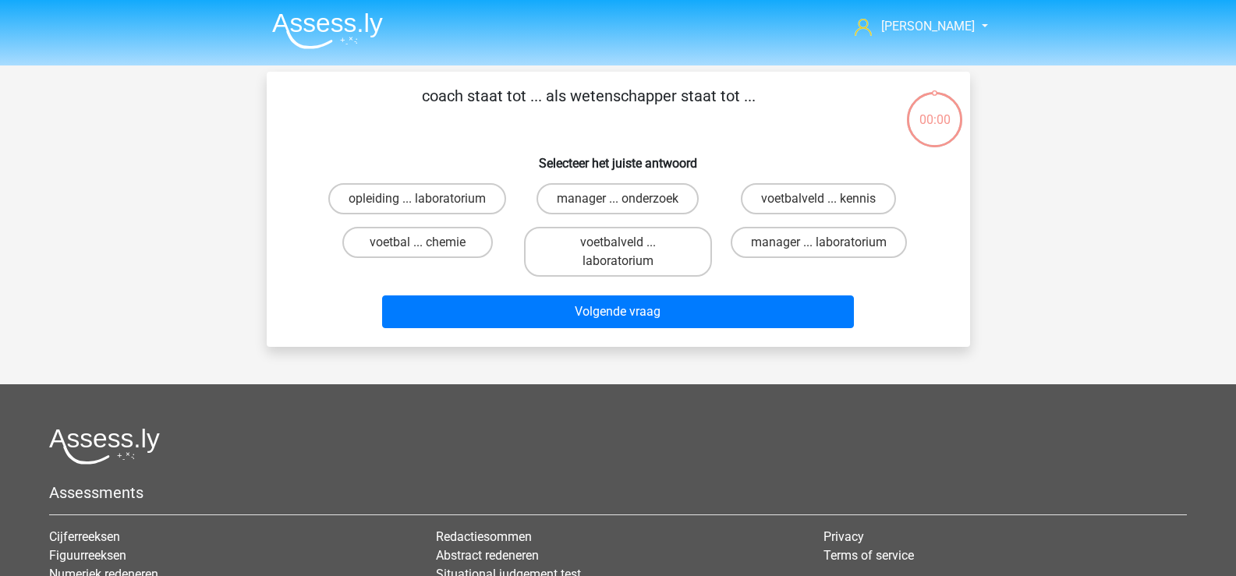
scroll to position [72, 0]
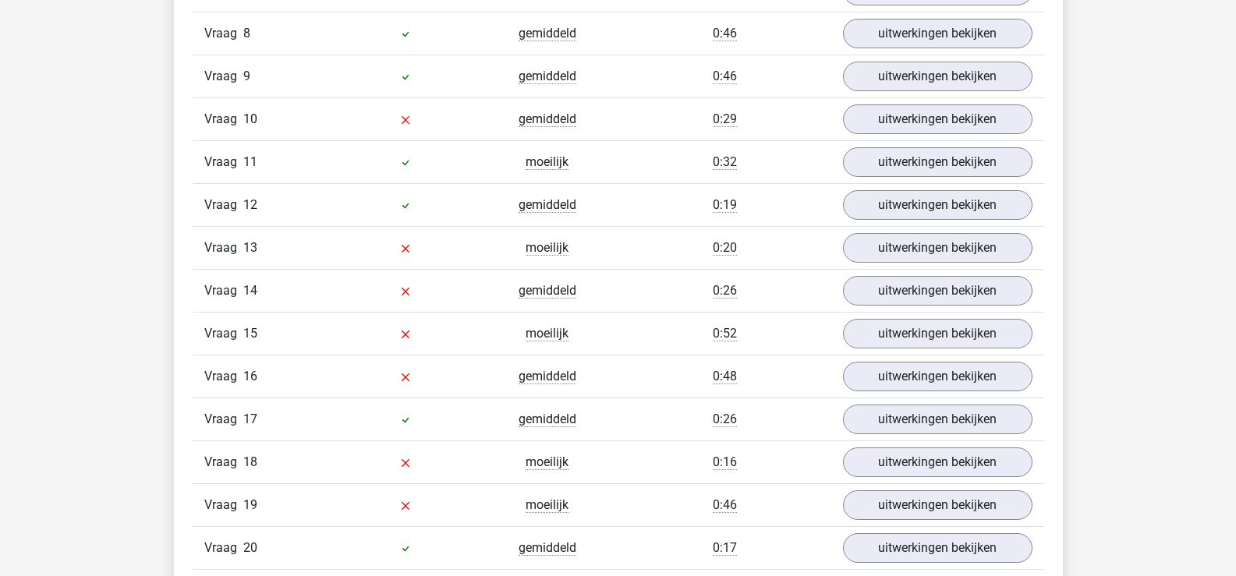
scroll to position [1404, 0]
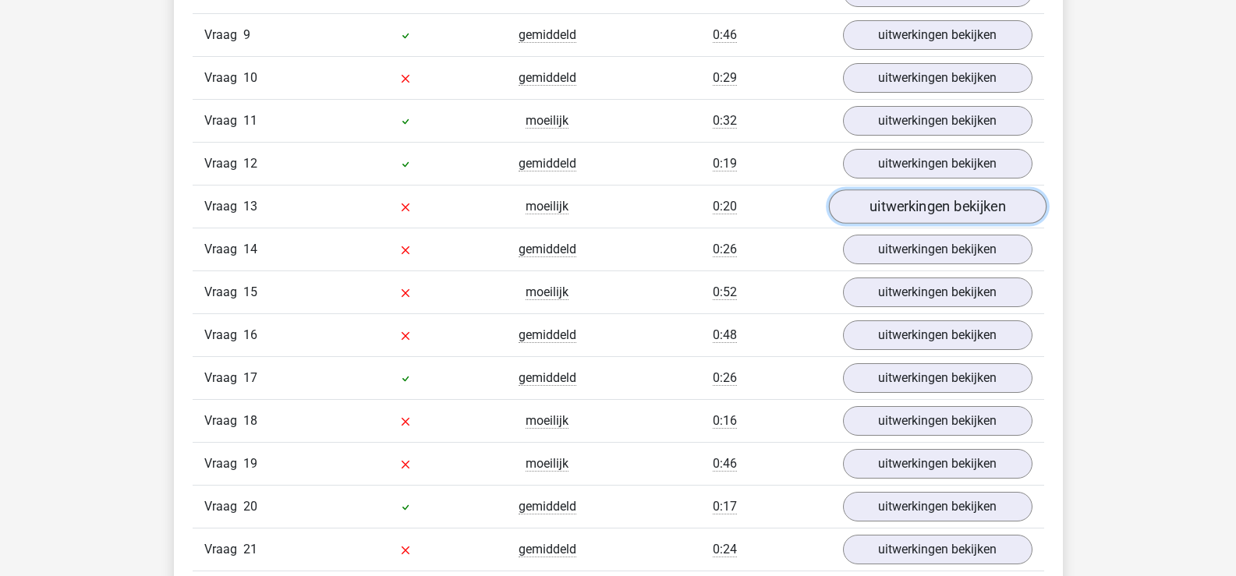
click at [882, 205] on link "uitwerkingen bekijken" at bounding box center [937, 207] width 218 height 34
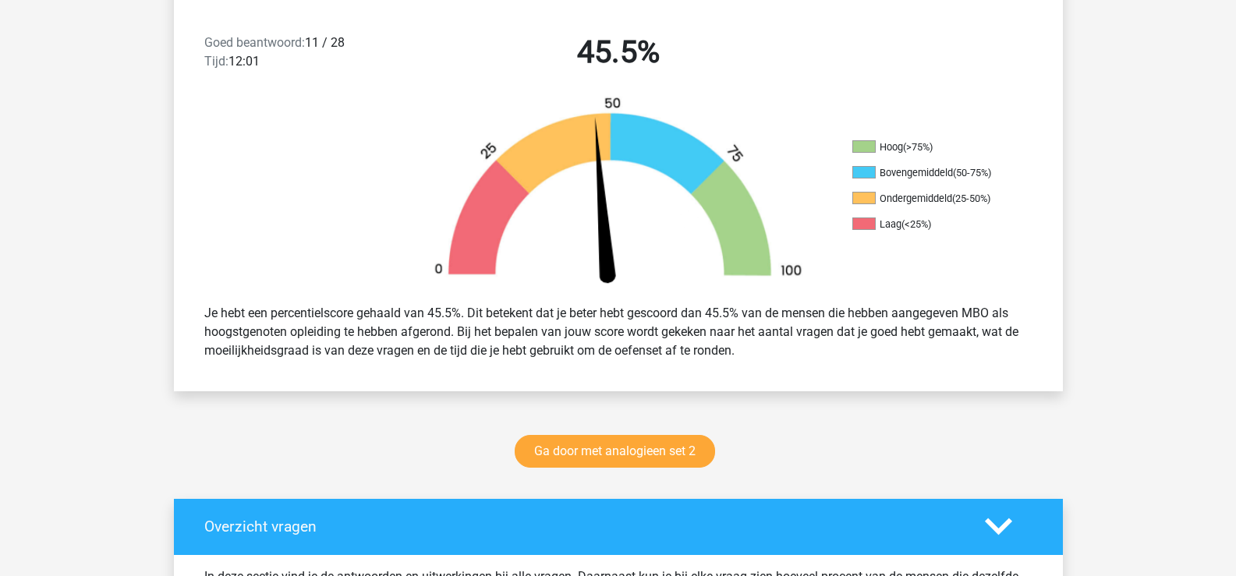
scroll to position [312, 0]
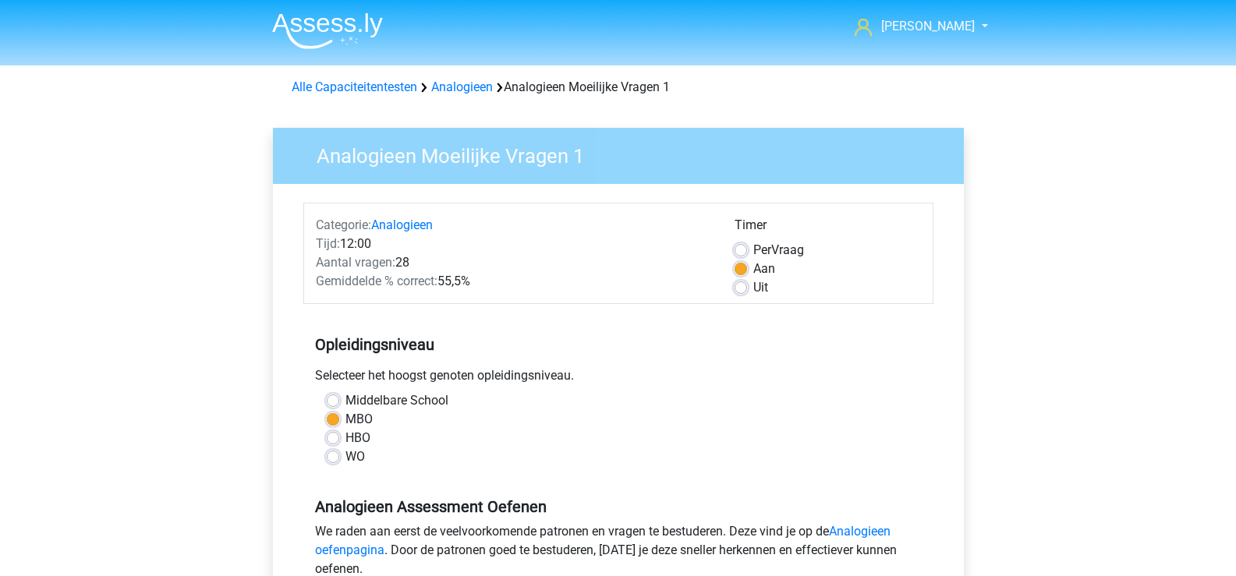
scroll to position [312, 0]
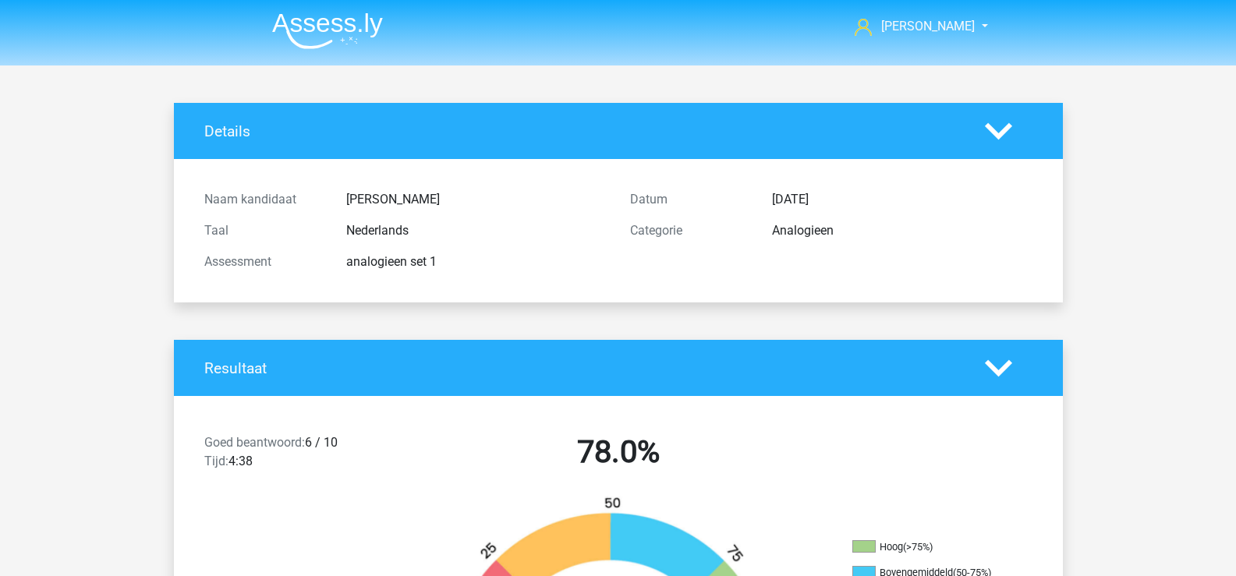
scroll to position [1950, 0]
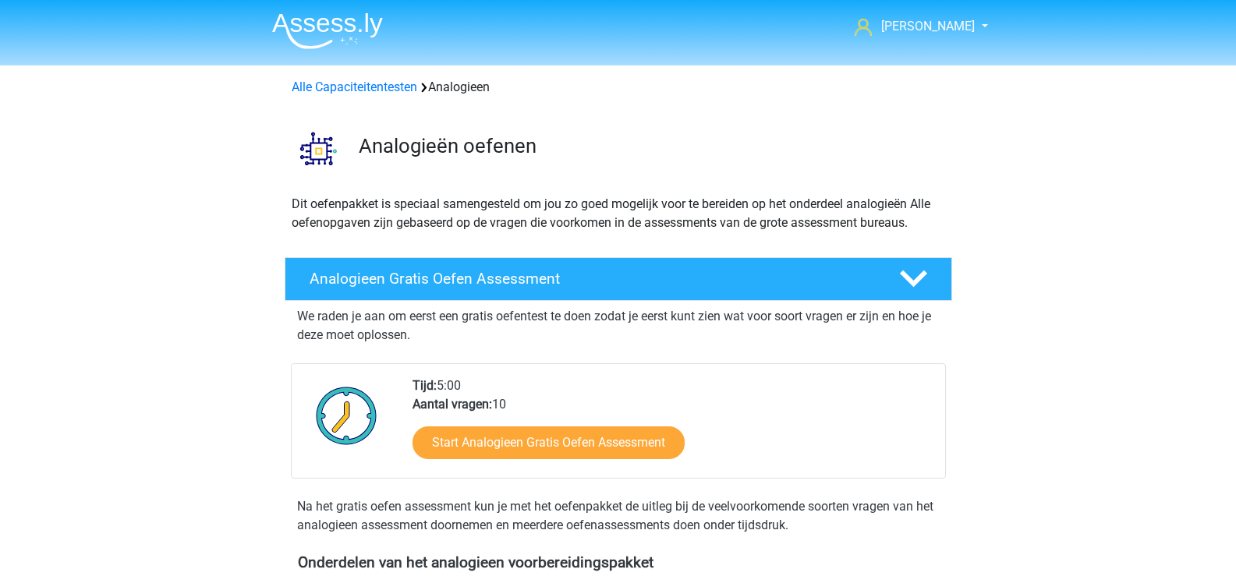
scroll to position [786, 0]
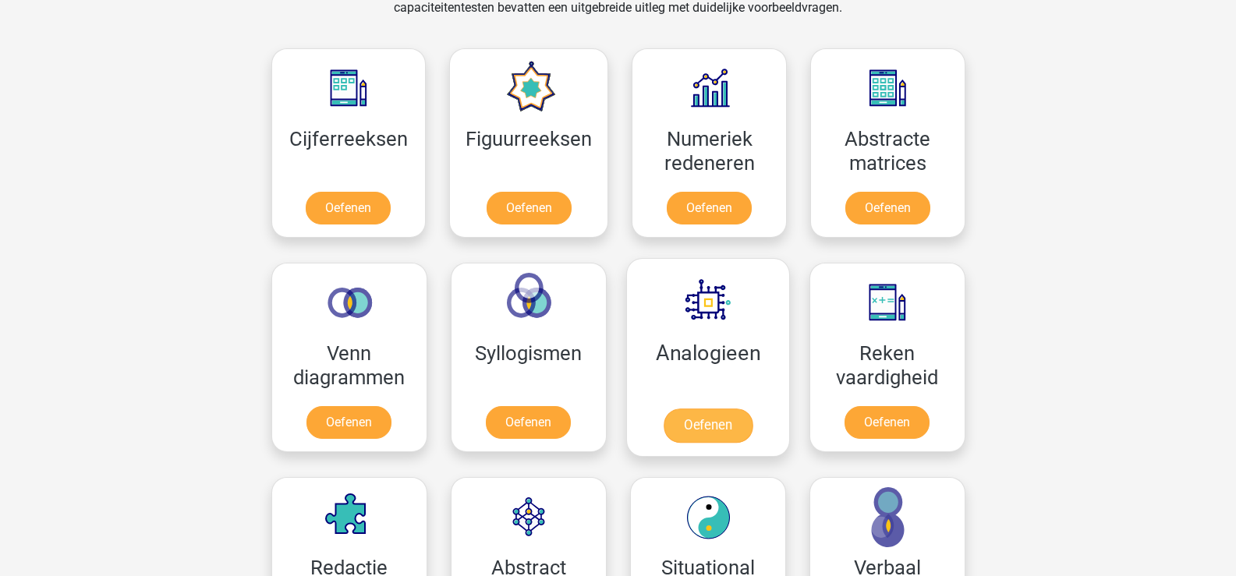
scroll to position [605, 0]
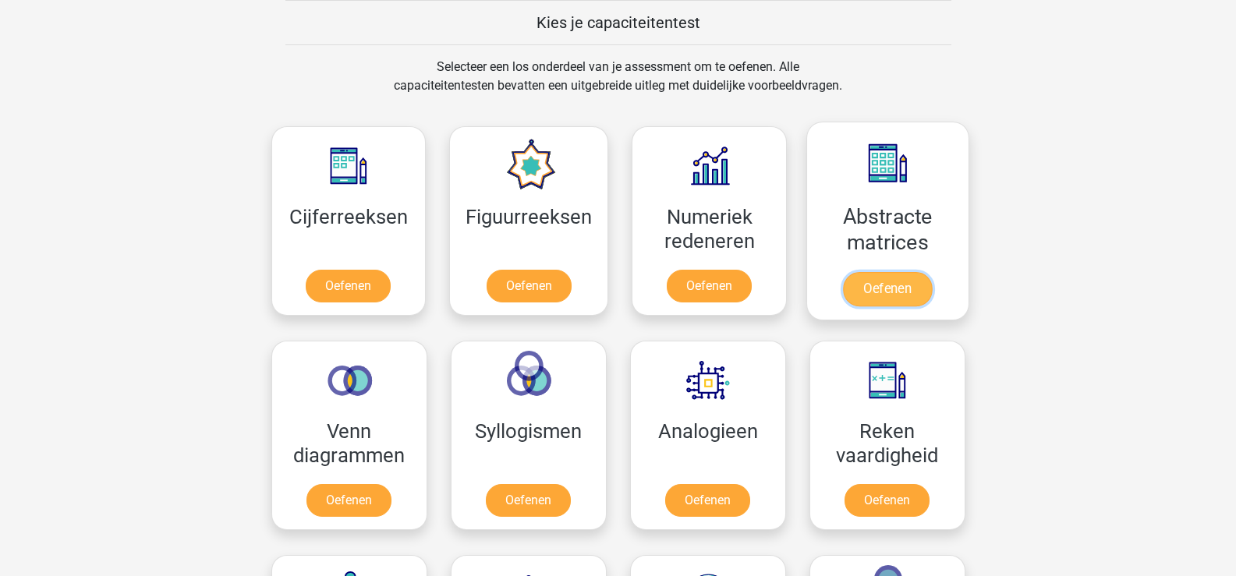
click at [870, 272] on link "Oefenen" at bounding box center [887, 289] width 89 height 34
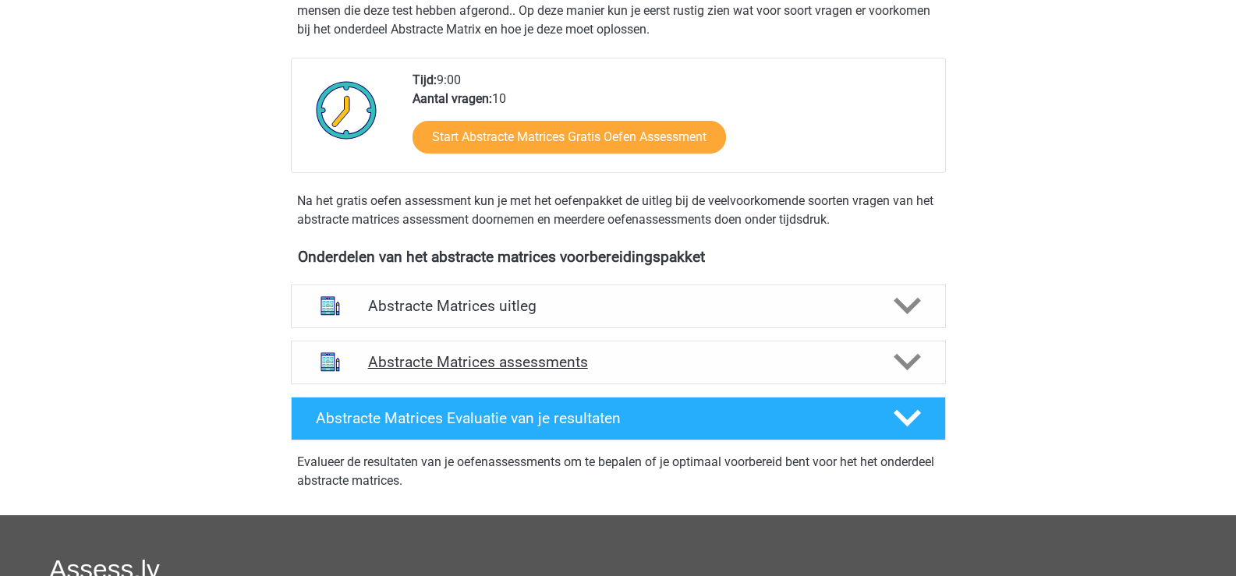
scroll to position [468, 0]
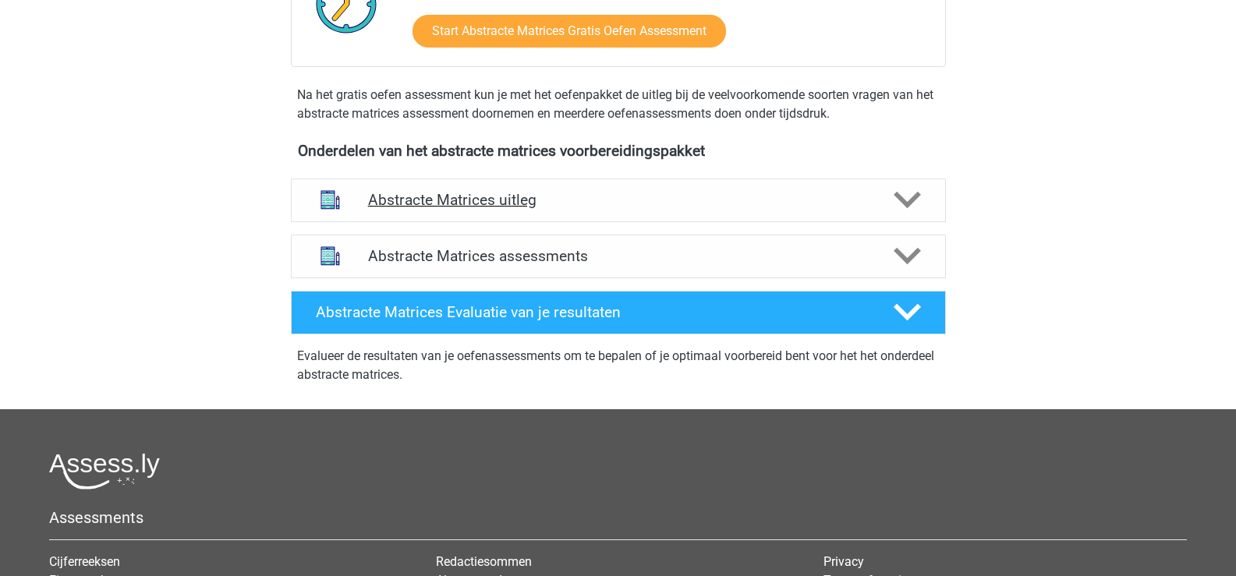
click at [518, 197] on h4 "Abstracte Matrices uitleg" at bounding box center [618, 200] width 501 height 18
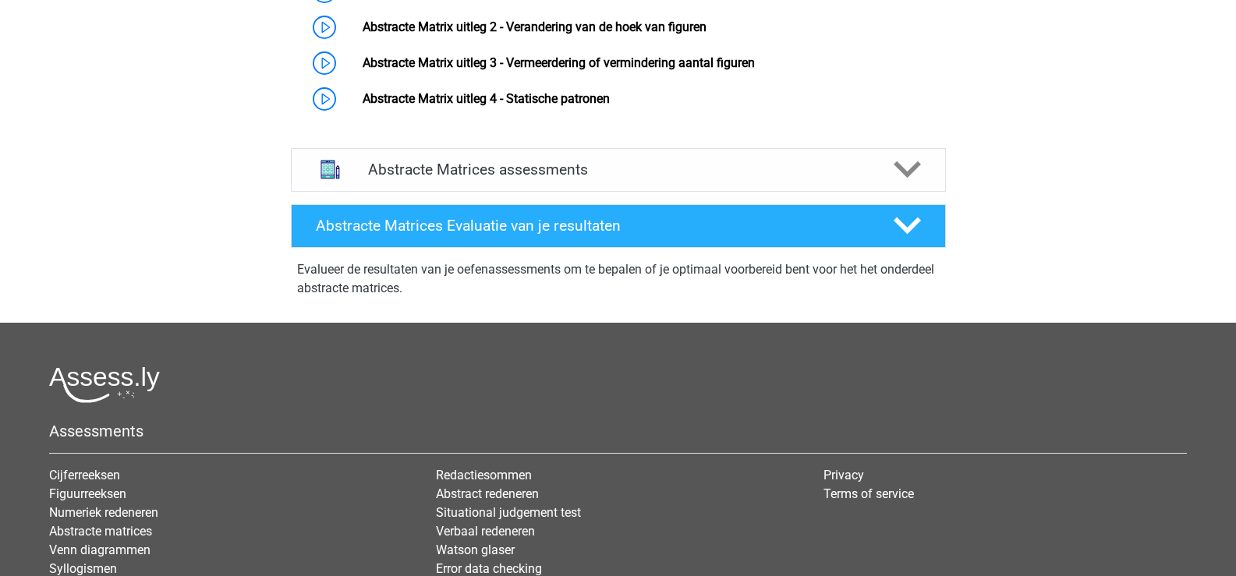
scroll to position [624, 0]
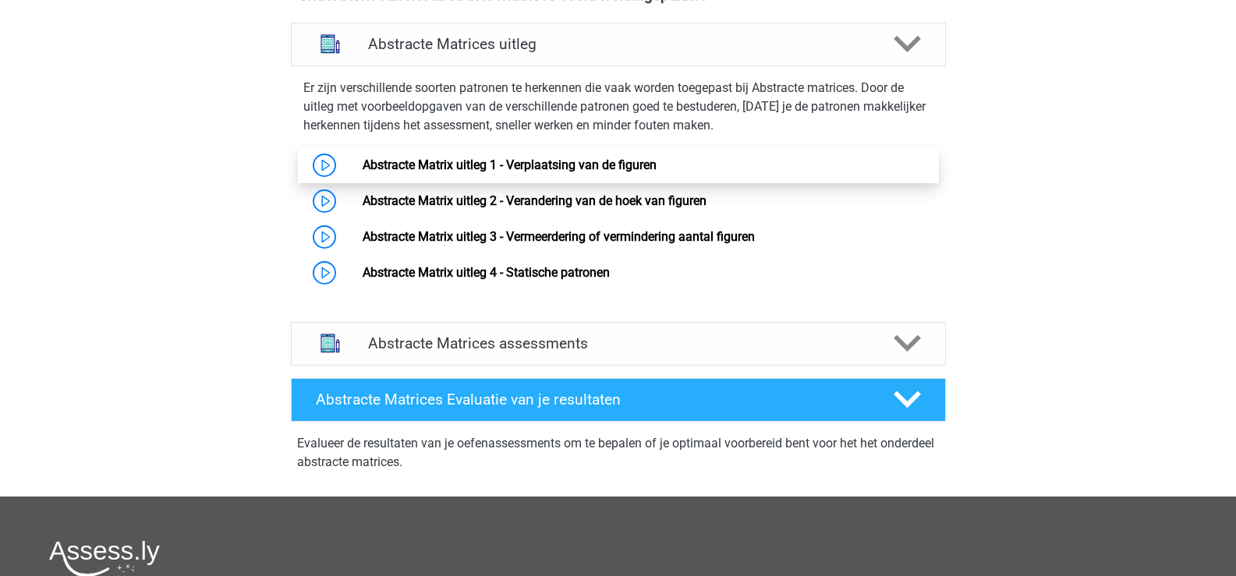
click at [409, 166] on link "Abstracte Matrix uitleg 1 - Verplaatsing van de figuren" at bounding box center [510, 165] width 294 height 15
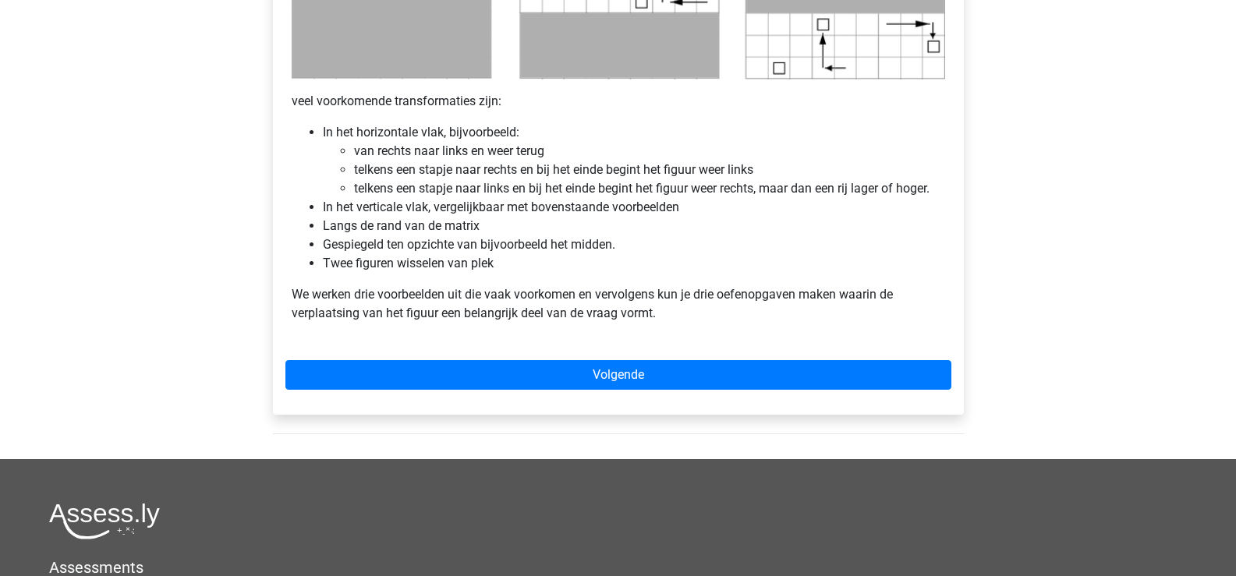
scroll to position [936, 0]
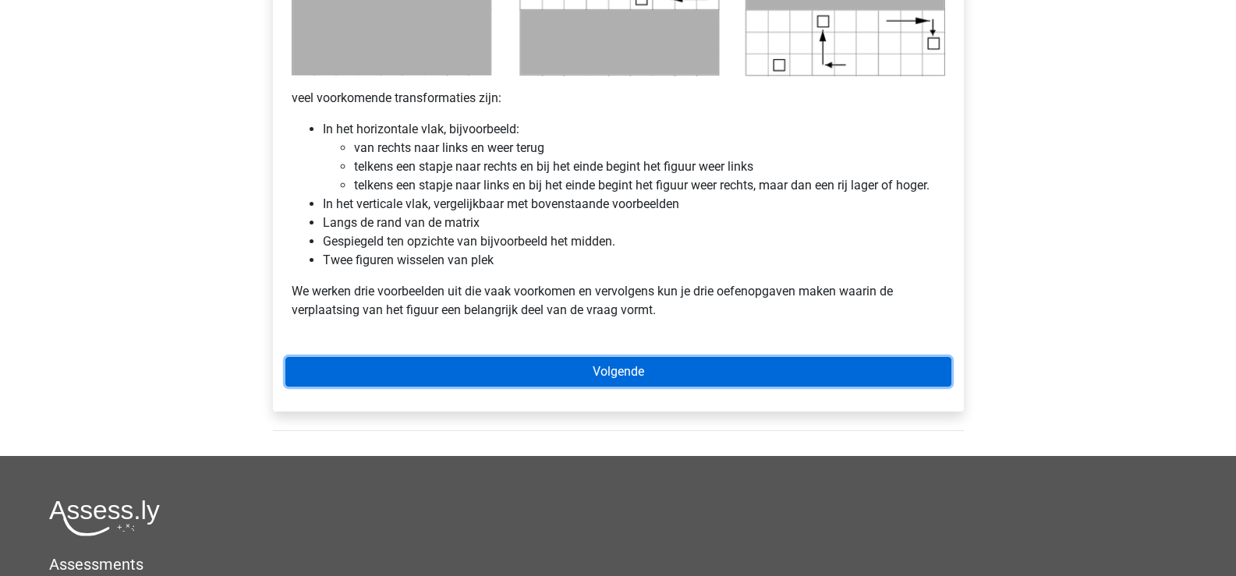
click at [640, 370] on link "Volgende" at bounding box center [618, 372] width 666 height 30
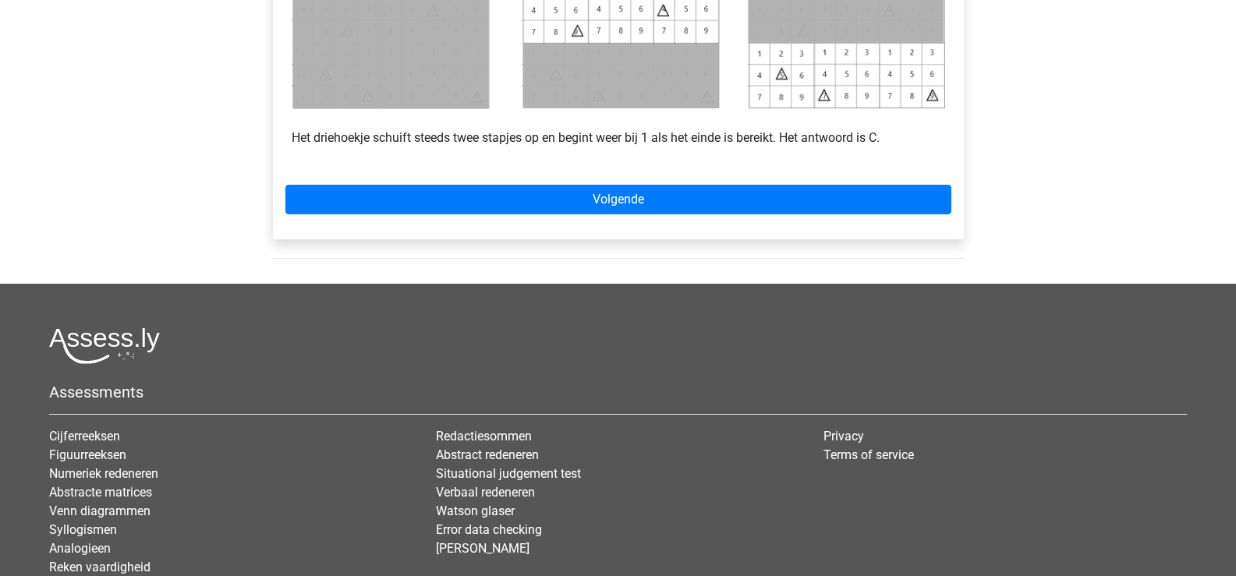
scroll to position [858, 0]
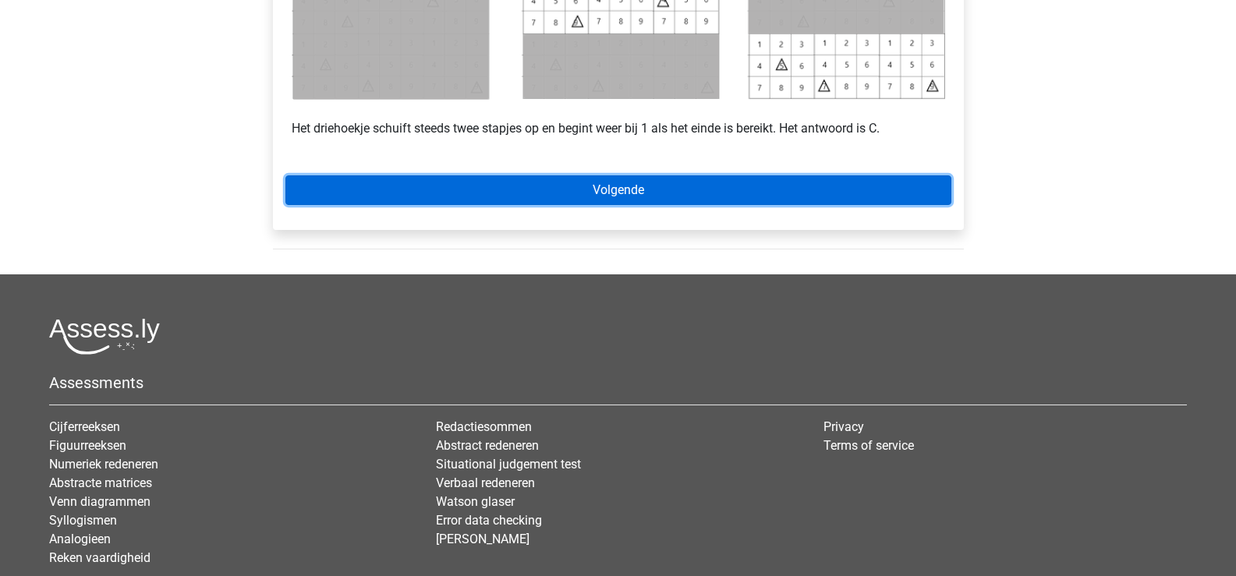
click at [613, 187] on link "Volgende" at bounding box center [618, 190] width 666 height 30
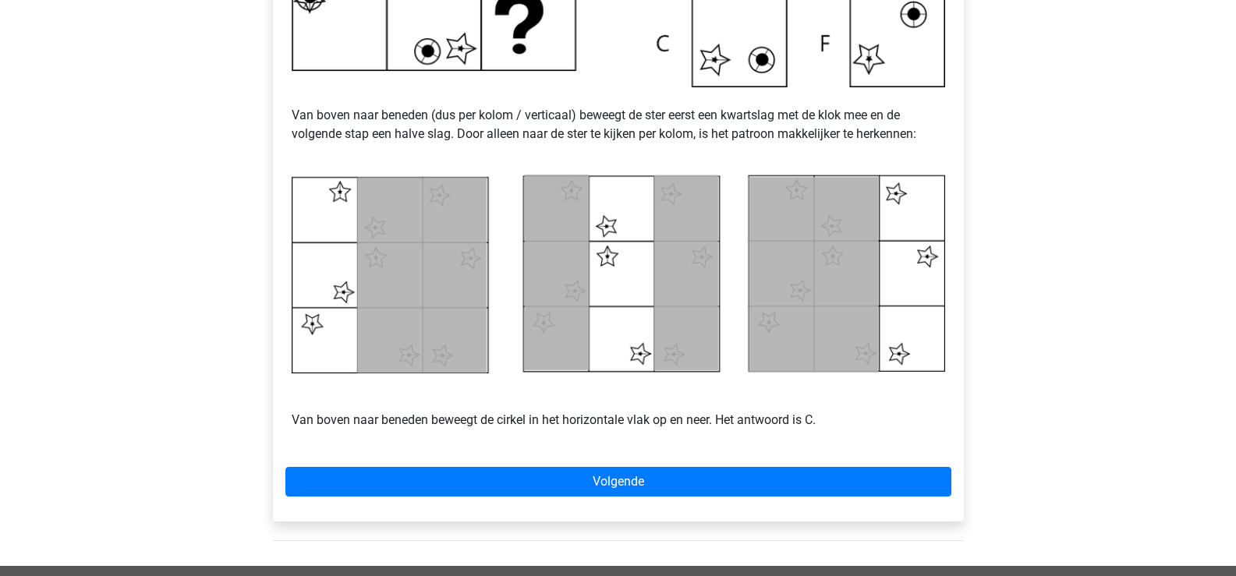
scroll to position [624, 0]
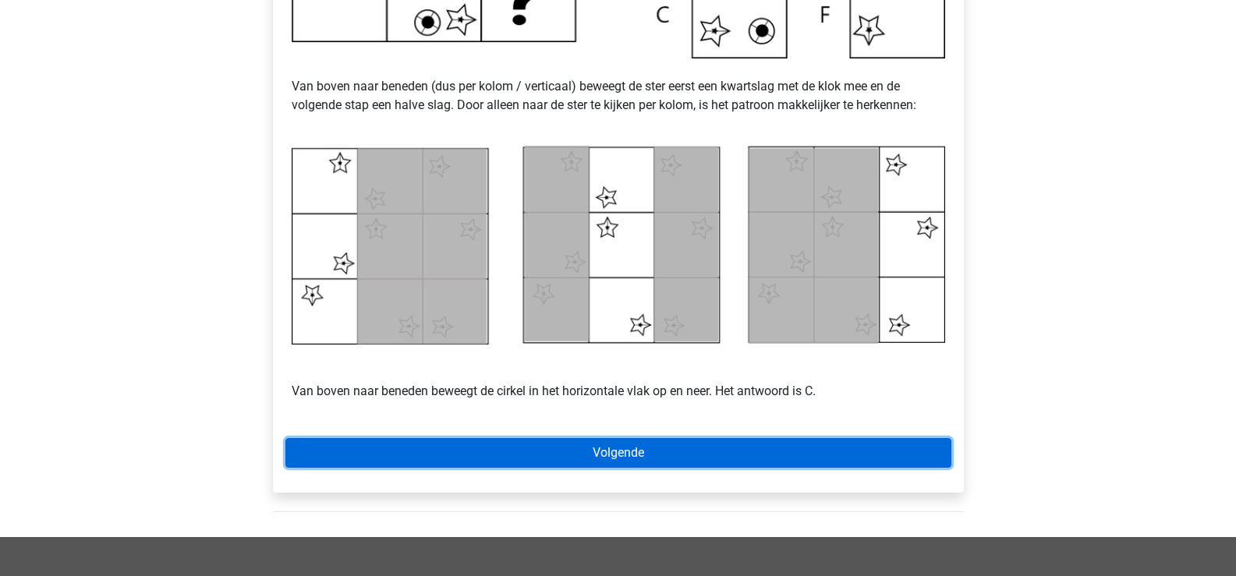
click at [695, 448] on link "Volgende" at bounding box center [618, 453] width 666 height 30
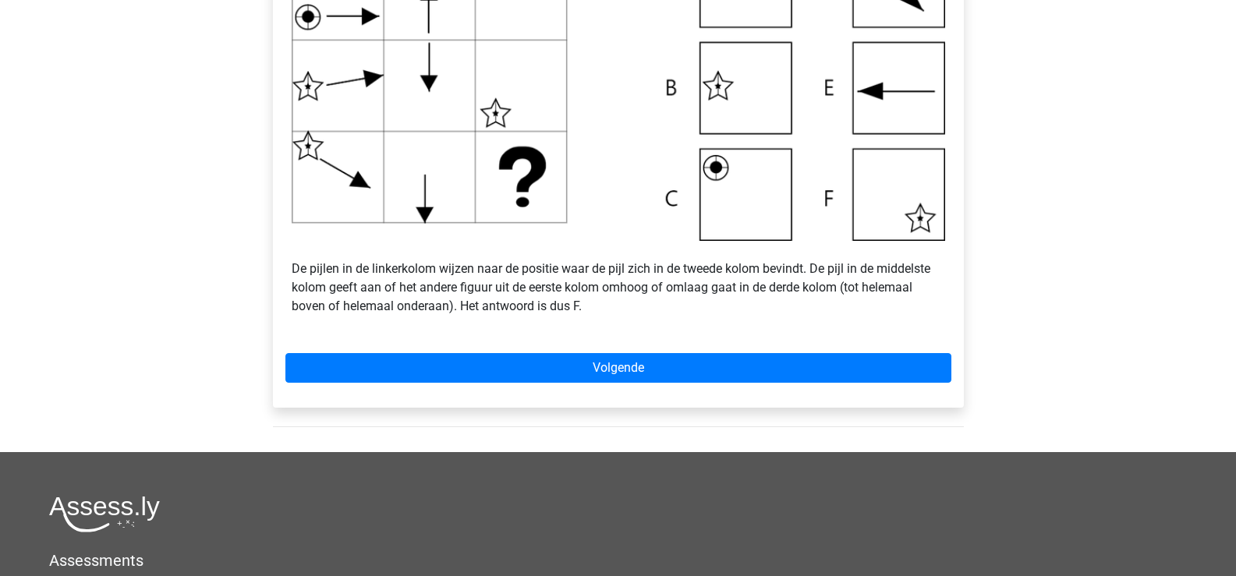
scroll to position [624, 0]
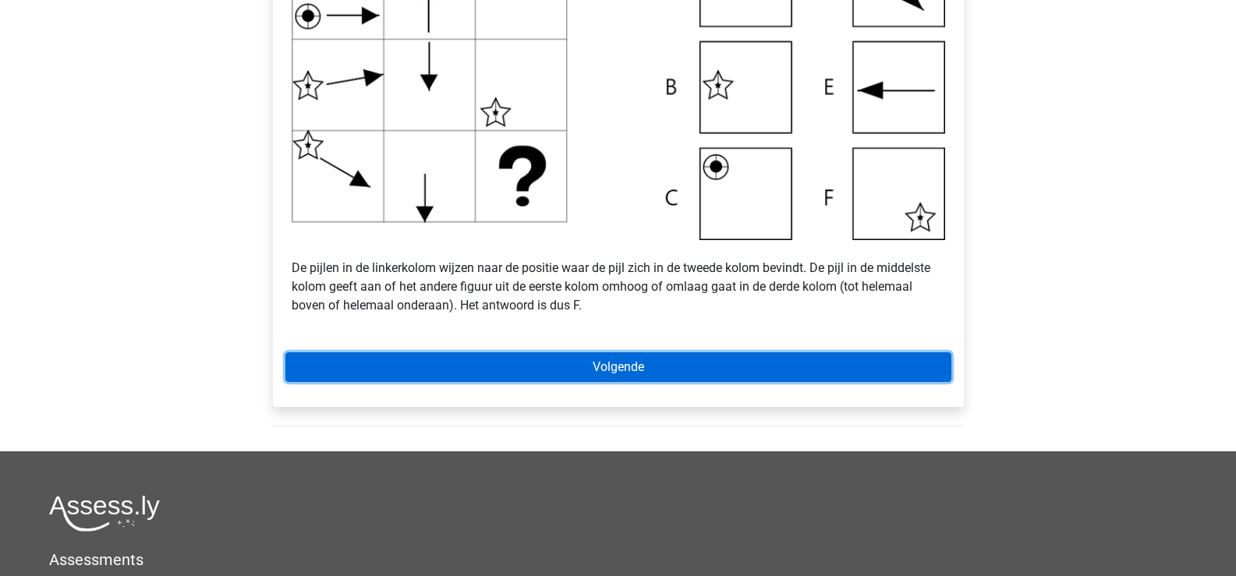
click at [613, 362] on link "Volgende" at bounding box center [618, 368] width 666 height 30
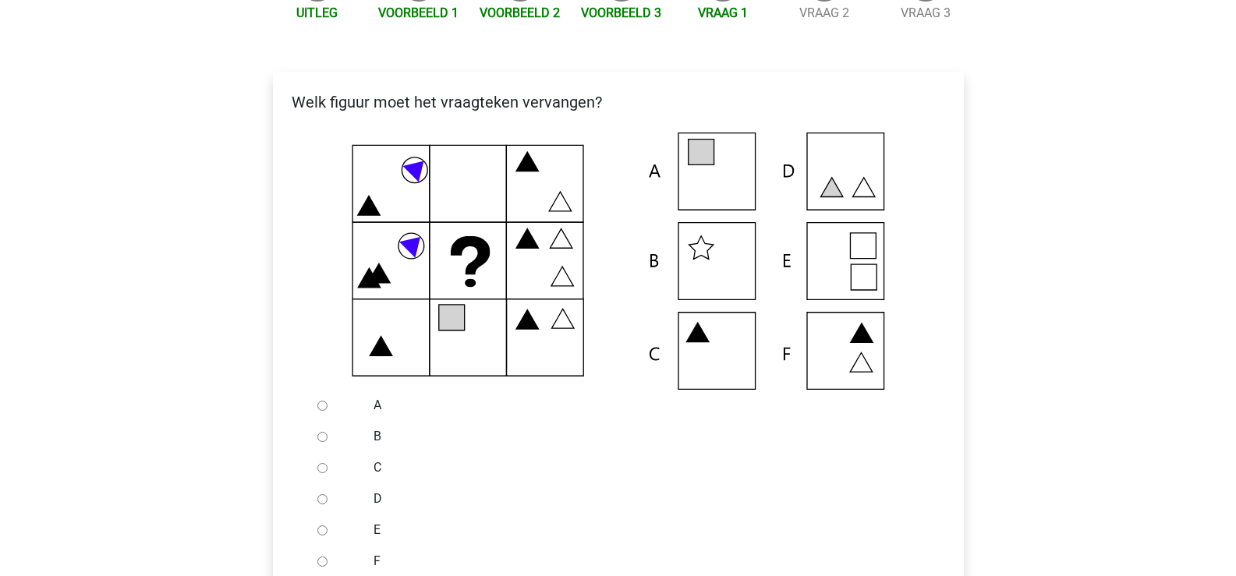
scroll to position [312, 0]
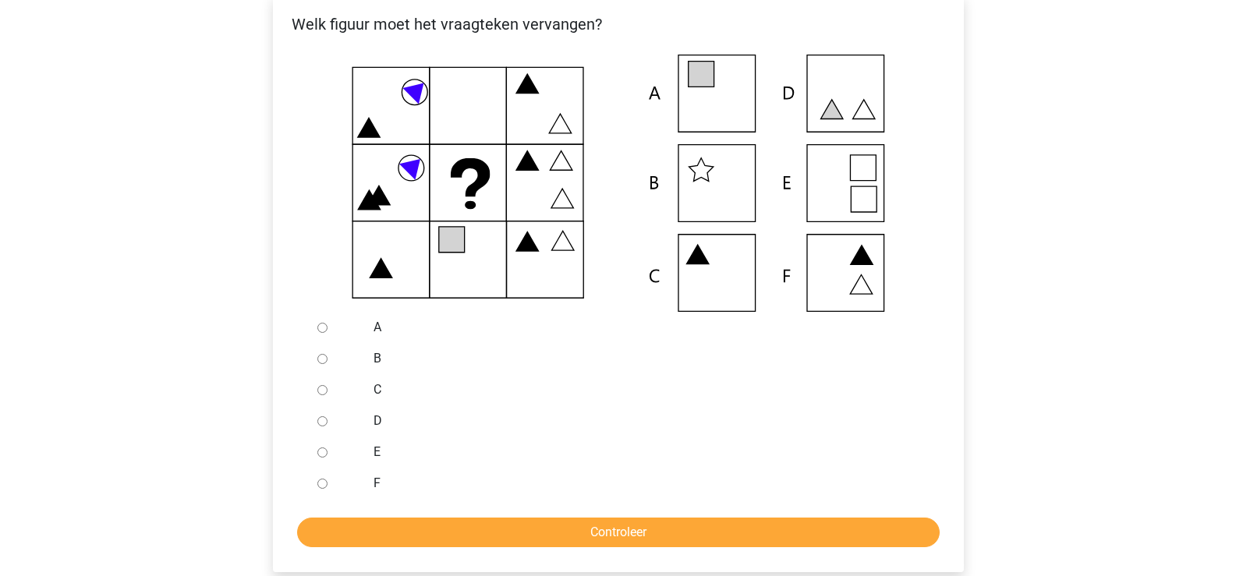
click at [322, 330] on input "A" at bounding box center [322, 328] width 10 height 10
radio input "true"
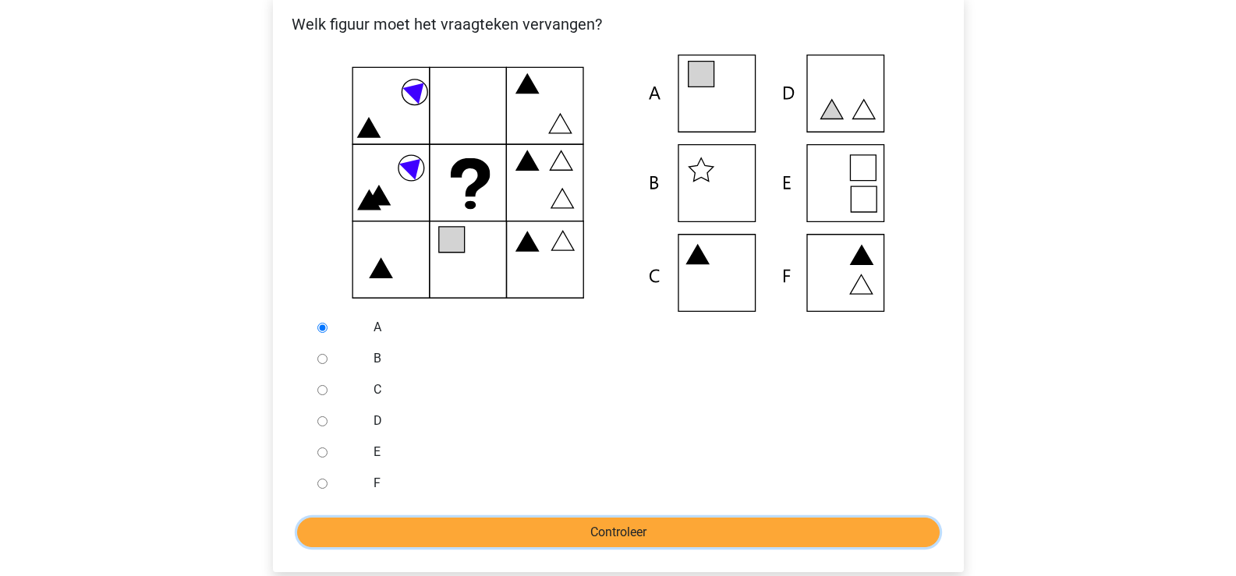
click at [554, 538] on input "Controleer" at bounding box center [618, 533] width 643 height 30
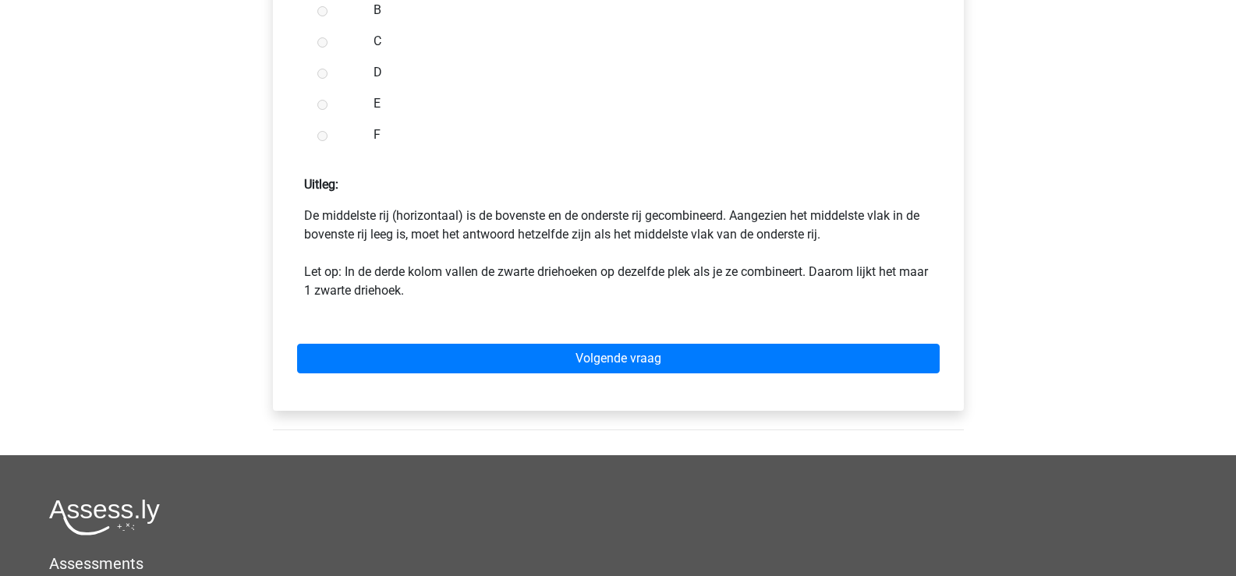
scroll to position [702, 0]
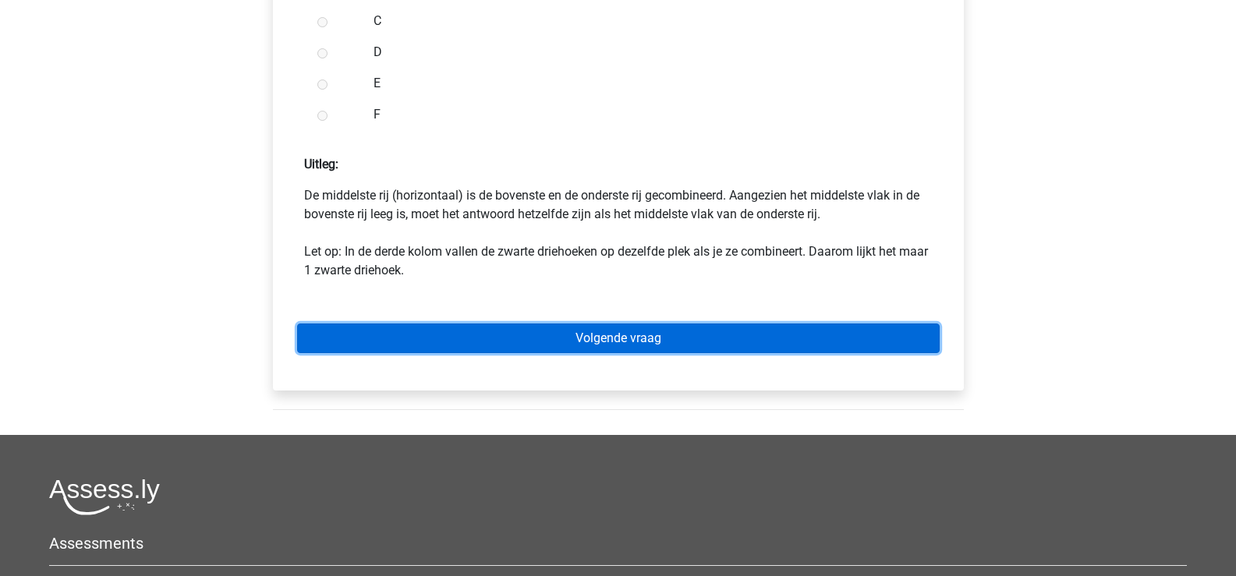
click at [604, 340] on link "Volgende vraag" at bounding box center [618, 339] width 643 height 30
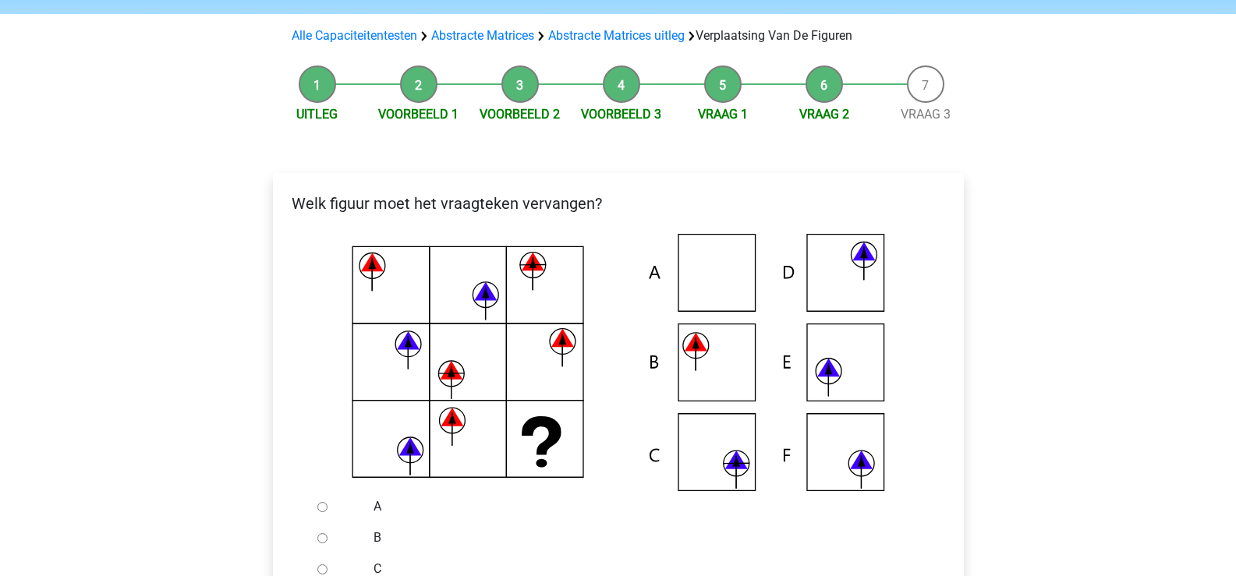
scroll to position [156, 0]
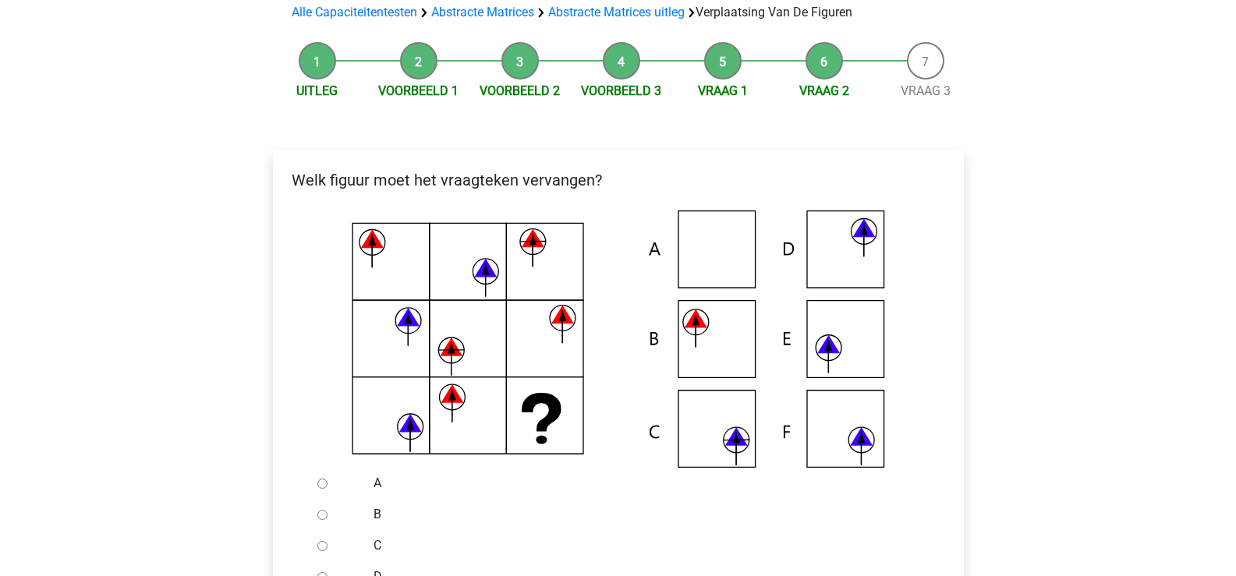
click at [320, 544] on input "C" at bounding box center [322, 546] width 10 height 10
radio input "true"
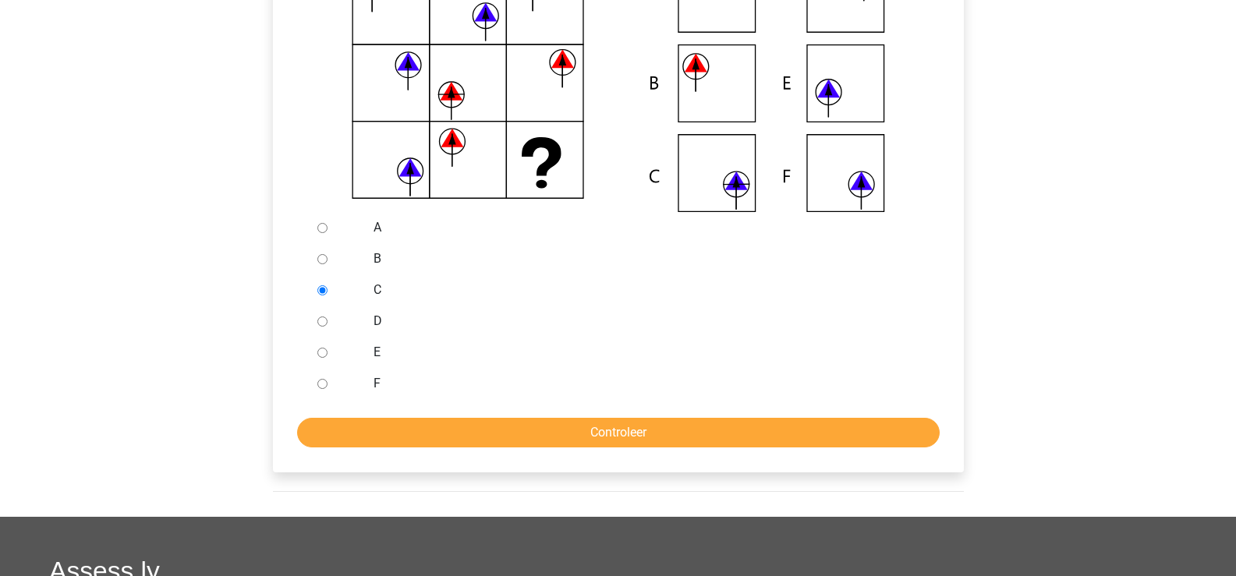
scroll to position [468, 0]
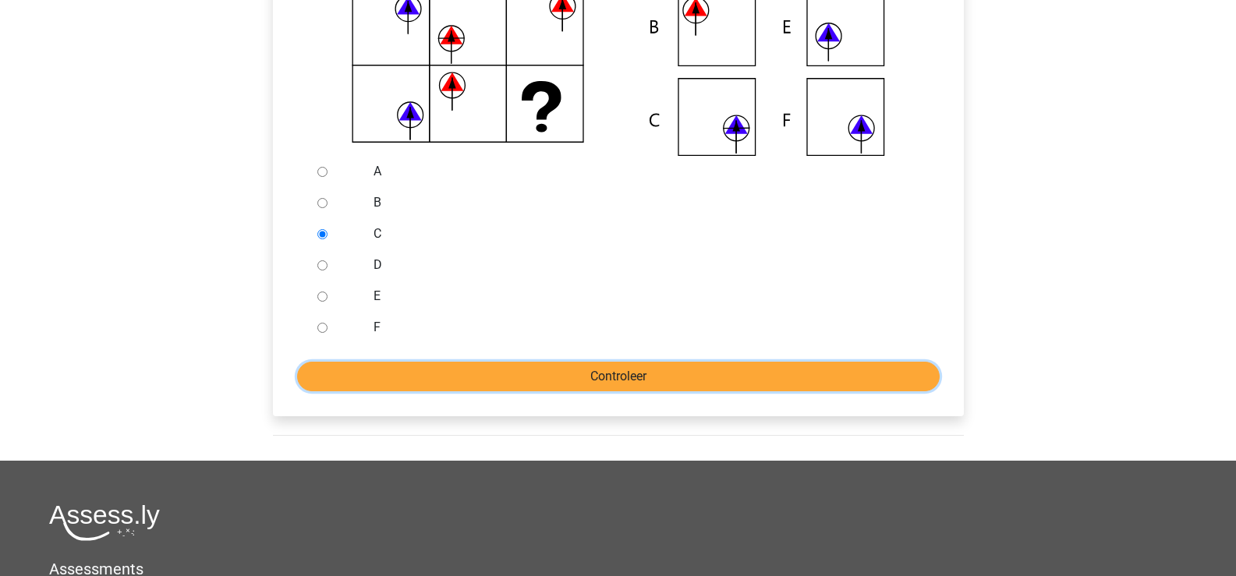
click at [549, 376] on input "Controleer" at bounding box center [618, 377] width 643 height 30
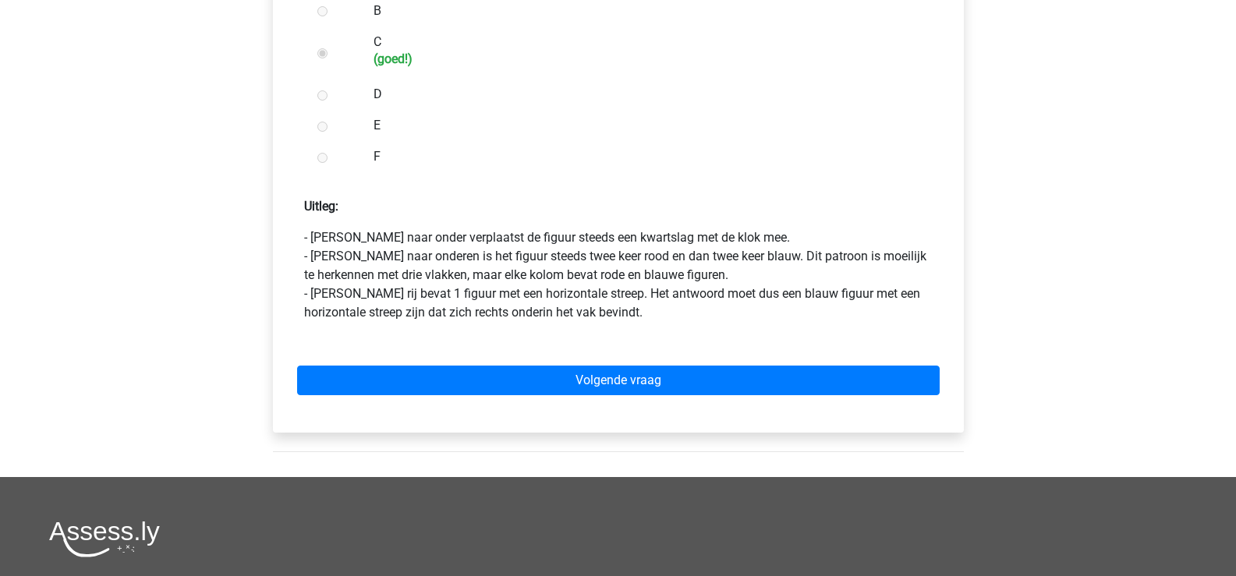
scroll to position [702, 0]
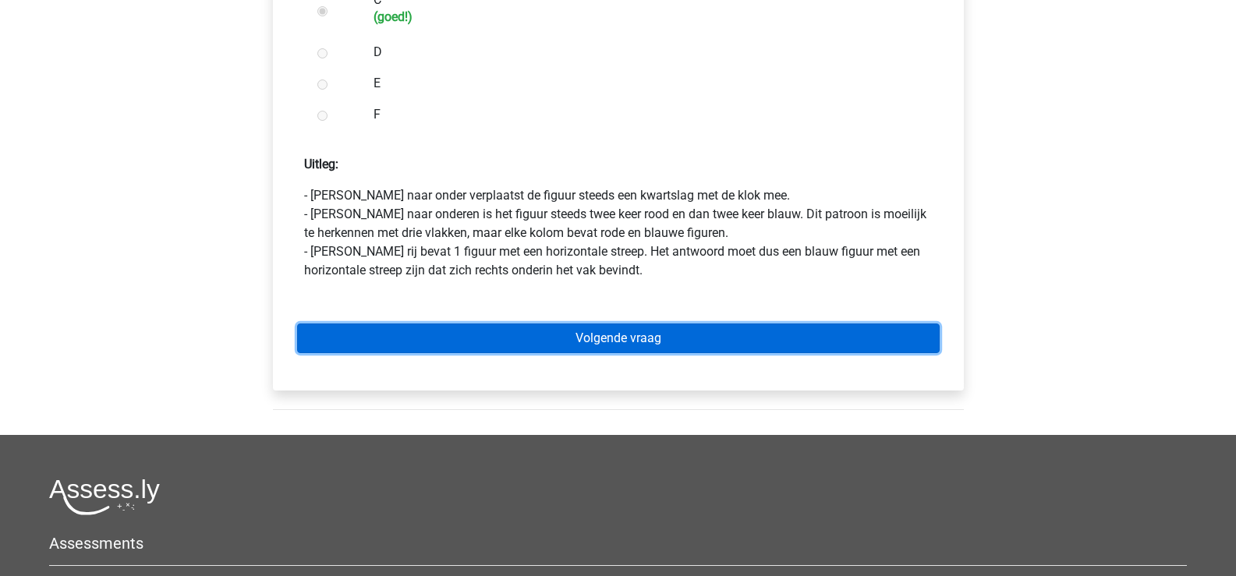
click at [632, 340] on link "Volgende vraag" at bounding box center [618, 339] width 643 height 30
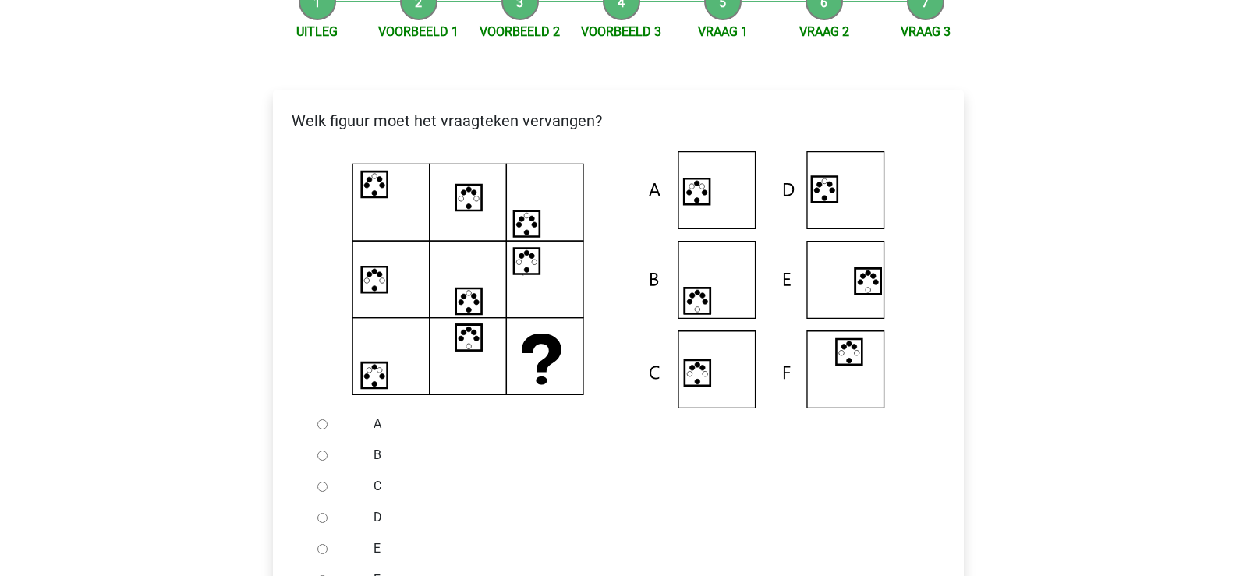
scroll to position [234, 0]
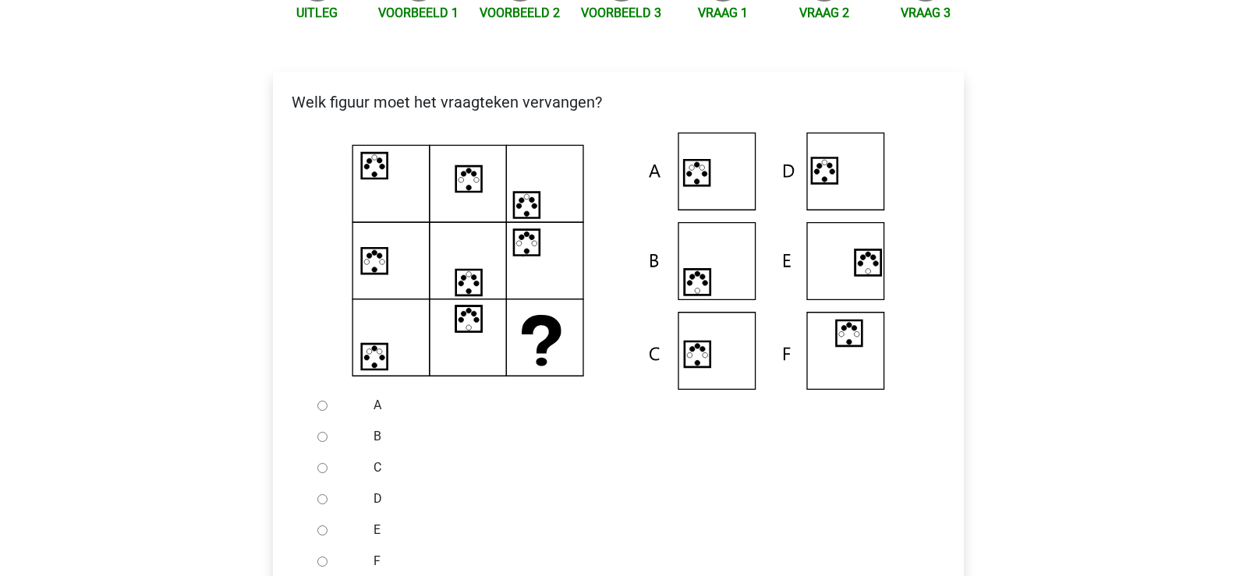
click at [318, 440] on input "B" at bounding box center [322, 437] width 10 height 10
radio input "true"
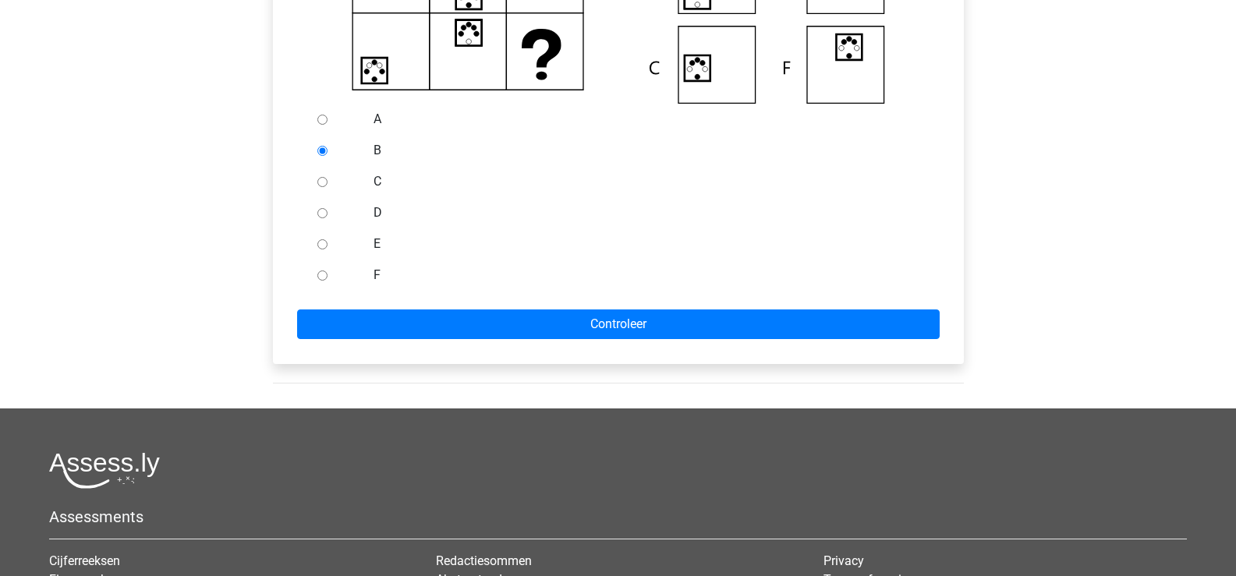
scroll to position [546, 0]
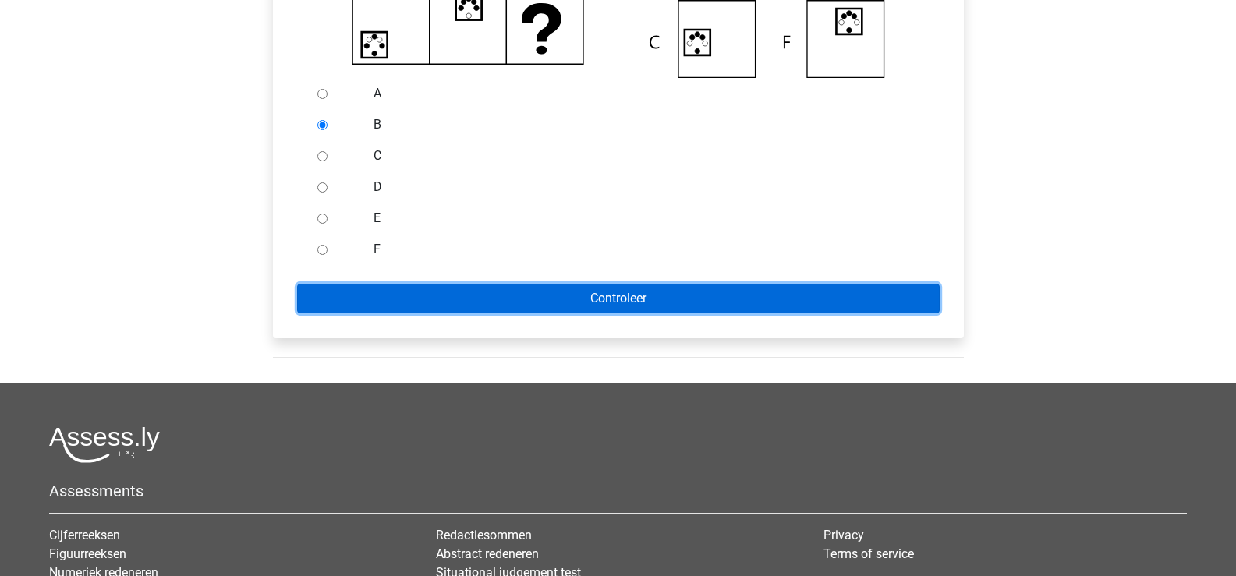
click at [603, 293] on input "Controleer" at bounding box center [618, 299] width 643 height 30
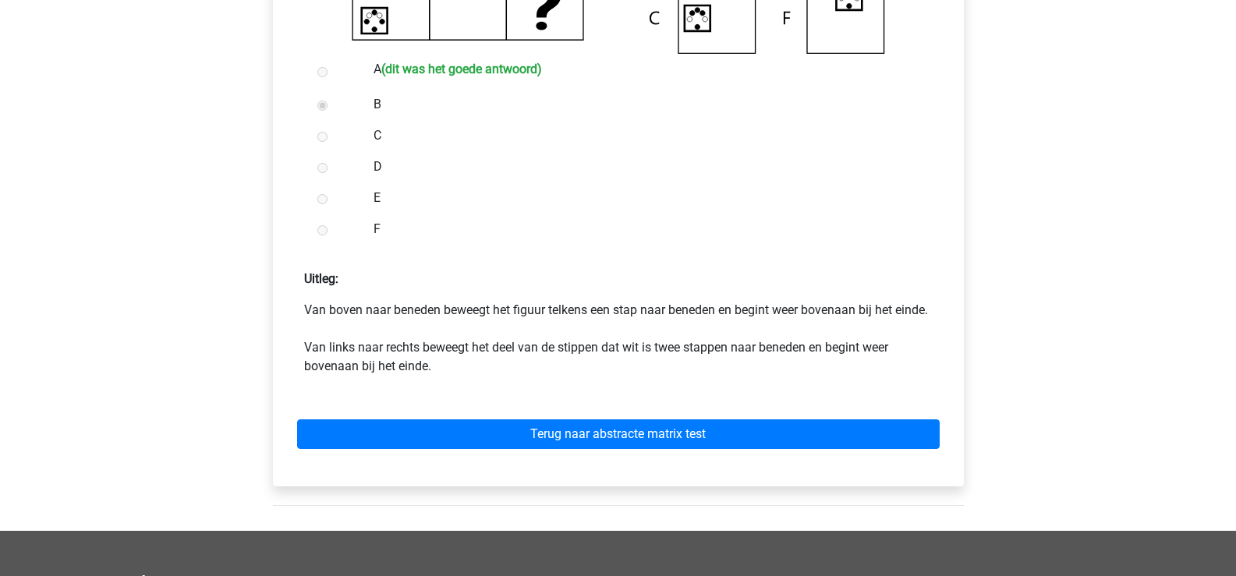
scroll to position [624, 0]
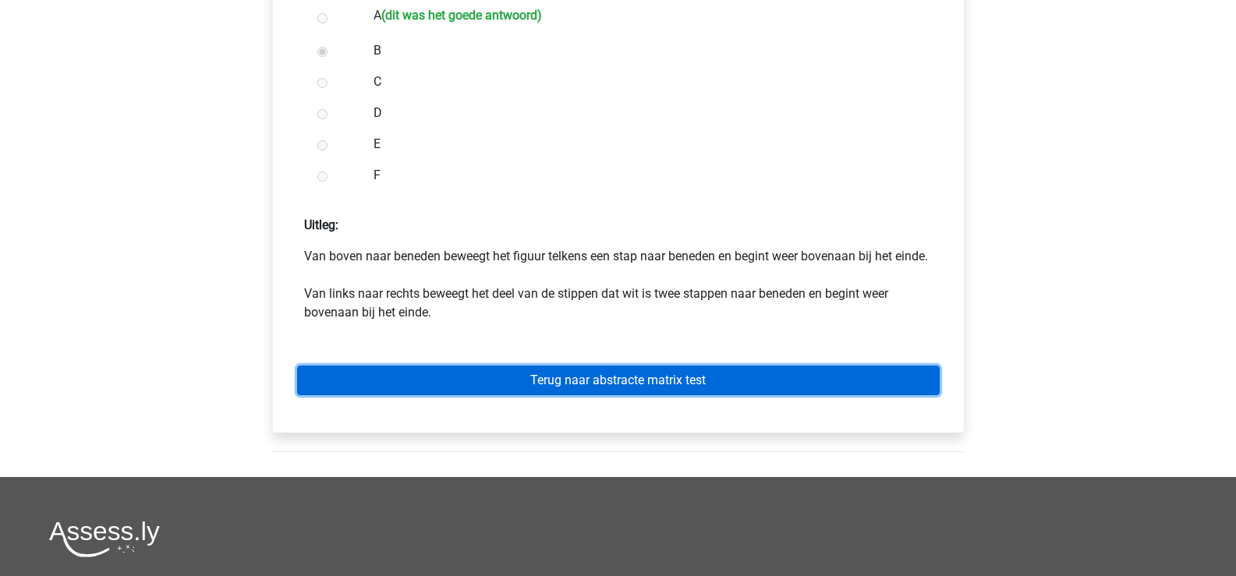
click at [520, 395] on link "Terug naar abstracte matrix test" at bounding box center [618, 381] width 643 height 30
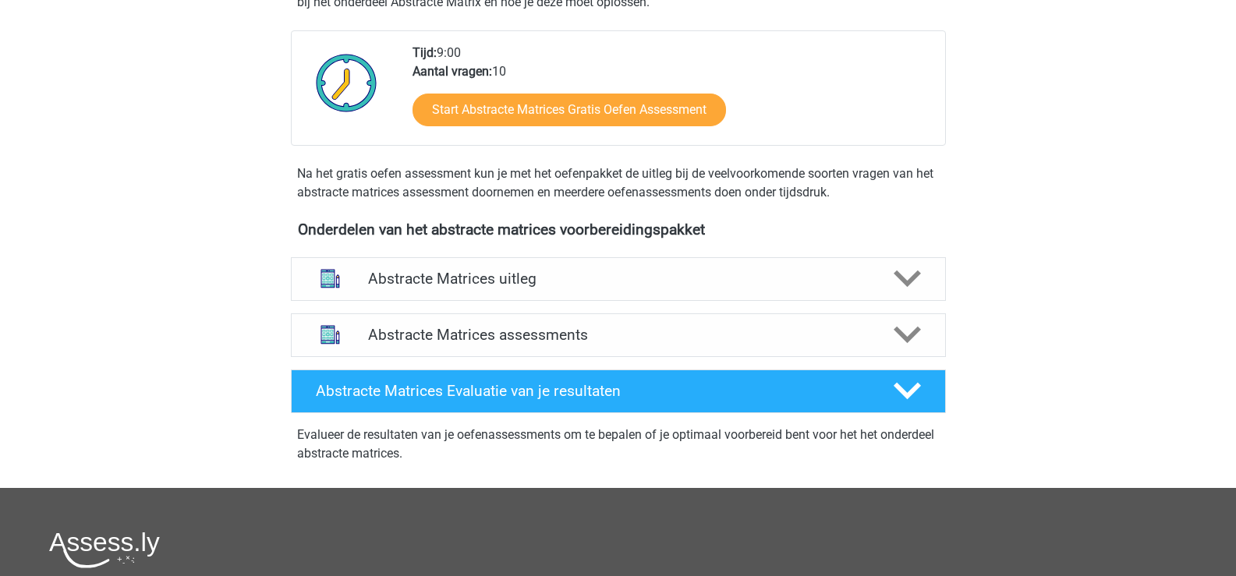
scroll to position [390, 0]
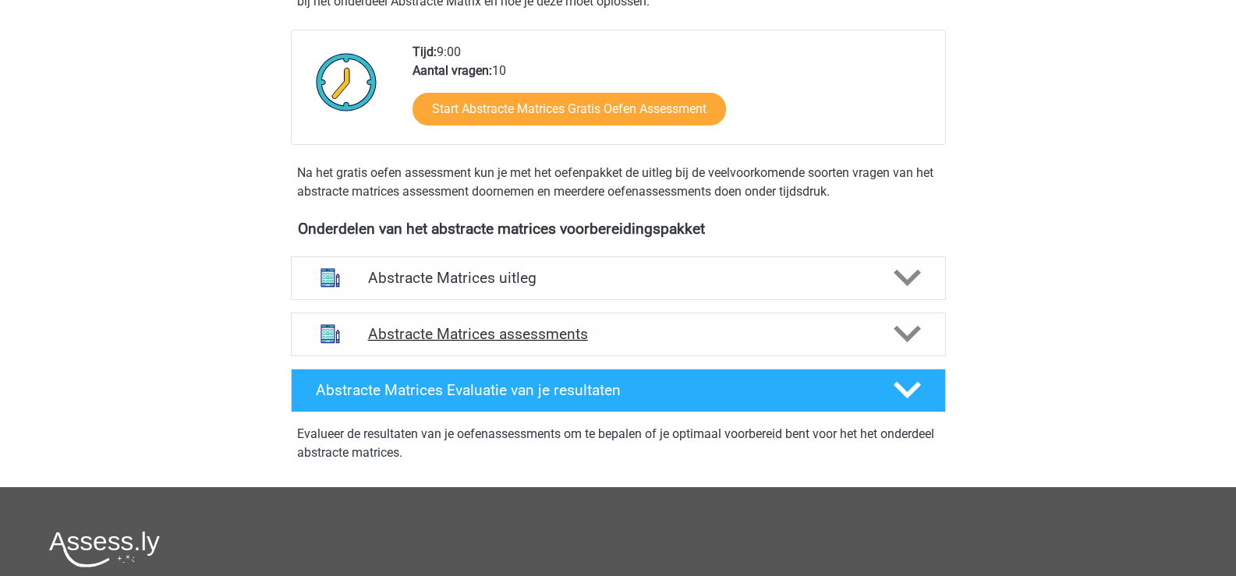
click at [562, 337] on h4 "Abstracte Matrices assessments" at bounding box center [618, 334] width 501 height 18
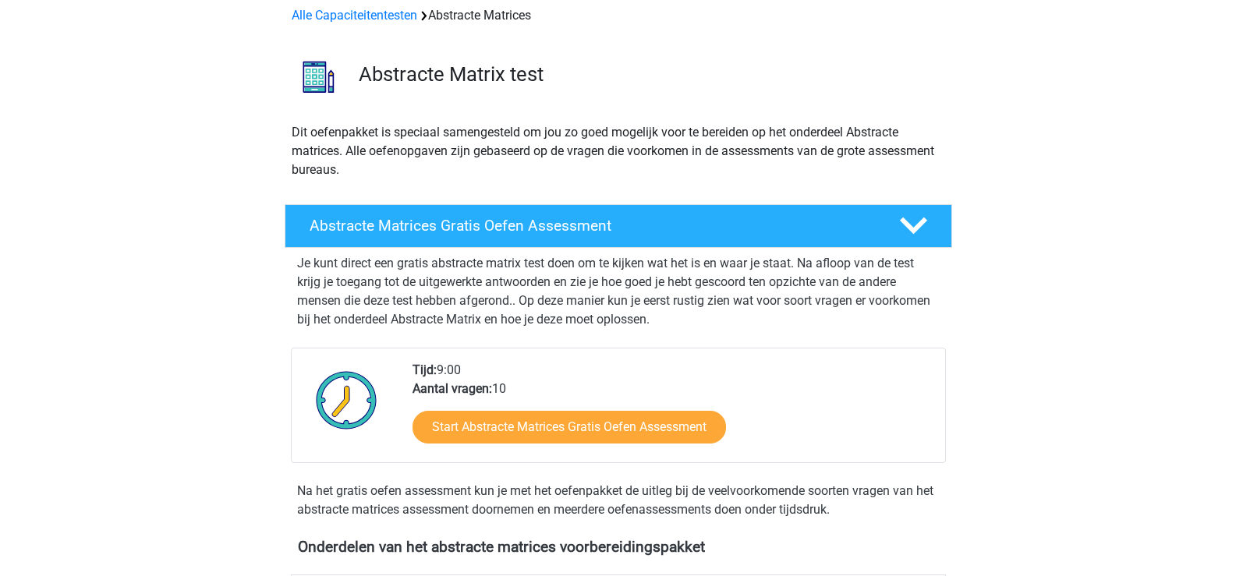
scroll to position [0, 0]
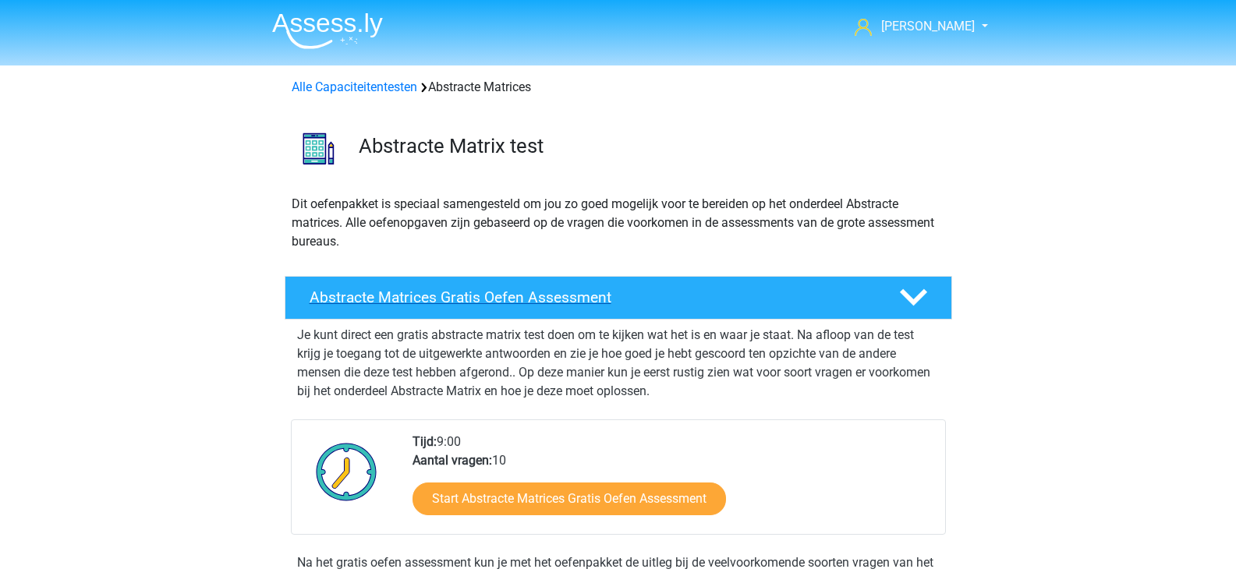
click at [913, 285] on icon at bounding box center [913, 297] width 27 height 27
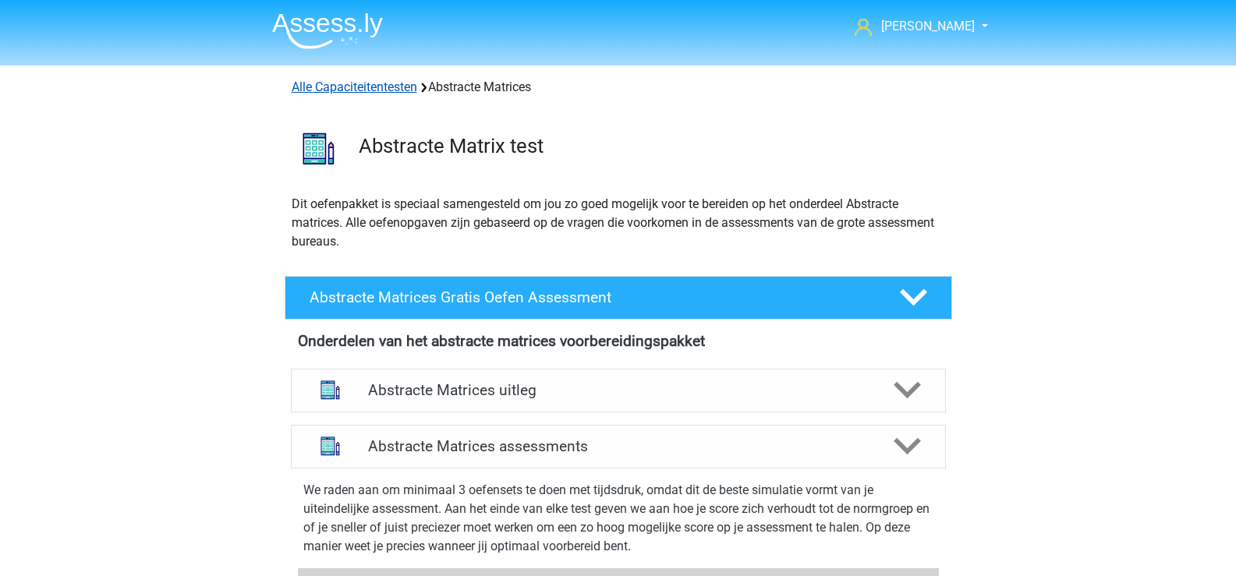
click at [360, 86] on link "Alle Capaciteitentesten" at bounding box center [355, 87] width 126 height 15
click at [374, 88] on link "Alle Capaciteitentesten" at bounding box center [355, 87] width 126 height 15
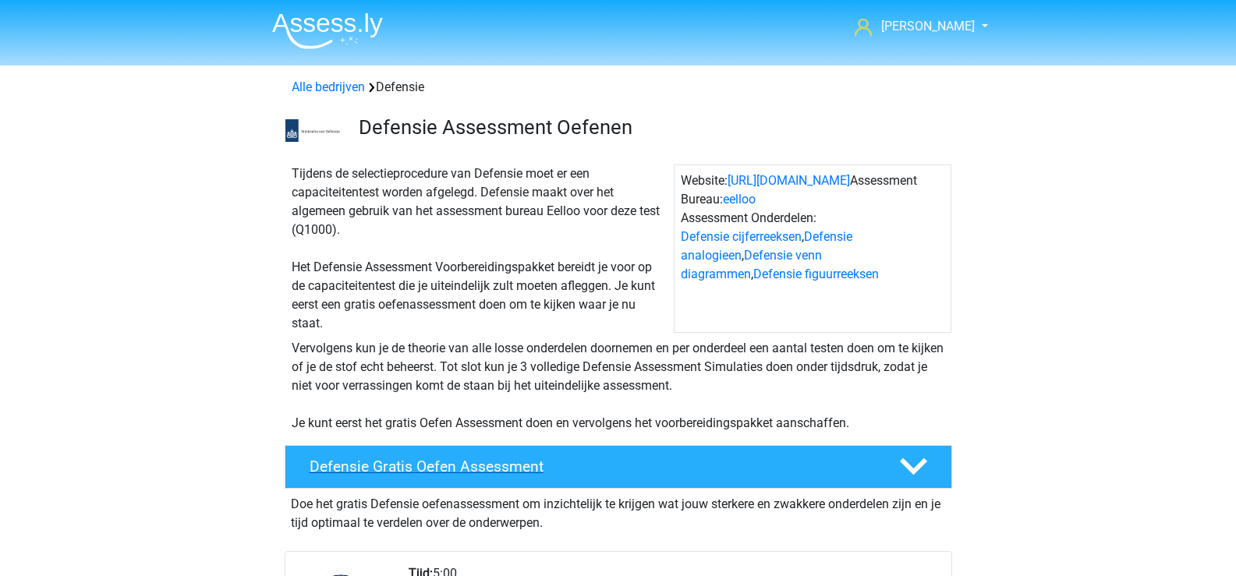
click at [906, 468] on icon at bounding box center [913, 466] width 27 height 27
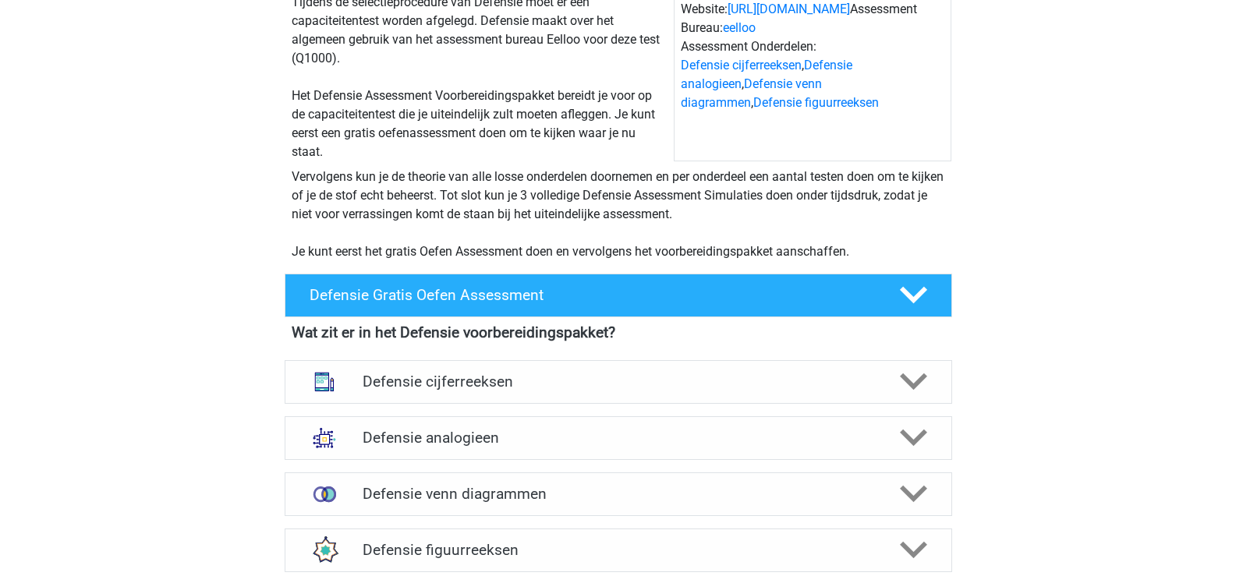
scroll to position [234, 0]
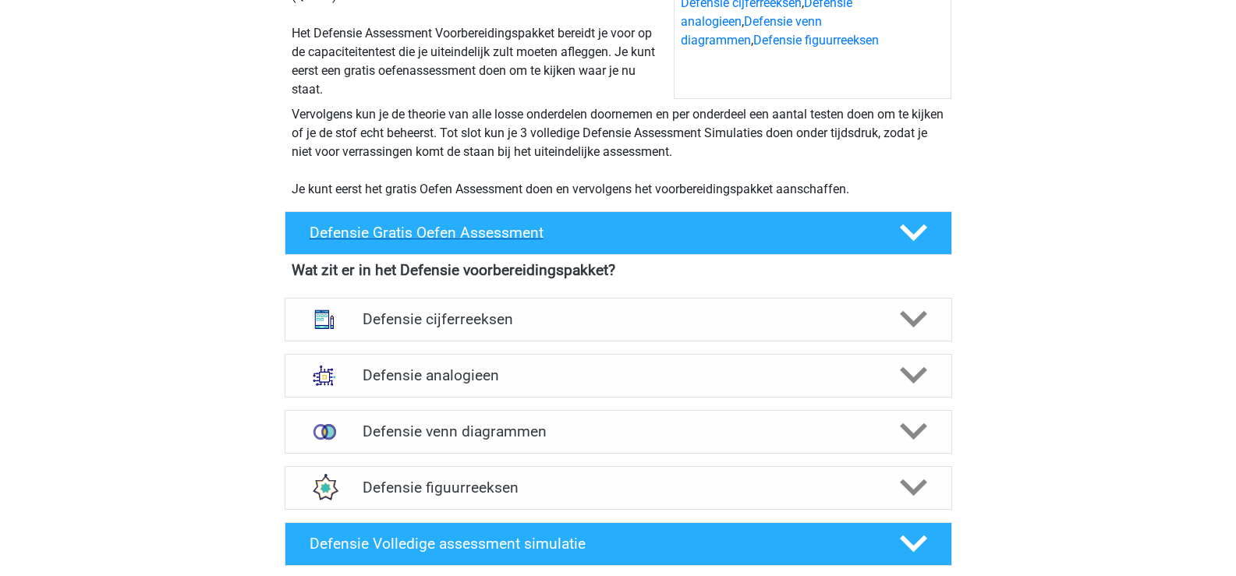
click at [908, 238] on icon at bounding box center [913, 232] width 27 height 27
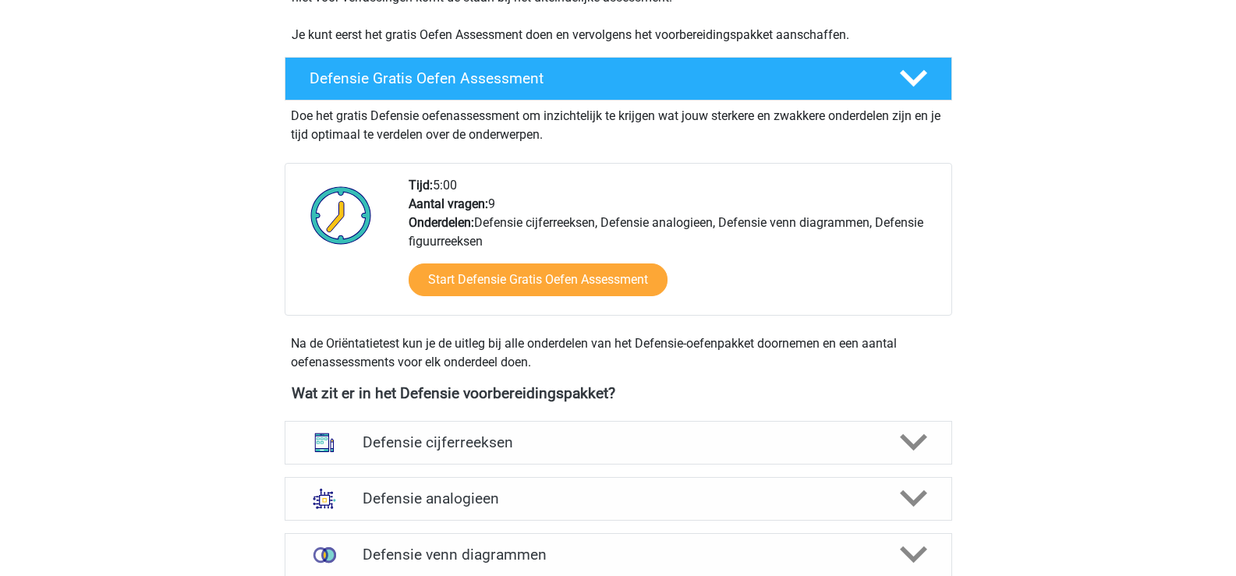
scroll to position [468, 0]
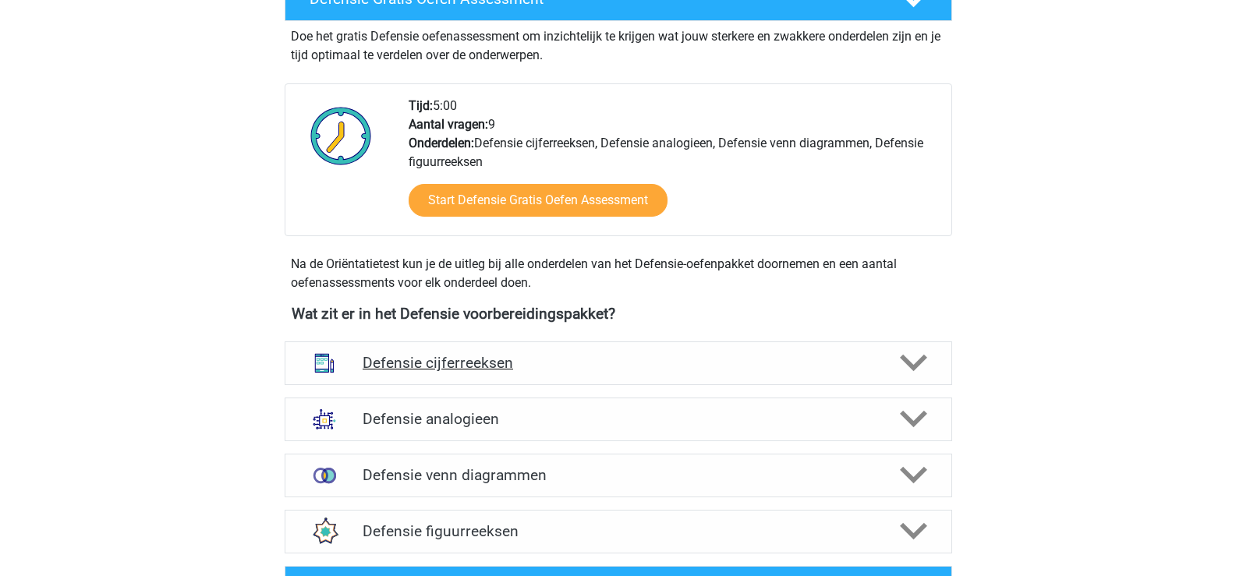
click at [919, 370] on icon at bounding box center [913, 362] width 27 height 27
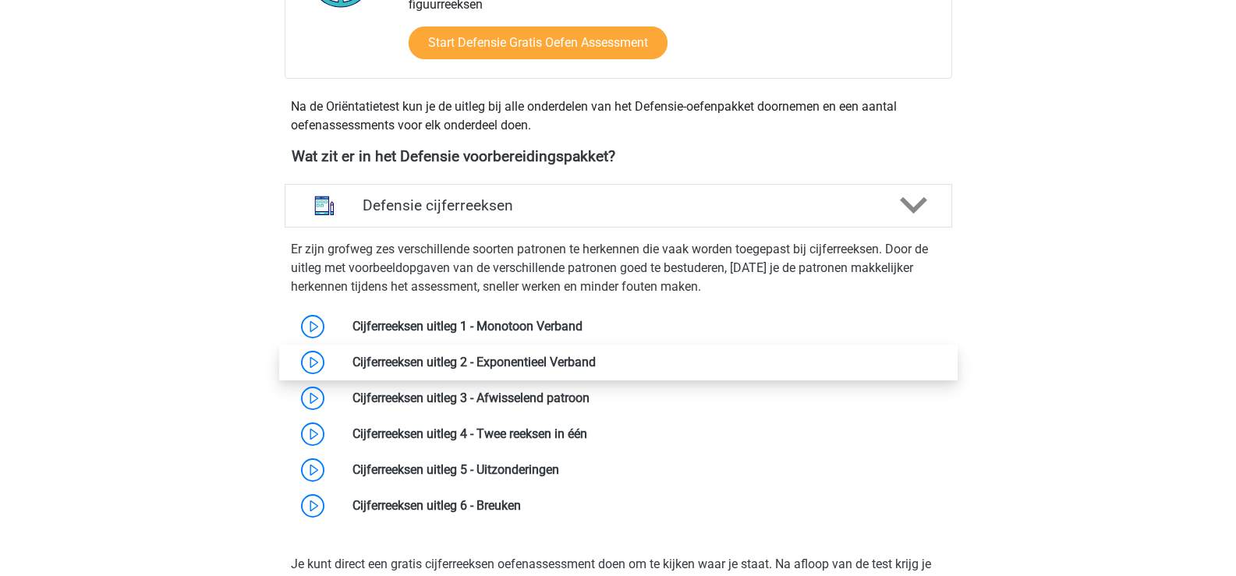
scroll to position [624, 0]
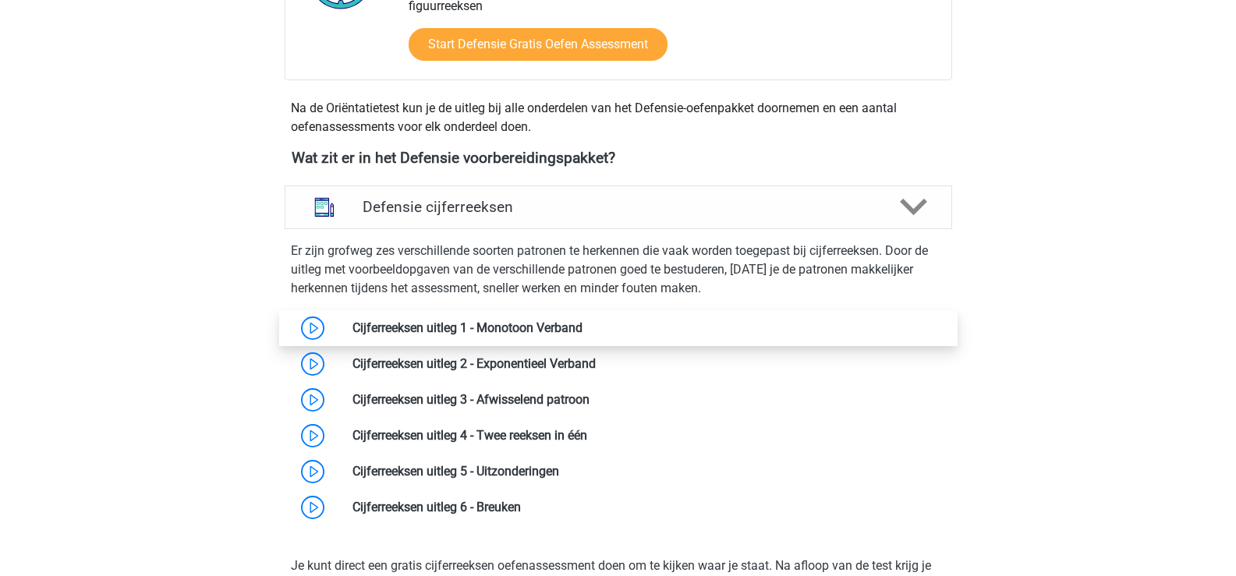
click at [583, 323] on link at bounding box center [583, 328] width 0 height 15
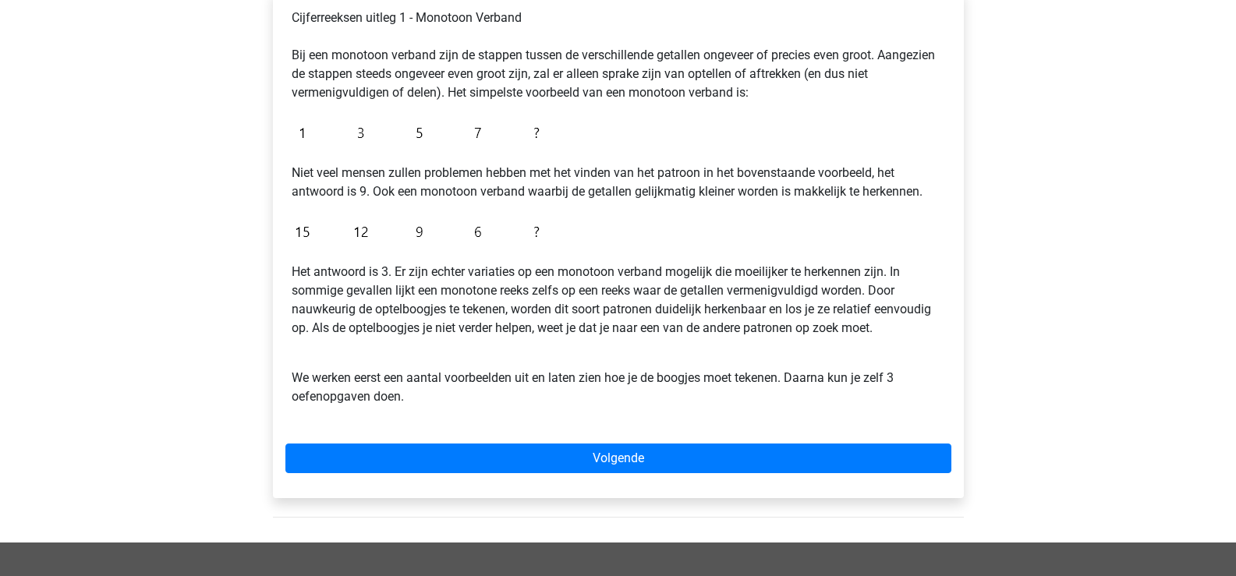
scroll to position [312, 0]
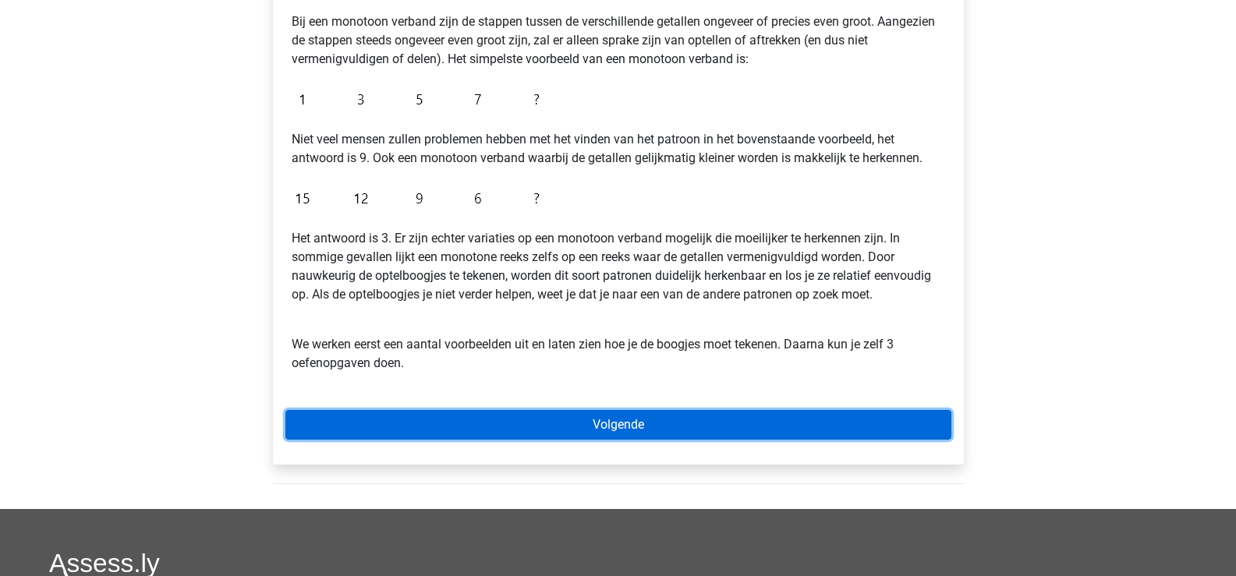
click at [609, 423] on link "Volgende" at bounding box center [618, 425] width 666 height 30
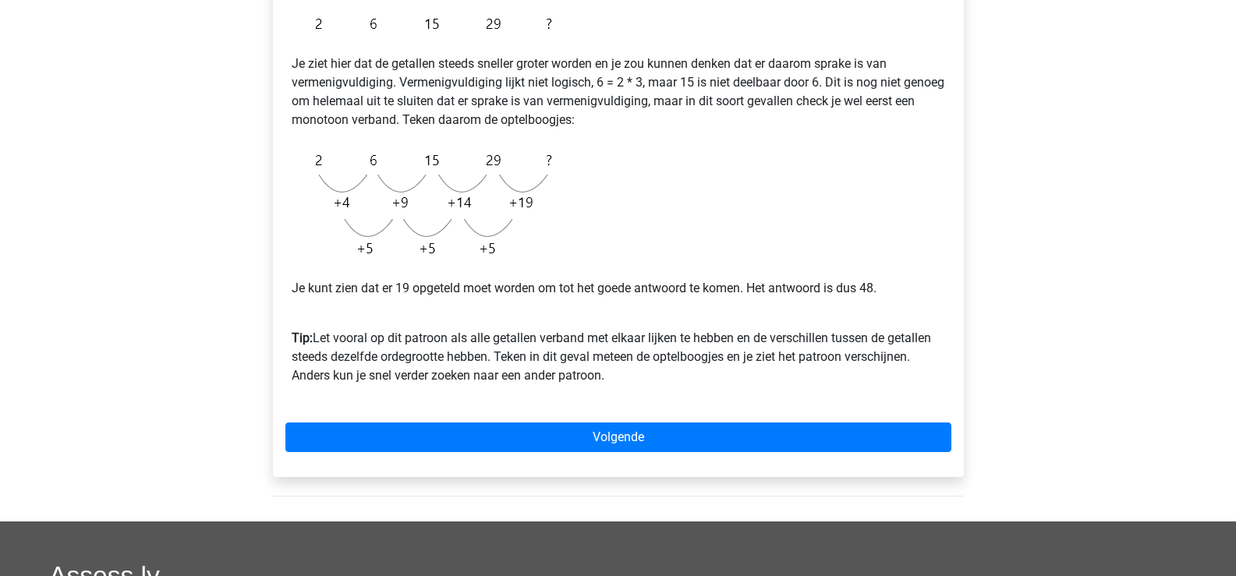
scroll to position [390, 0]
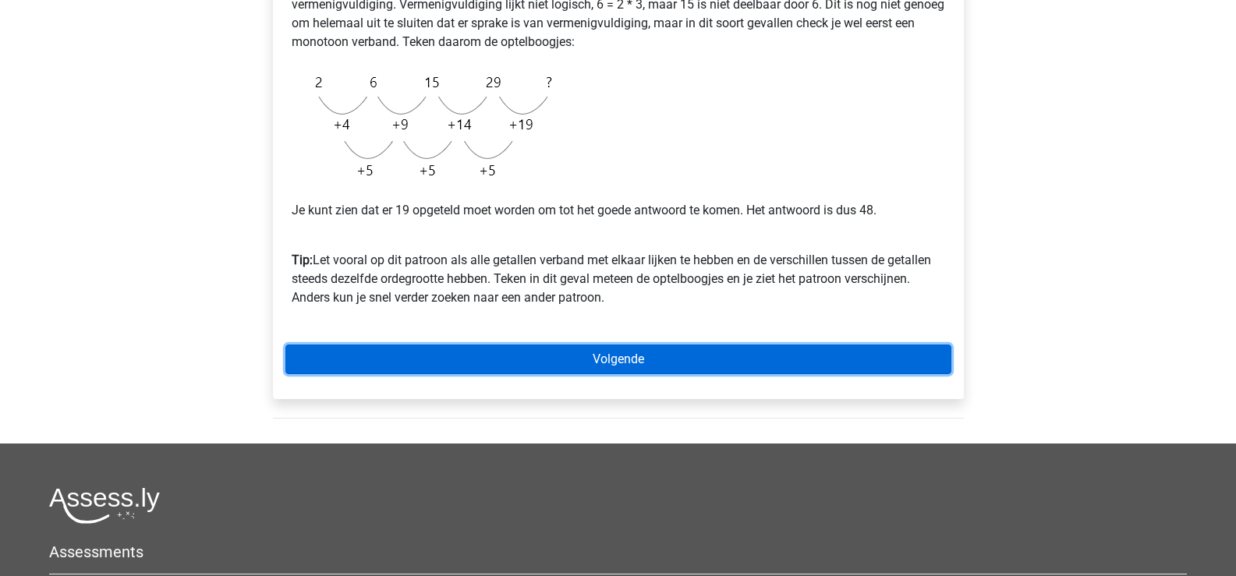
click at [600, 353] on link "Volgende" at bounding box center [618, 360] width 666 height 30
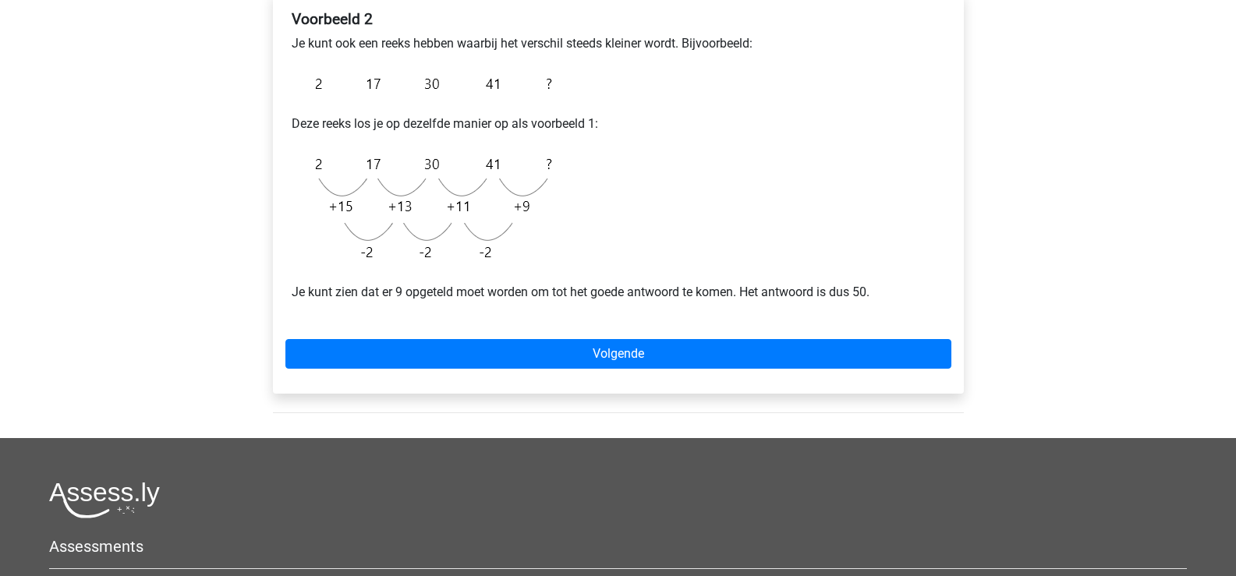
scroll to position [312, 0]
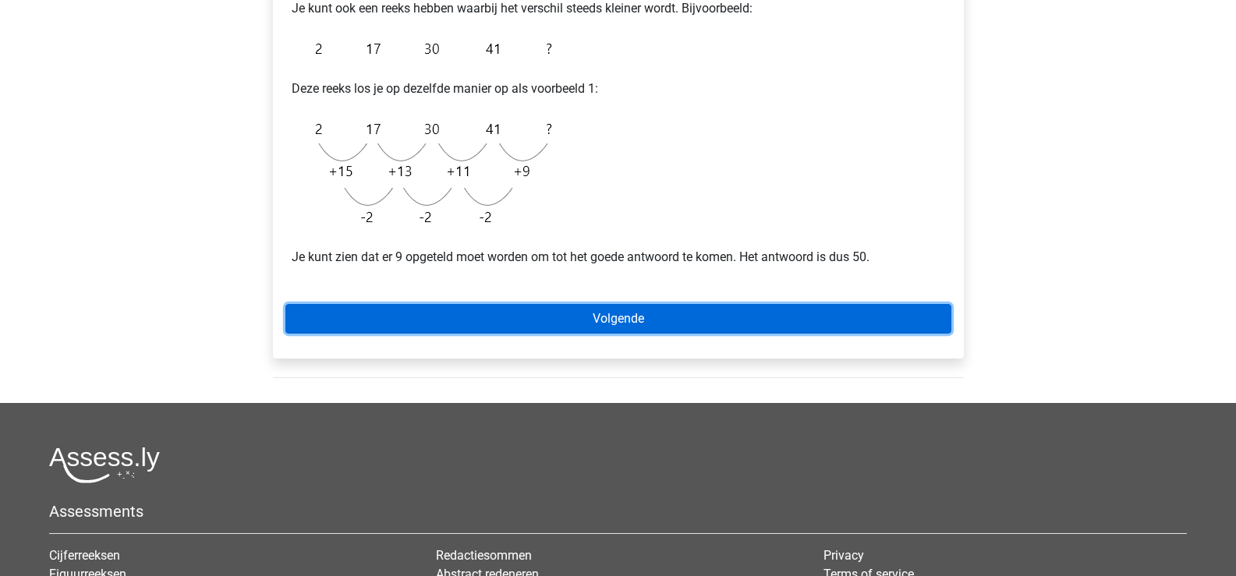
click at [589, 327] on link "Volgende" at bounding box center [618, 319] width 666 height 30
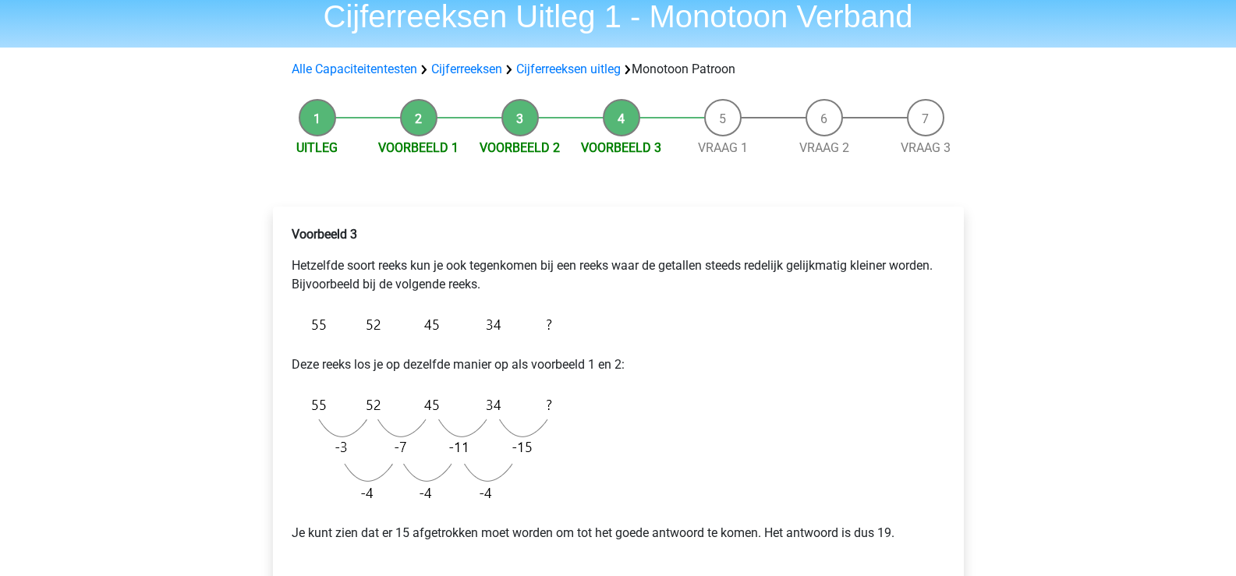
scroll to position [156, 0]
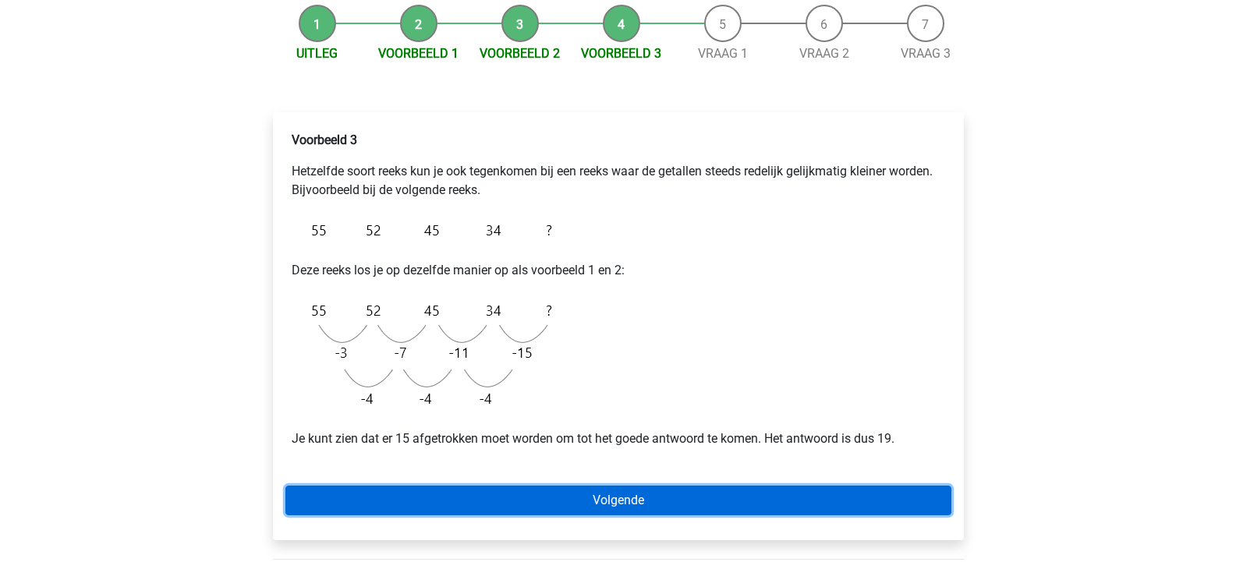
click at [603, 494] on link "Volgende" at bounding box center [618, 501] width 666 height 30
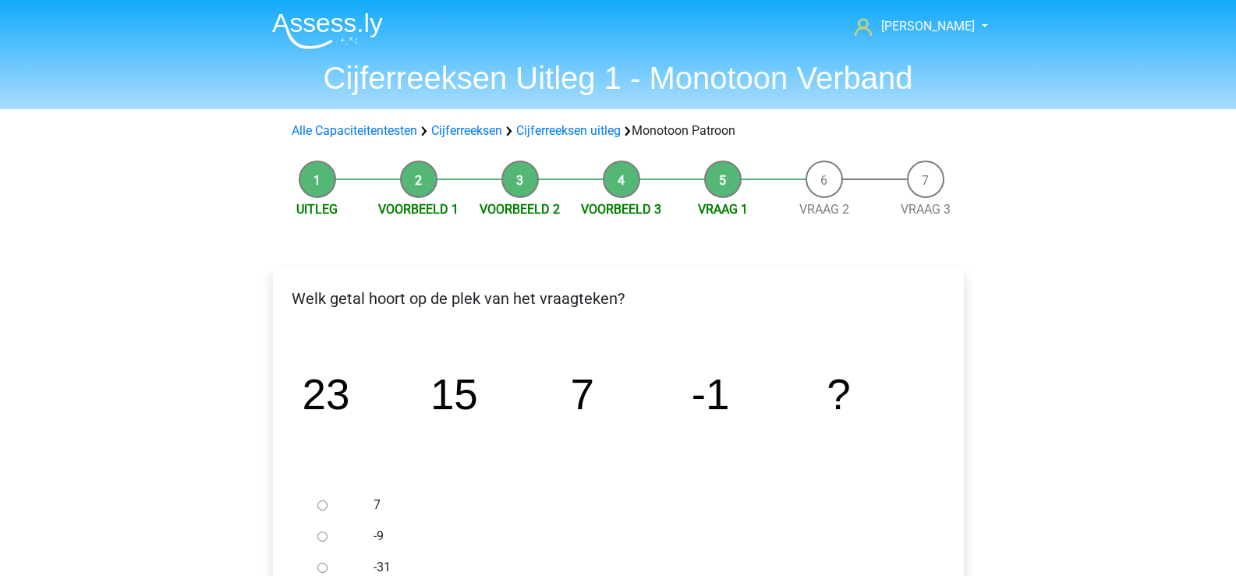
click at [325, 537] on input "-9" at bounding box center [322, 537] width 10 height 10
radio input "true"
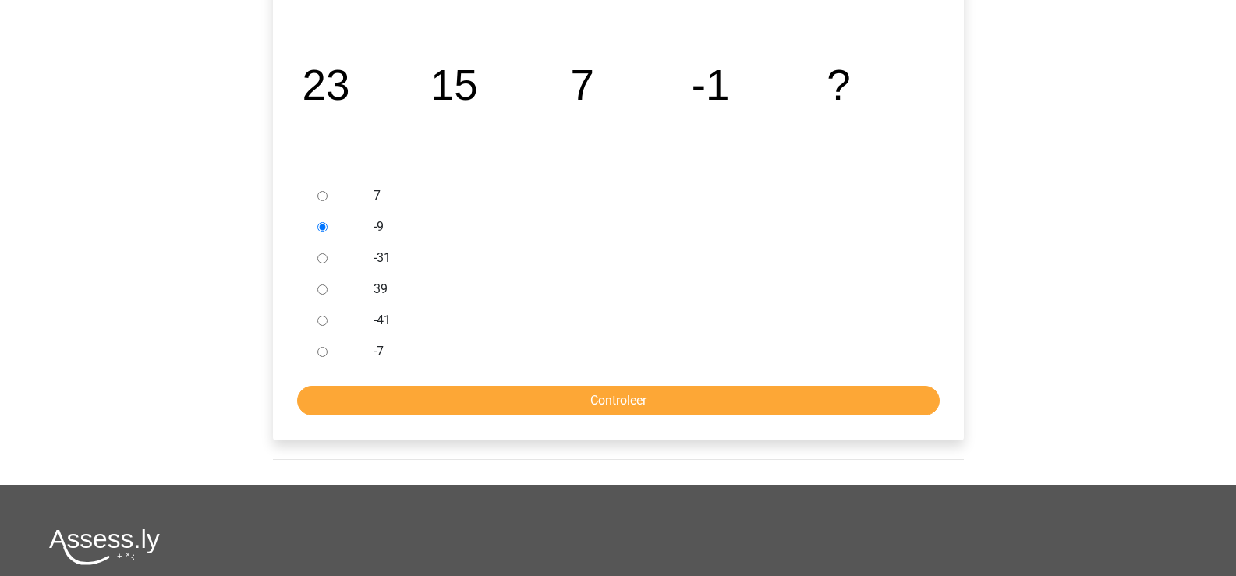
scroll to position [312, 0]
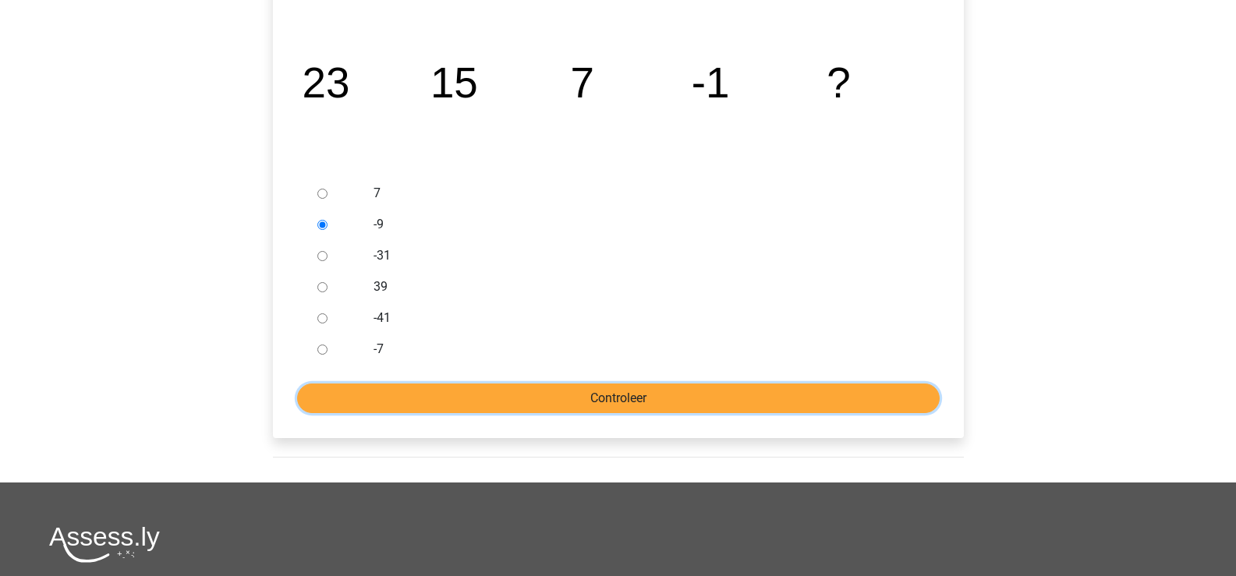
click at [558, 399] on input "Controleer" at bounding box center [618, 399] width 643 height 30
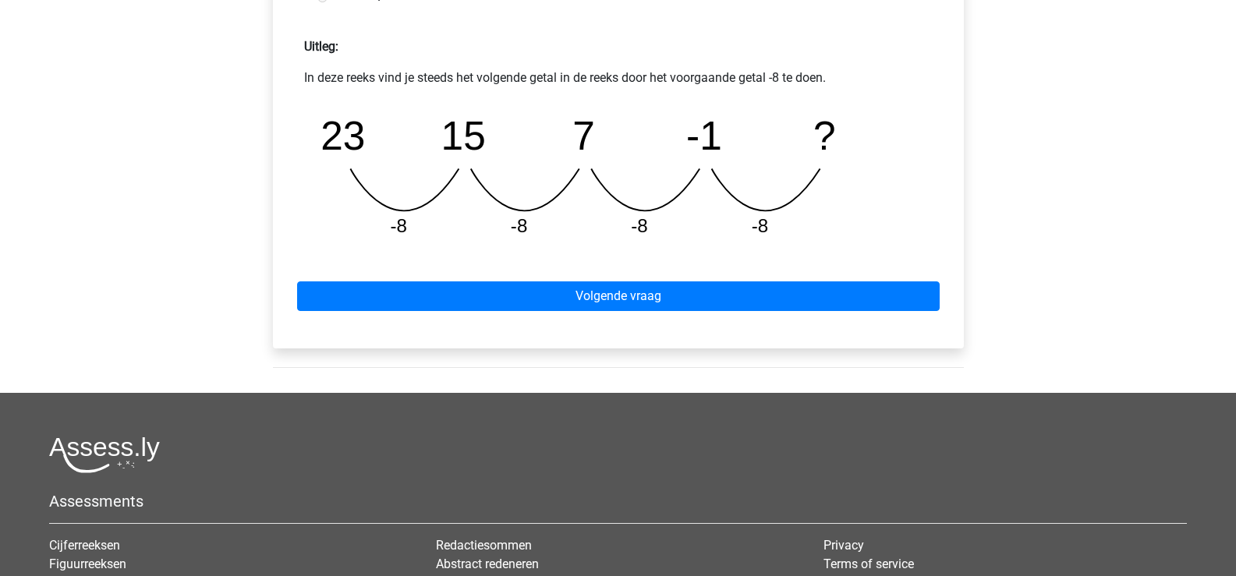
scroll to position [702, 0]
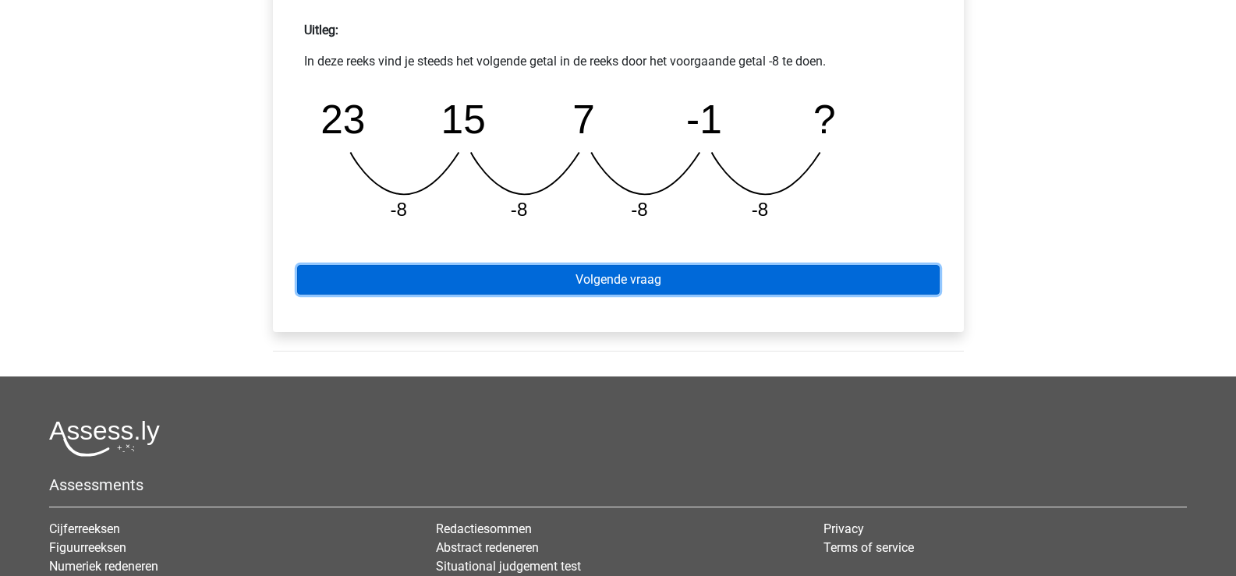
click at [587, 288] on link "Volgende vraag" at bounding box center [618, 280] width 643 height 30
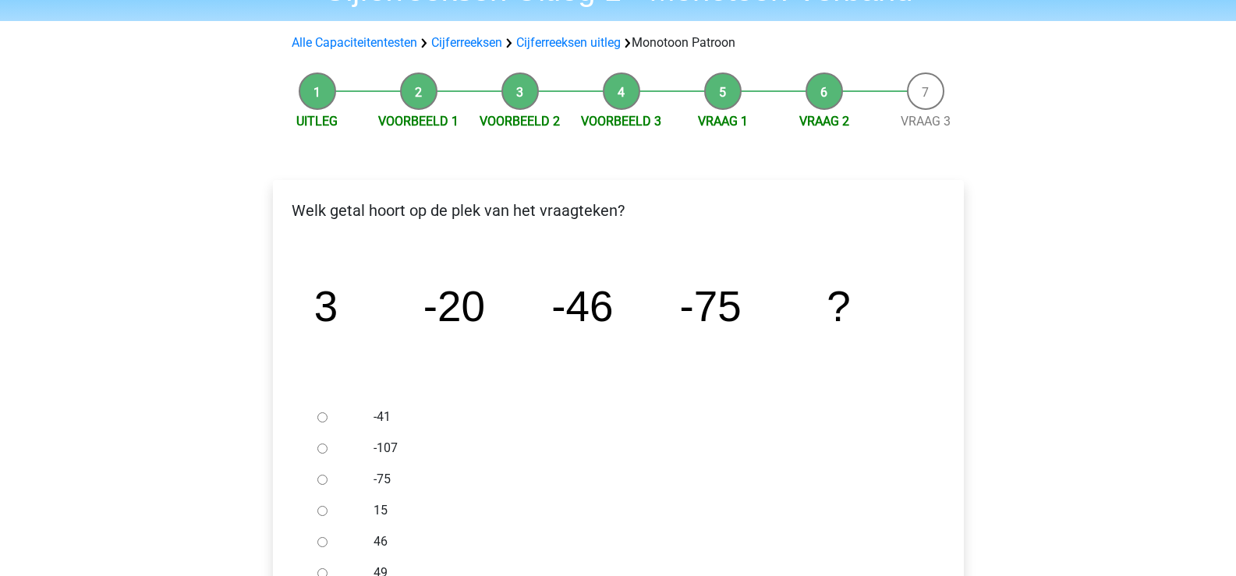
scroll to position [156, 0]
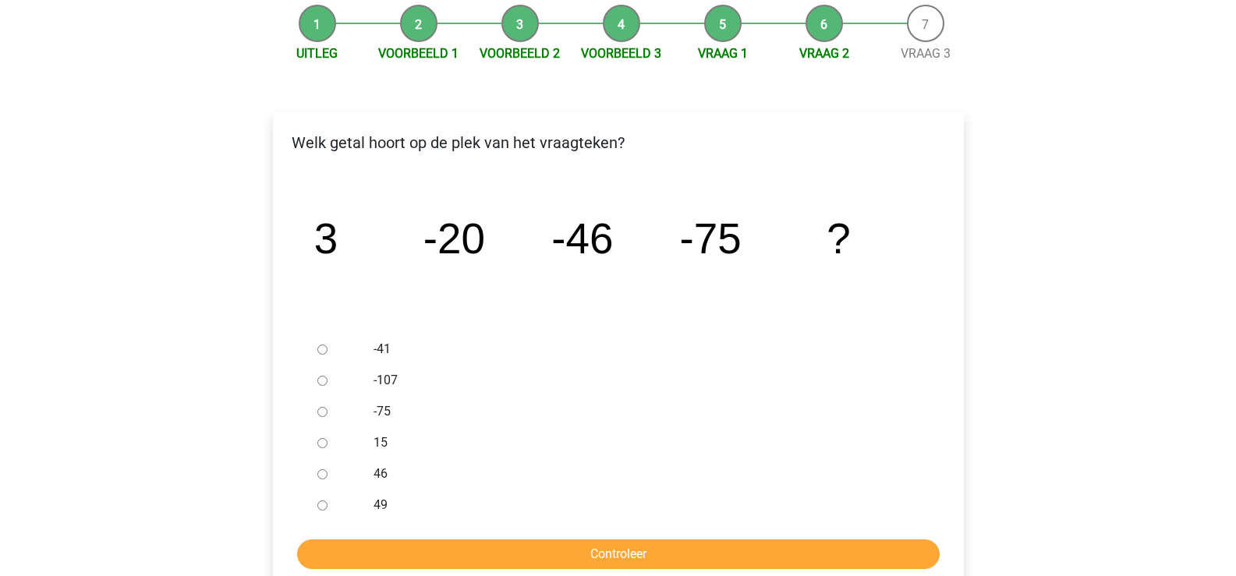
click at [321, 380] on input "-107" at bounding box center [322, 381] width 10 height 10
radio input "true"
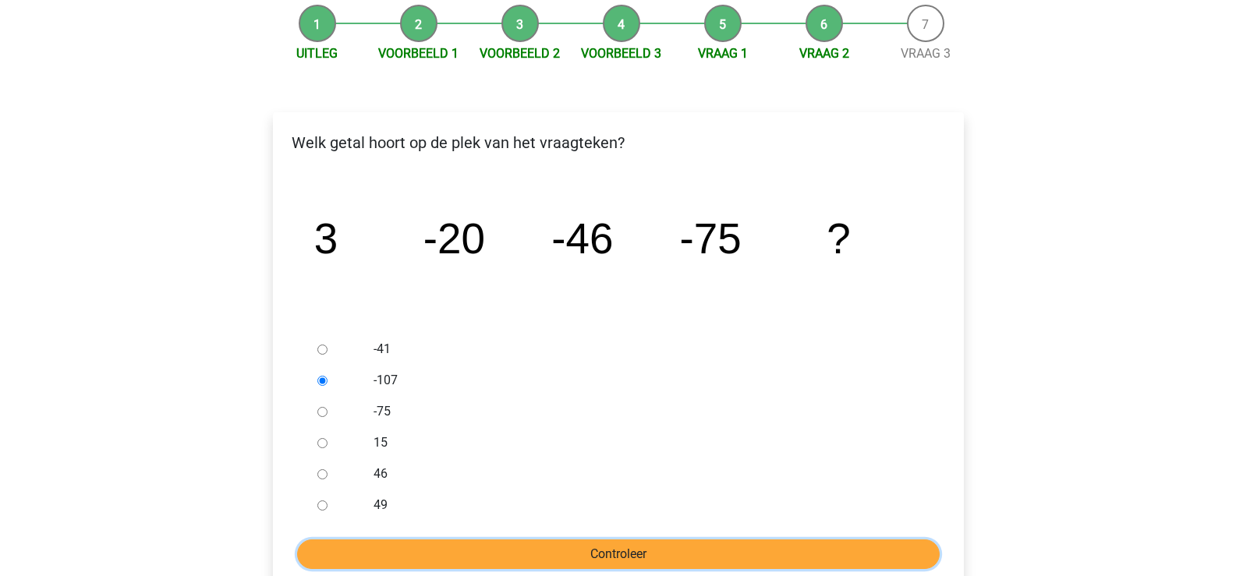
click at [555, 555] on input "Controleer" at bounding box center [618, 555] width 643 height 30
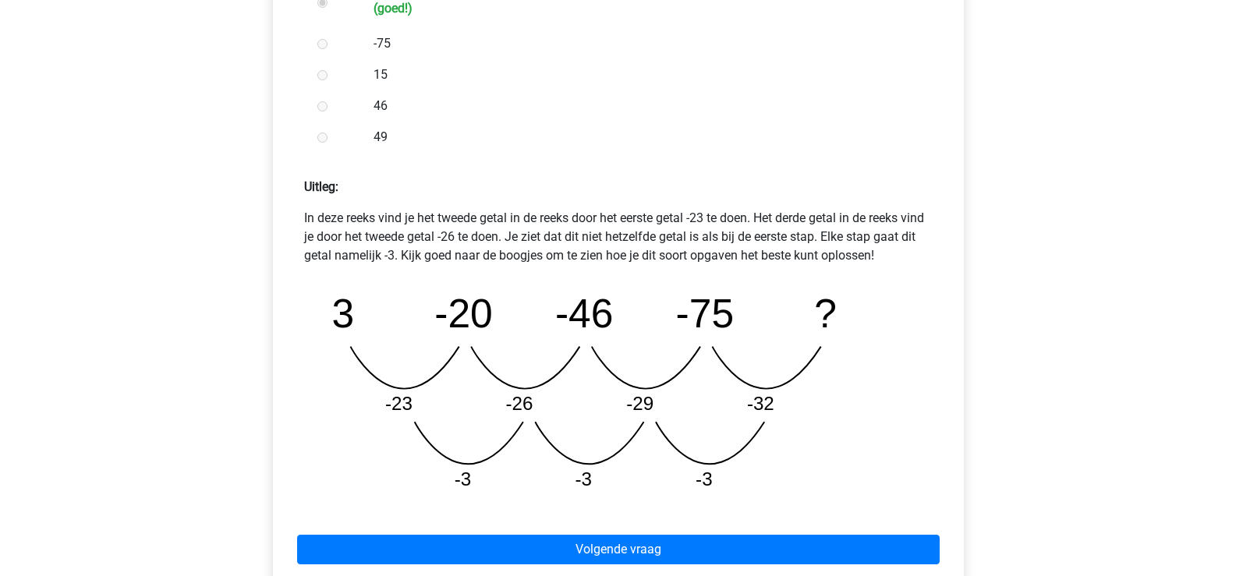
scroll to position [546, 0]
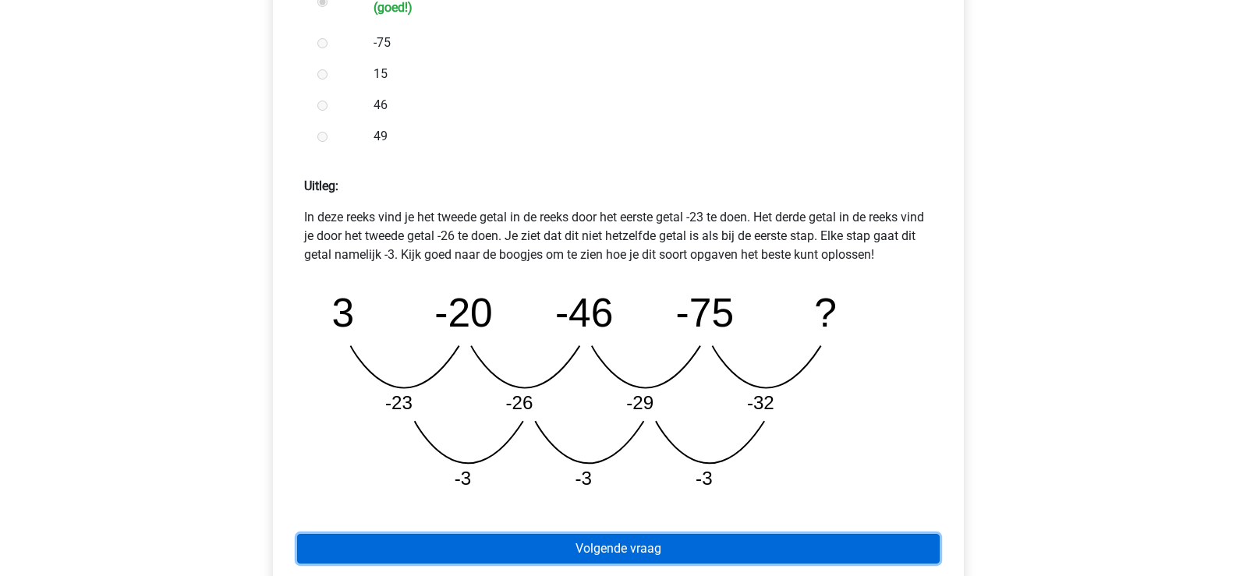
click at [601, 549] on link "Volgende vraag" at bounding box center [618, 549] width 643 height 30
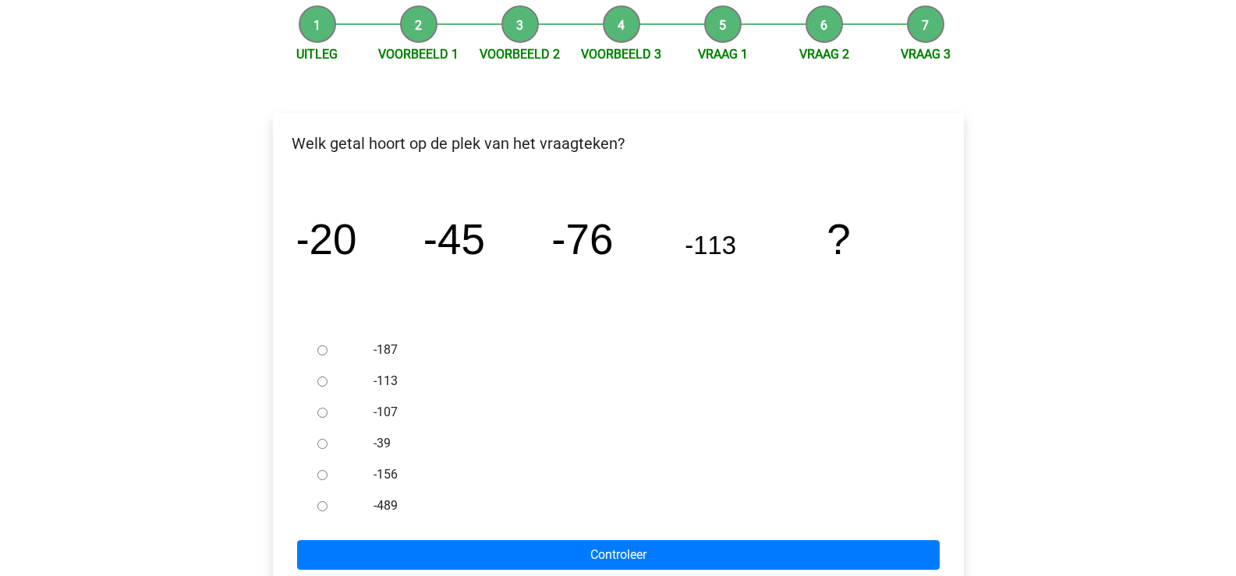
scroll to position [156, 0]
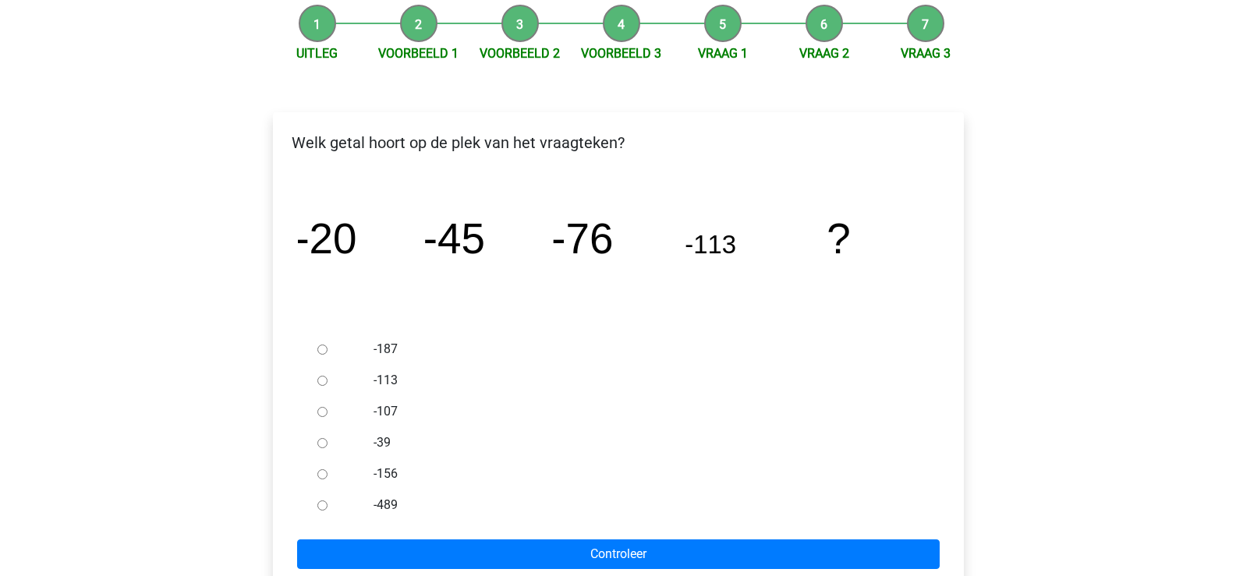
click at [321, 478] on input "-156" at bounding box center [322, 475] width 10 height 10
radio input "true"
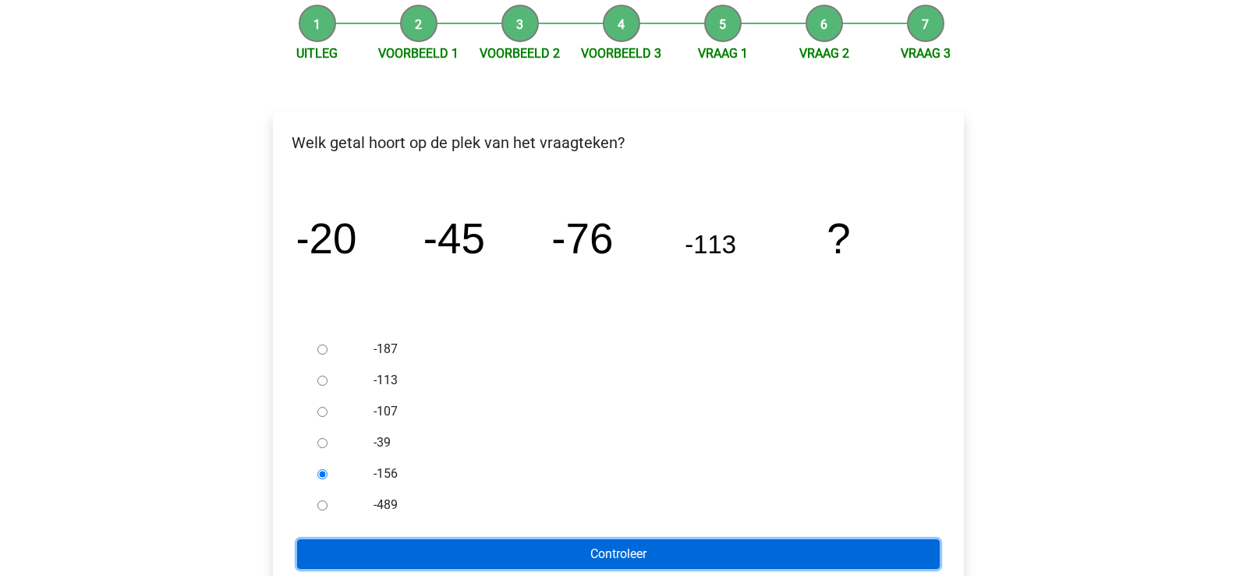
click at [466, 545] on input "Controleer" at bounding box center [618, 555] width 643 height 30
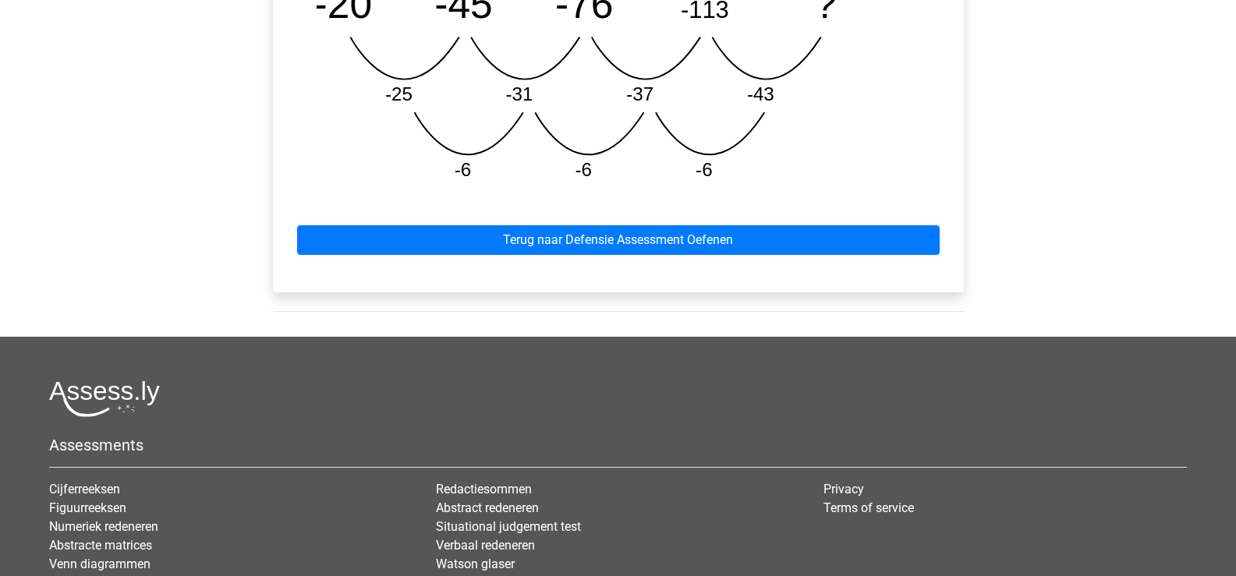
scroll to position [858, 0]
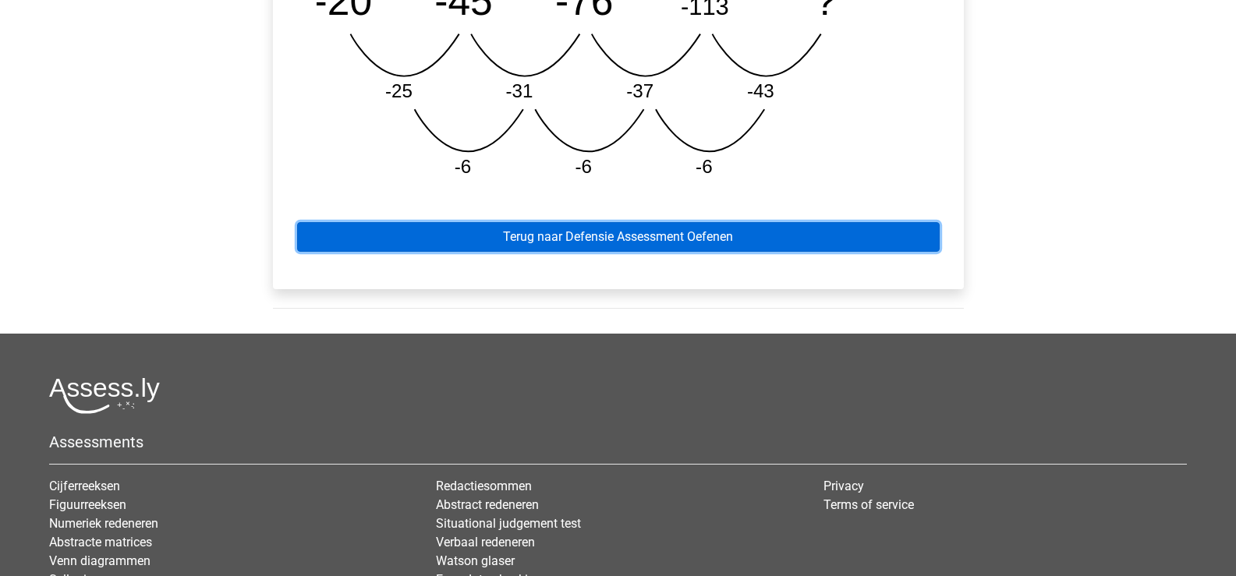
click at [597, 234] on link "Terug naar Defensie Assessment Oefenen" at bounding box center [618, 237] width 643 height 30
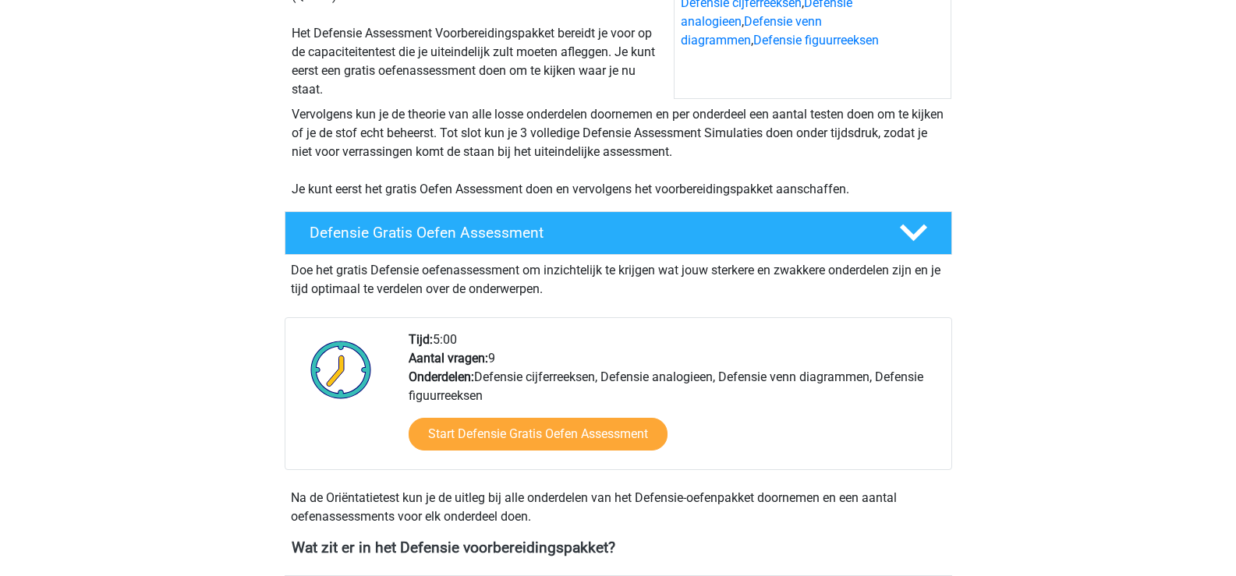
scroll to position [234, 0]
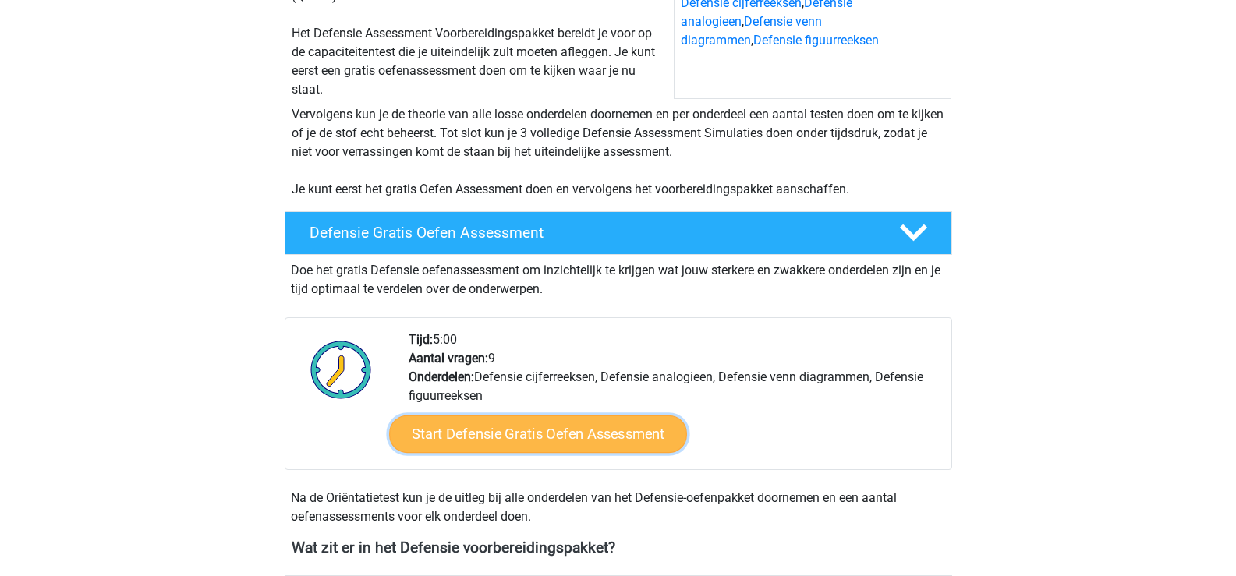
click at [582, 430] on link "Start Defensie Gratis Oefen Assessment" at bounding box center [538, 434] width 298 height 37
